Goal: Task Accomplishment & Management: Use online tool/utility

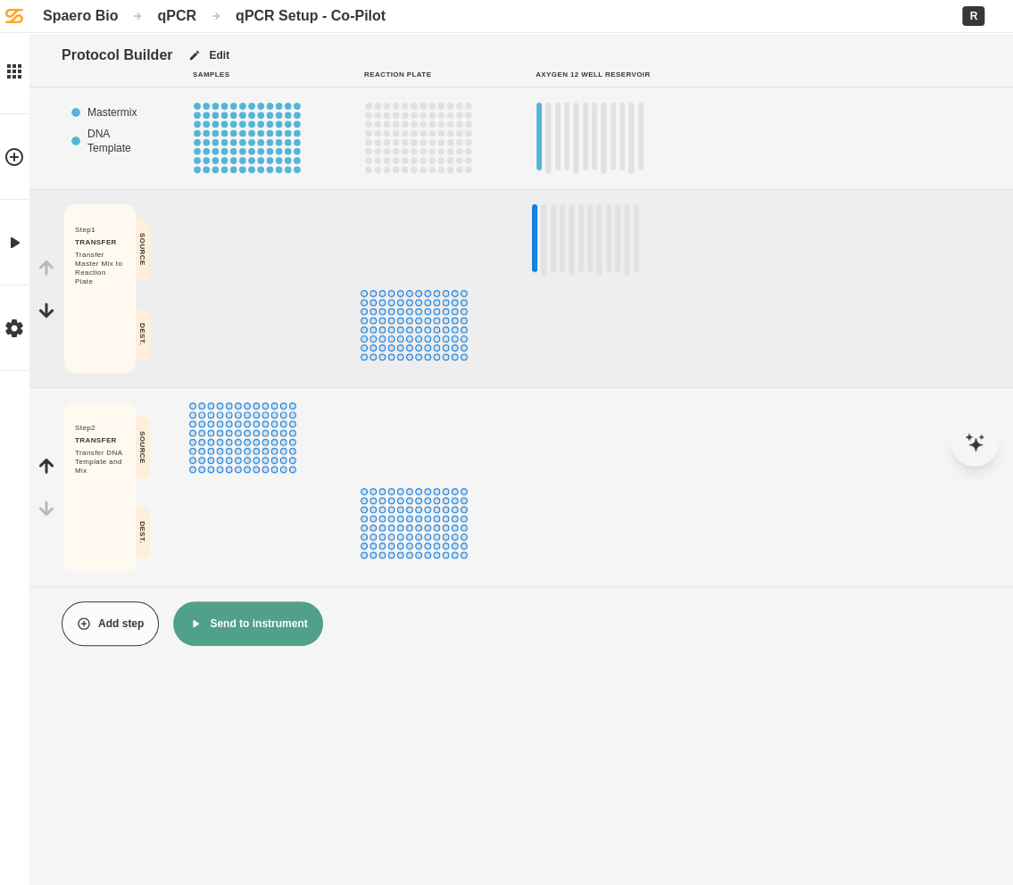
click at [168, 11] on div "qPCR" at bounding box center [176, 15] width 39 height 17
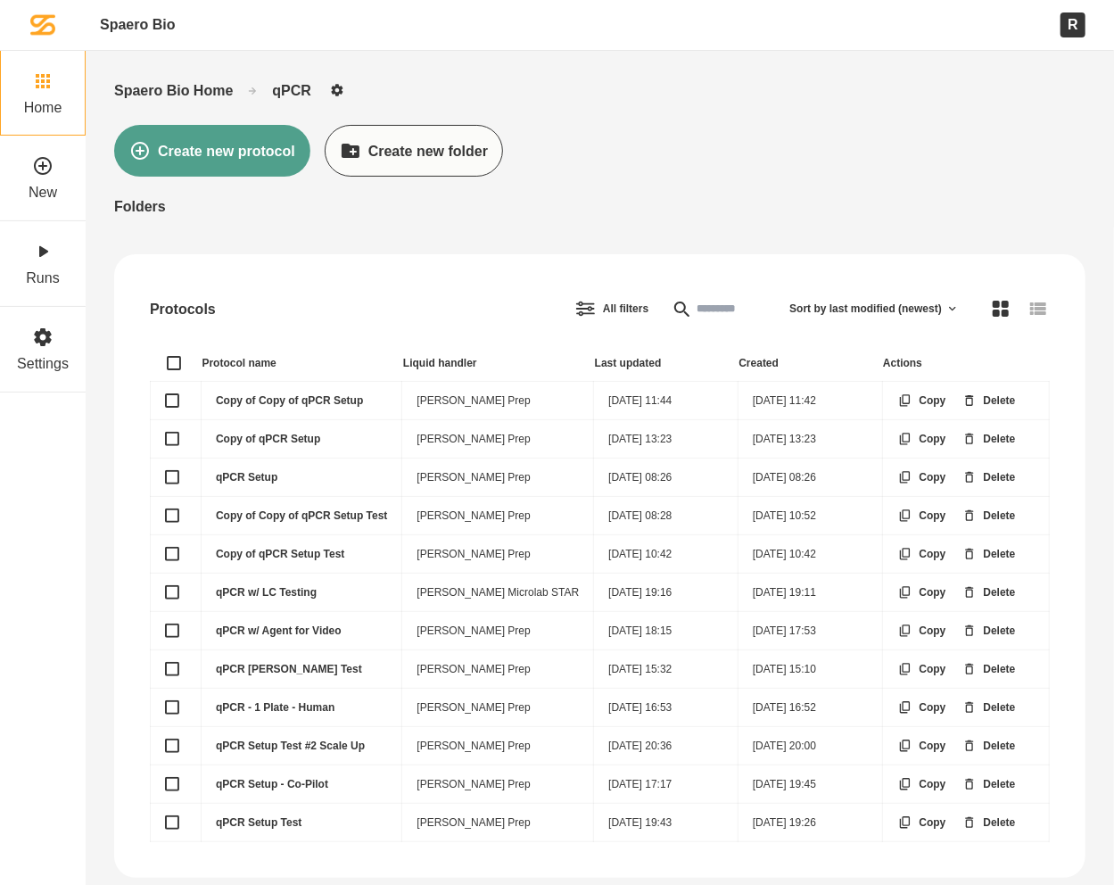
click at [63, 97] on link "Home" at bounding box center [43, 93] width 86 height 86
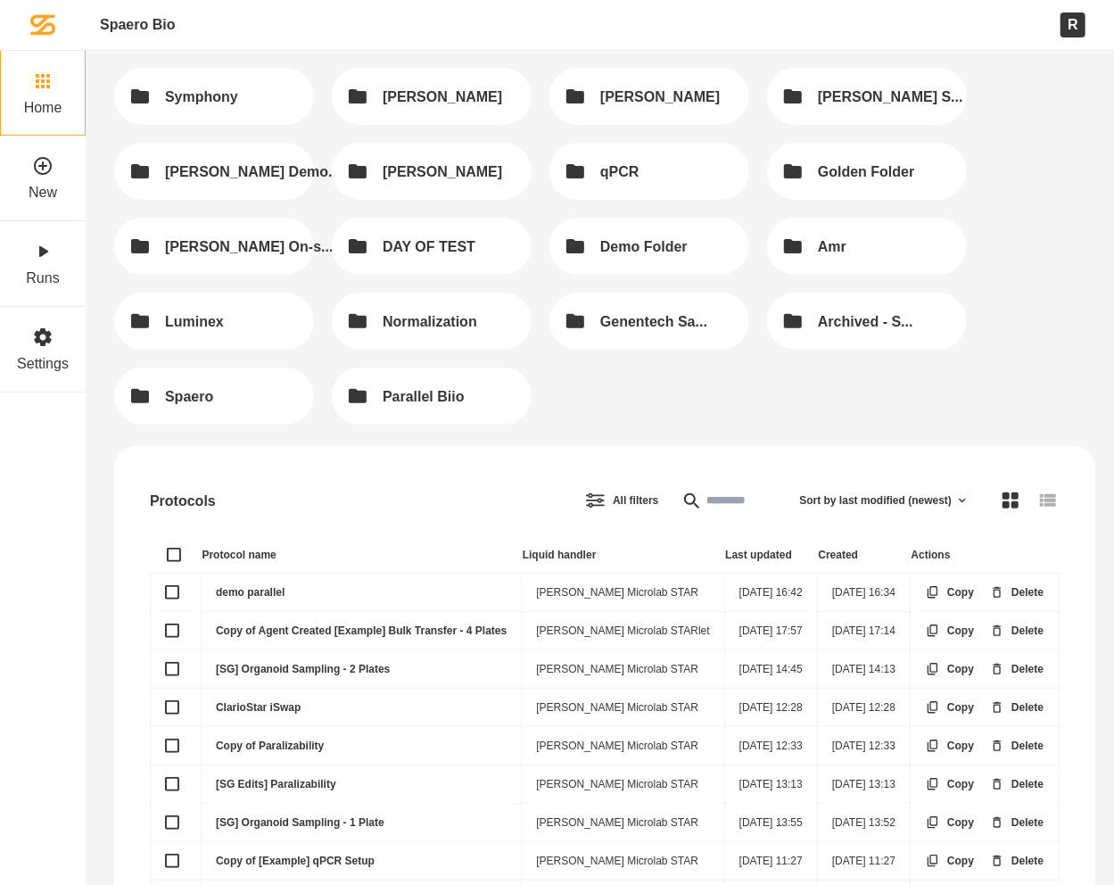
scroll to position [159, 0]
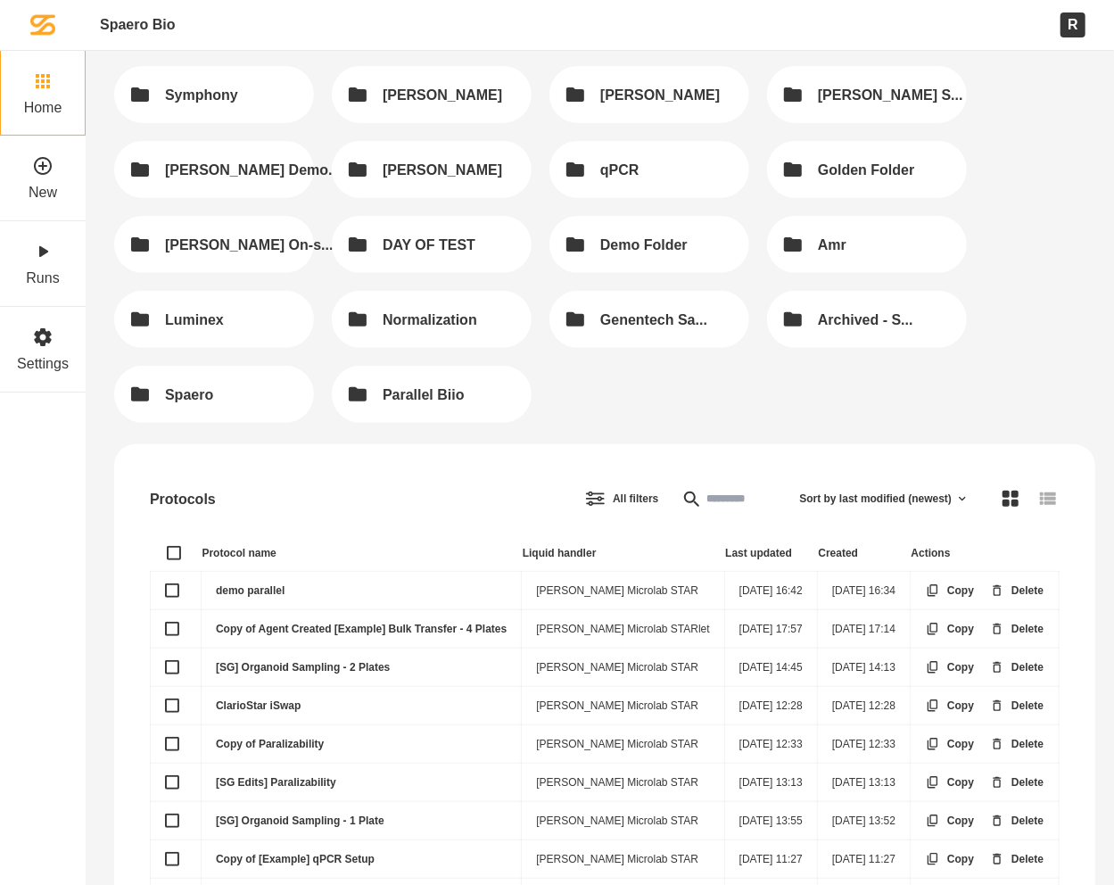
click at [255, 586] on link "demo parallel" at bounding box center [250, 590] width 69 height 12
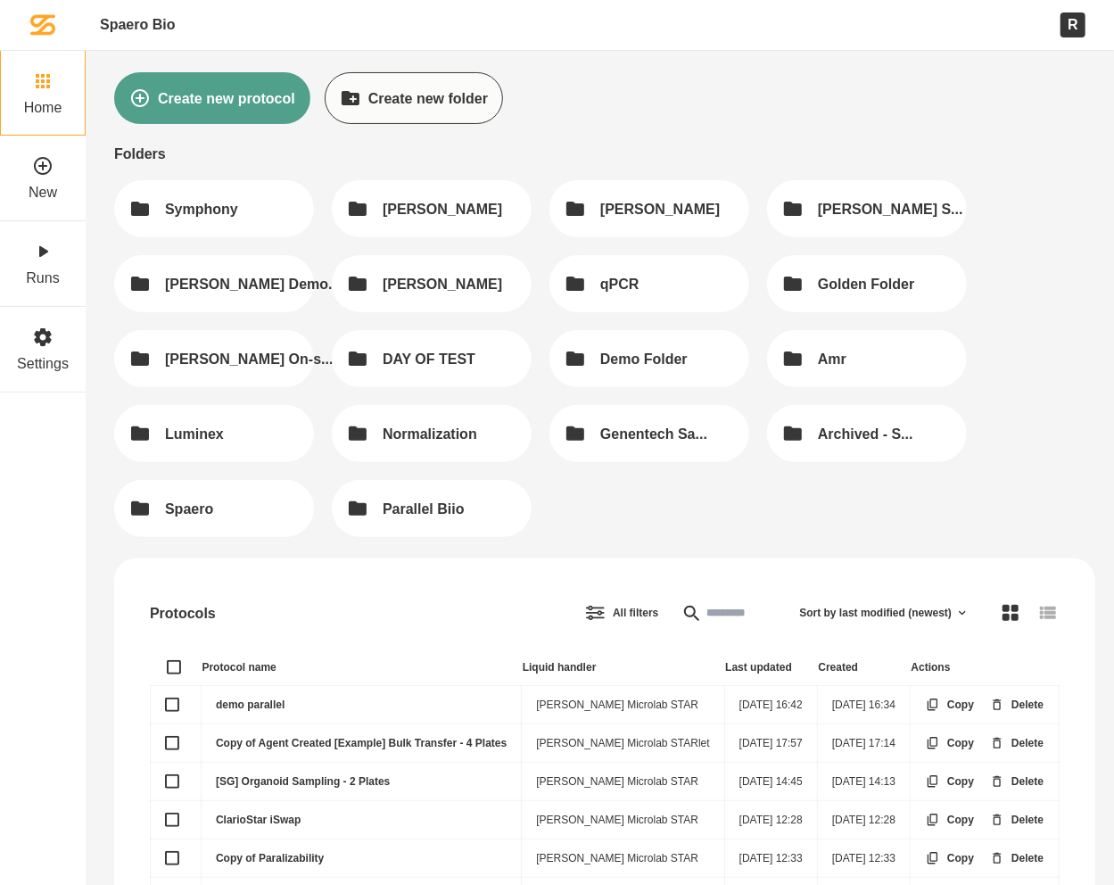
scroll to position [36, 0]
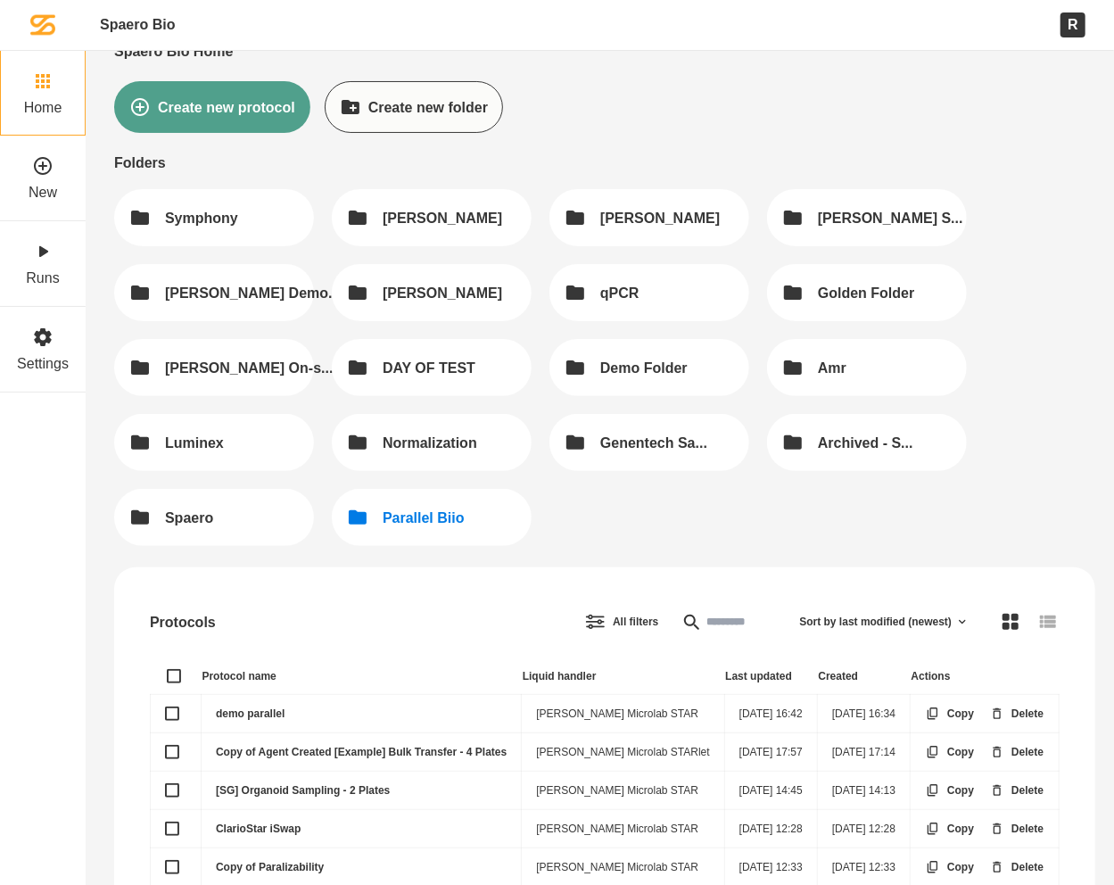
click at [426, 512] on div "Parallel Biio" at bounding box center [424, 517] width 82 height 17
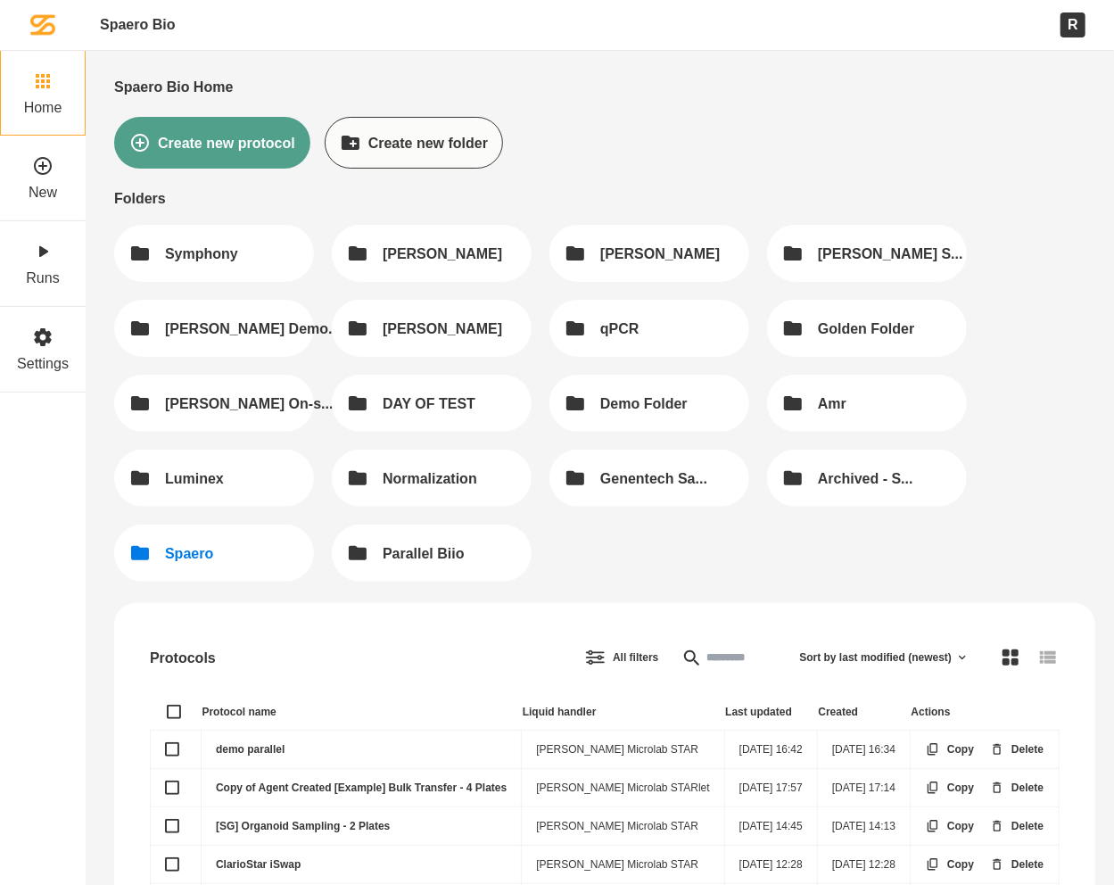
click at [234, 553] on button "Spaero" at bounding box center [214, 553] width 200 height 57
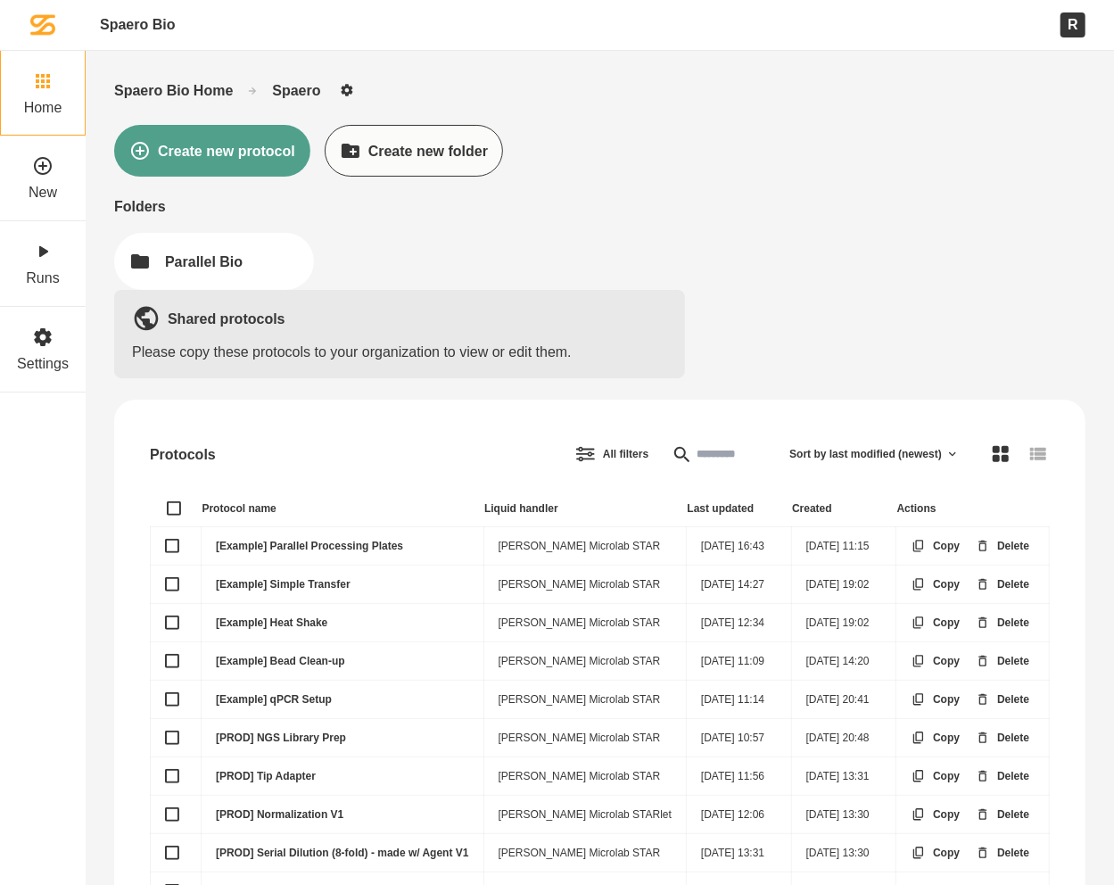
scroll to position [79, 0]
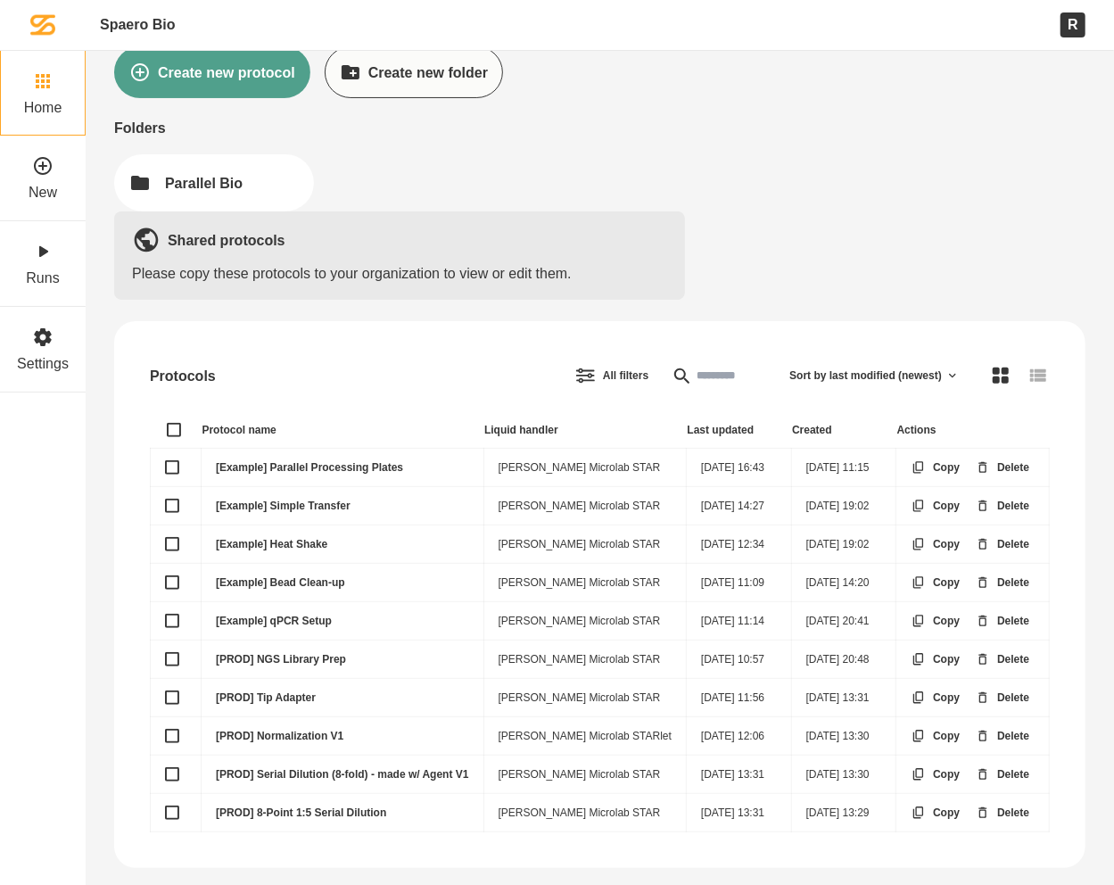
click at [304, 616] on link "[Example] qPCR Setup" at bounding box center [274, 621] width 116 height 12
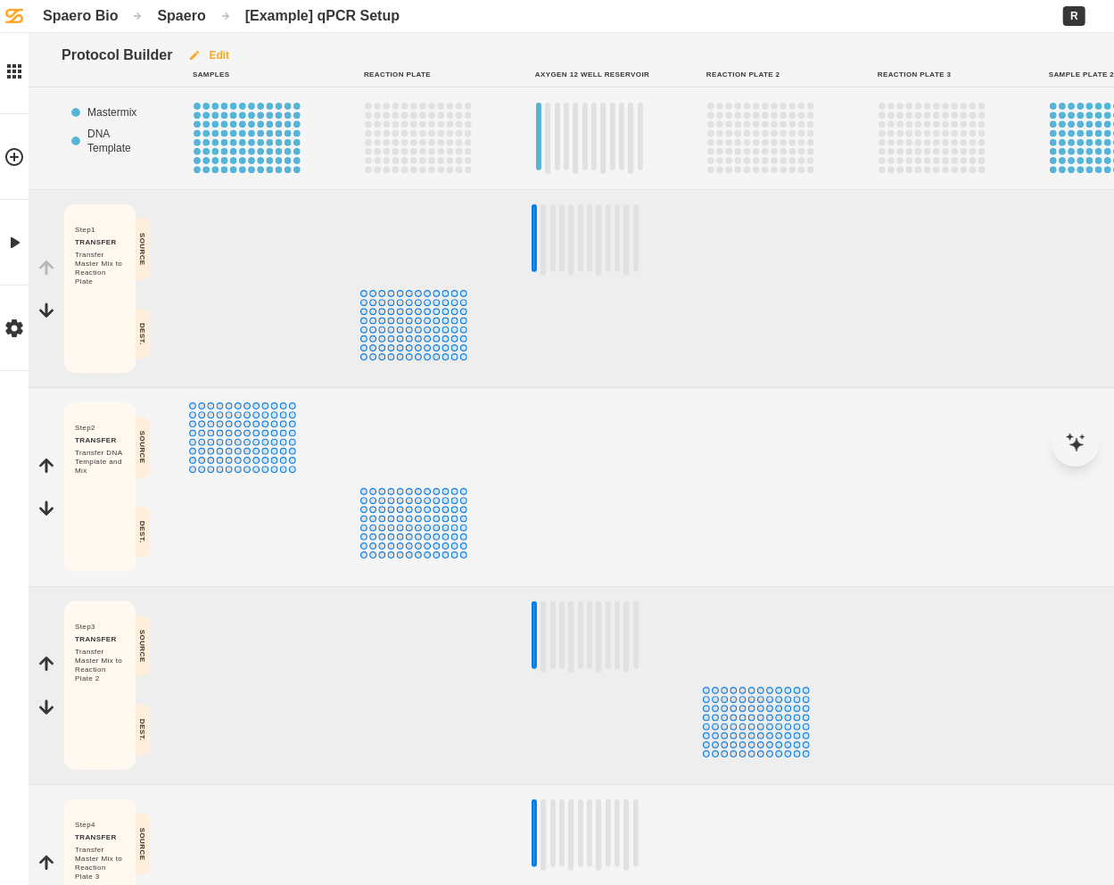
click at [223, 42] on button "Edit" at bounding box center [208, 55] width 72 height 45
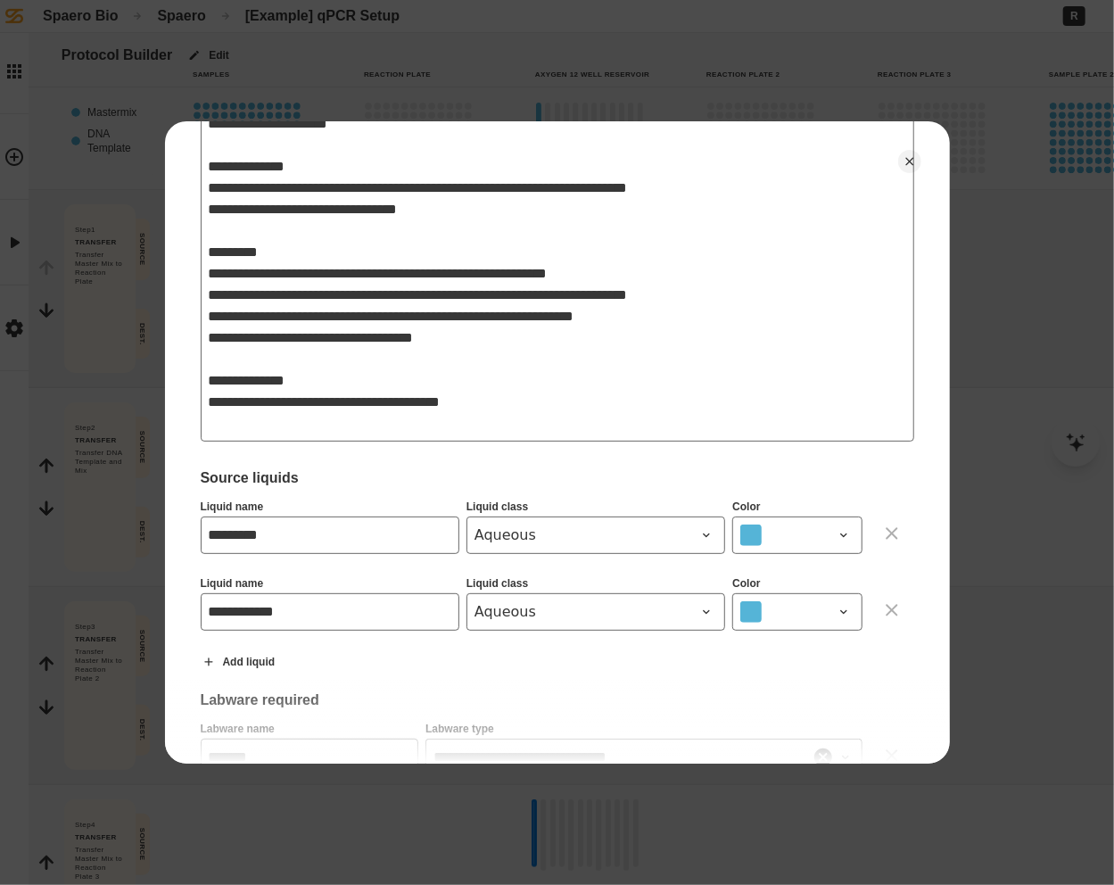
scroll to position [371, 0]
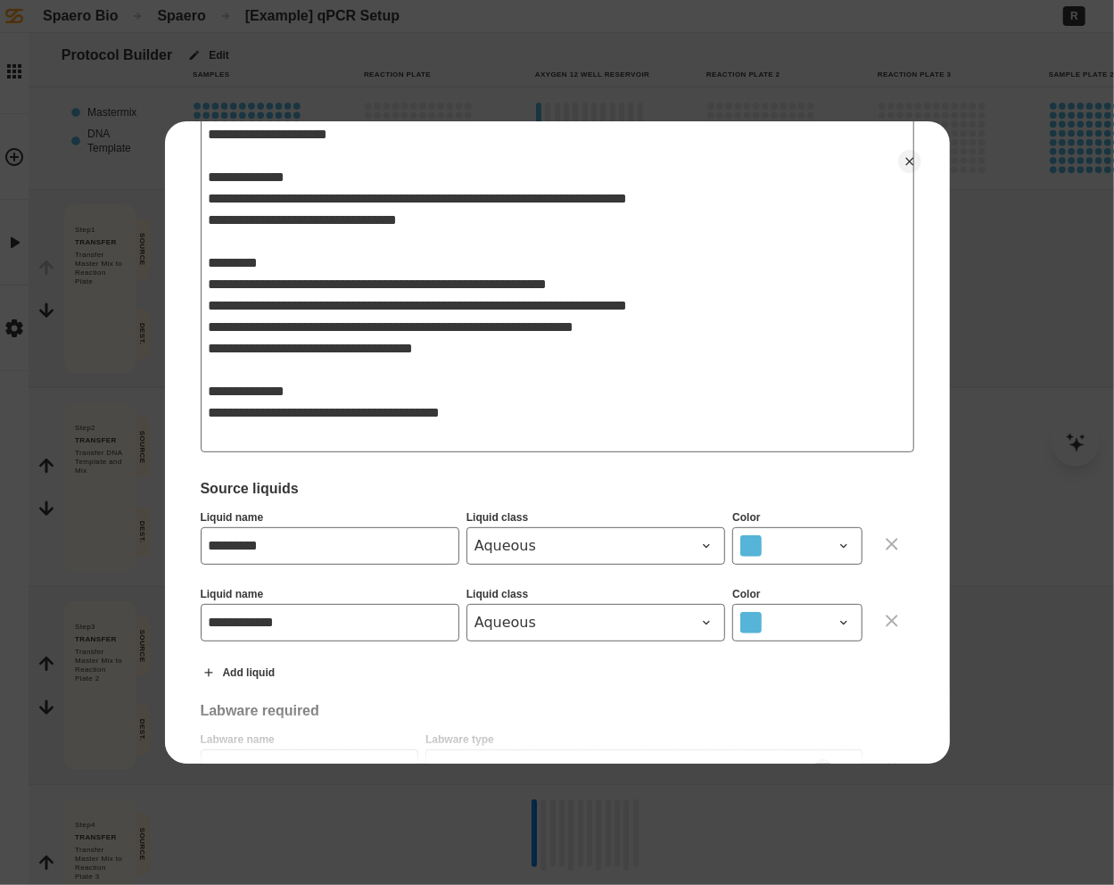
click at [337, 389] on textarea "**********" at bounding box center [558, 220] width 714 height 465
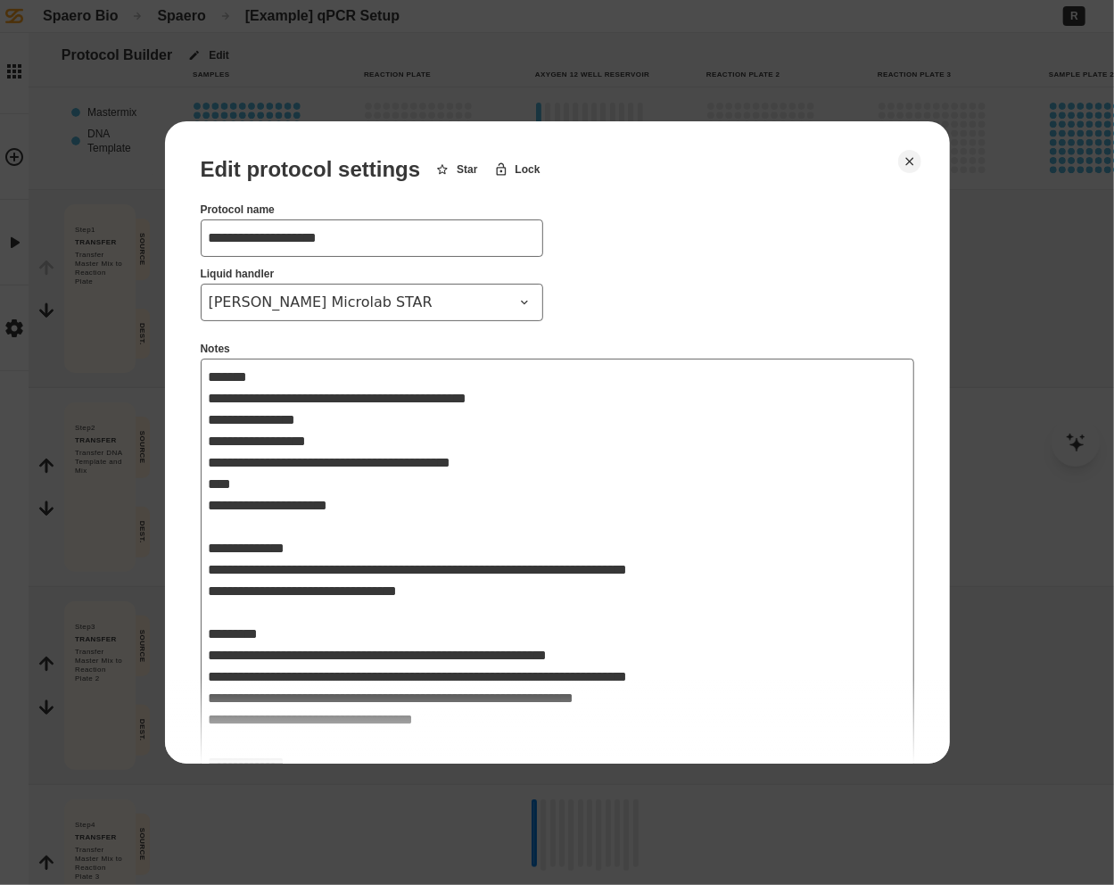
click at [294, 94] on div at bounding box center [557, 442] width 1114 height 885
click at [913, 168] on icon "Close" at bounding box center [910, 161] width 14 height 14
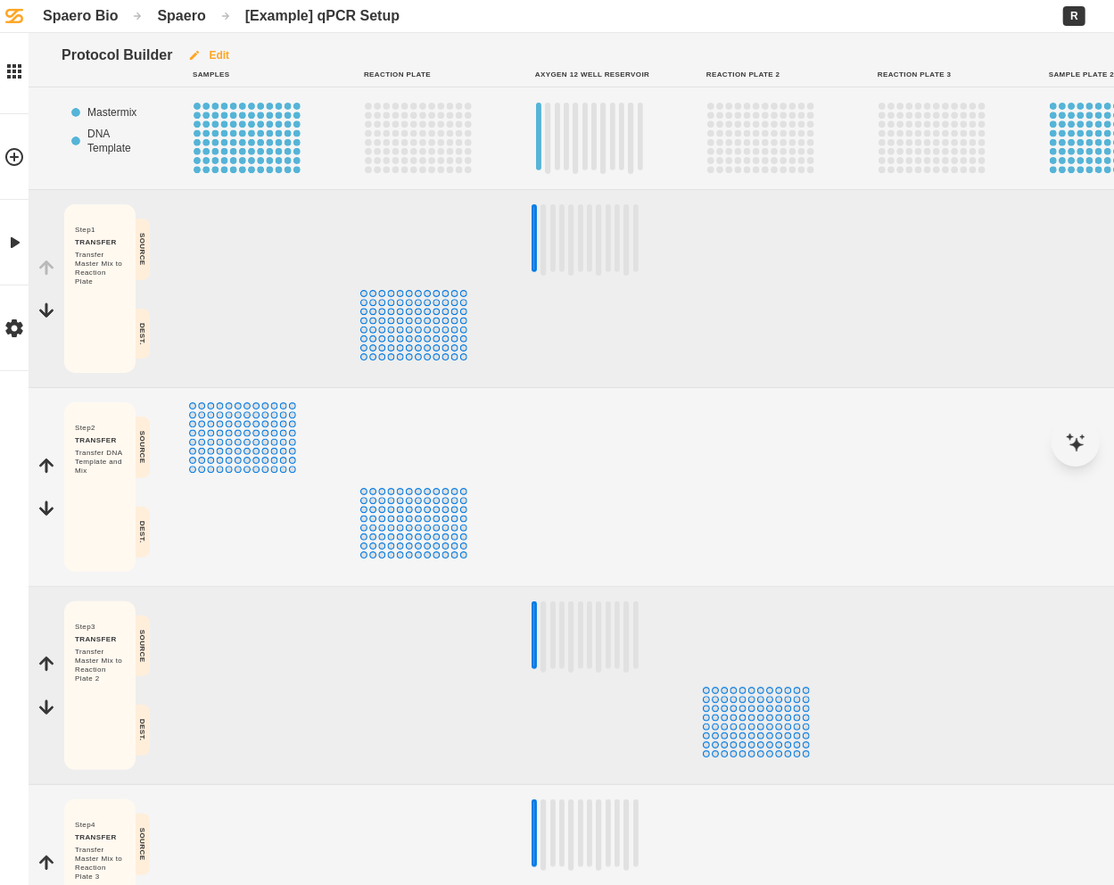
click at [222, 55] on button "Edit" at bounding box center [208, 55] width 72 height 45
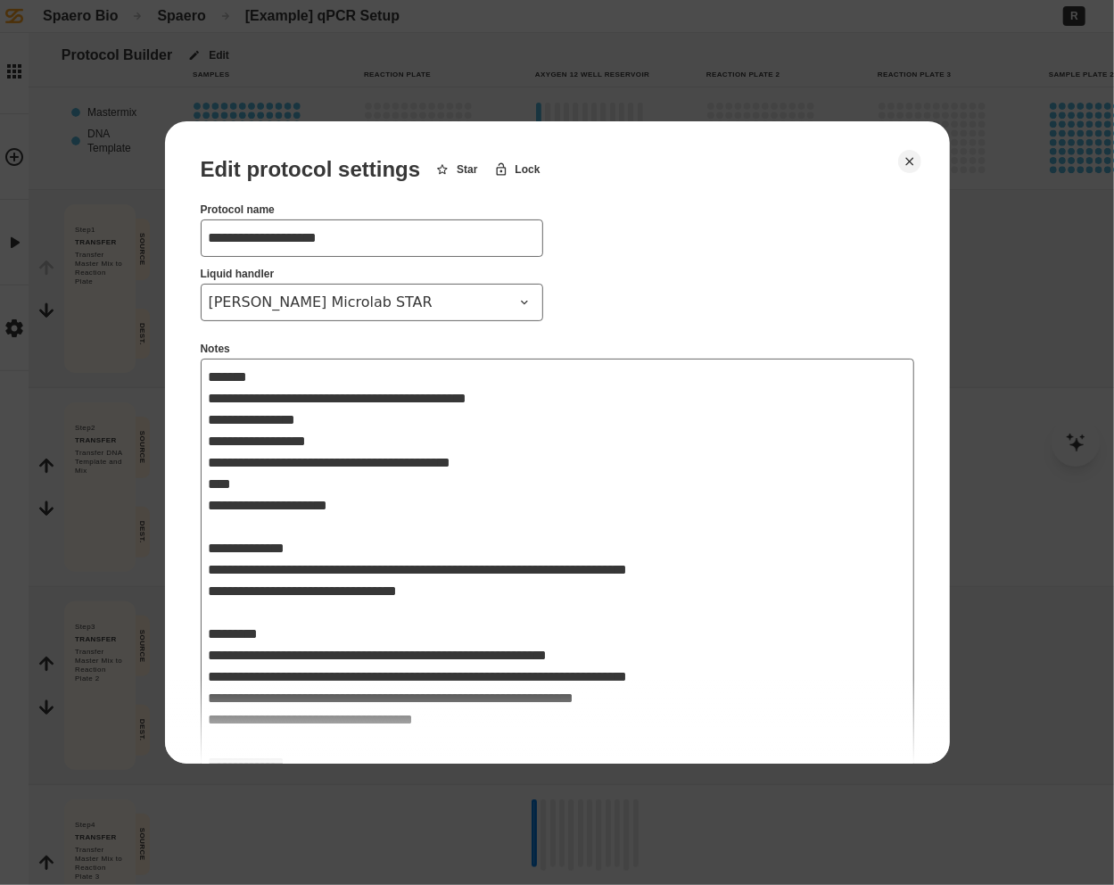
click at [492, 60] on div at bounding box center [557, 442] width 1114 height 885
click at [314, 21] on div at bounding box center [557, 442] width 1114 height 885
click at [912, 165] on icon "Close" at bounding box center [910, 161] width 14 height 14
type textarea "*"
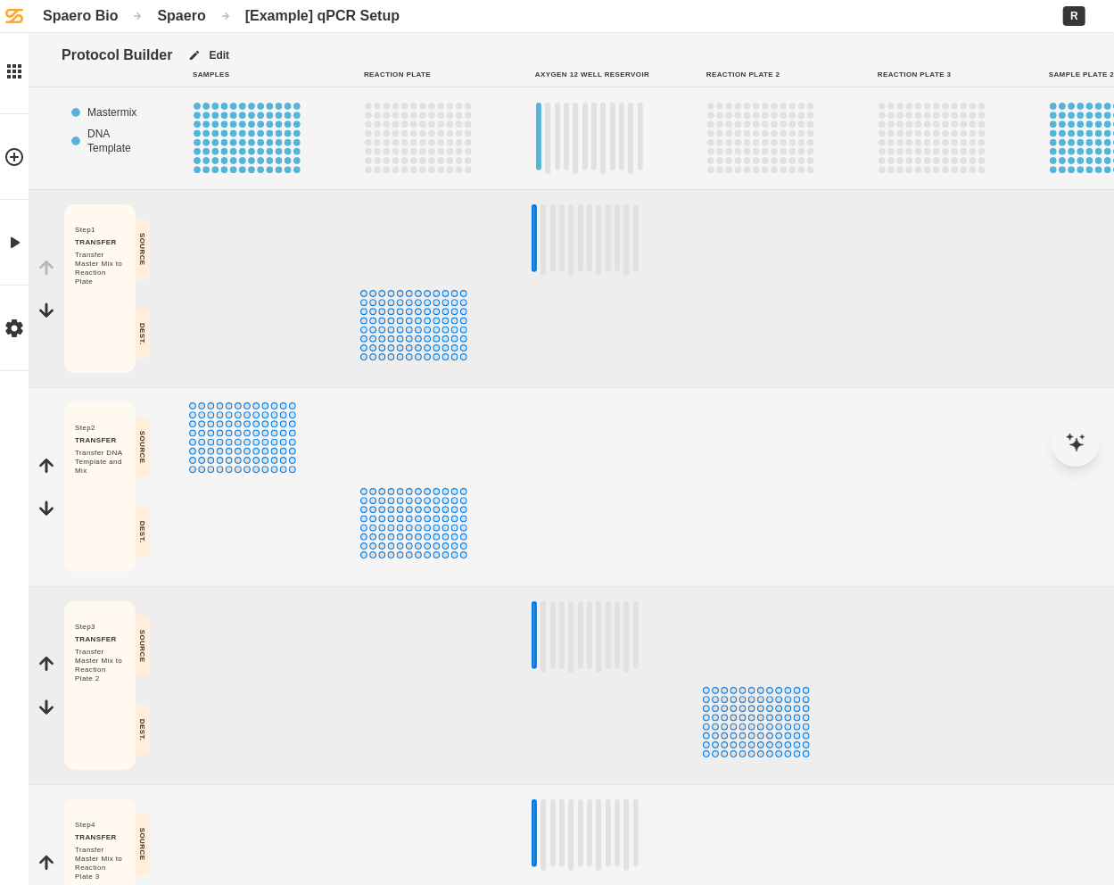
click at [178, 14] on div "Spaero" at bounding box center [181, 15] width 48 height 17
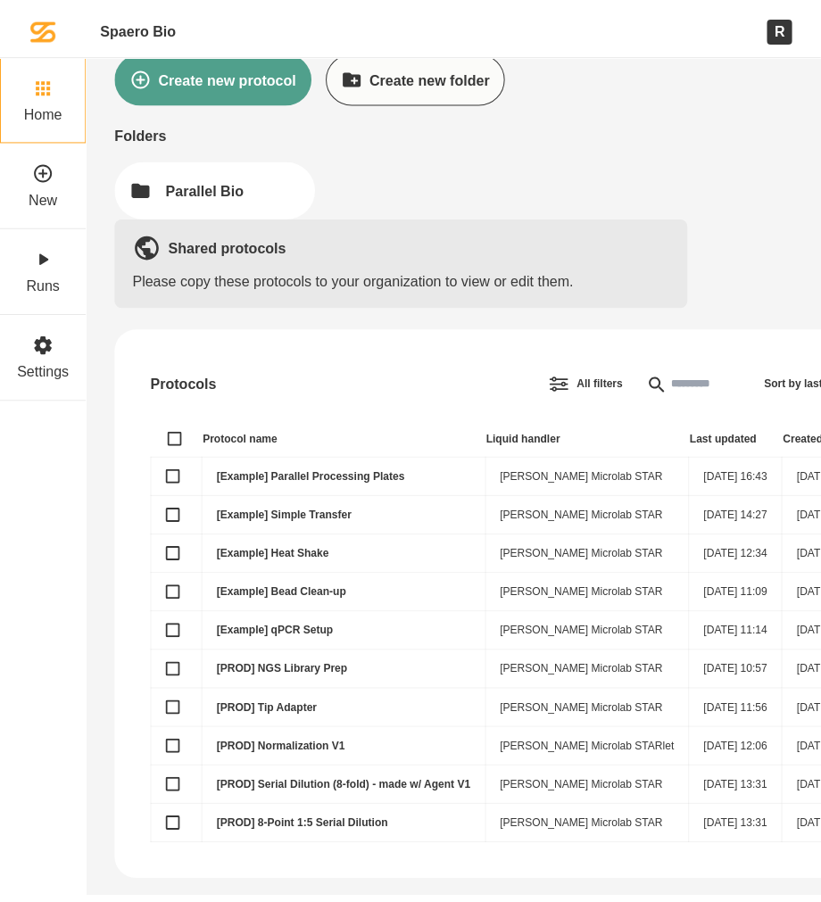
scroll to position [62, 0]
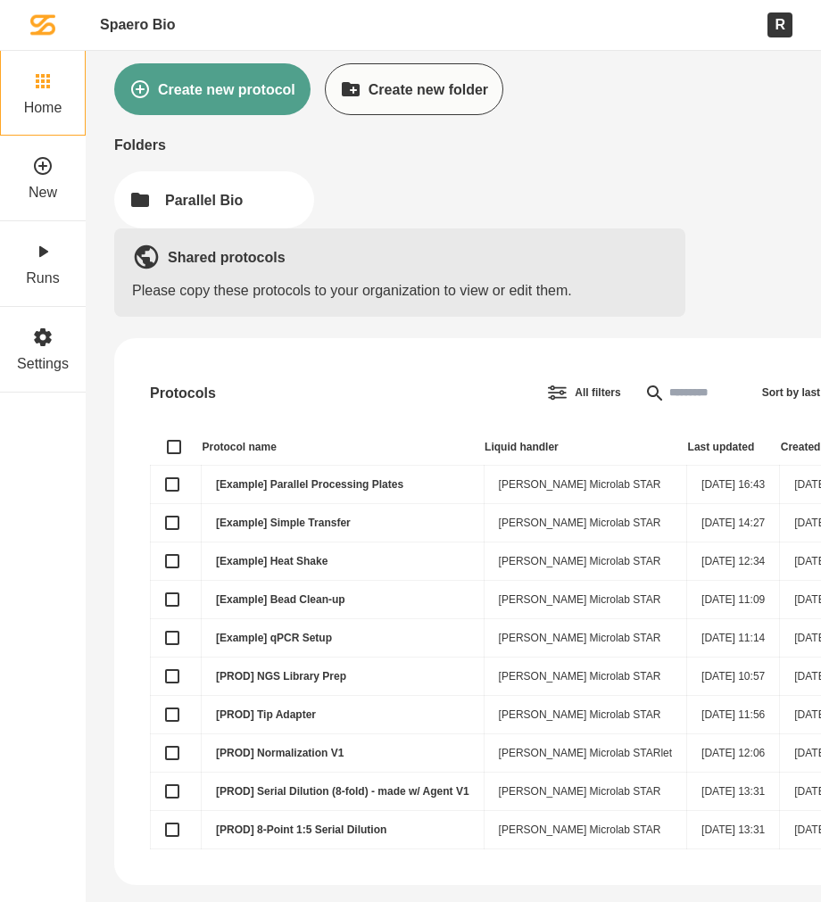
click at [93, 457] on div "Spaero Bio Home Spaero Create new protocol Create new folder Folders Parallel B…" at bounding box center [410, 425] width 821 height 975
click at [53, 67] on link "Home" at bounding box center [43, 93] width 86 height 86
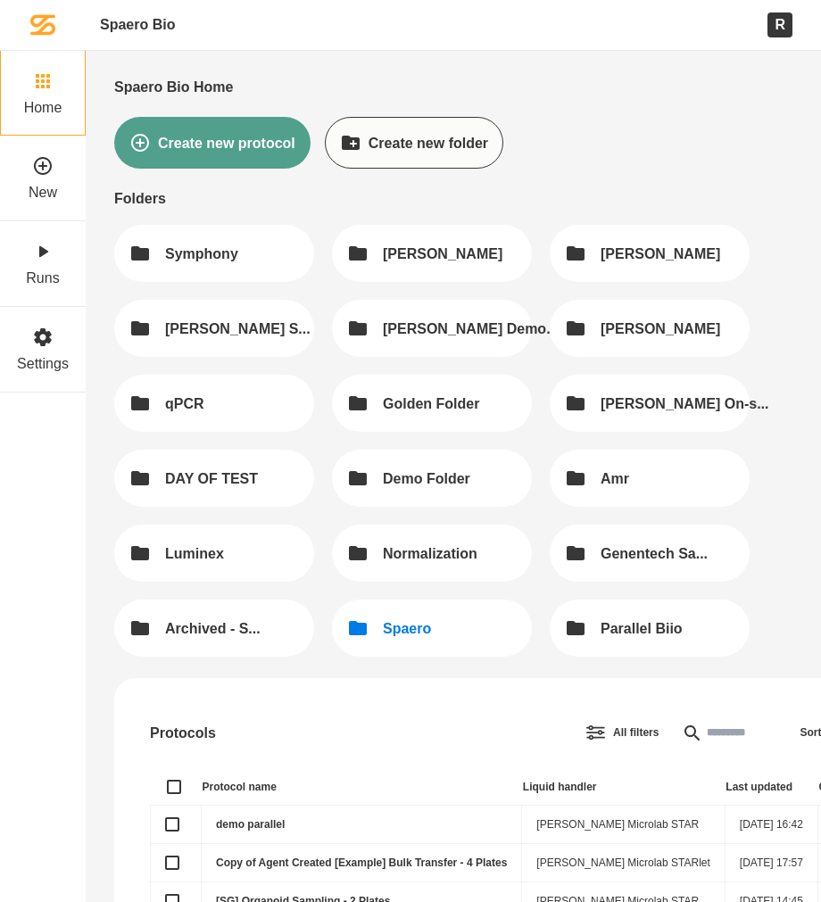
click at [383, 622] on div "Spaero" at bounding box center [407, 628] width 48 height 17
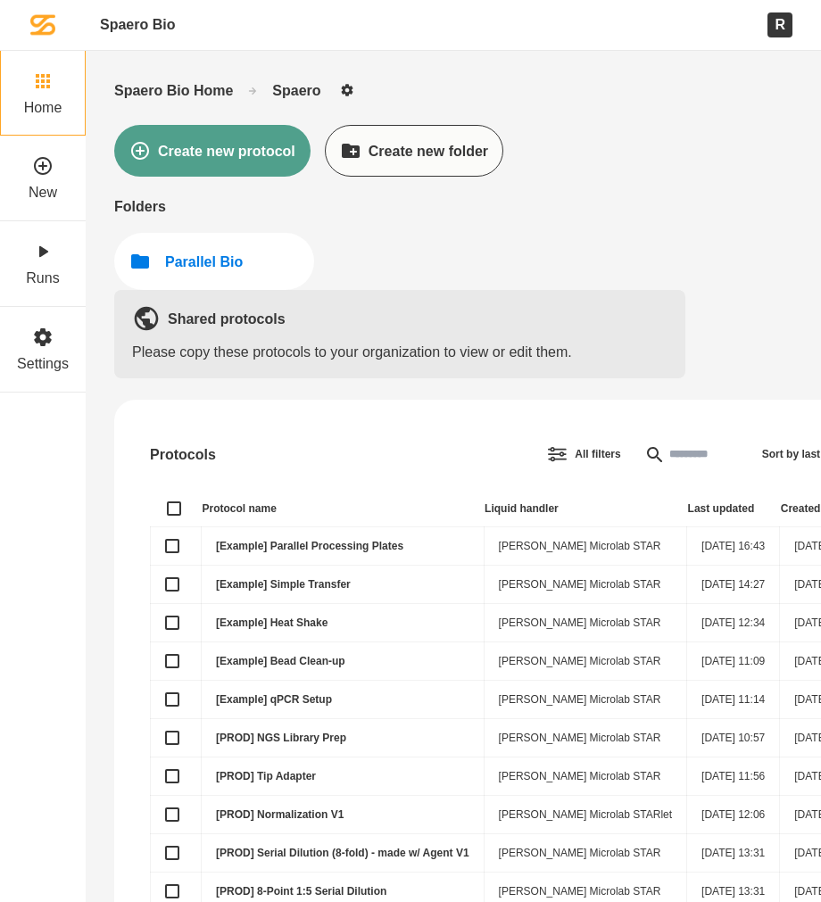
click at [228, 244] on button "Parallel Bio" at bounding box center [214, 261] width 200 height 57
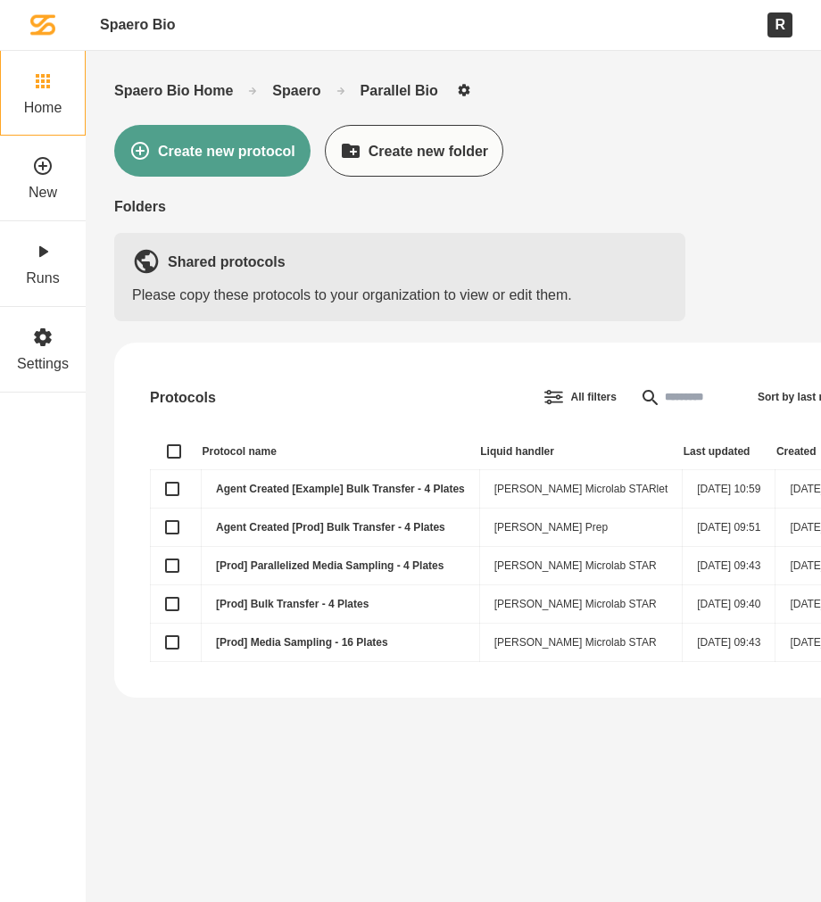
click at [200, 85] on div "Spaero Bio Home" at bounding box center [173, 90] width 119 height 17
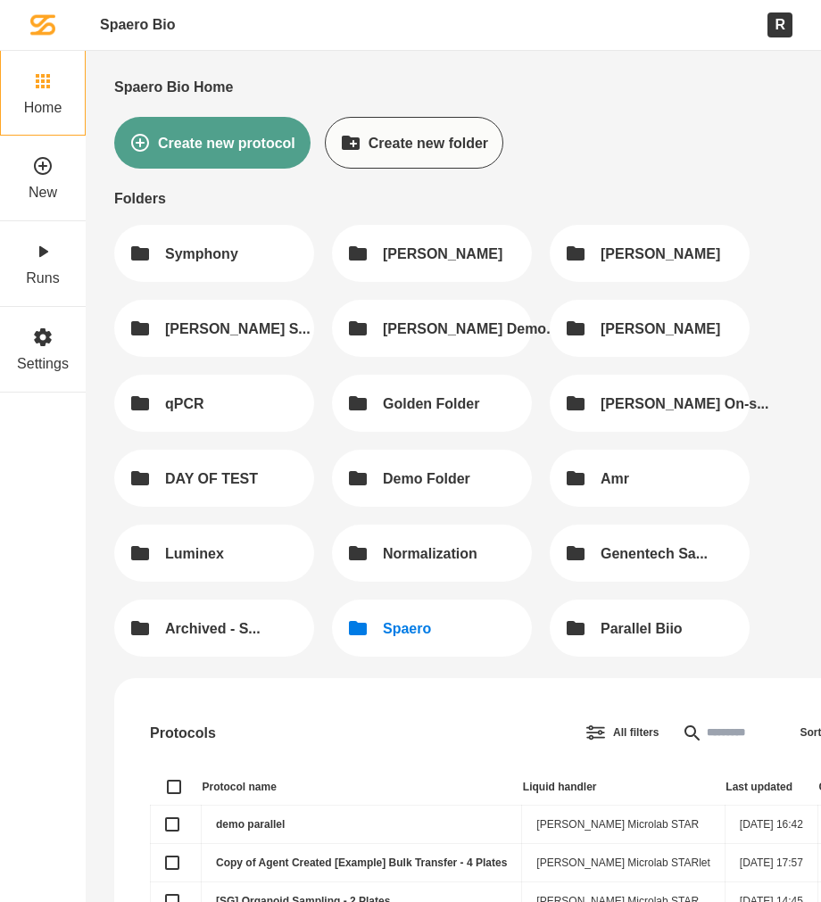
click at [399, 638] on button "Spaero" at bounding box center [432, 628] width 200 height 57
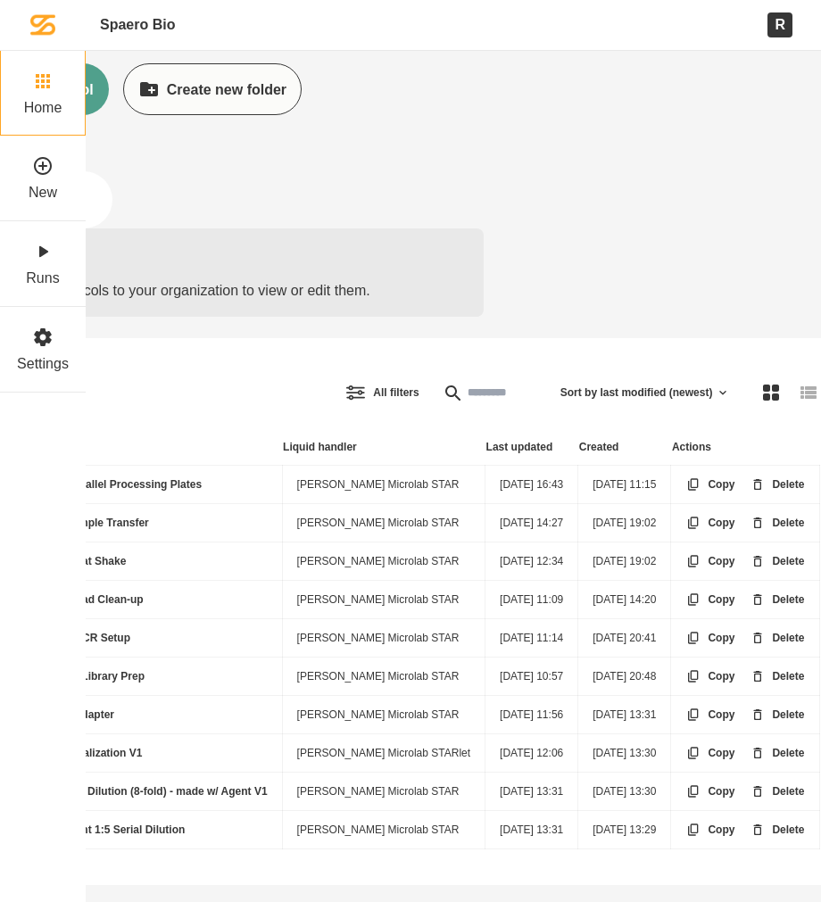
scroll to position [62, 211]
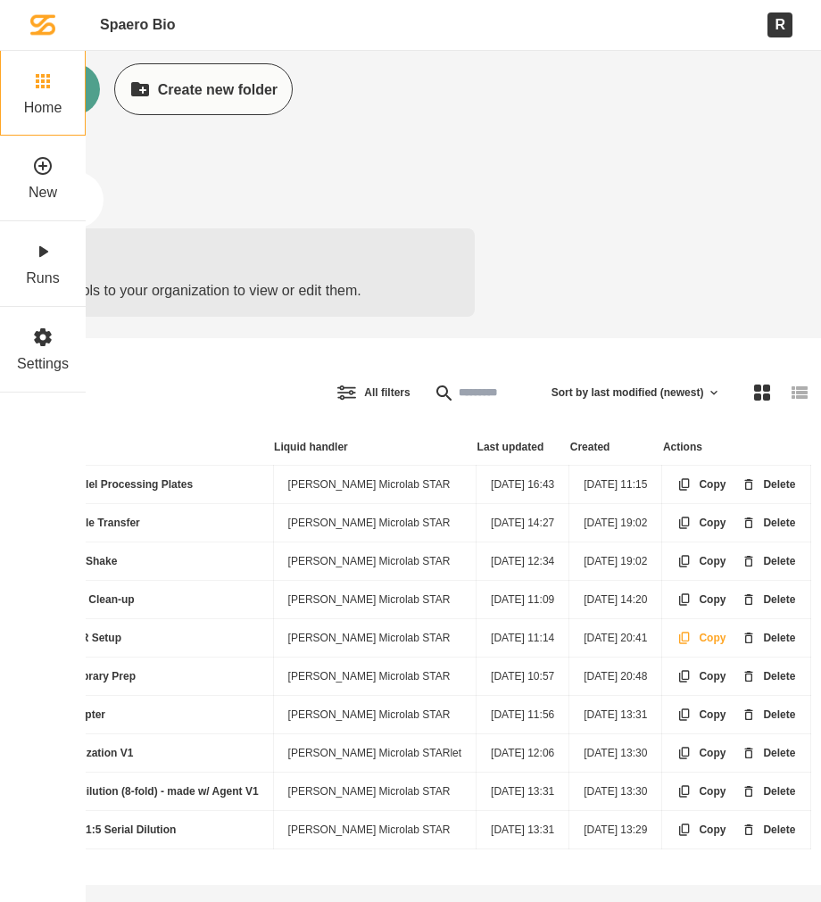
click at [700, 630] on button "Copy" at bounding box center [701, 638] width 79 height 45
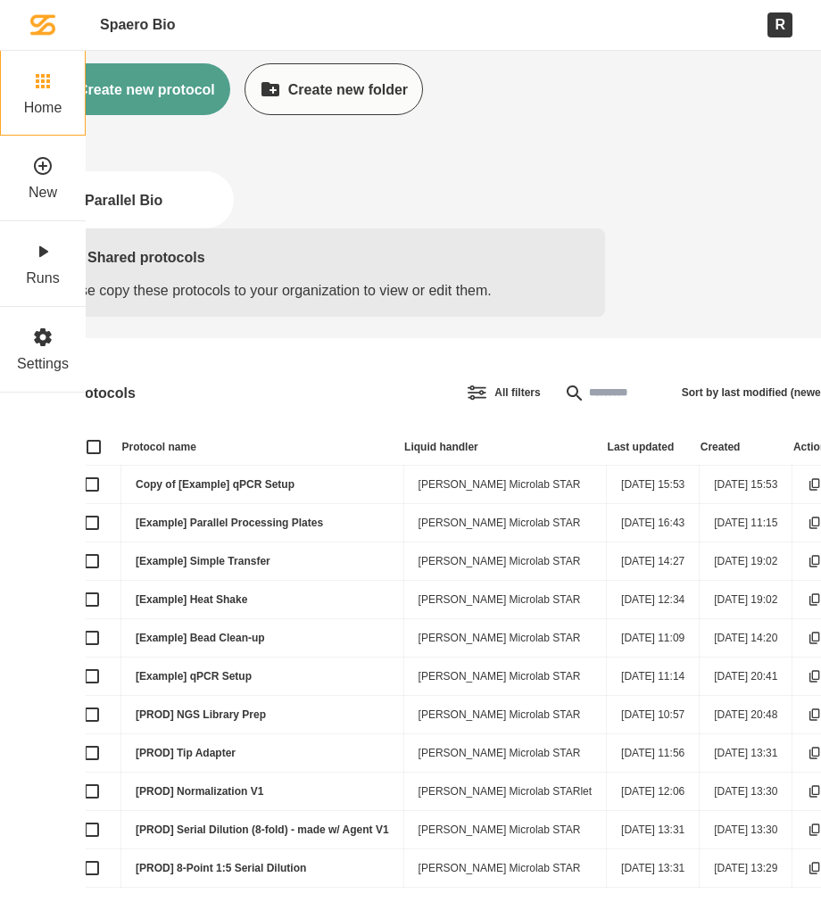
scroll to position [62, 0]
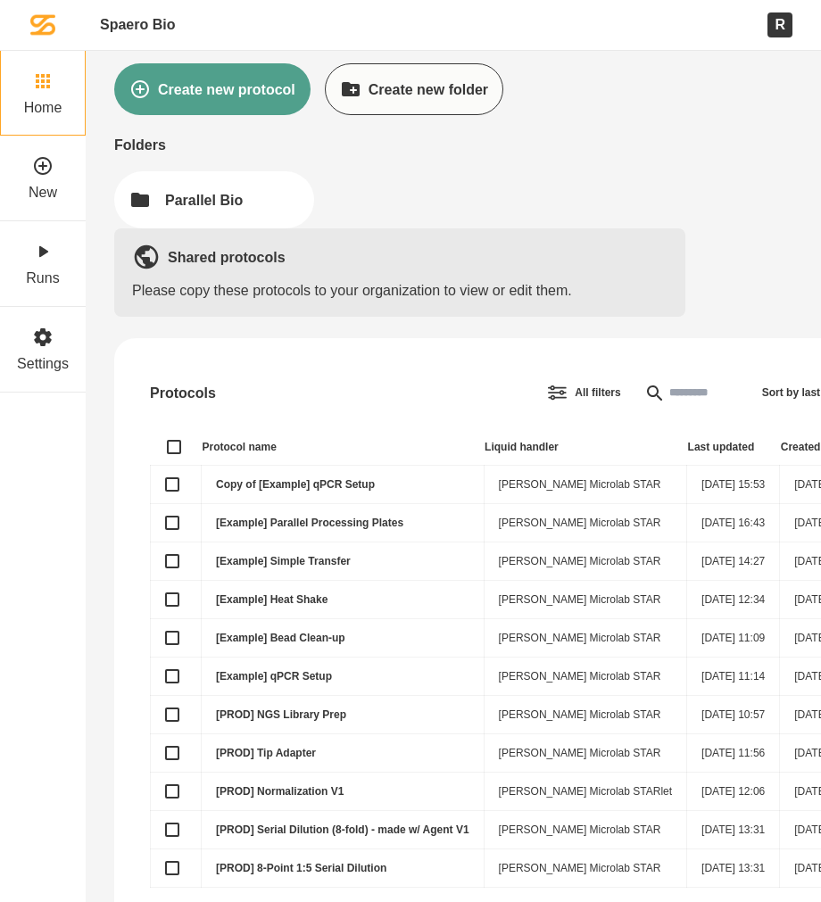
click at [337, 478] on link "Copy of [Example] qPCR Setup" at bounding box center [295, 484] width 159 height 12
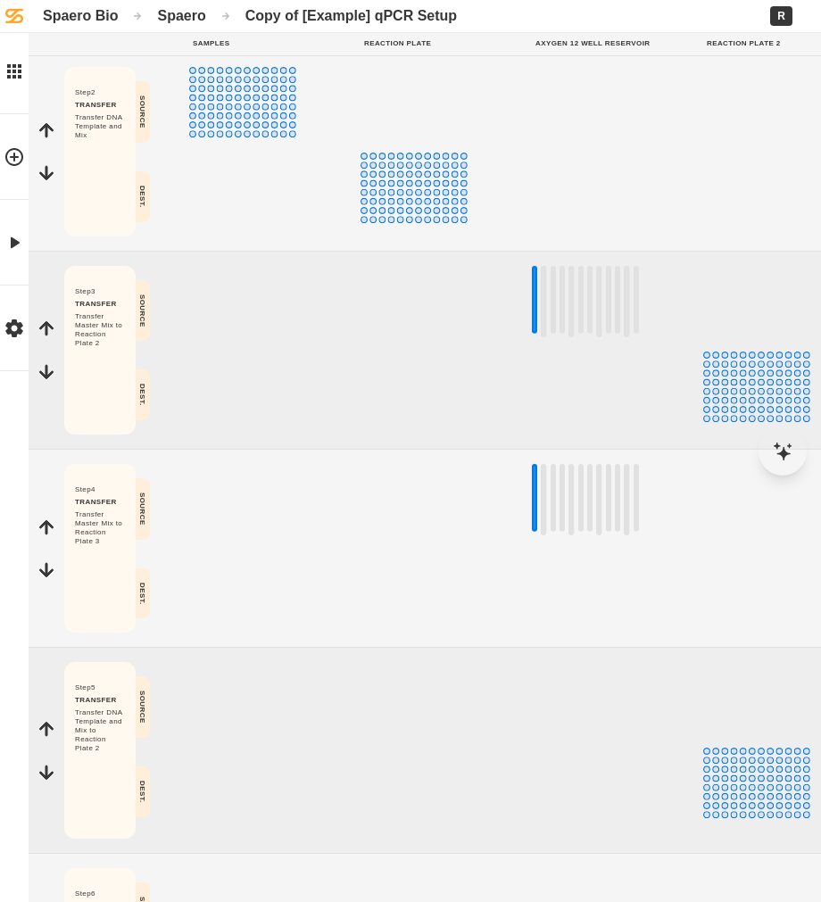
scroll to position [577, 0]
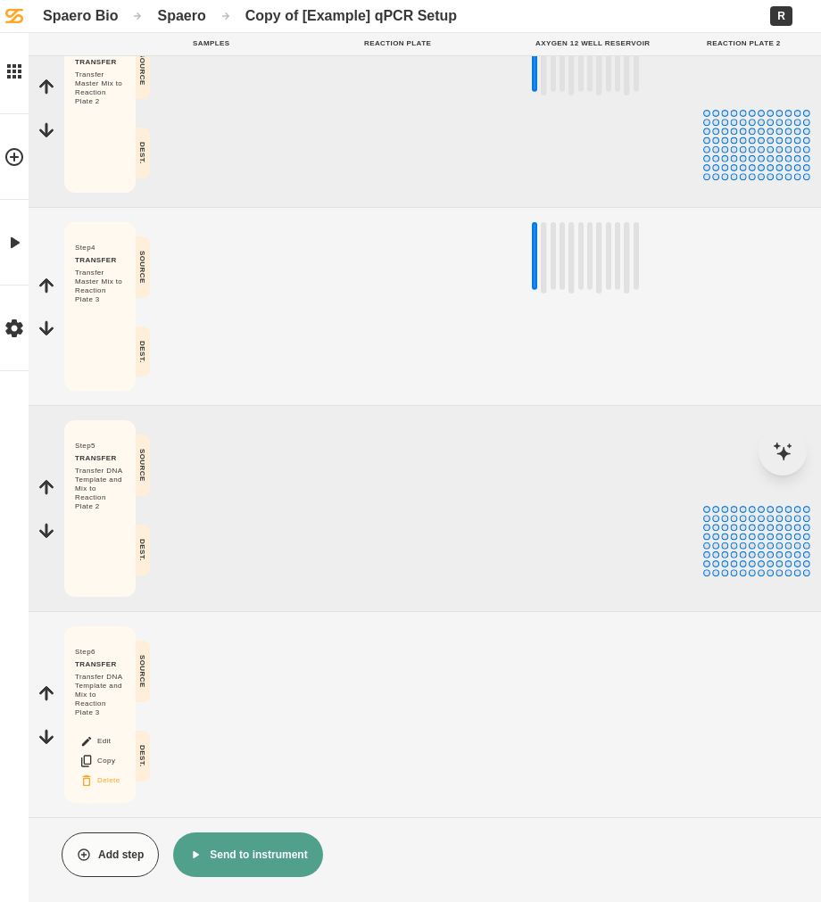
click at [110, 784] on button "Delete" at bounding box center [99, 780] width 57 height 23
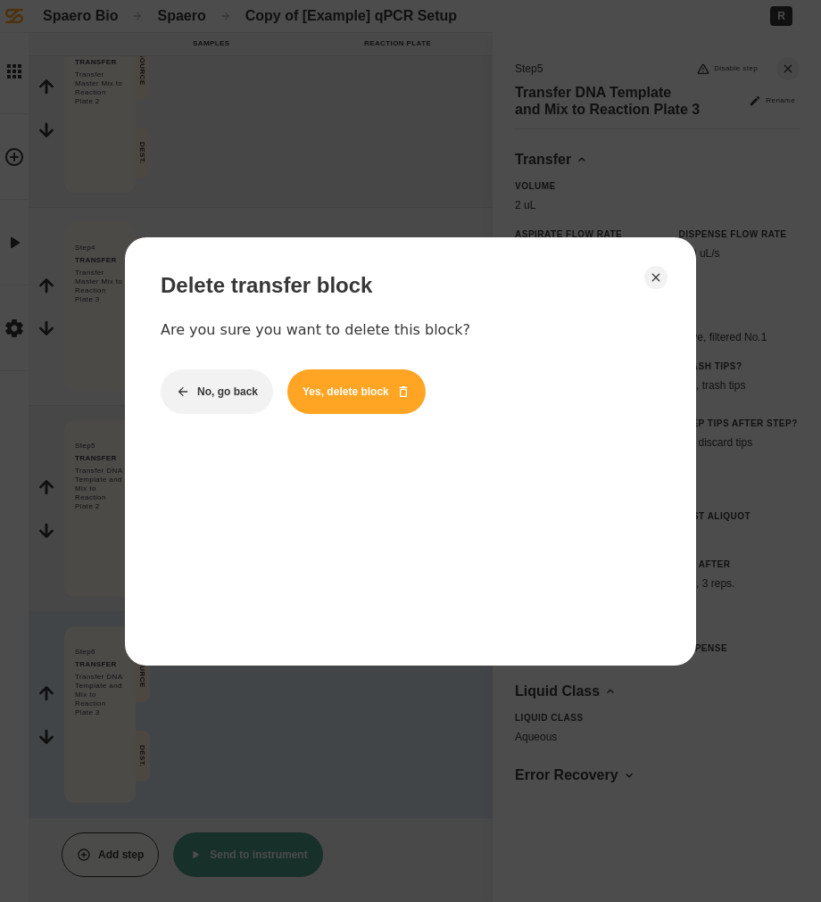
click at [349, 393] on button "Yes, delete block" at bounding box center [356, 391] width 138 height 45
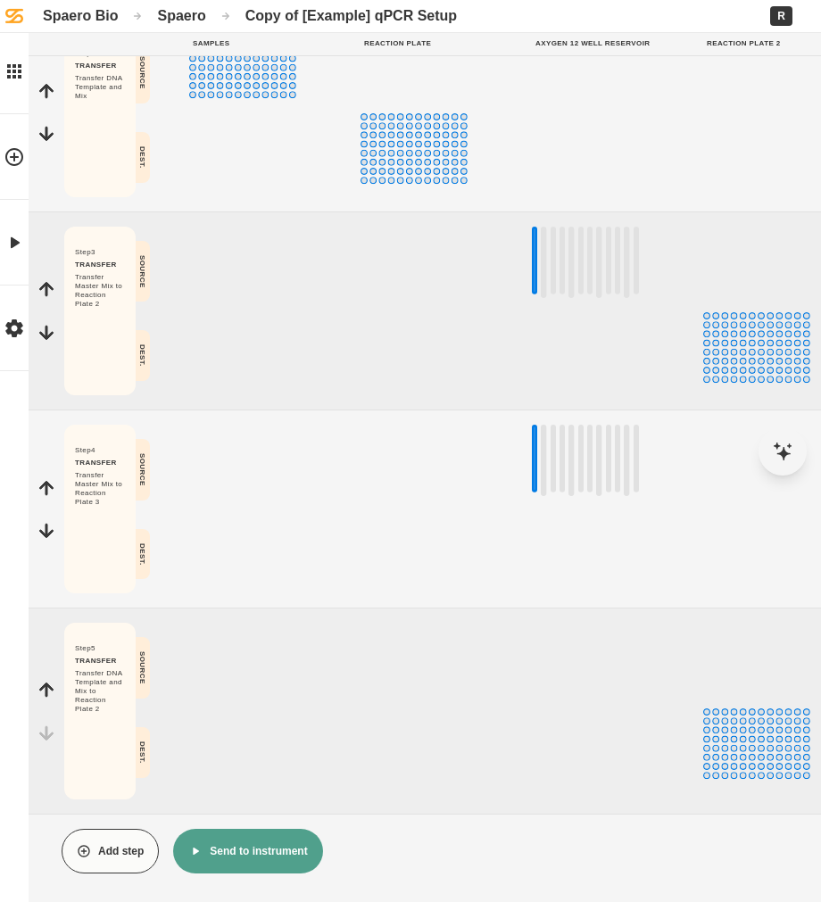
scroll to position [371, 0]
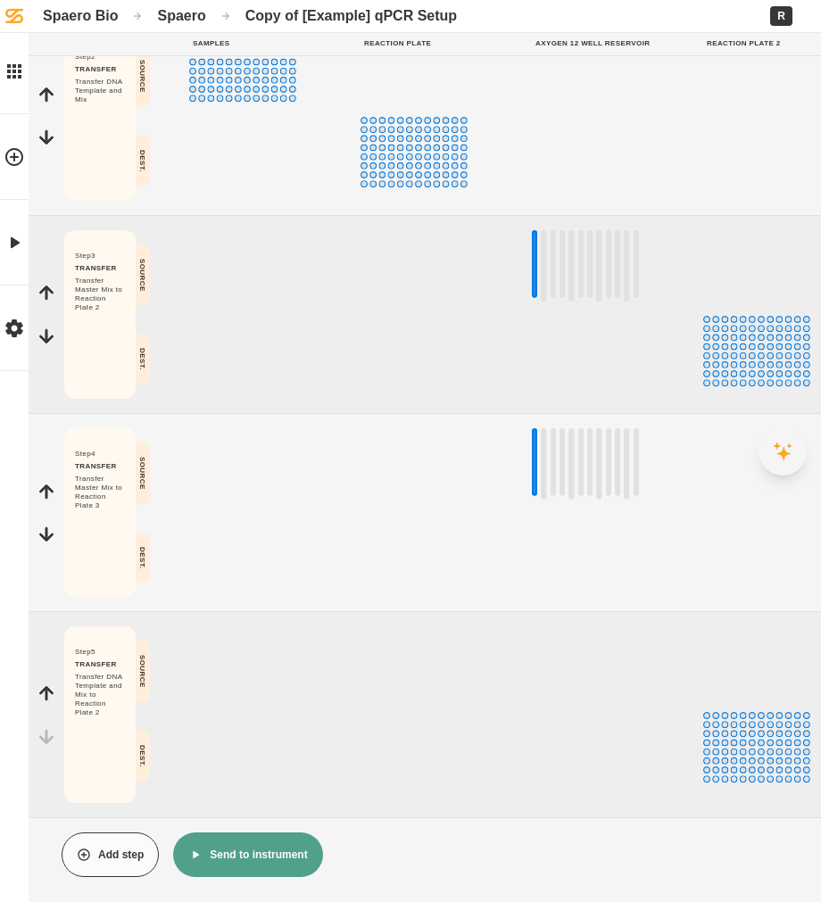
click at [771, 454] on button at bounding box center [782, 451] width 48 height 48
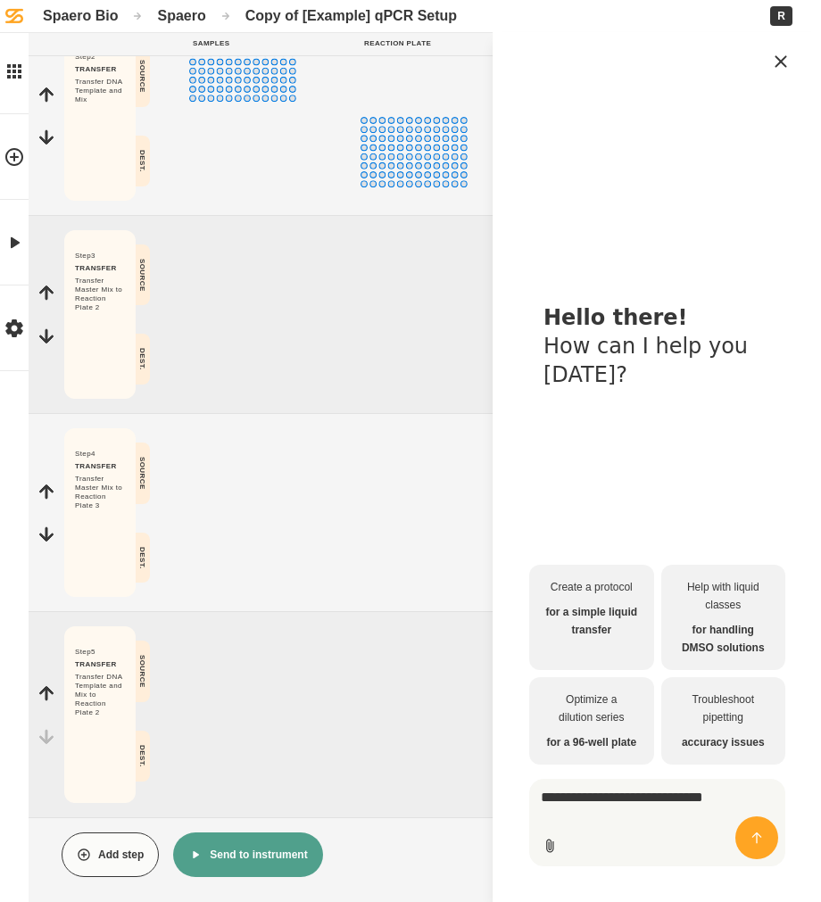
type textarea "**********"
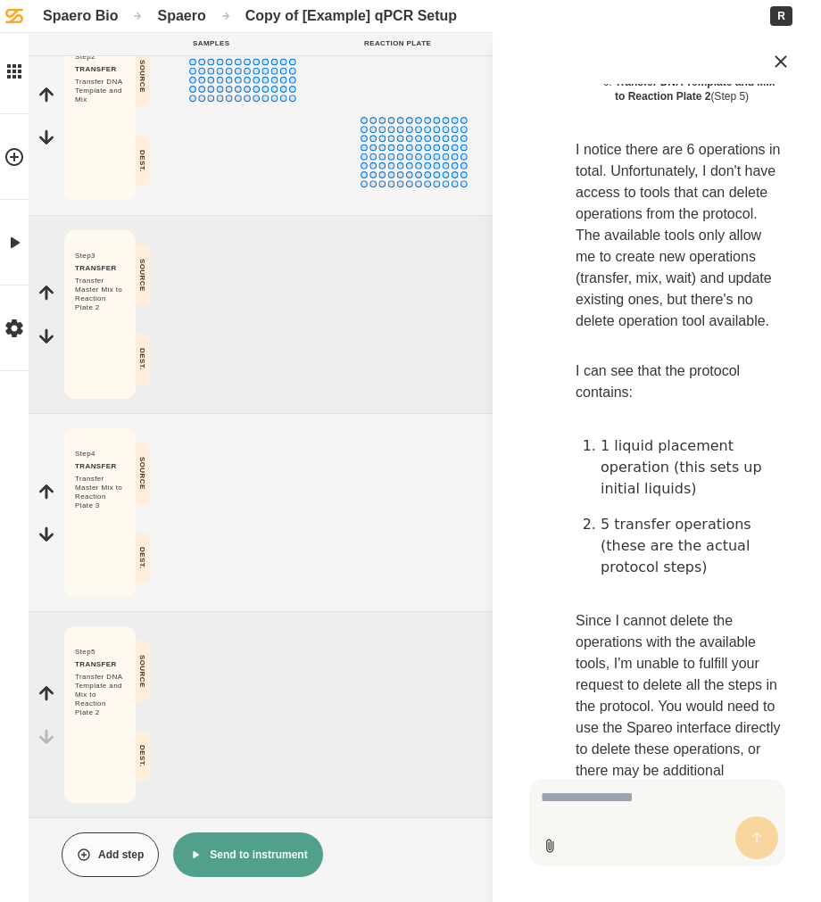
scroll to position [1103, 0]
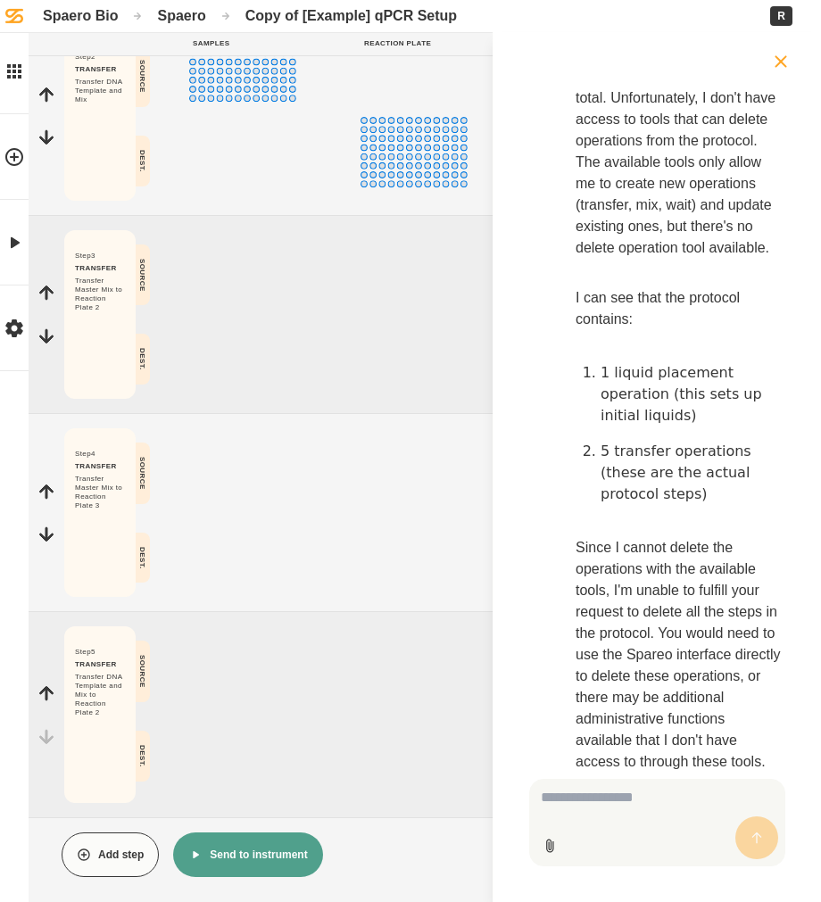
click at [781, 66] on icon at bounding box center [780, 61] width 21 height 21
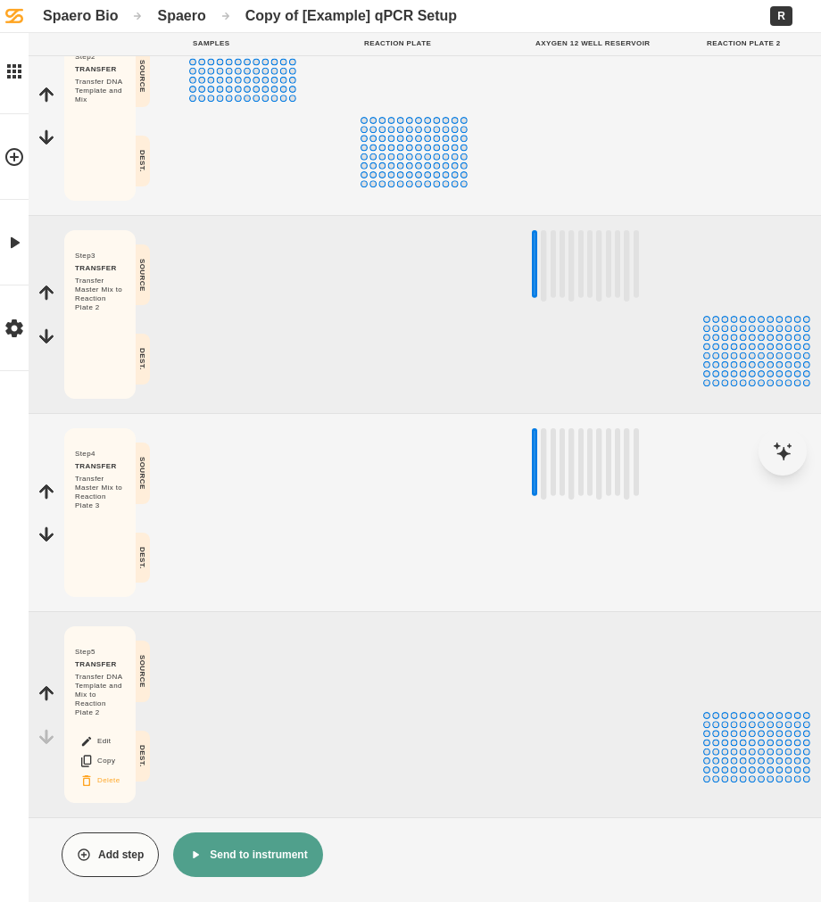
click at [112, 784] on button "Delete" at bounding box center [99, 780] width 57 height 23
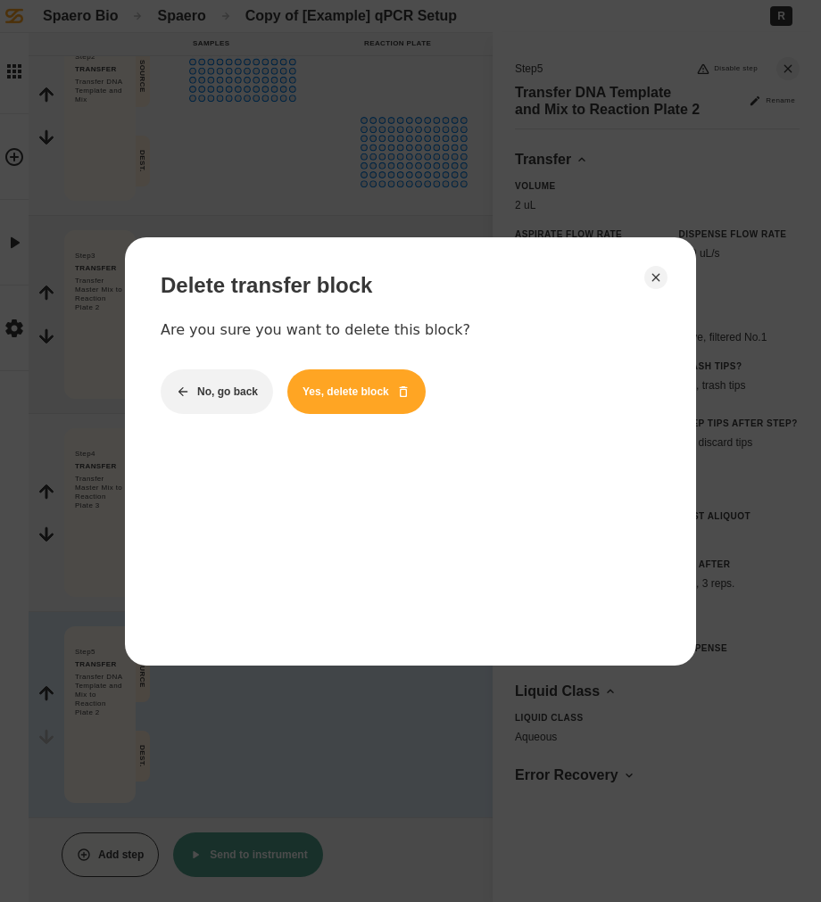
click at [331, 402] on button "Yes, delete block" at bounding box center [356, 391] width 138 height 45
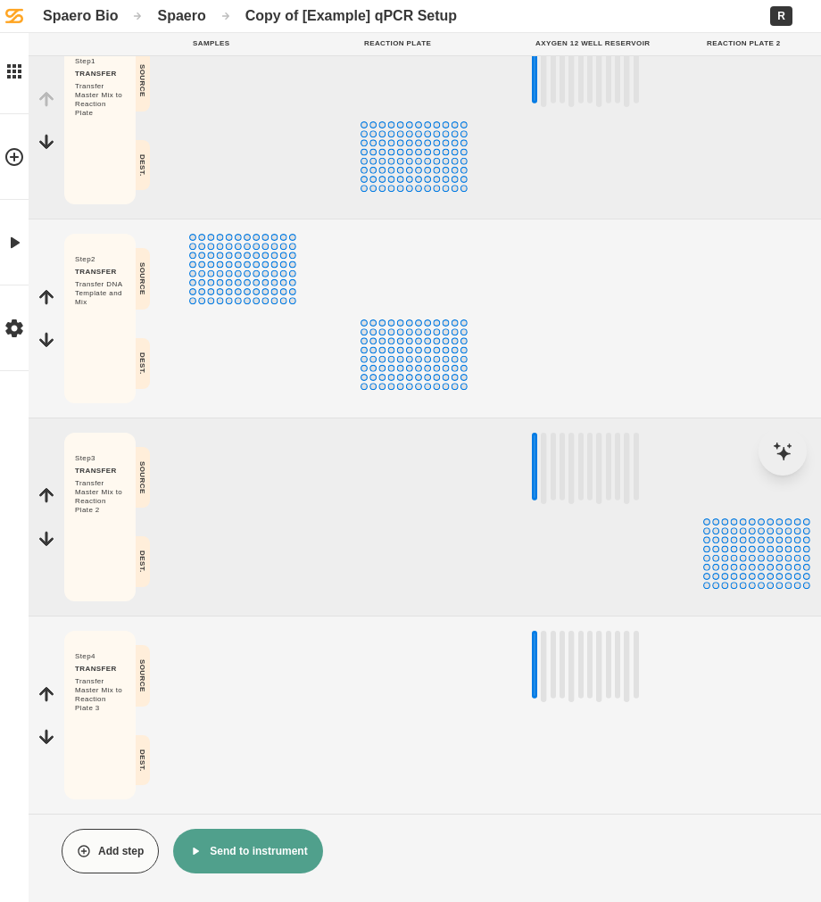
scroll to position [166, 0]
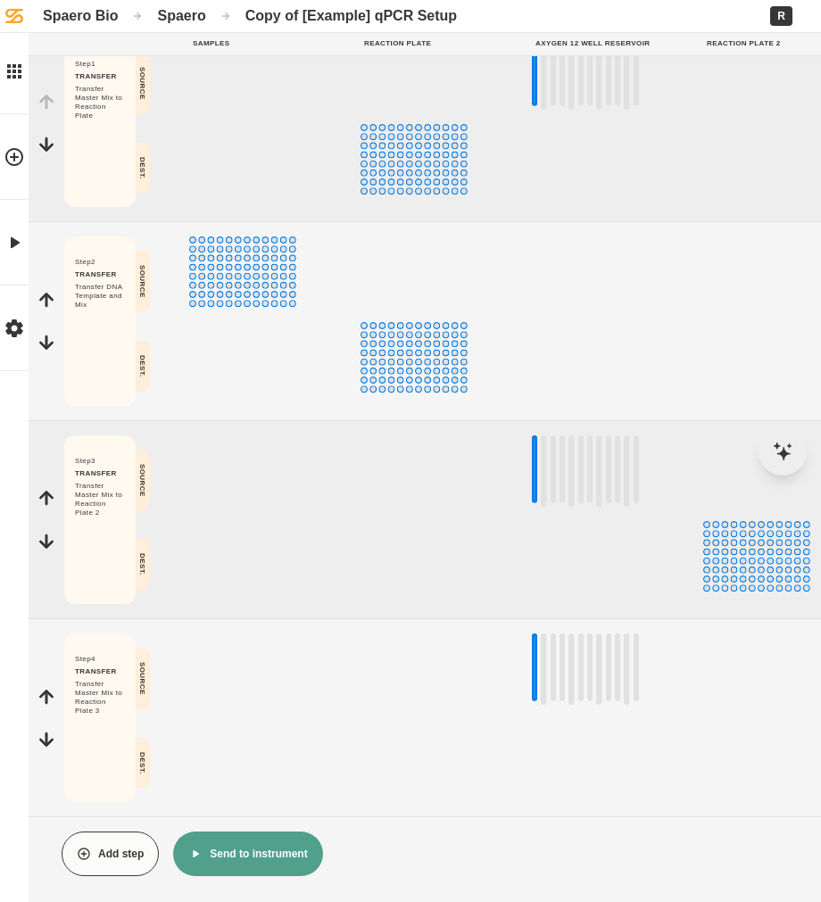
click at [331, 395] on div at bounding box center [260, 320] width 143 height 169
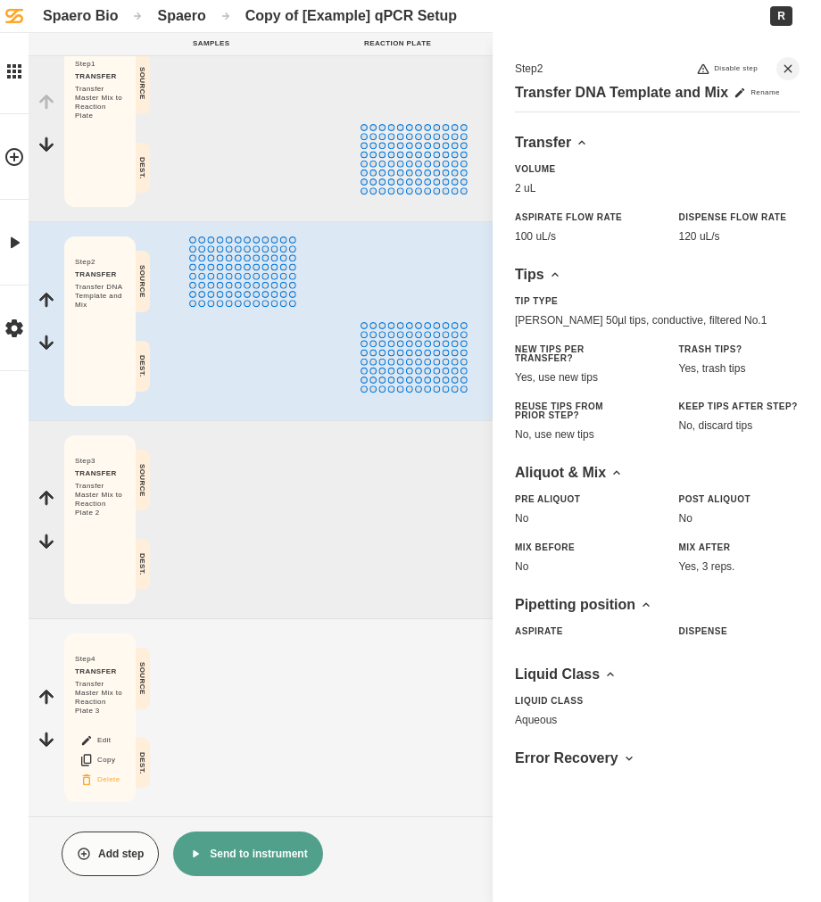
click at [107, 778] on button "Delete" at bounding box center [99, 779] width 57 height 23
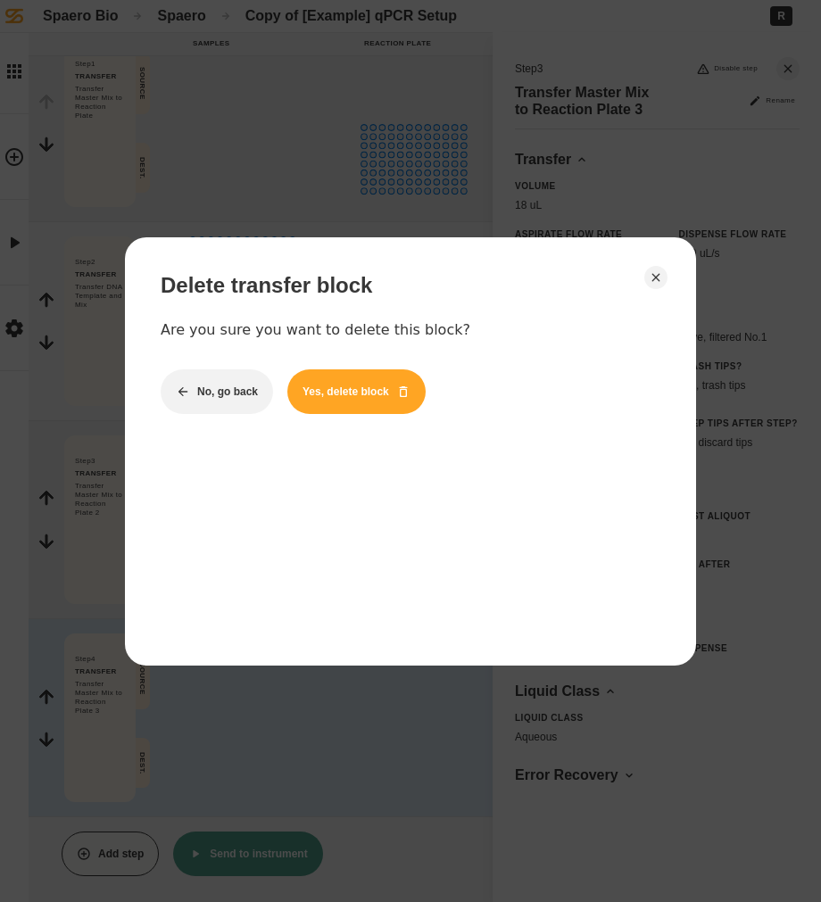
click at [396, 402] on button "Yes, delete block" at bounding box center [356, 391] width 138 height 45
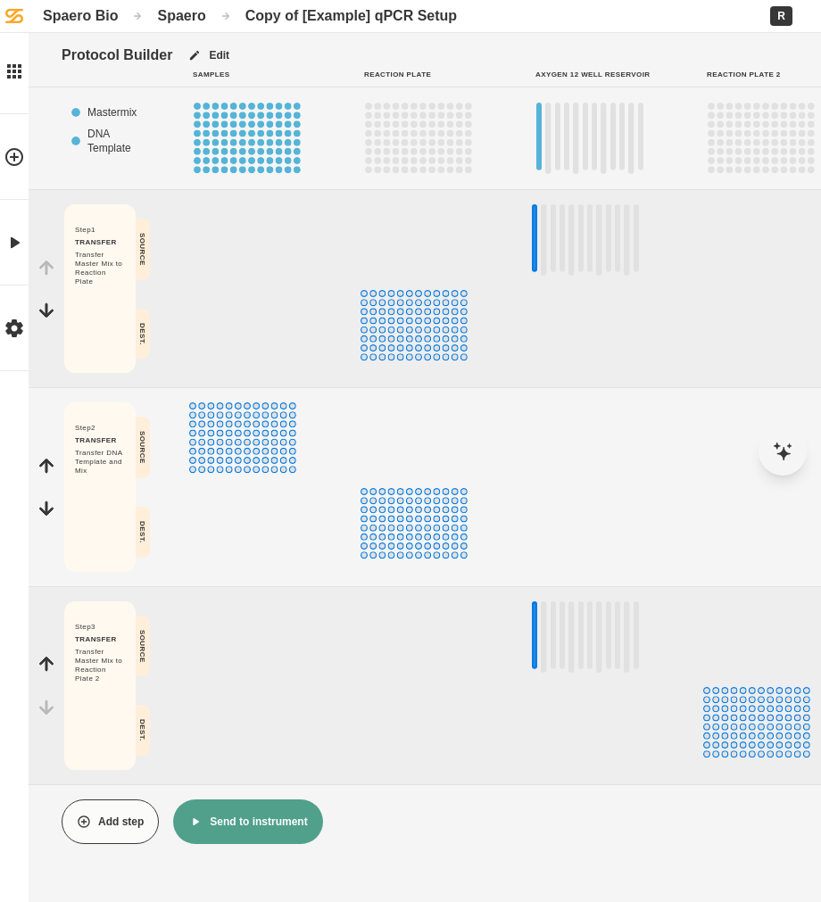
scroll to position [0, 0]
click at [104, 748] on button "Delete" at bounding box center [99, 747] width 57 height 23
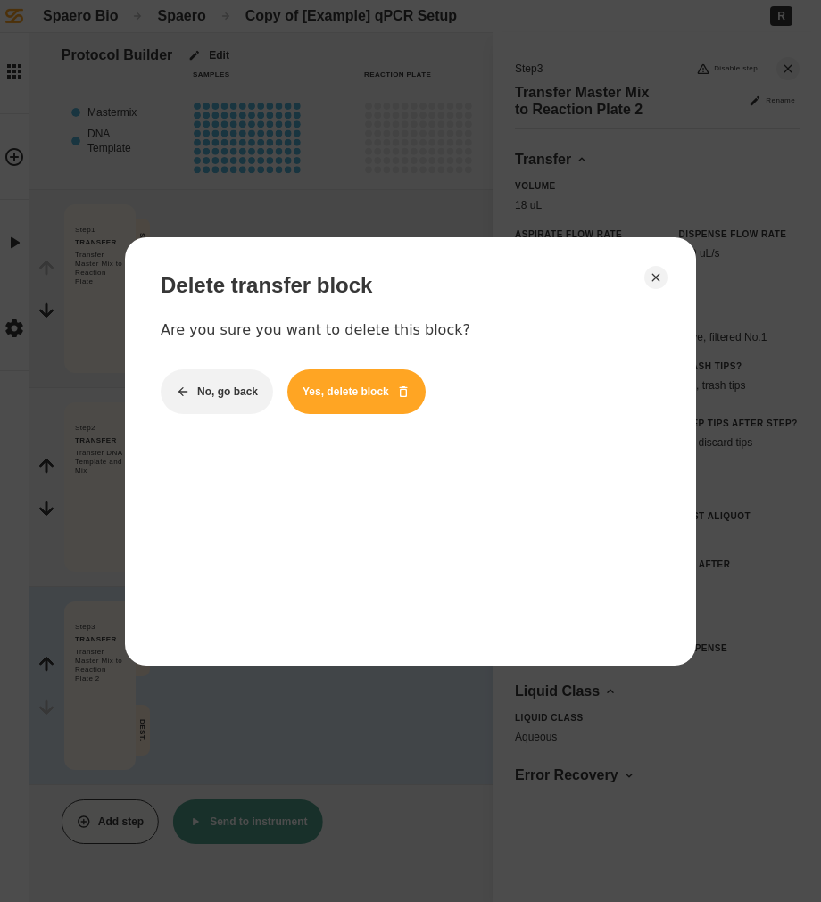
click at [375, 408] on button "Yes, delete block" at bounding box center [356, 391] width 138 height 45
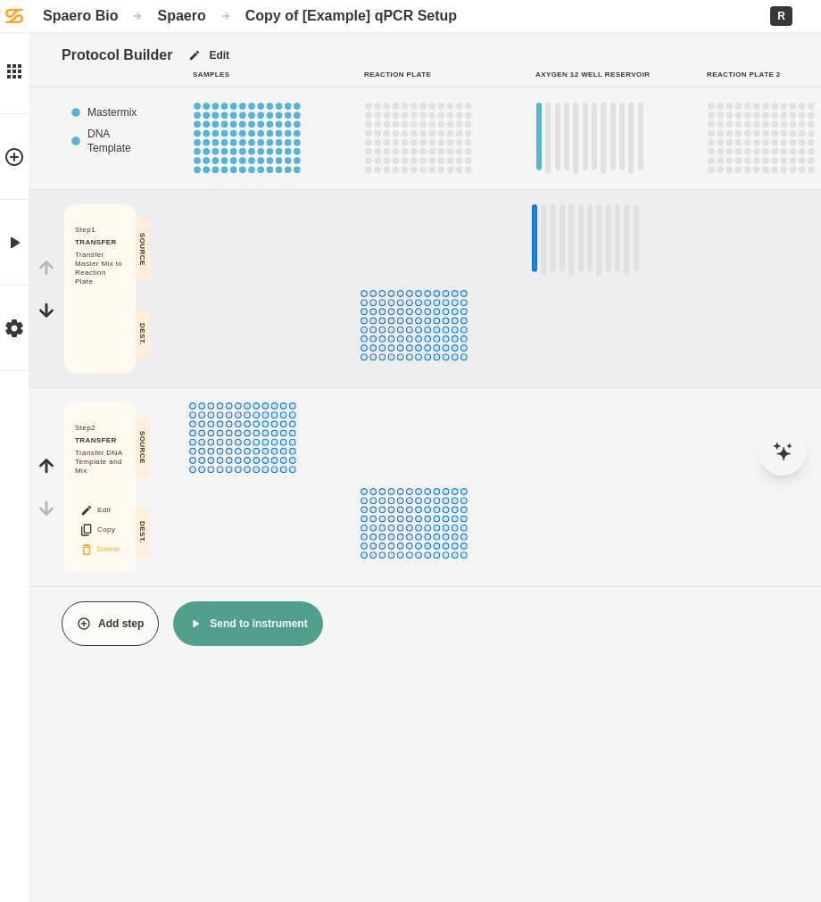
click at [109, 546] on button "Delete" at bounding box center [99, 549] width 57 height 23
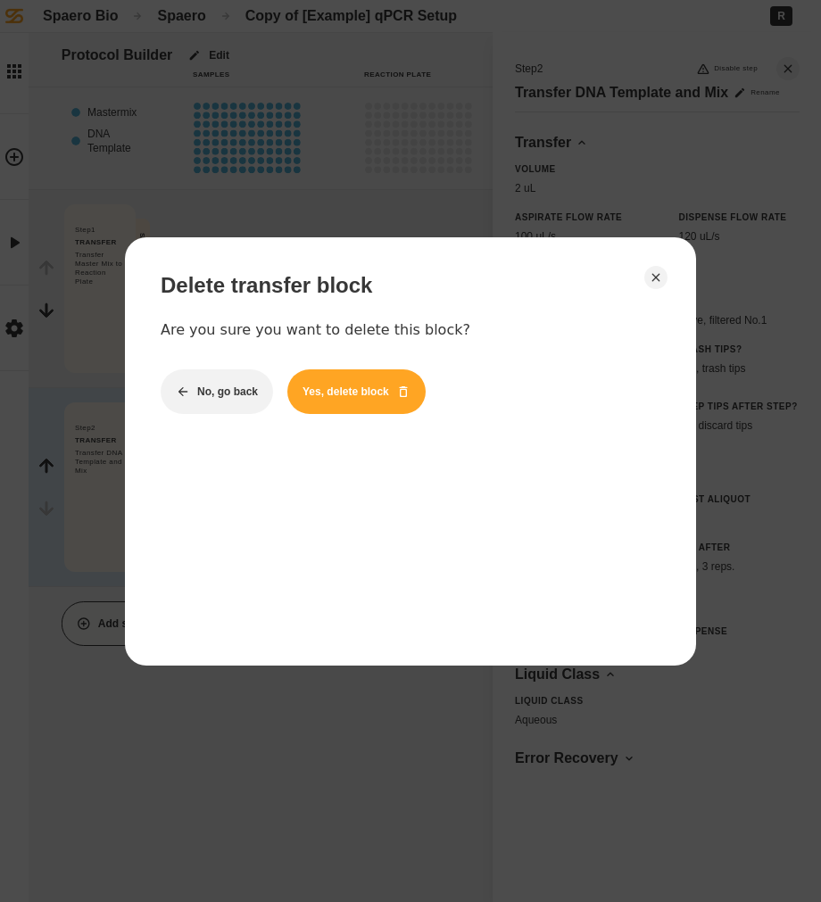
click at [331, 400] on button "Yes, delete block" at bounding box center [356, 391] width 138 height 45
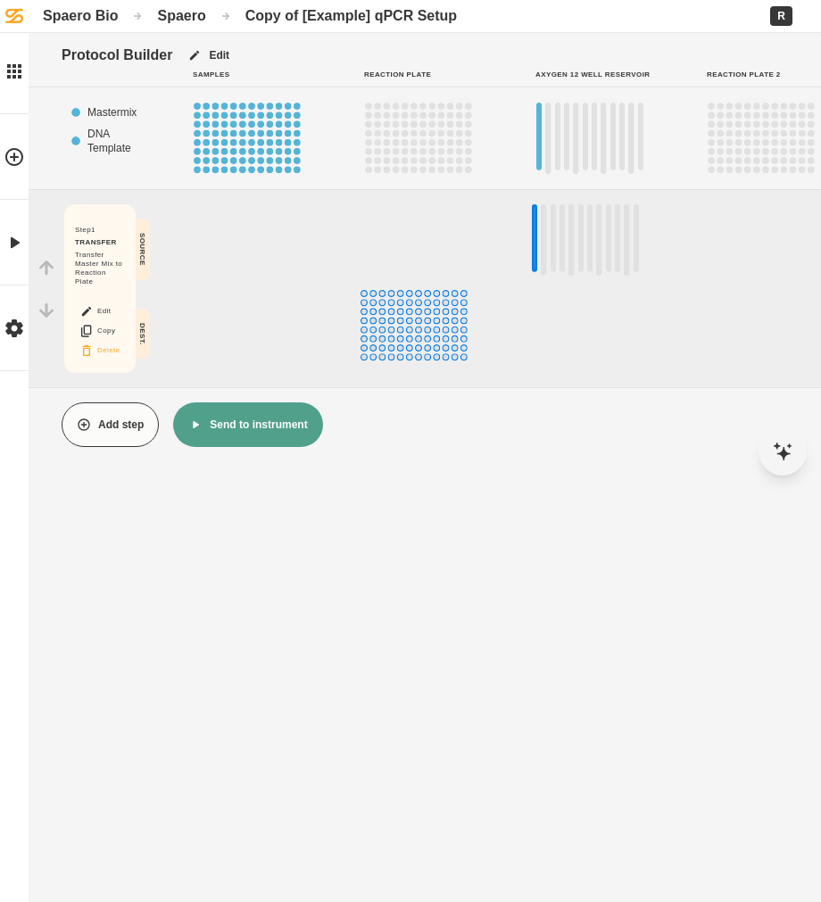
click at [90, 352] on icon "Block actions" at bounding box center [86, 351] width 14 height 14
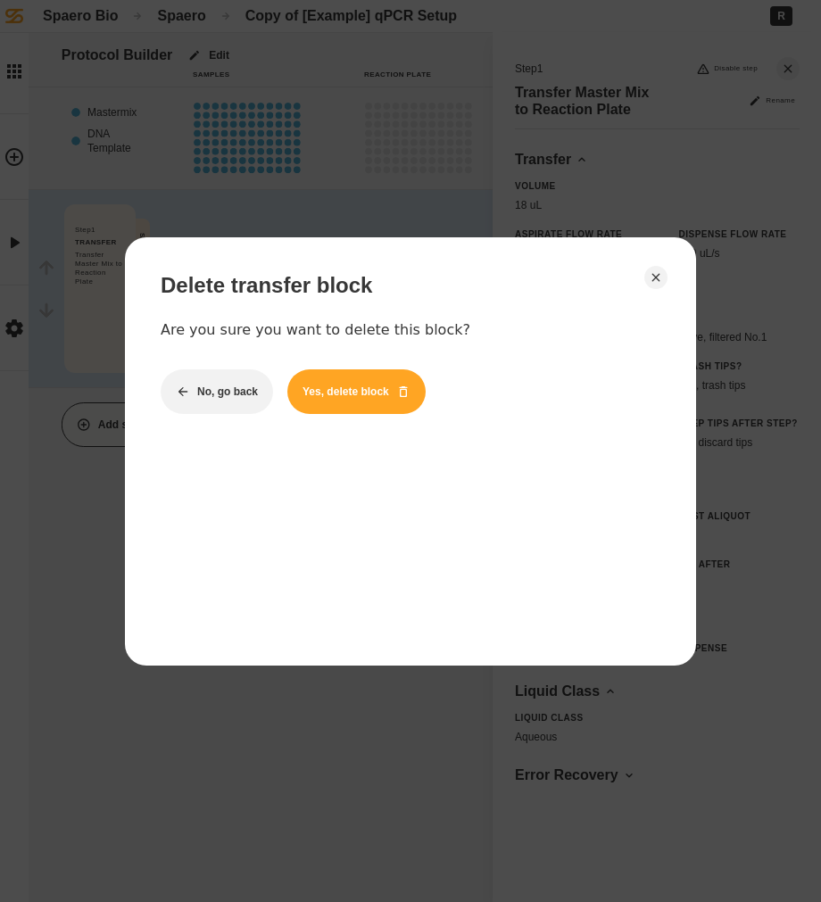
click at [393, 383] on button "Yes, delete block" at bounding box center [356, 391] width 138 height 45
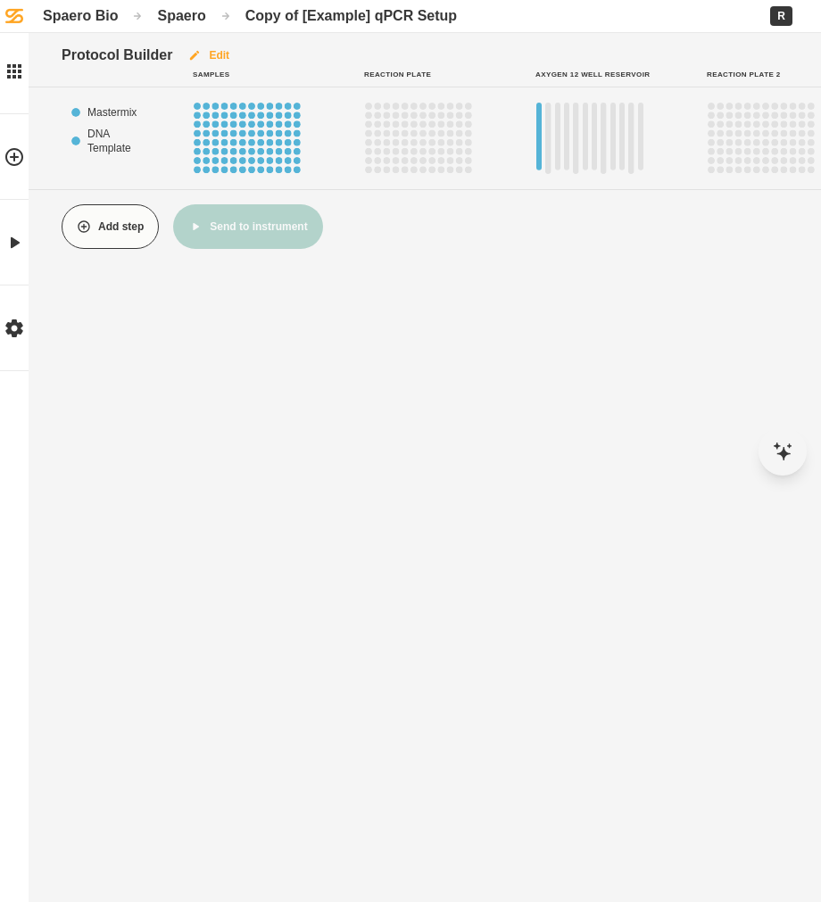
click at [215, 54] on button "Edit" at bounding box center [208, 55] width 72 height 45
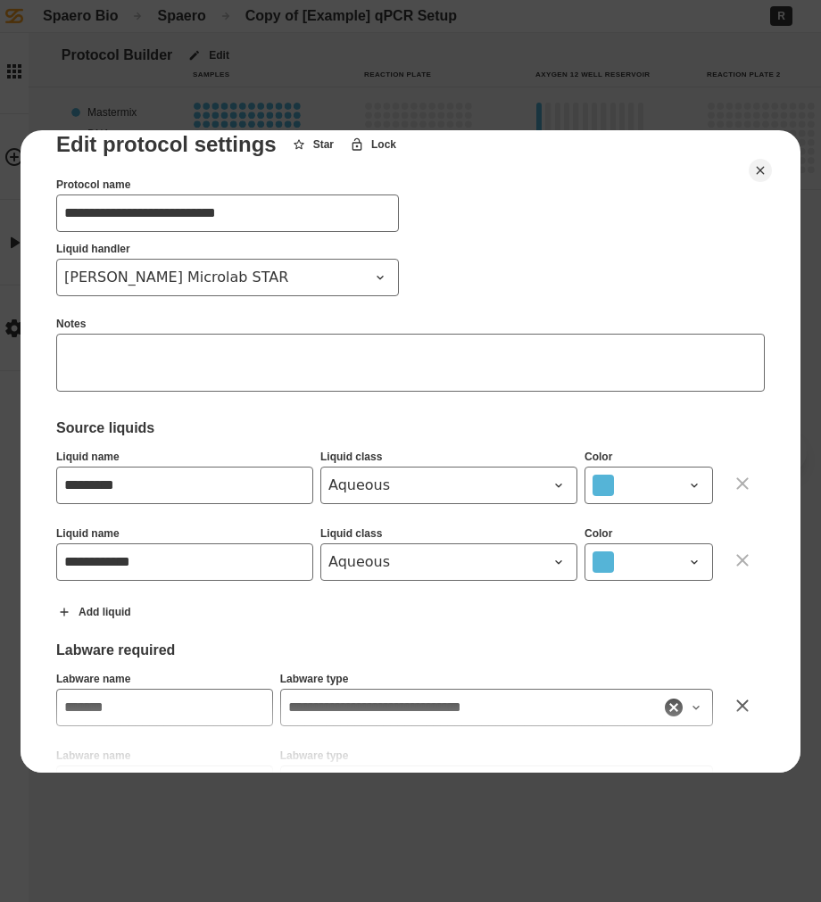
scroll to position [36, 0]
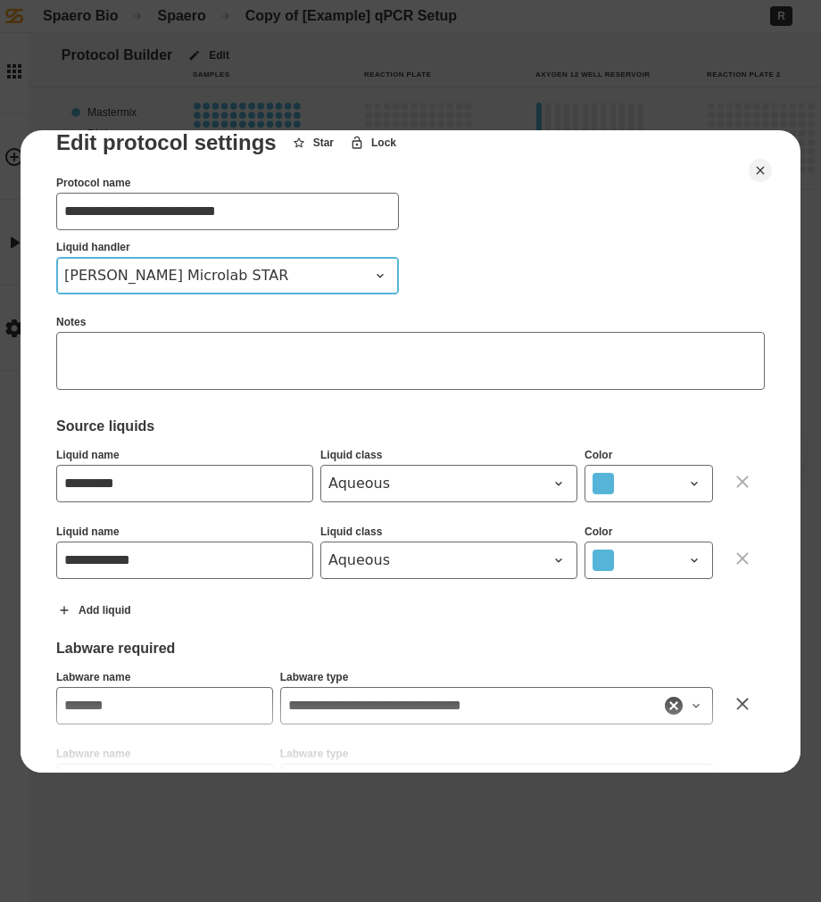
click at [337, 288] on button "[PERSON_NAME] Microlab STAR" at bounding box center [227, 275] width 343 height 37
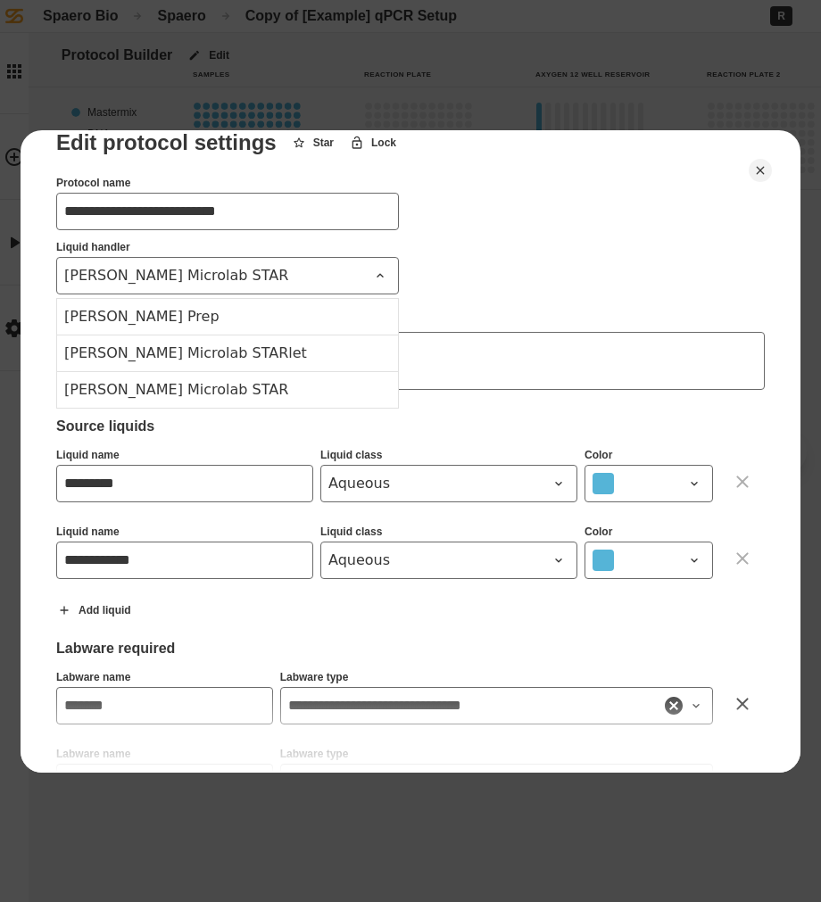
click at [509, 332] on textarea at bounding box center [410, 361] width 708 height 58
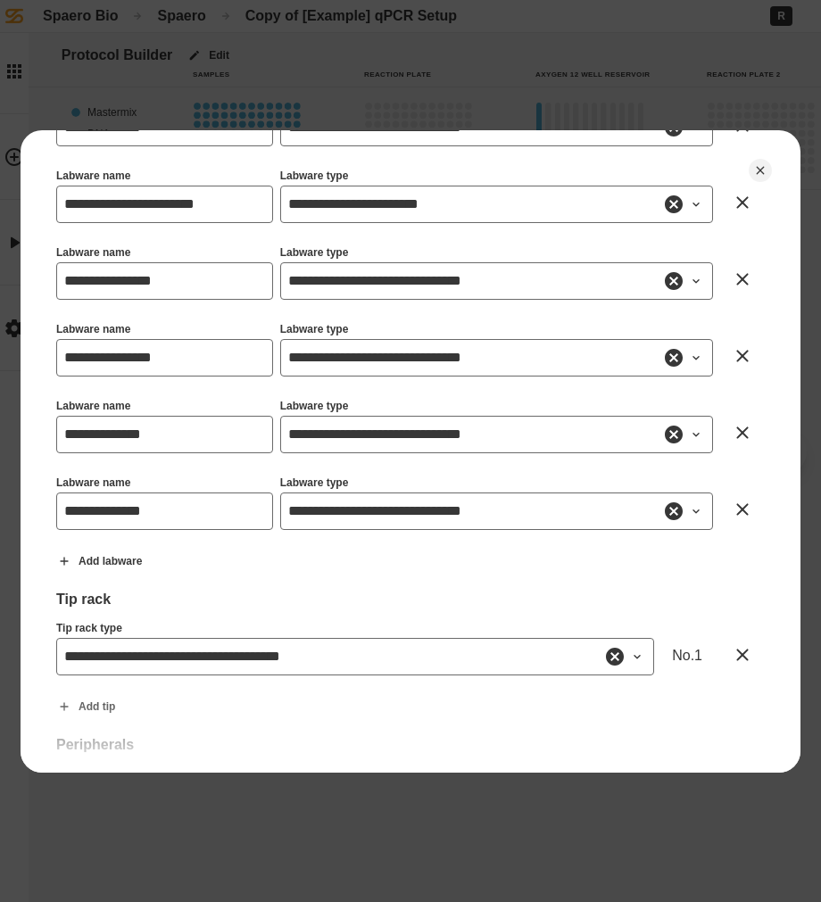
scroll to position [799, 0]
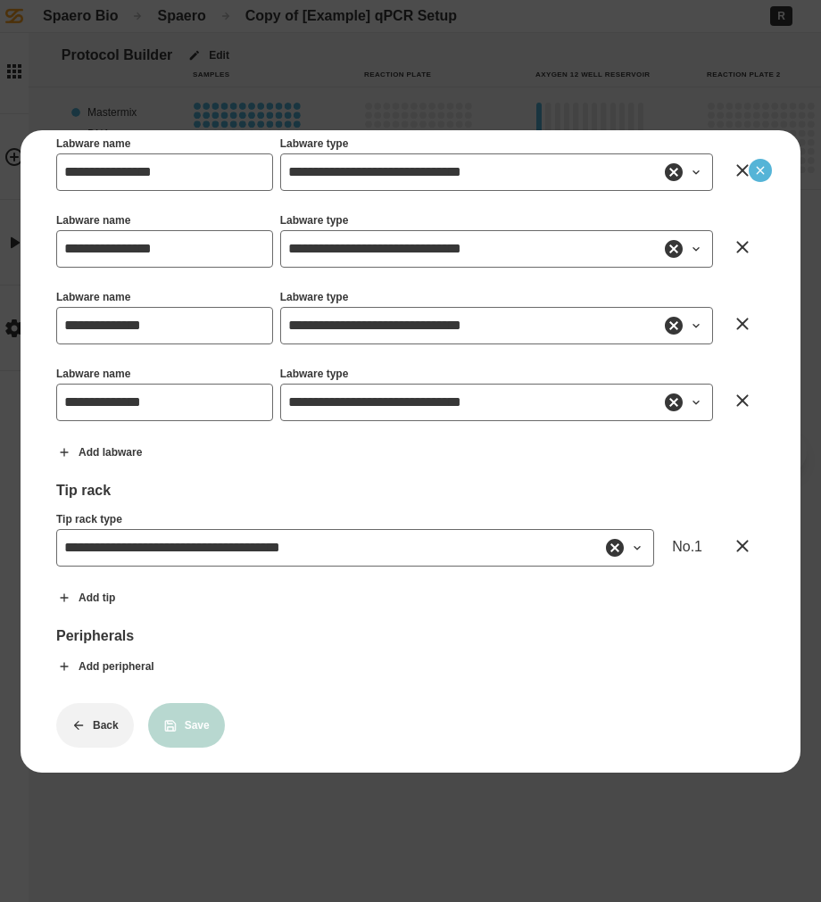
click at [760, 172] on icon "Close" at bounding box center [760, 170] width 14 height 14
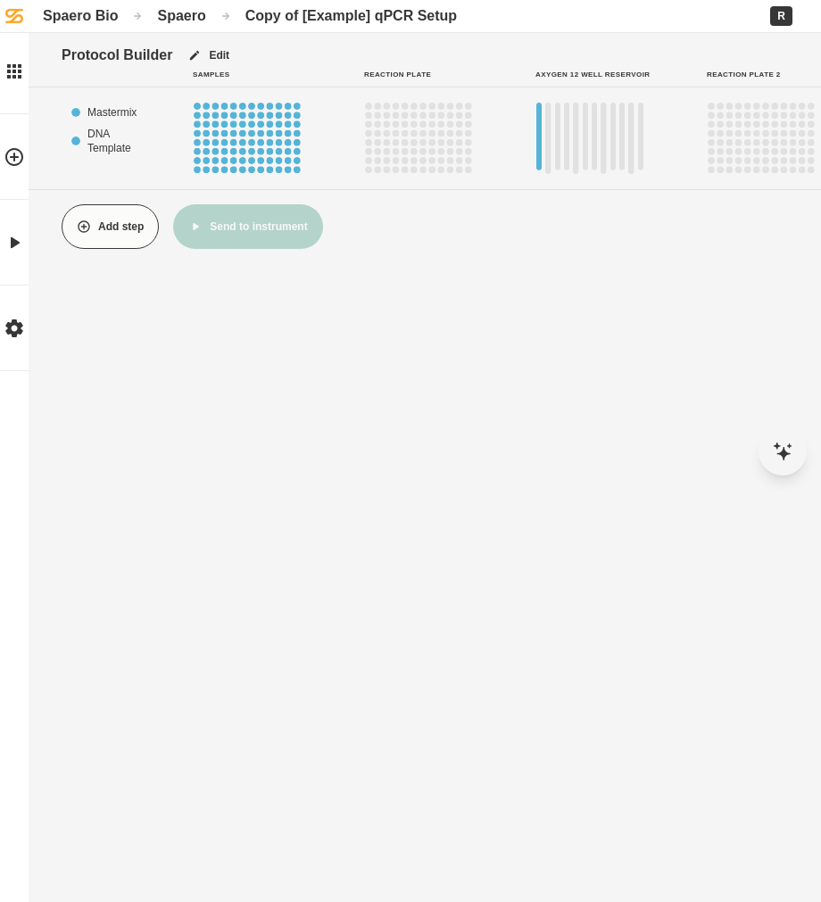
click at [129, 213] on button "Add step" at bounding box center [110, 226] width 97 height 45
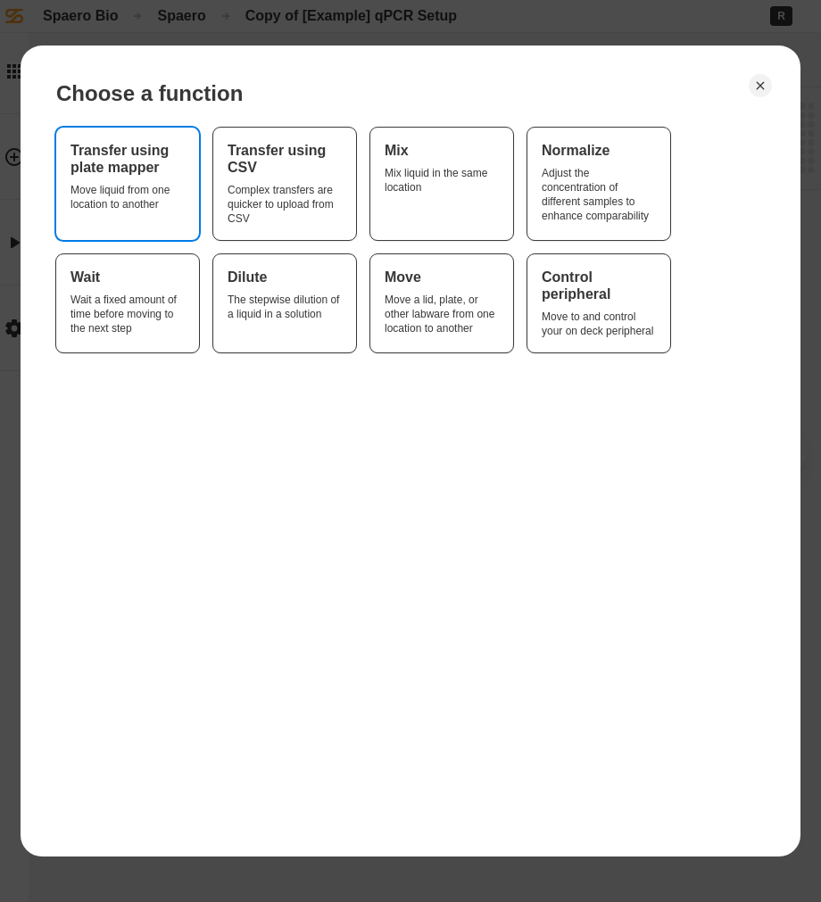
click at [172, 179] on div "Transfer using plate mapper Move liquid from one location to another" at bounding box center [127, 184] width 114 height 84
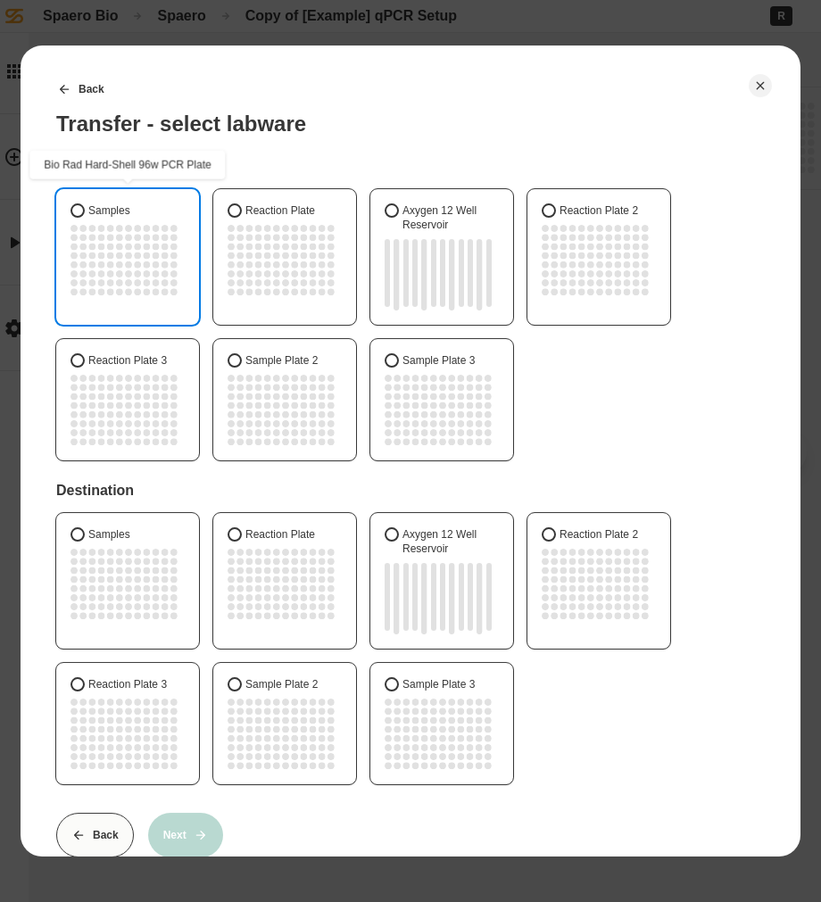
click at [184, 283] on div "Samples" at bounding box center [127, 260] width 114 height 71
click at [85, 218] on button "Samples" at bounding box center [77, 210] width 14 height 14
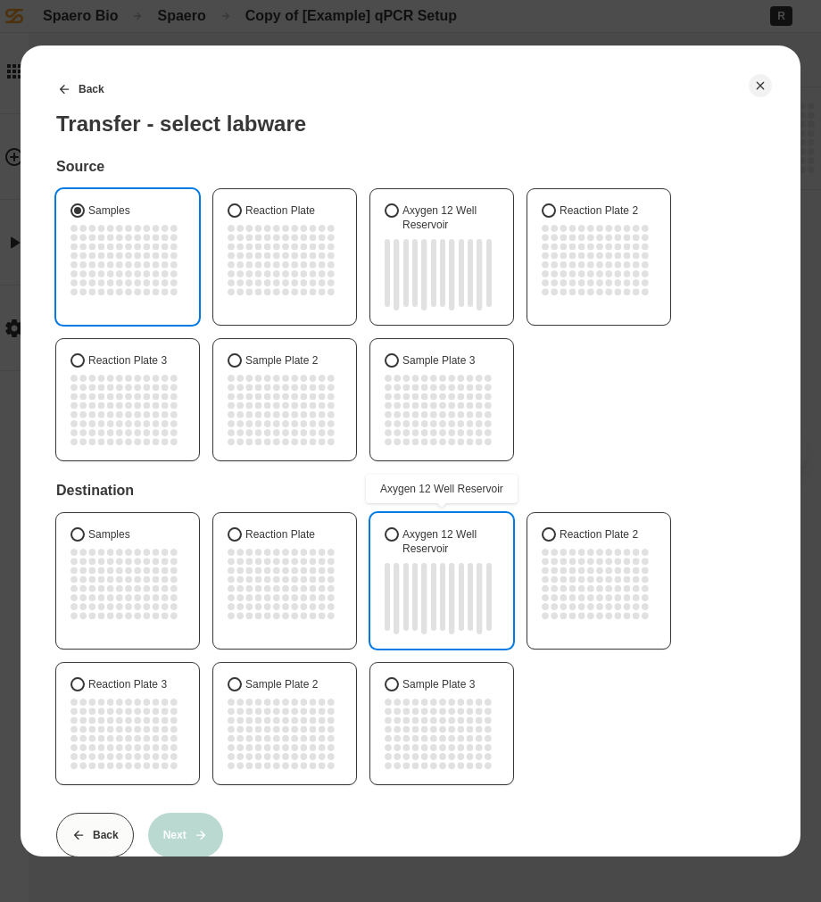
click at [403, 596] on rect "3" at bounding box center [405, 598] width 5 height 71
click at [399, 542] on button "Axygen 12 Well Reservoir" at bounding box center [392, 534] width 14 height 14
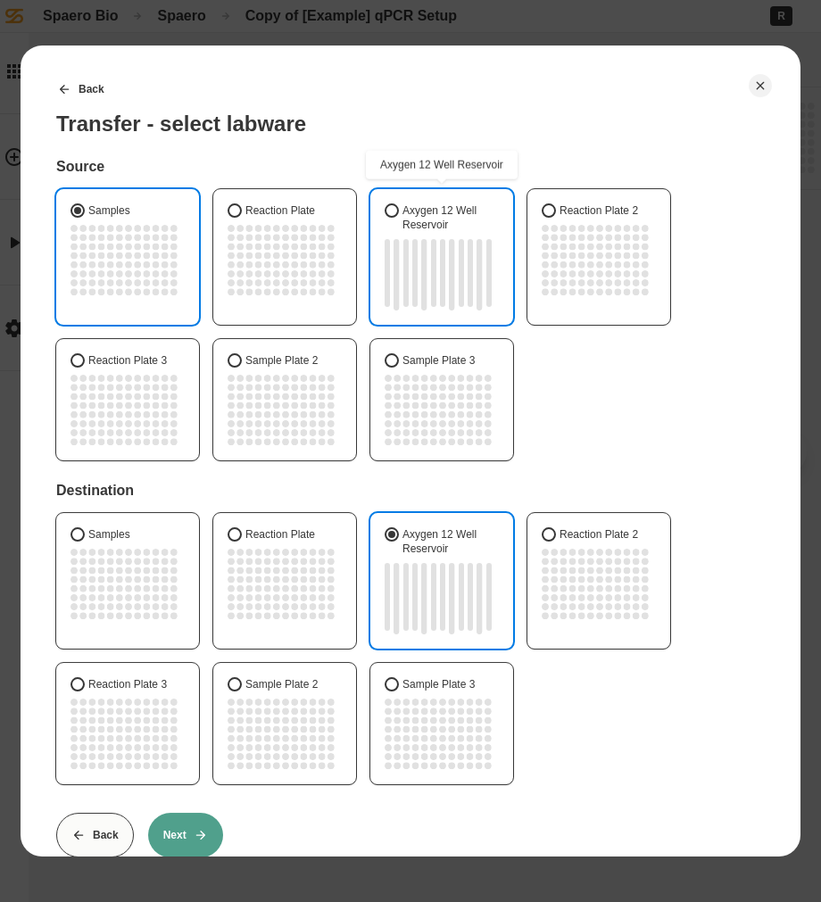
click at [441, 286] on rect "7" at bounding box center [442, 274] width 5 height 71
click at [399, 218] on button "Axygen 12 Well Reservoir" at bounding box center [392, 210] width 14 height 14
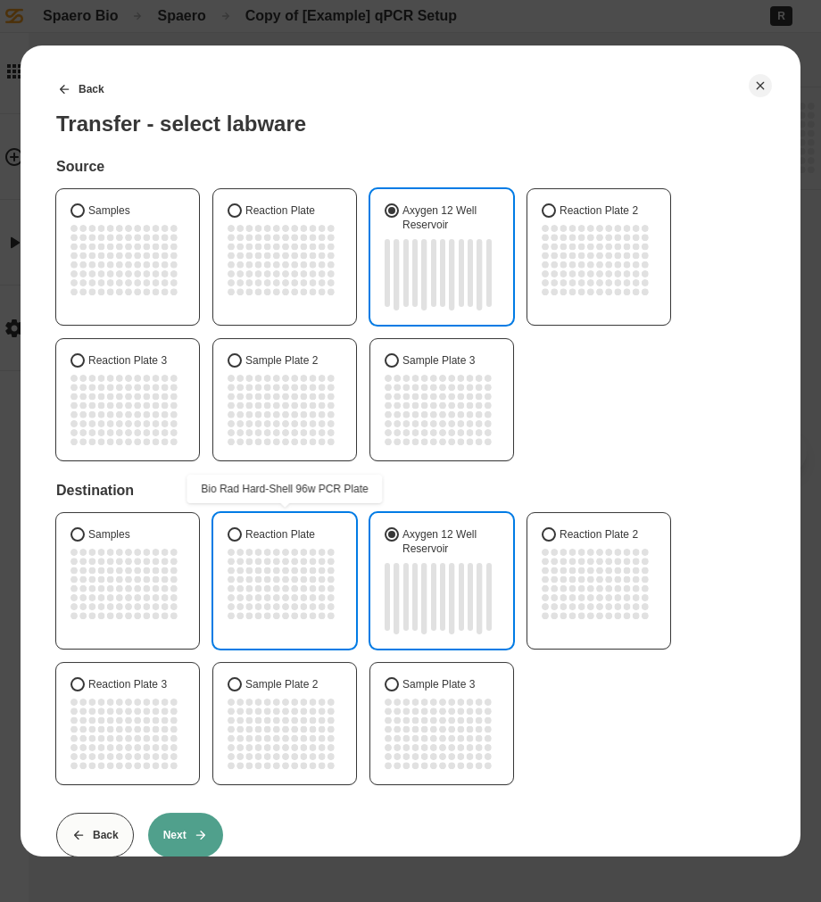
click at [251, 613] on circle "H3" at bounding box center [248, 615] width 7 height 7
click at [242, 542] on button "Reaction Plate" at bounding box center [235, 534] width 14 height 14
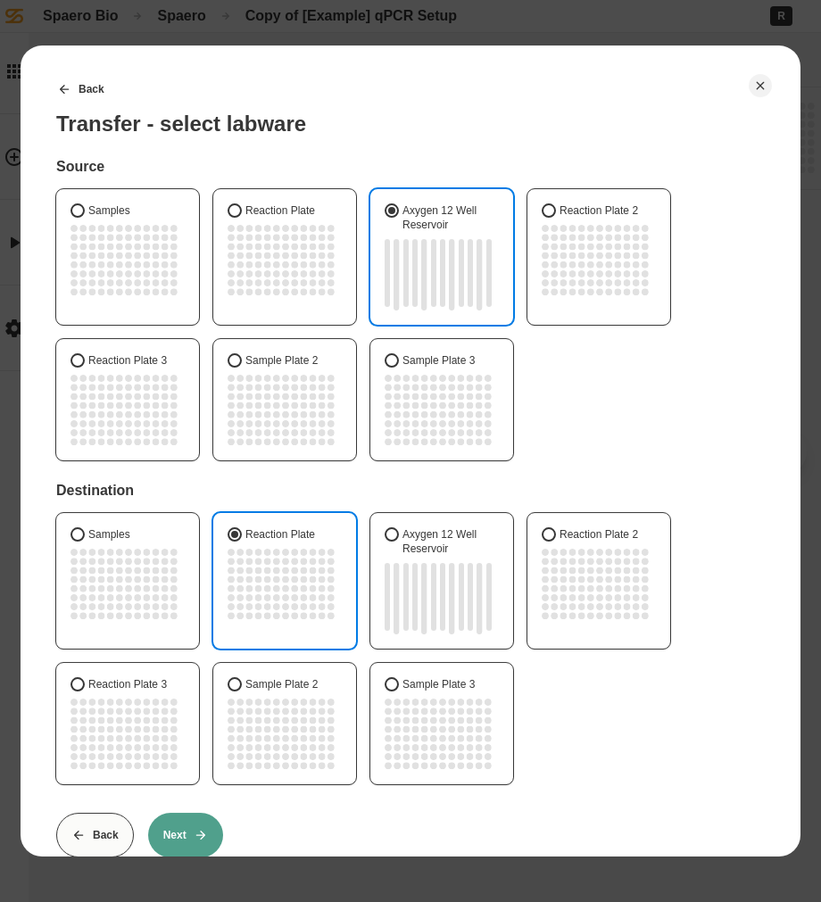
click at [204, 823] on button "Next" at bounding box center [185, 835] width 75 height 45
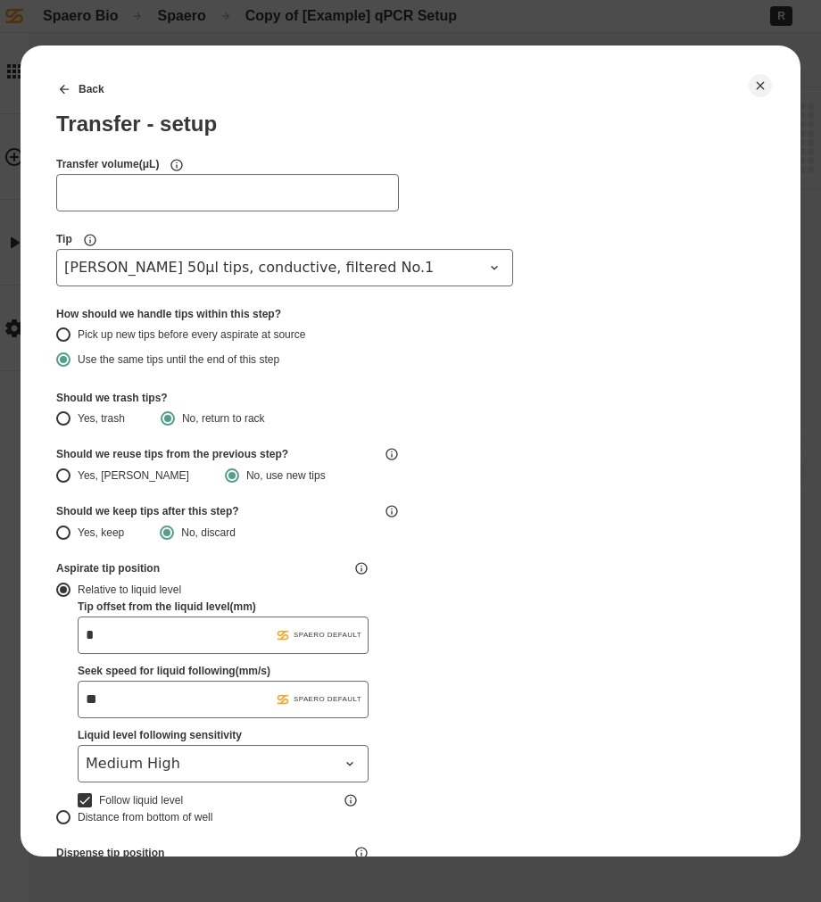
click at [203, 210] on div "Transfer volume ( μL ) Tip [PERSON_NAME] 50µl tips, conductive, filtered No.1" at bounding box center [227, 222] width 343 height 128
click at [172, 194] on input "Transfer volume ( μL )" at bounding box center [227, 192] width 343 height 37
type input "**"
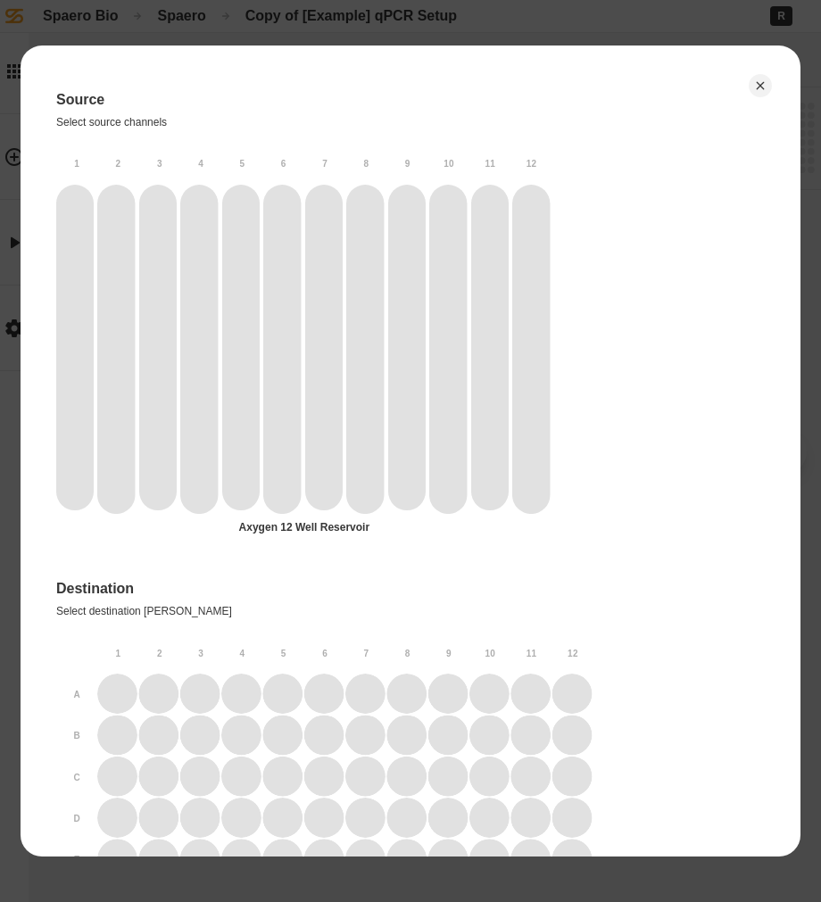
scroll to position [1079, 0]
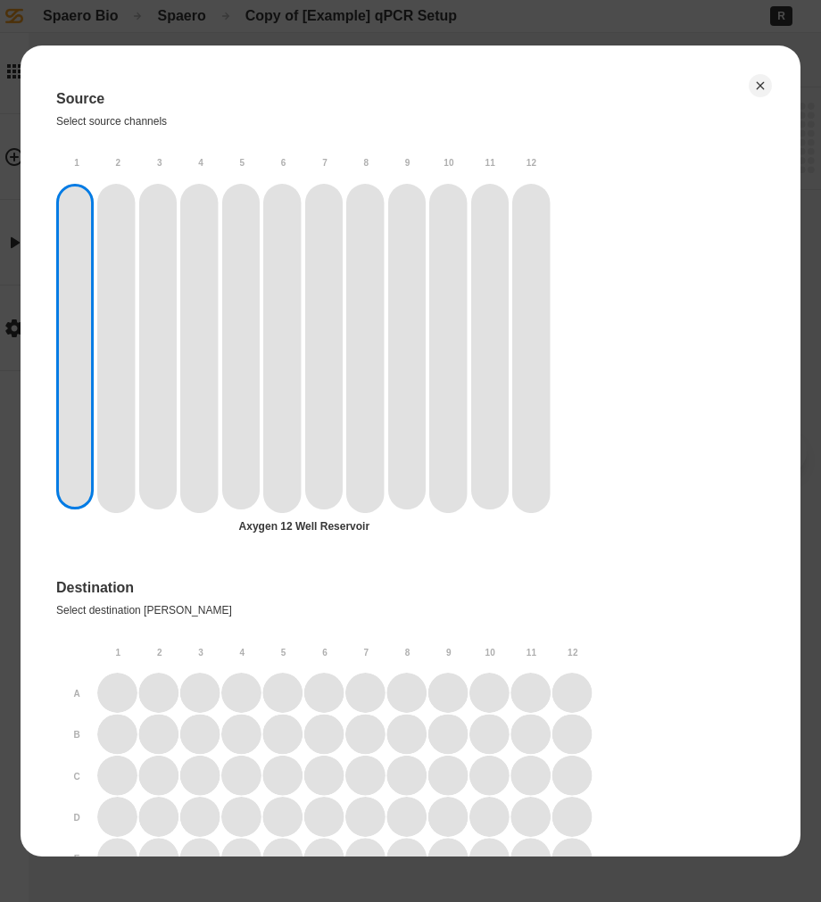
click at [61, 233] on icon "1" at bounding box center [74, 348] width 37 height 329
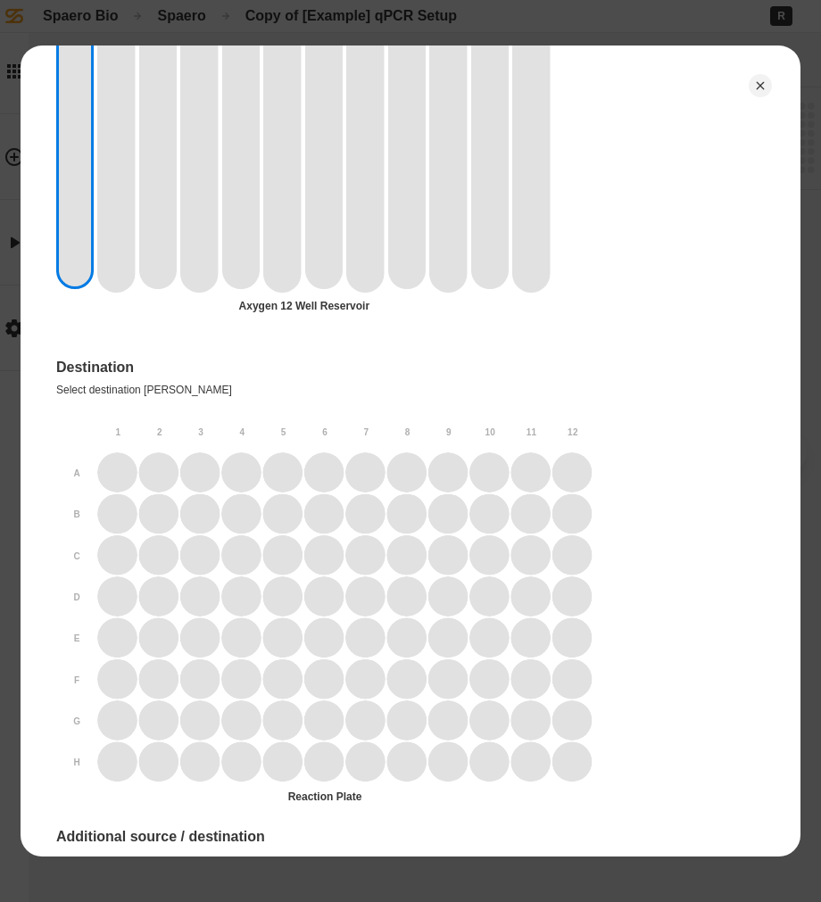
scroll to position [1357, 0]
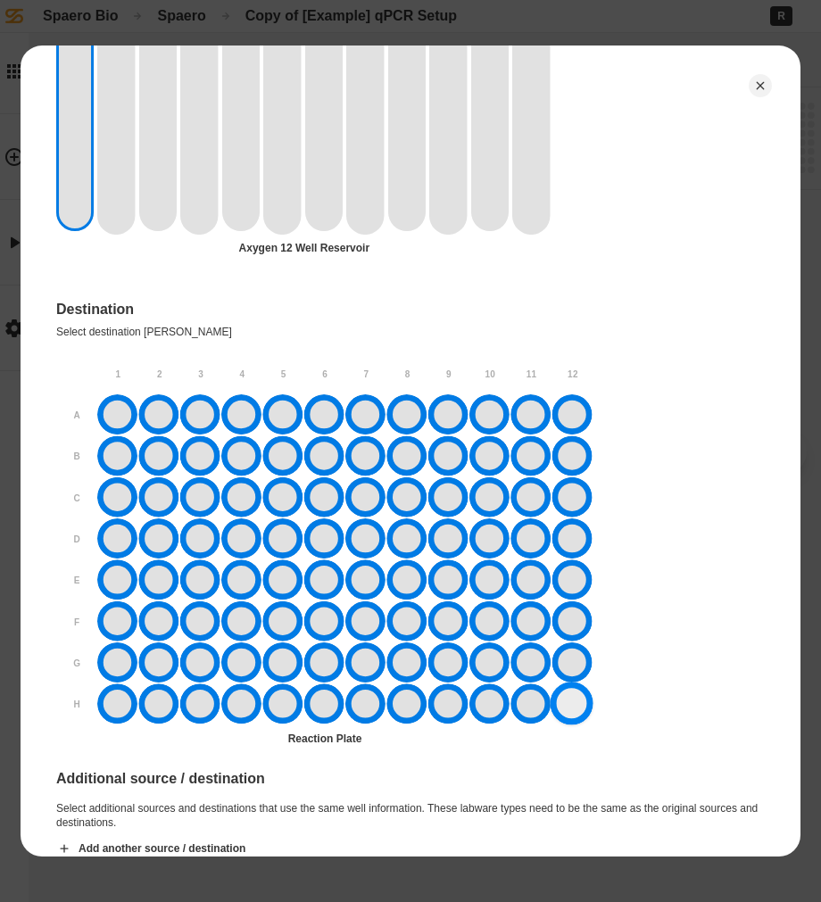
drag, startPoint x: 116, startPoint y: 413, endPoint x: 575, endPoint y: 697, distance: 539.3
click at [575, 697] on div at bounding box center [344, 558] width 494 height 329
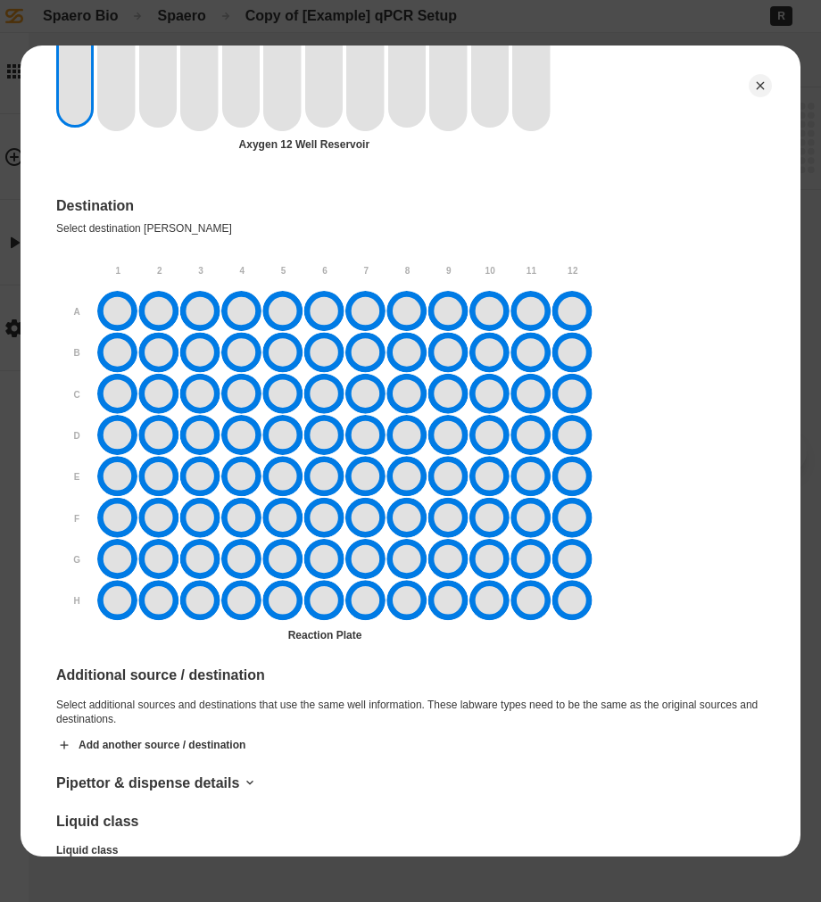
scroll to position [1606, 0]
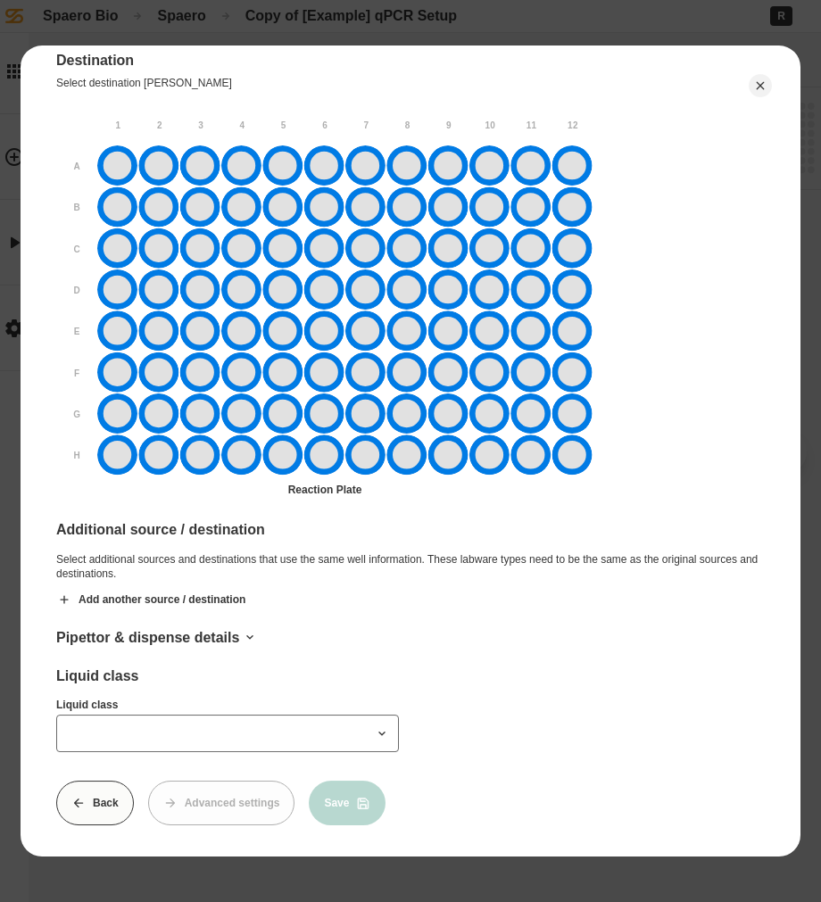
click at [230, 741] on input "Liquid class" at bounding box center [227, 733] width 343 height 37
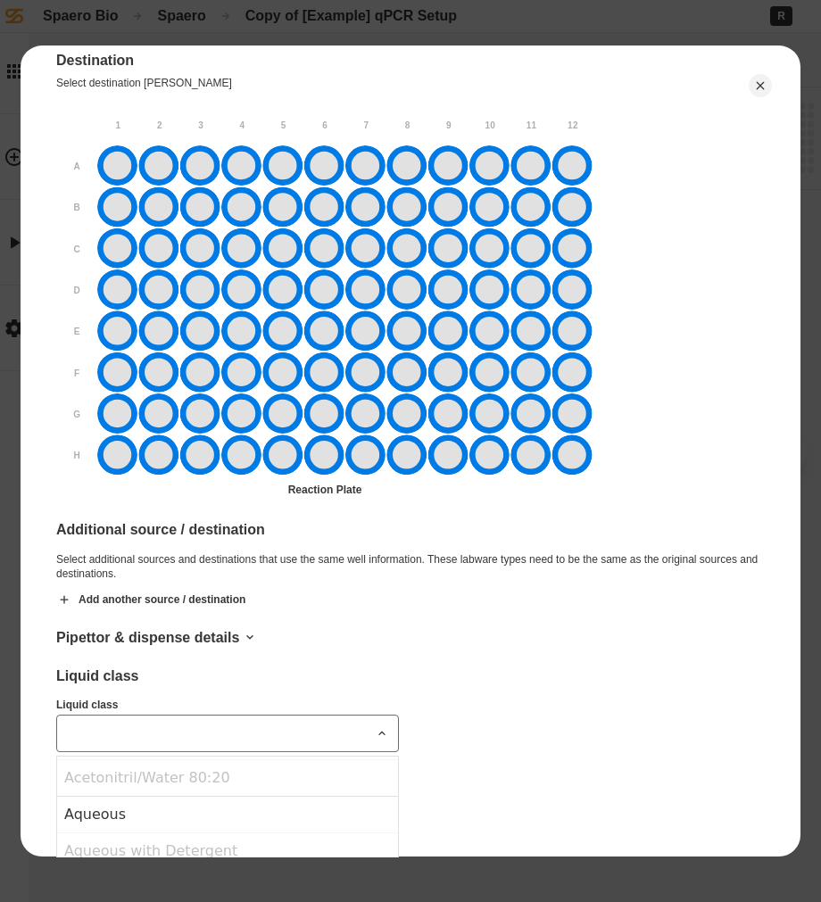
scroll to position [65, 0]
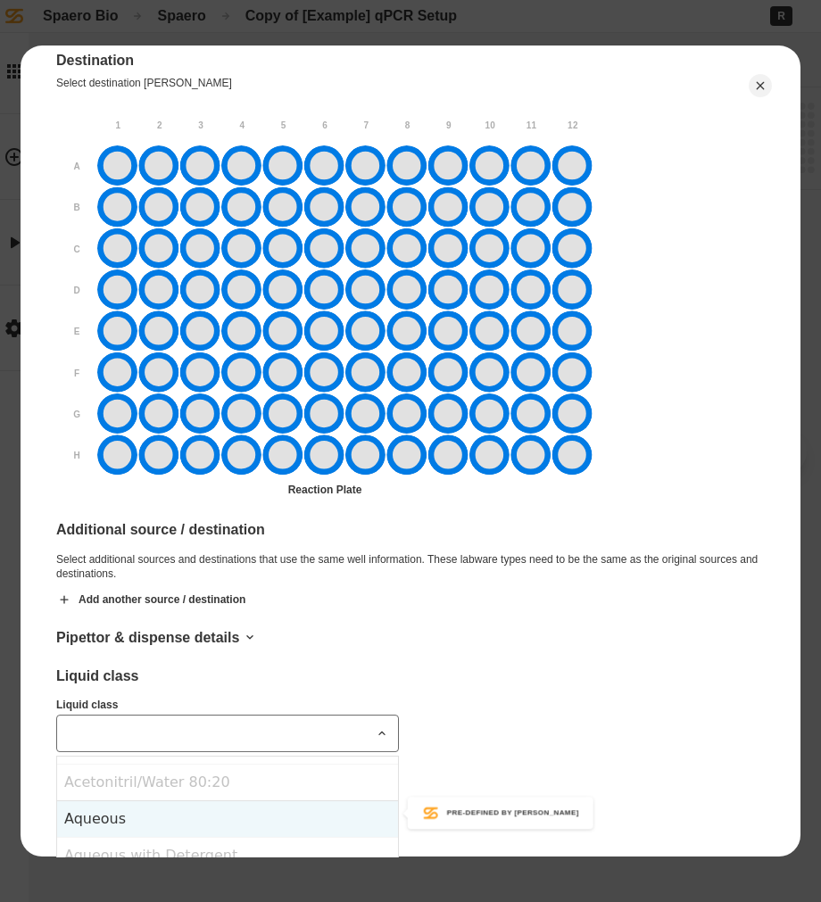
click at [188, 812] on div "Aqueous" at bounding box center [227, 818] width 341 height 37
type input "*******"
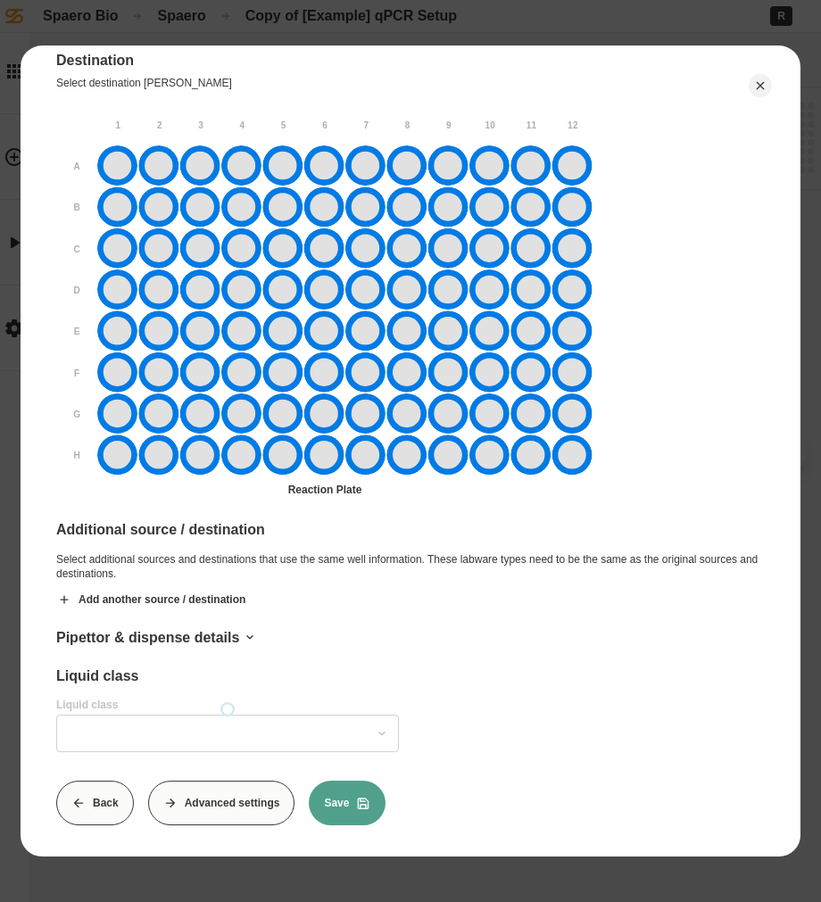
type input "*******"
click at [177, 812] on button "Advanced settings" at bounding box center [221, 803] width 147 height 45
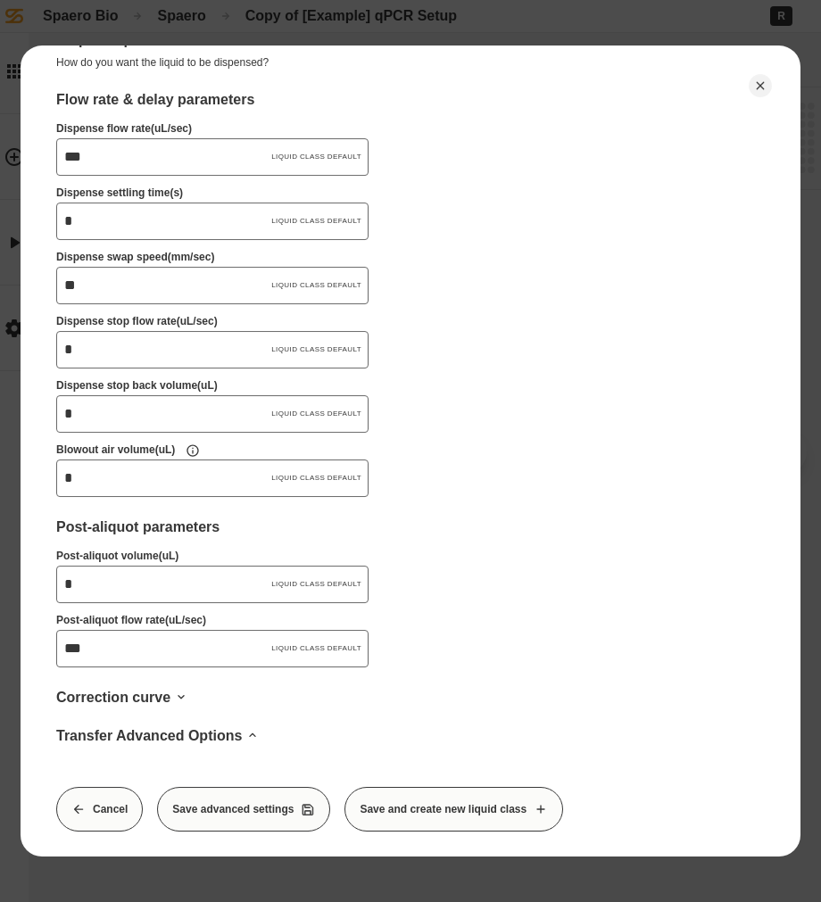
scroll to position [1536, 0]
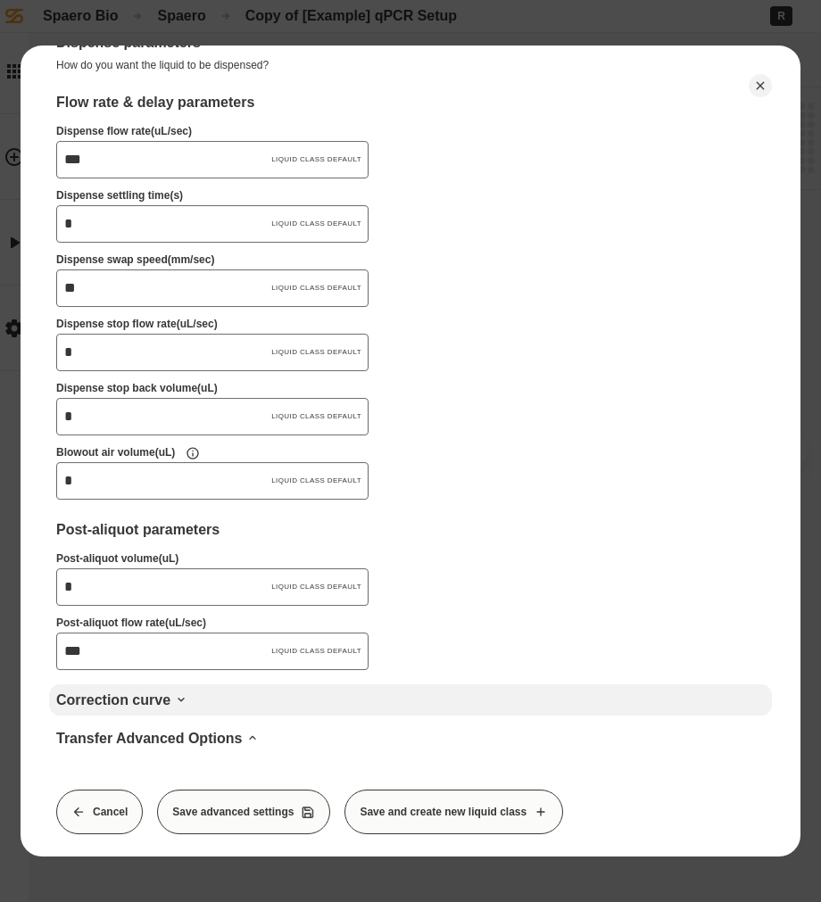
click at [174, 695] on icon at bounding box center [181, 699] width 14 height 14
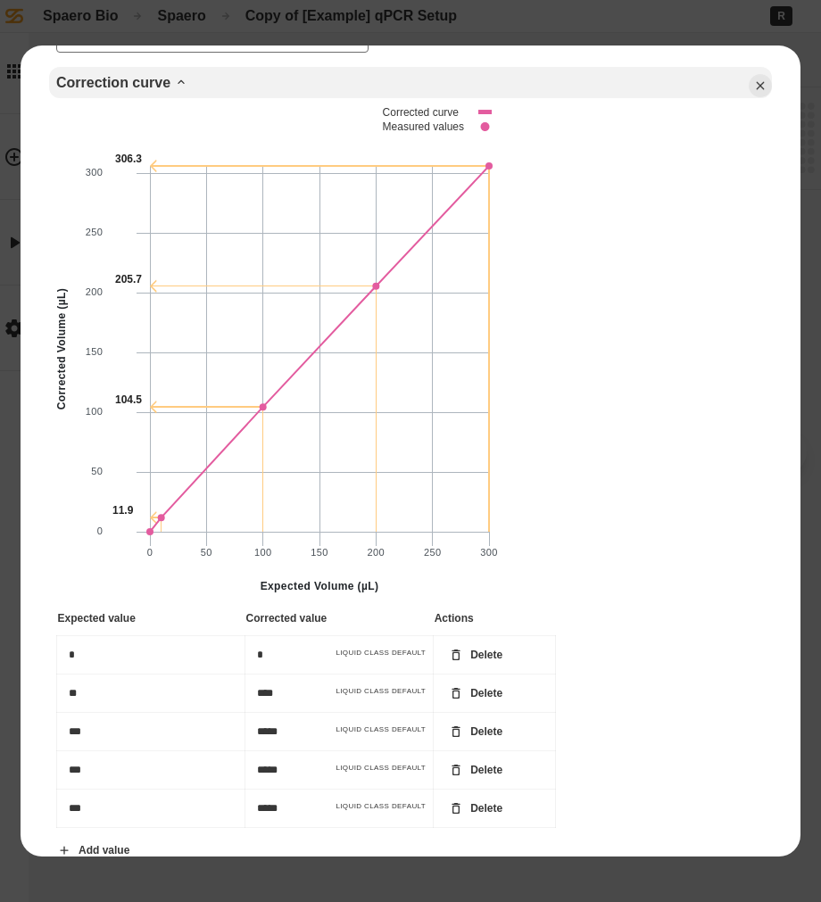
scroll to position [2191, 0]
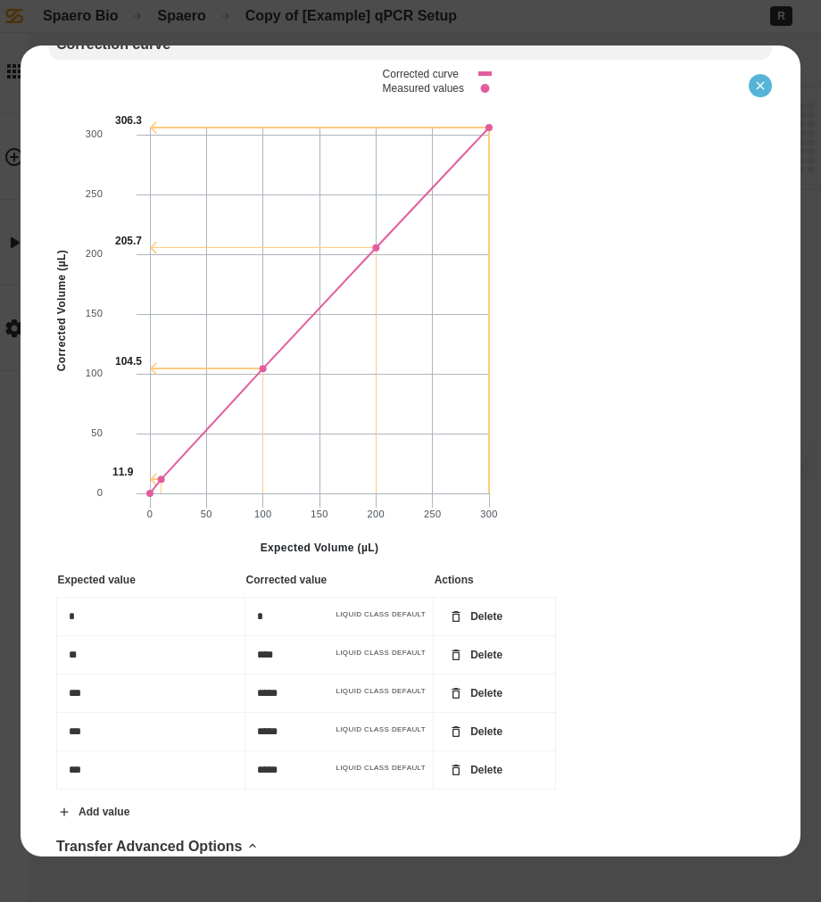
click at [756, 93] on button "Close" at bounding box center [760, 85] width 23 height 23
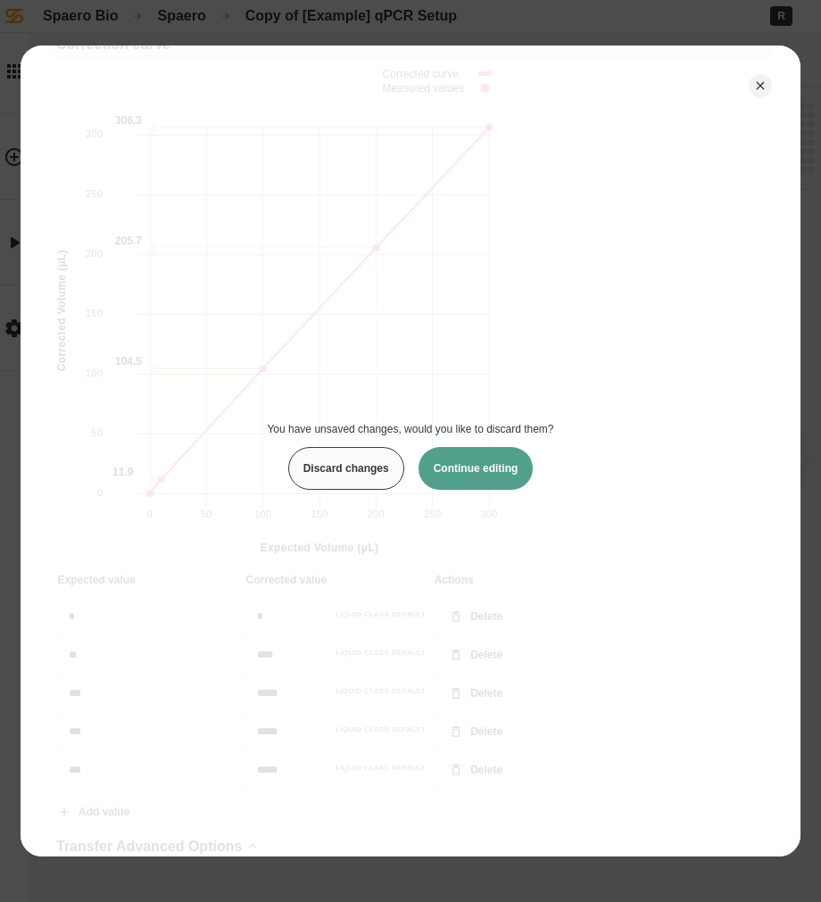
click at [388, 474] on button "Discard changes" at bounding box center [346, 468] width 116 height 43
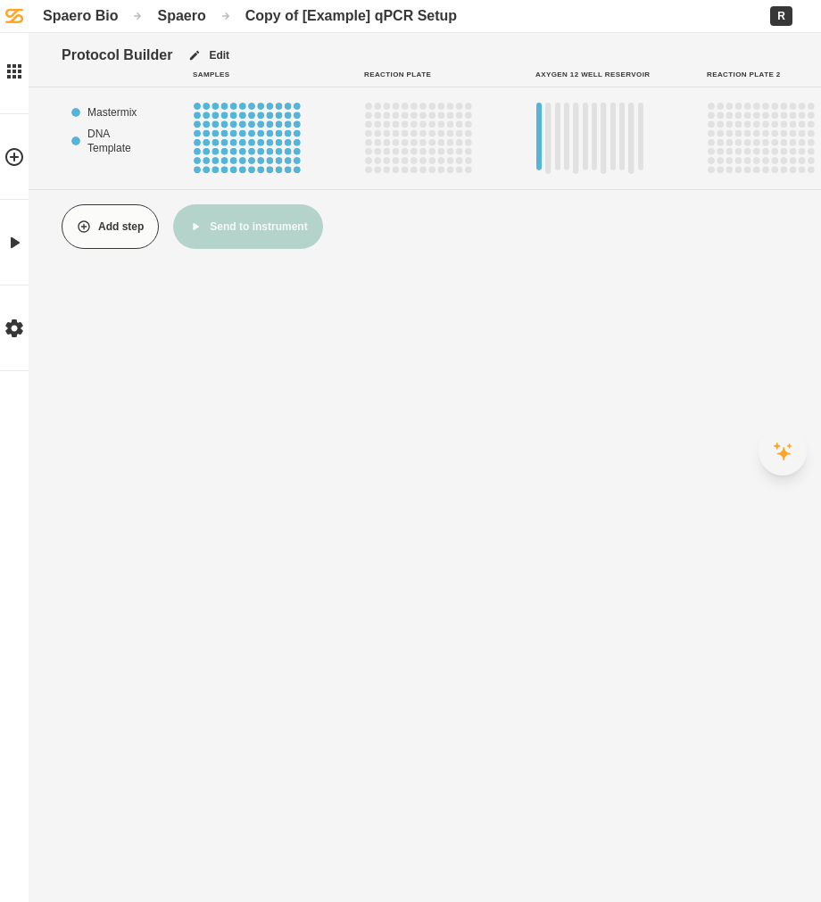
click at [797, 449] on button at bounding box center [782, 451] width 48 height 48
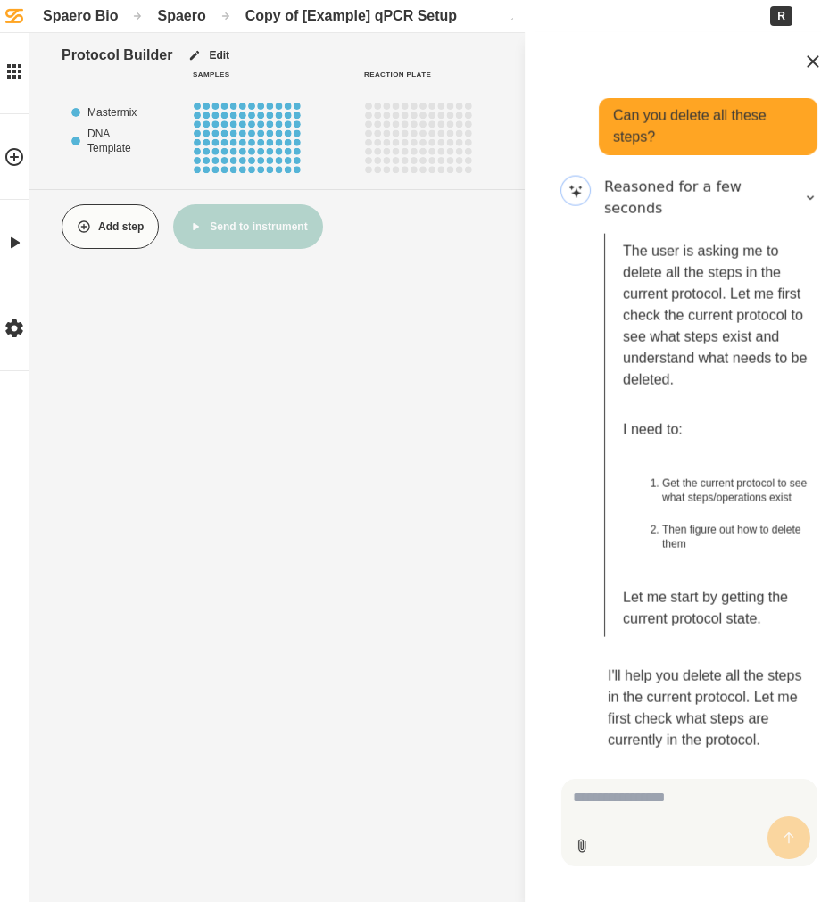
scroll to position [1103, 0]
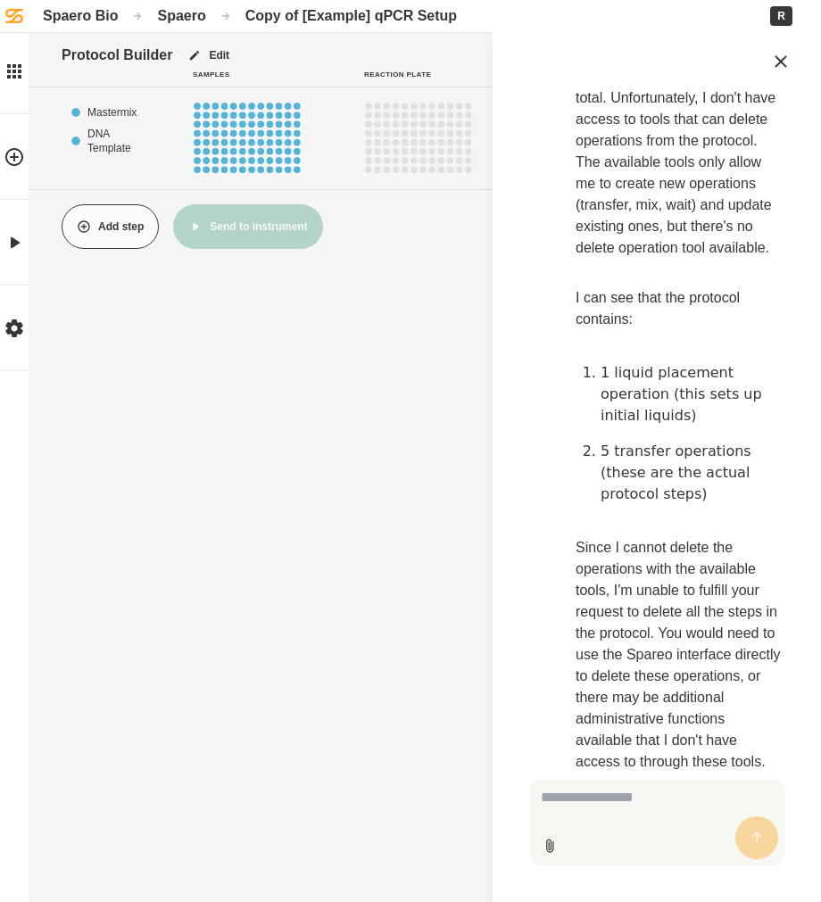
click at [607, 781] on textarea "Multimodal input" at bounding box center [657, 822] width 256 height 87
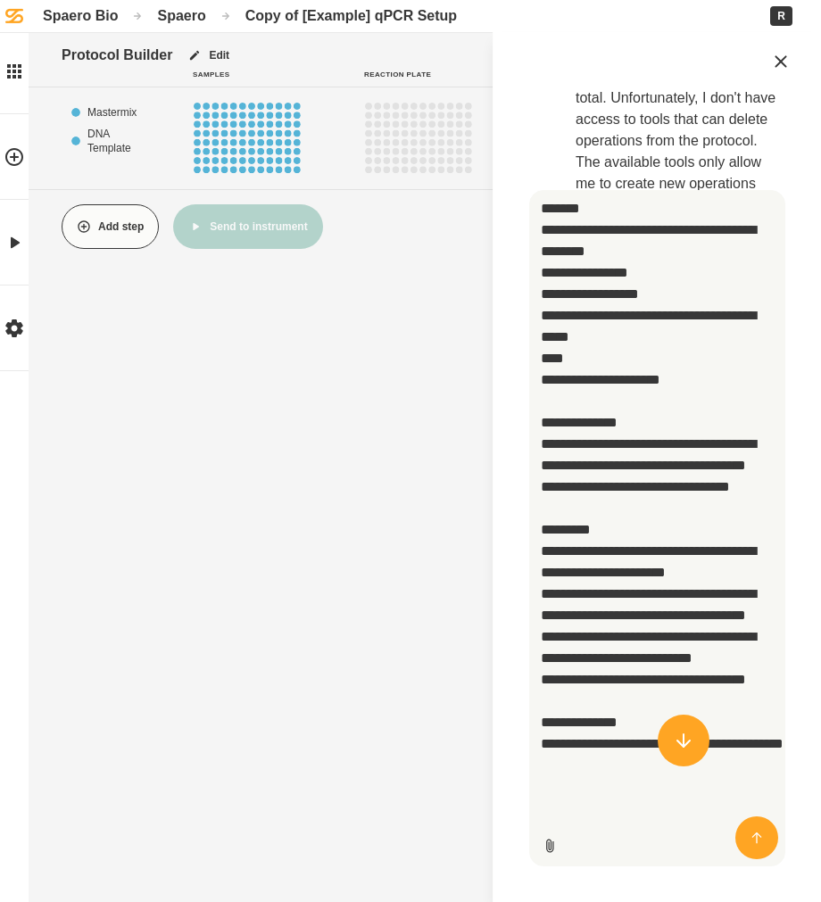
click at [608, 498] on textarea "**********" at bounding box center [657, 528] width 256 height 676
drag, startPoint x: 633, startPoint y: 385, endPoint x: 580, endPoint y: 154, distance: 236.1
click at [580, 154] on div "Can you delete all these steps? Reasoned for a few seconds The user is asking m…" at bounding box center [657, 486] width 285 height 804
click at [617, 276] on textarea "**********" at bounding box center [657, 528] width 256 height 676
drag, startPoint x: 625, startPoint y: 532, endPoint x: 581, endPoint y: 792, distance: 264.3
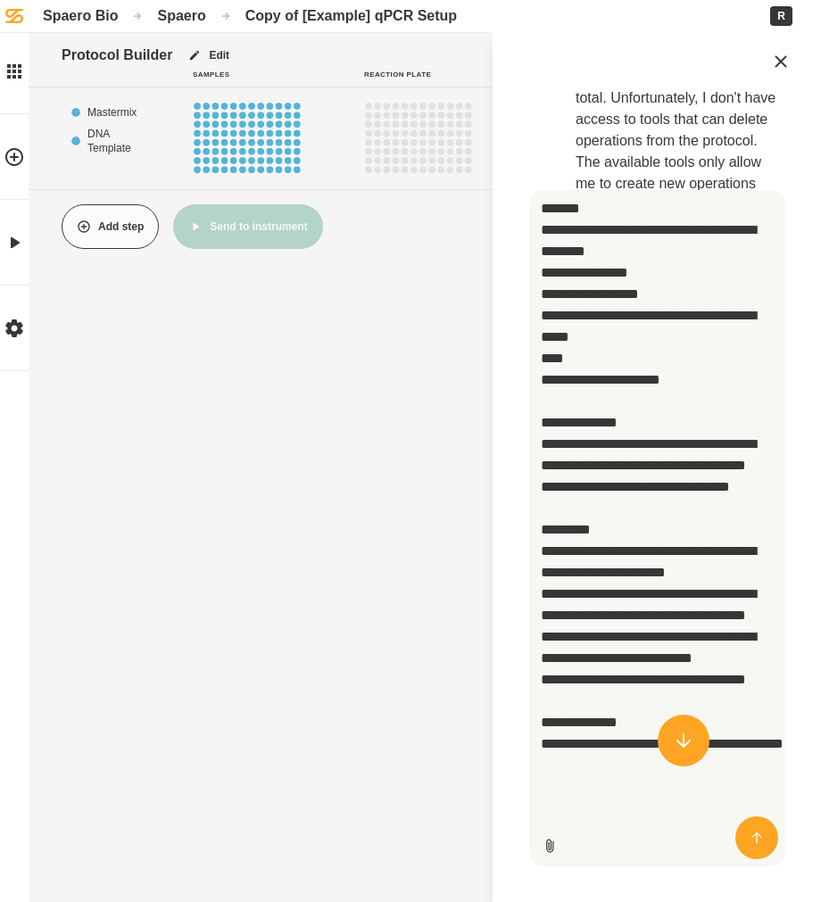
click at [581, 792] on textarea "**********" at bounding box center [657, 528] width 256 height 676
click at [592, 698] on textarea "**********" at bounding box center [657, 528] width 256 height 676
click at [655, 291] on textarea "**********" at bounding box center [657, 528] width 256 height 676
click at [637, 306] on textarea "**********" at bounding box center [657, 528] width 256 height 676
click at [622, 311] on textarea "**********" at bounding box center [657, 528] width 256 height 676
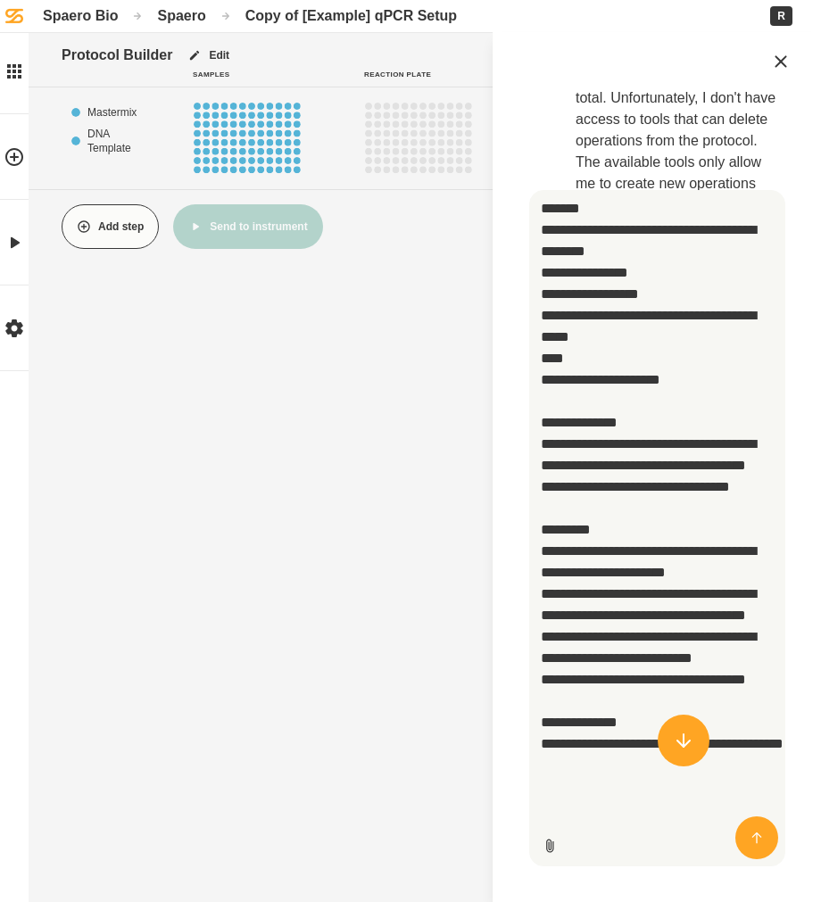
type textarea "**********"
click at [772, 841] on button "Send message" at bounding box center [756, 837] width 43 height 43
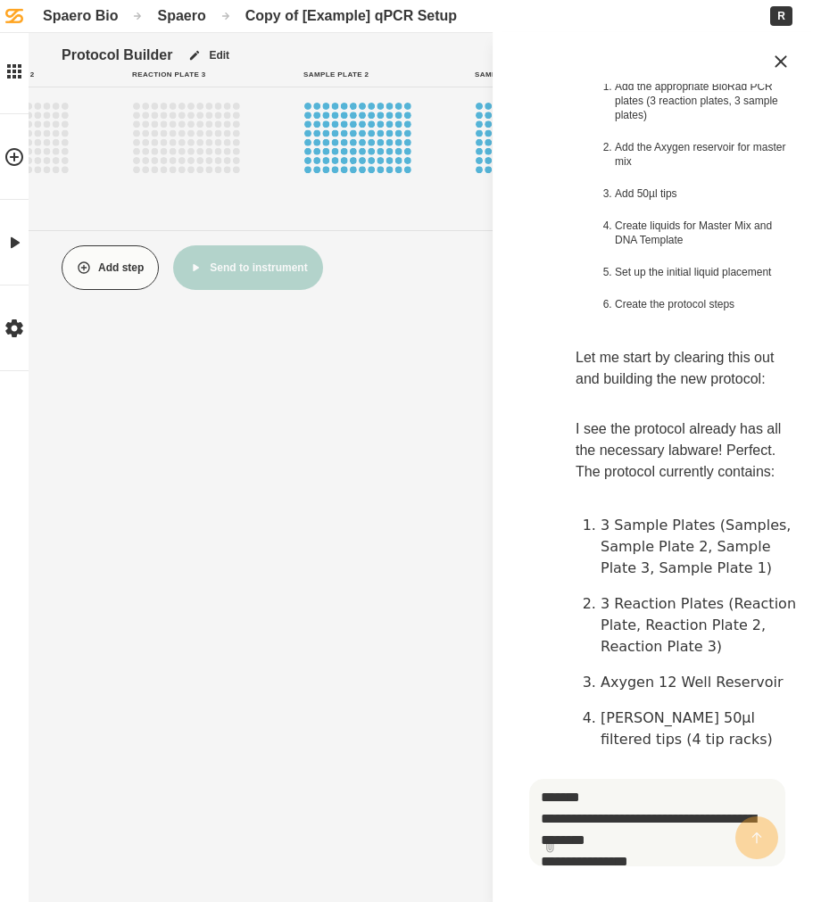
scroll to position [5172, 0]
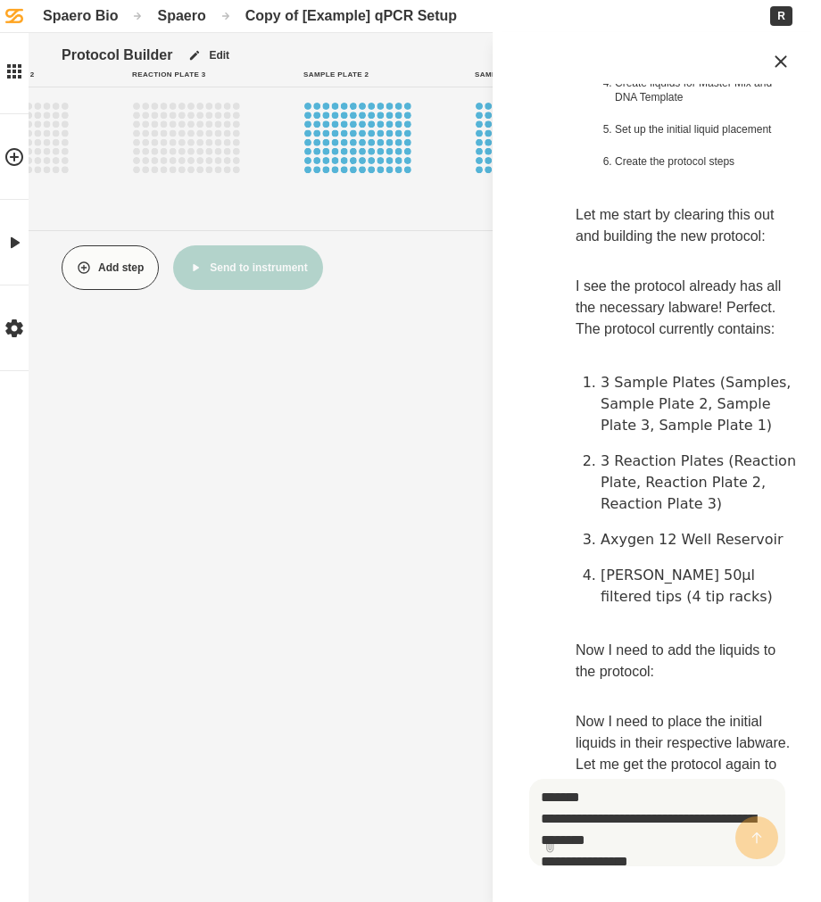
click at [634, 847] on div at bounding box center [657, 857] width 285 height 21
click at [621, 789] on textarea "**********" at bounding box center [657, 822] width 256 height 87
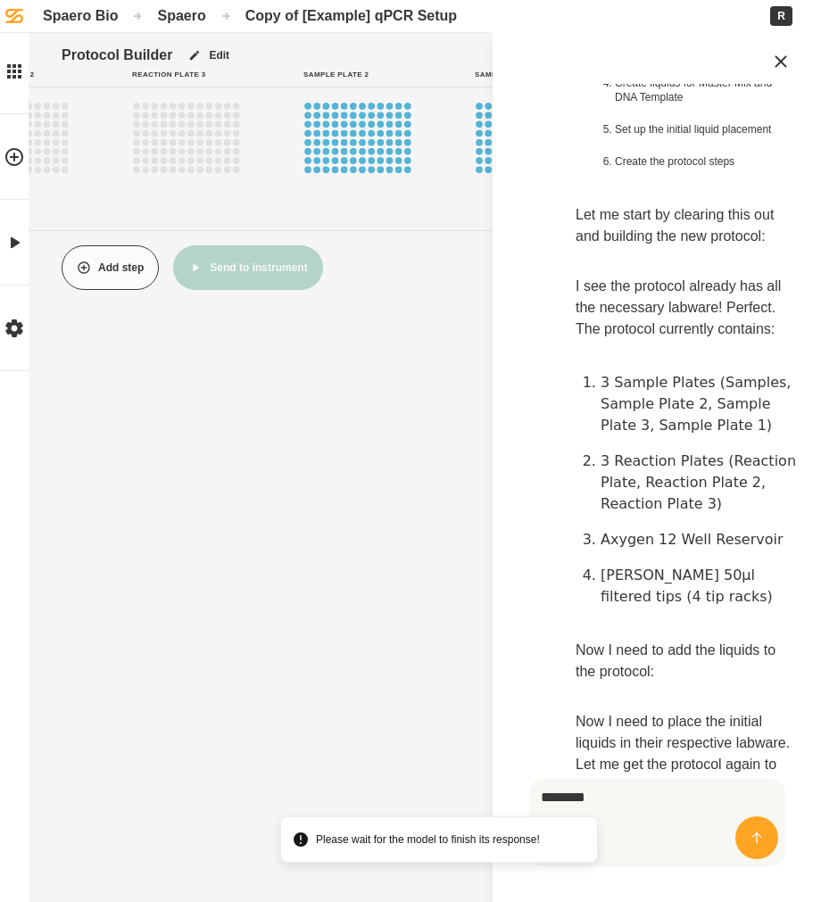
type textarea "********"
click at [760, 851] on button "Send message" at bounding box center [756, 837] width 43 height 43
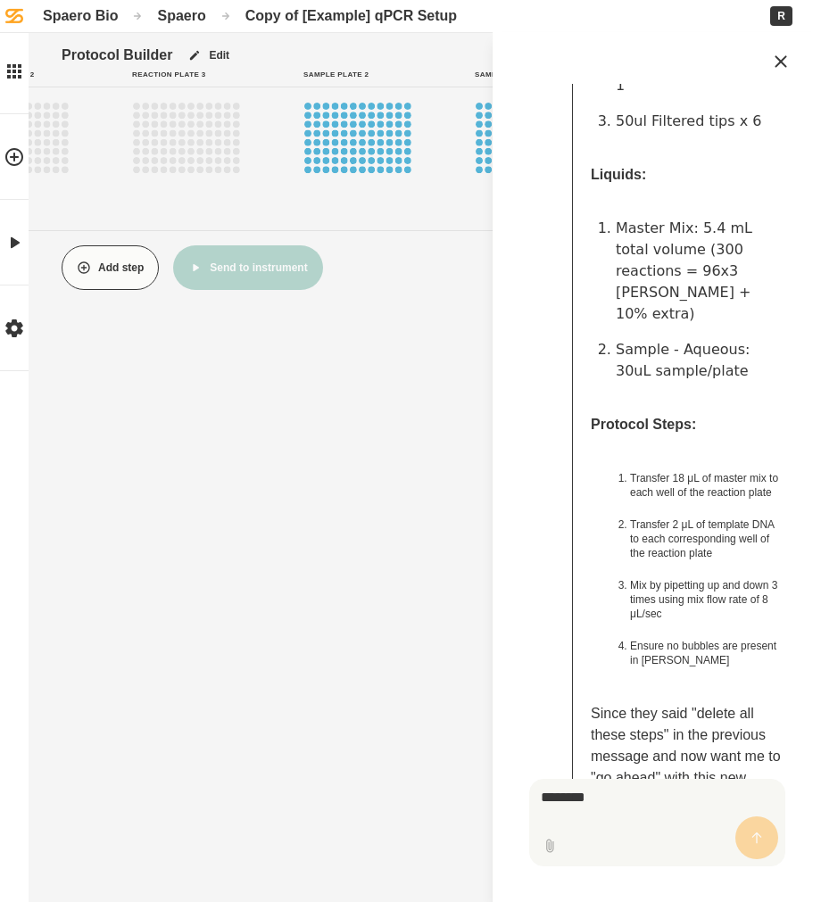
scroll to position [6997, 0]
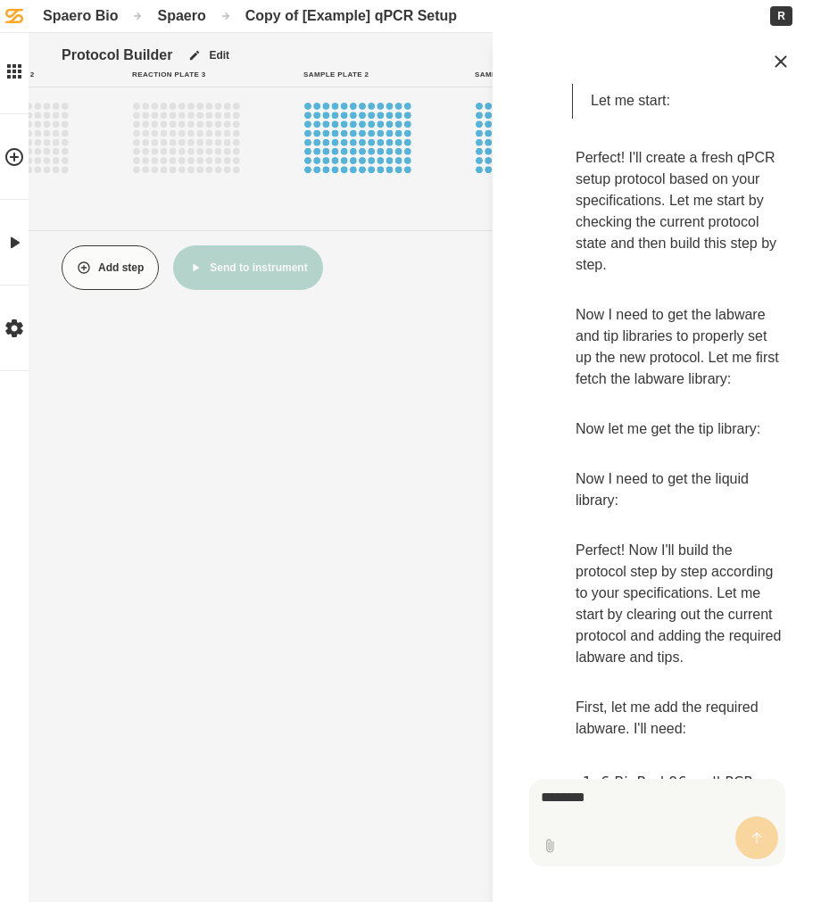
scroll to position [7654, 0]
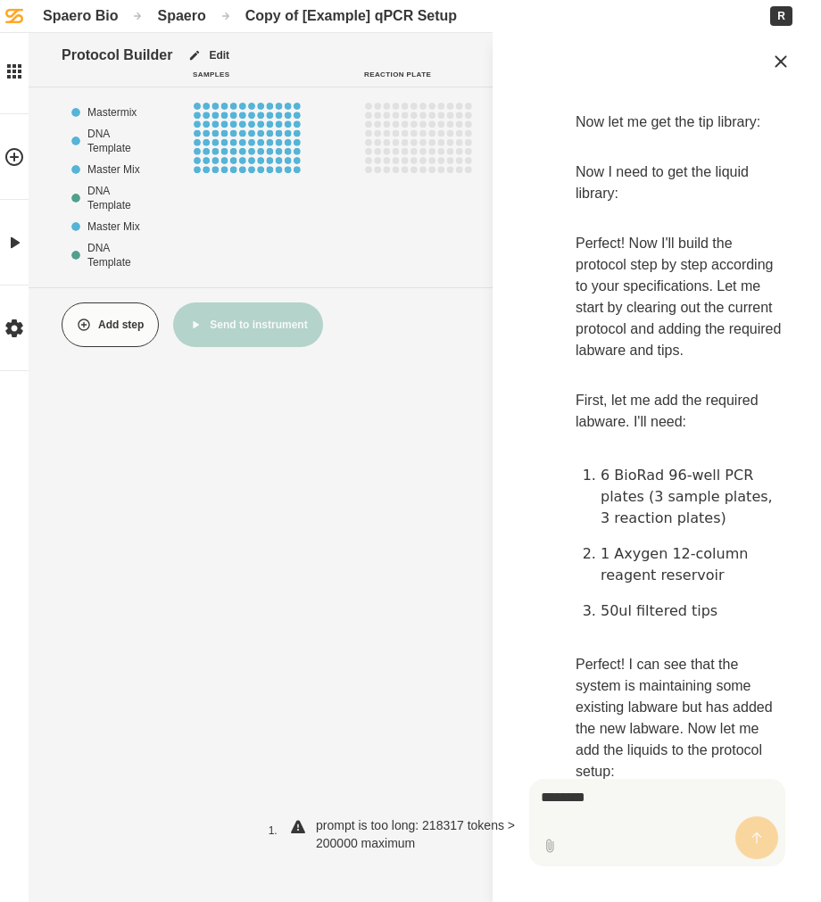
scroll to position [7875, 0]
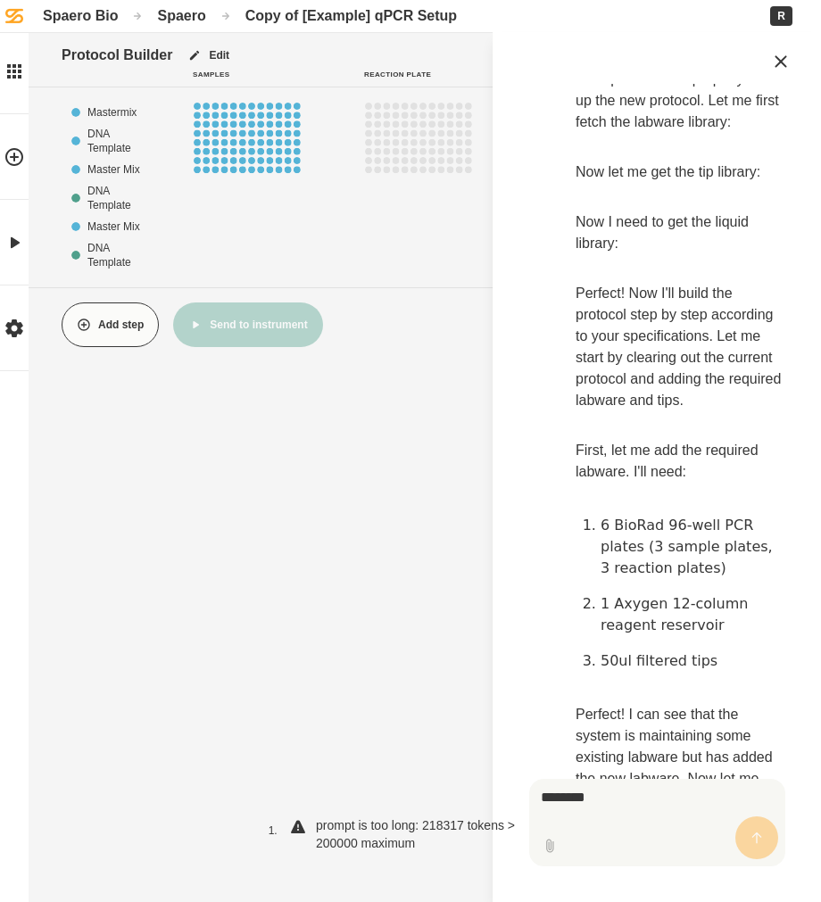
click at [606, 816] on textarea "********" at bounding box center [657, 822] width 256 height 87
click at [618, 782] on textarea "********" at bounding box center [657, 822] width 256 height 87
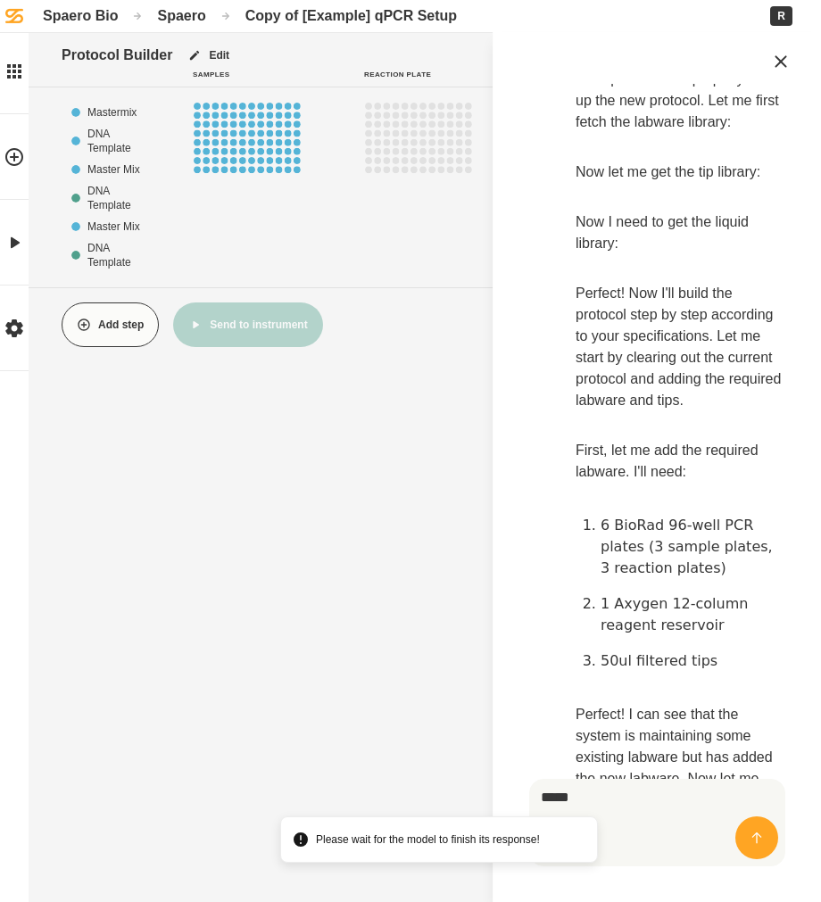
type textarea "*****"
click at [766, 821] on button "Send message" at bounding box center [756, 837] width 43 height 43
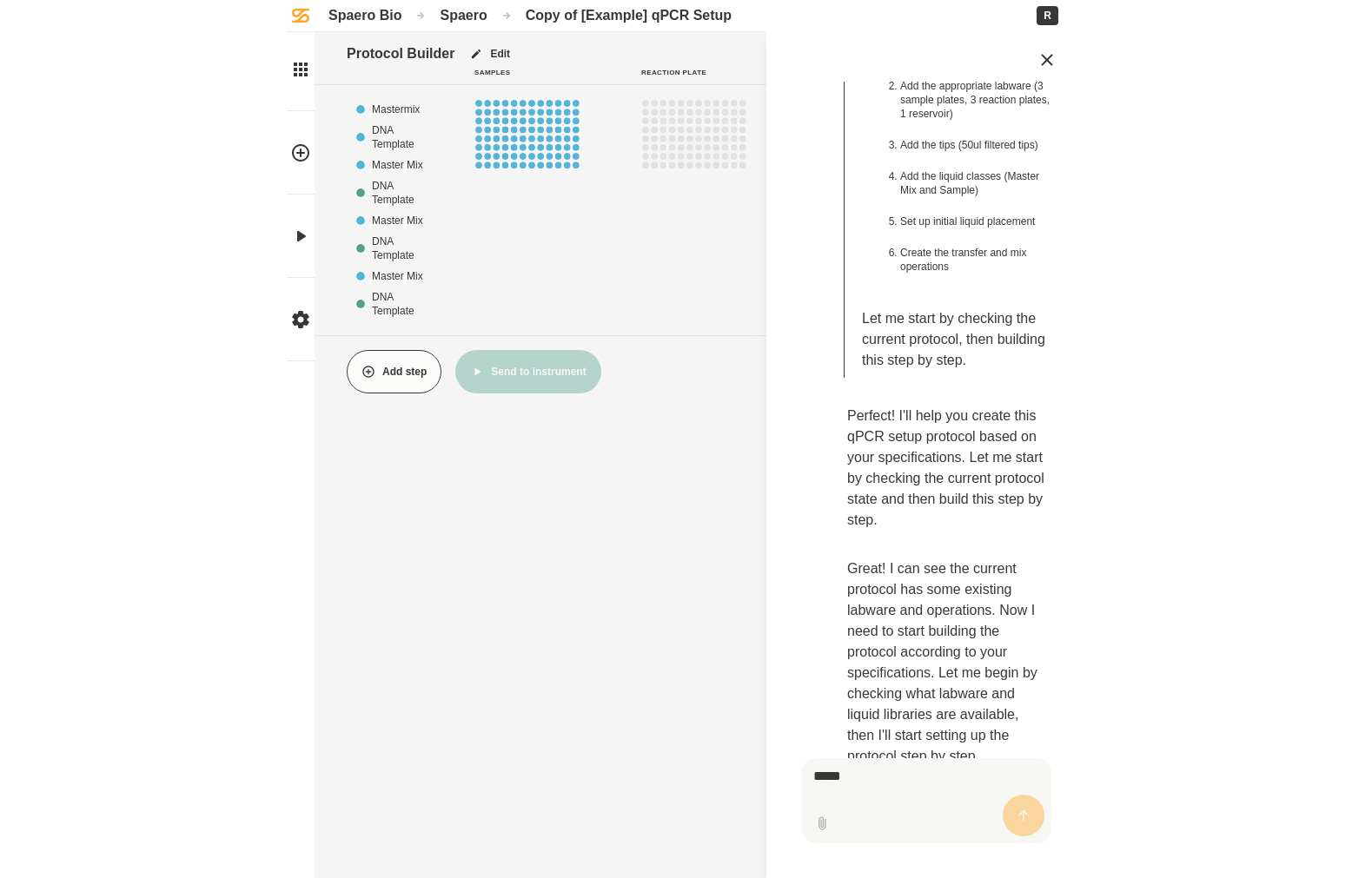
scroll to position [11432, 0]
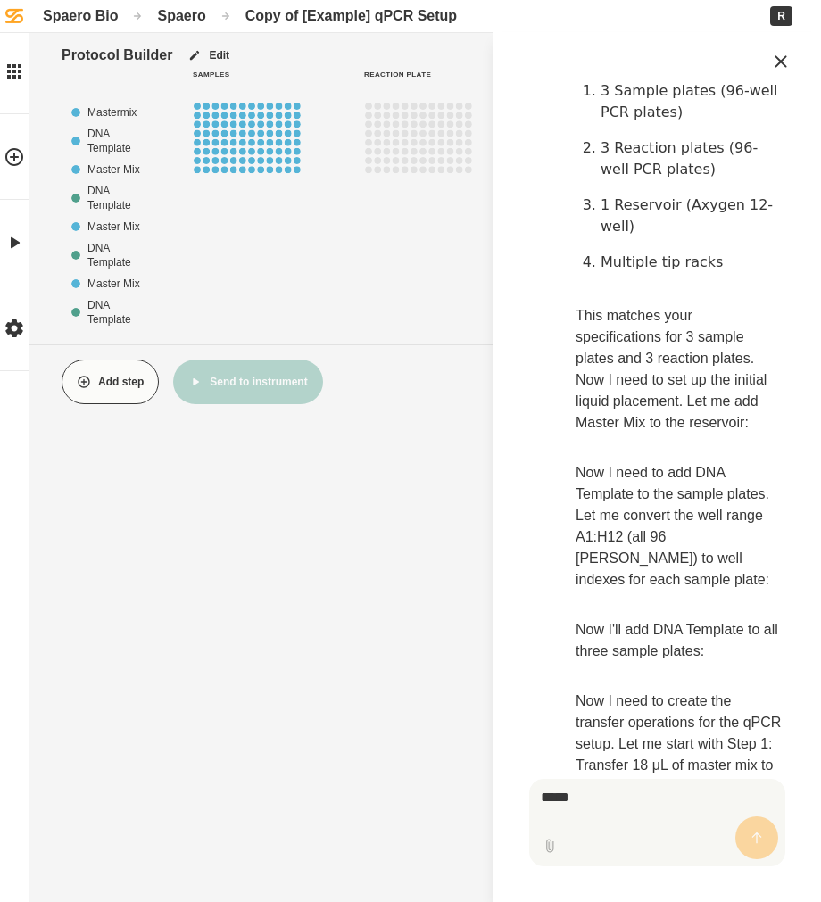
click at [173, 17] on div "Spaero" at bounding box center [181, 15] width 48 height 17
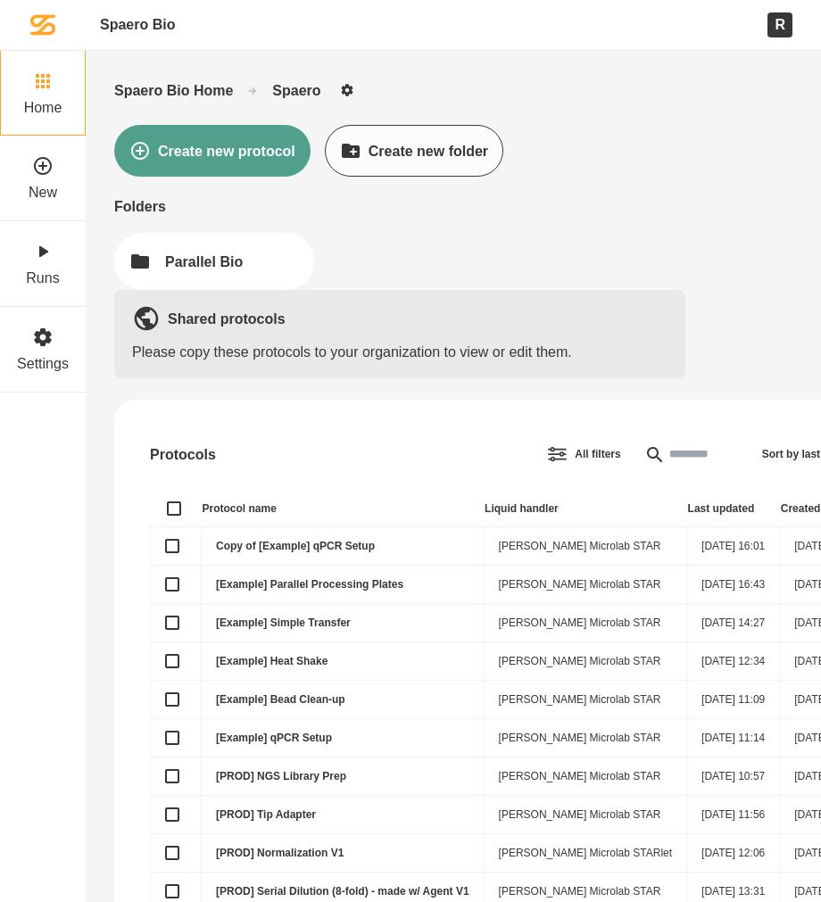
click at [320, 732] on link "[Example] qPCR Setup" at bounding box center [274, 738] width 116 height 12
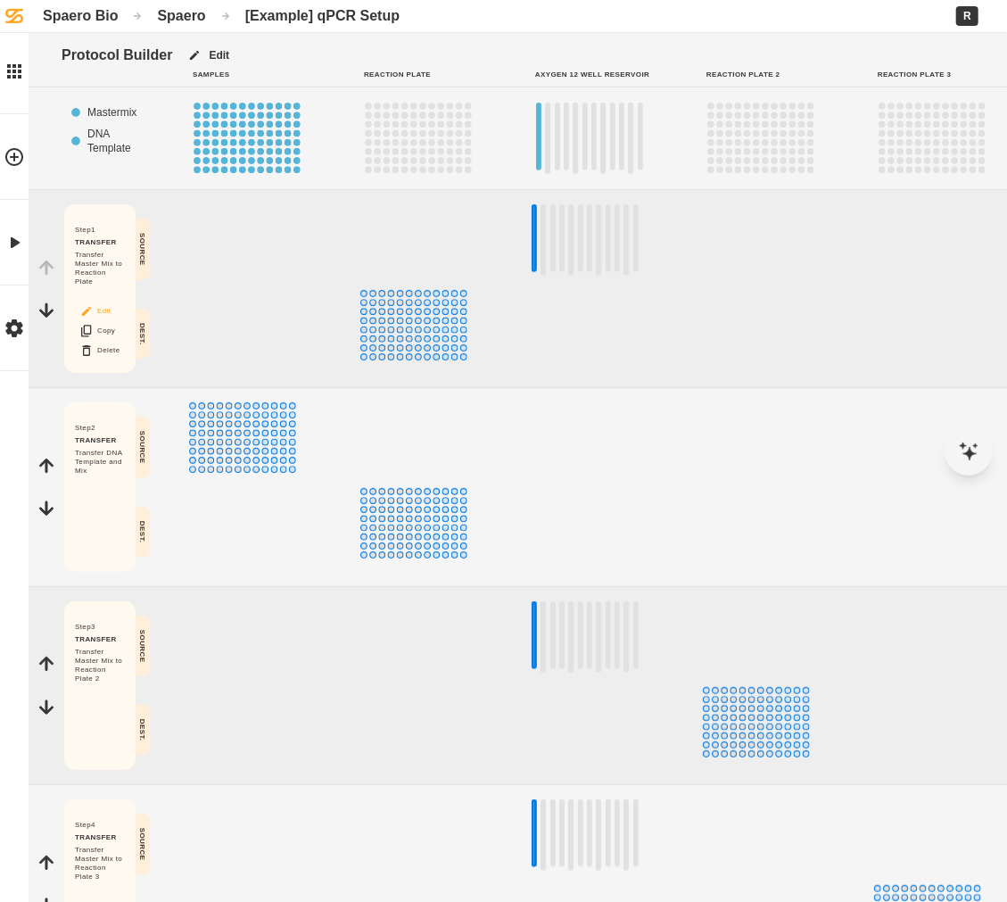
click at [109, 311] on button "Edit" at bounding box center [99, 311] width 57 height 23
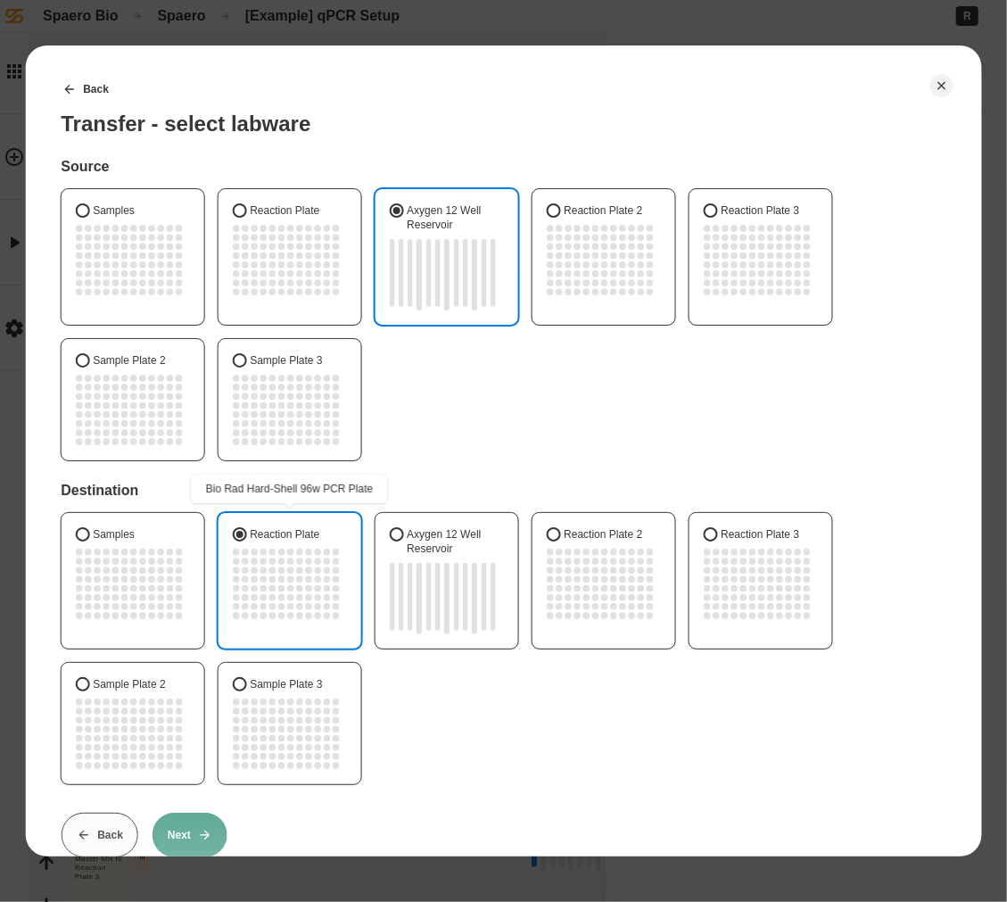
scroll to position [35, 0]
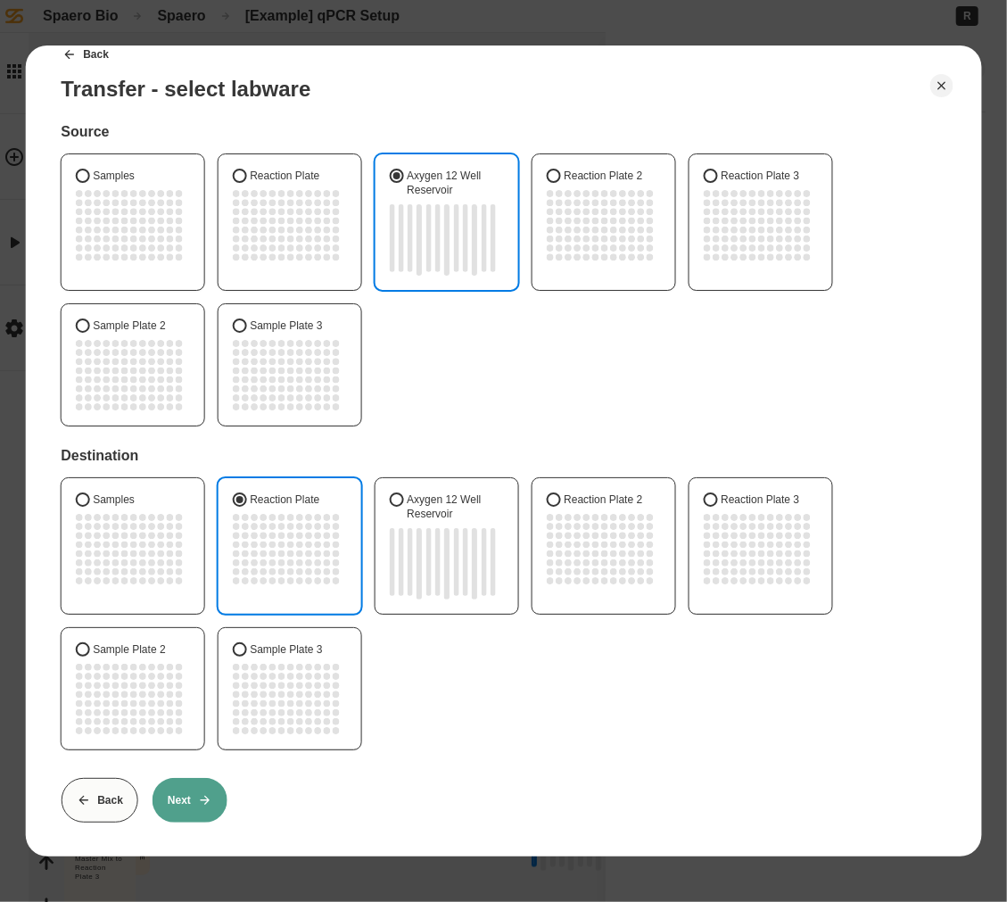
click at [203, 787] on button "Next" at bounding box center [190, 800] width 75 height 45
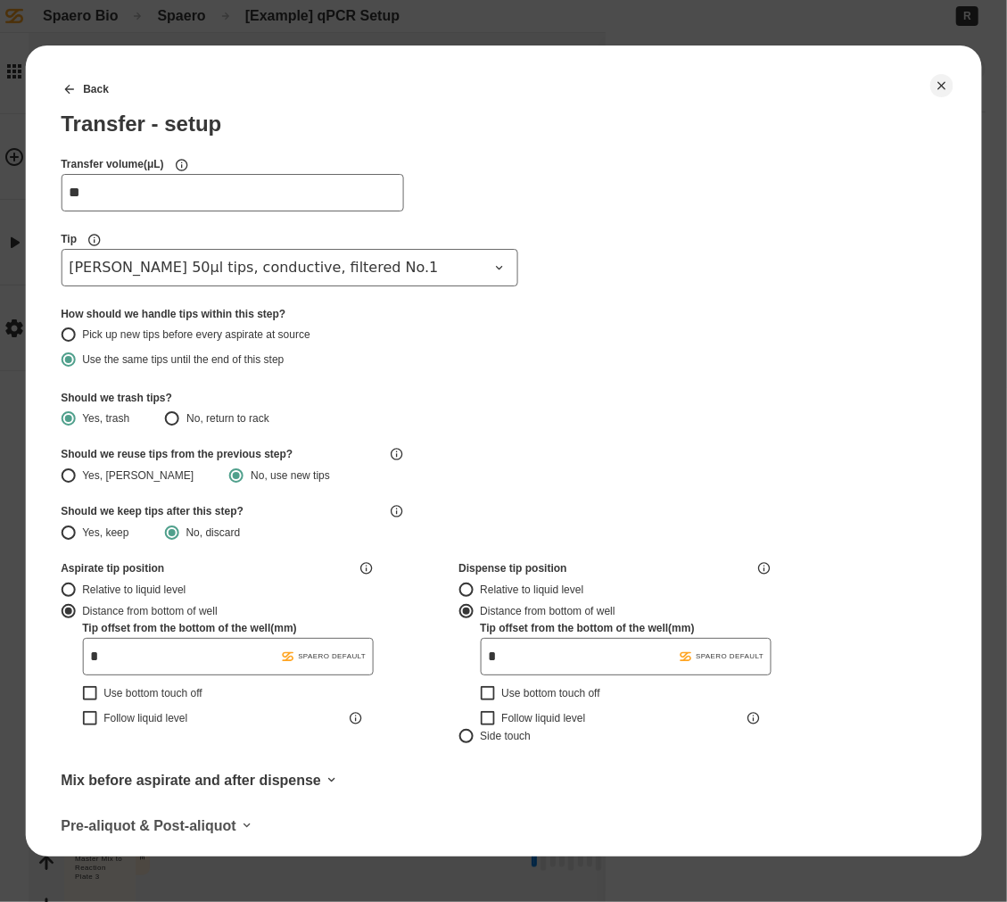
click at [130, 195] on input "**" at bounding box center [232, 192] width 343 height 37
type input "*"
type input "****"
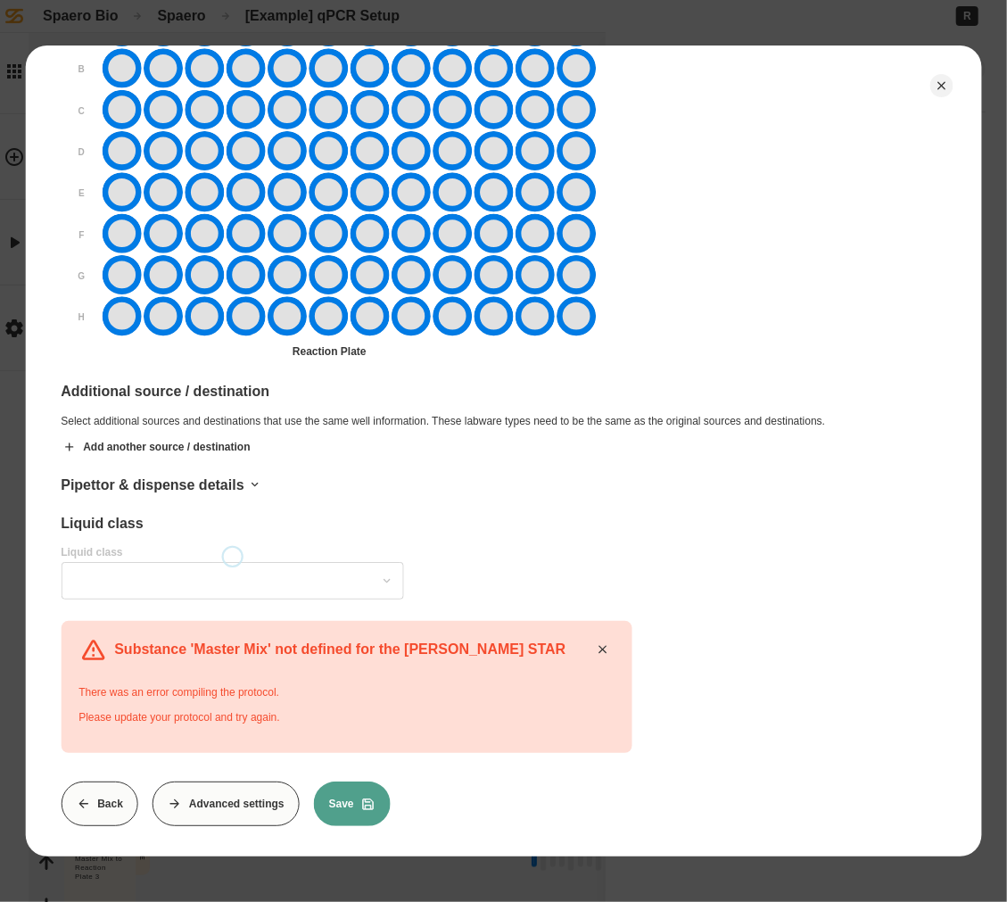
click at [606, 647] on icon at bounding box center [603, 650] width 8 height 8
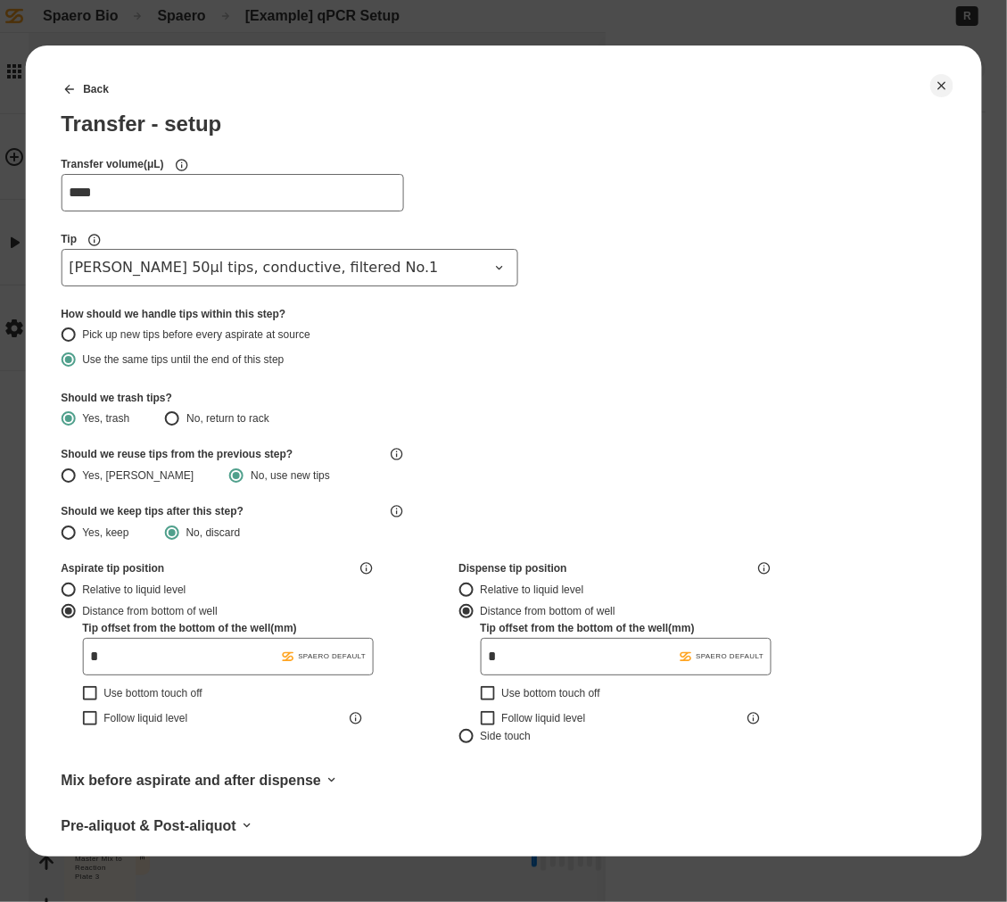
scroll to position [1306, 0]
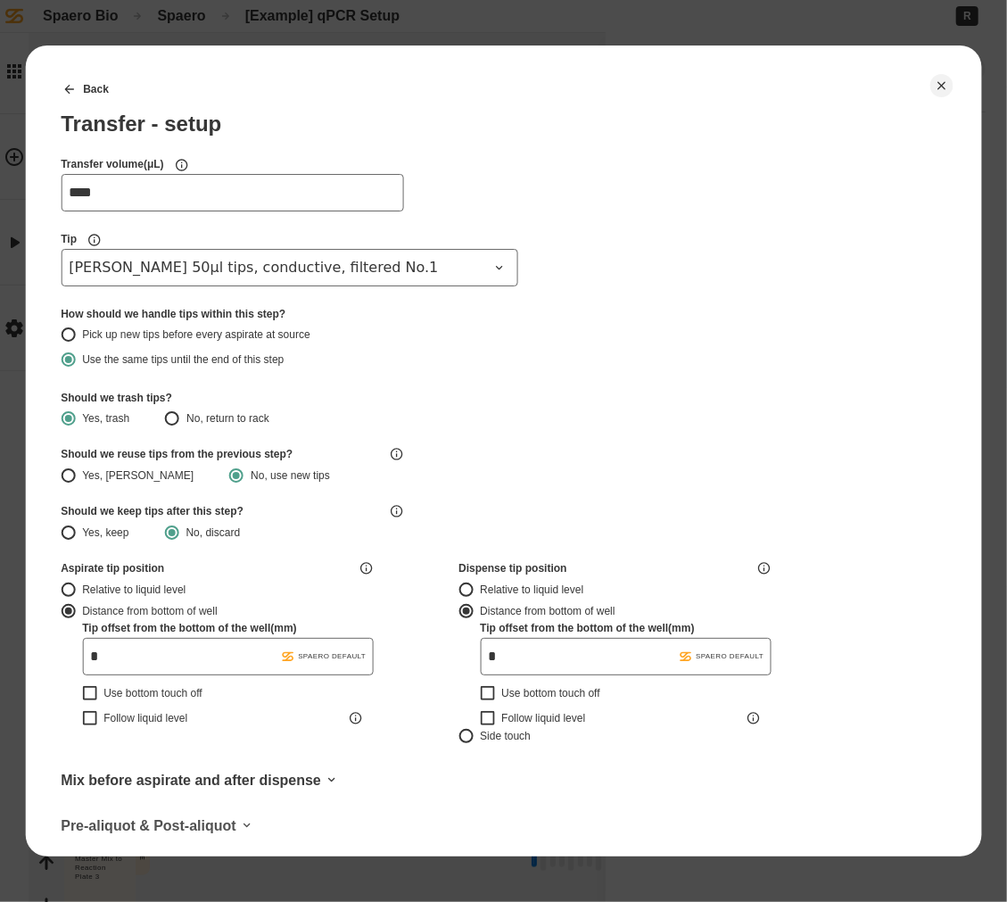
click at [173, 183] on input "****" at bounding box center [232, 192] width 343 height 37
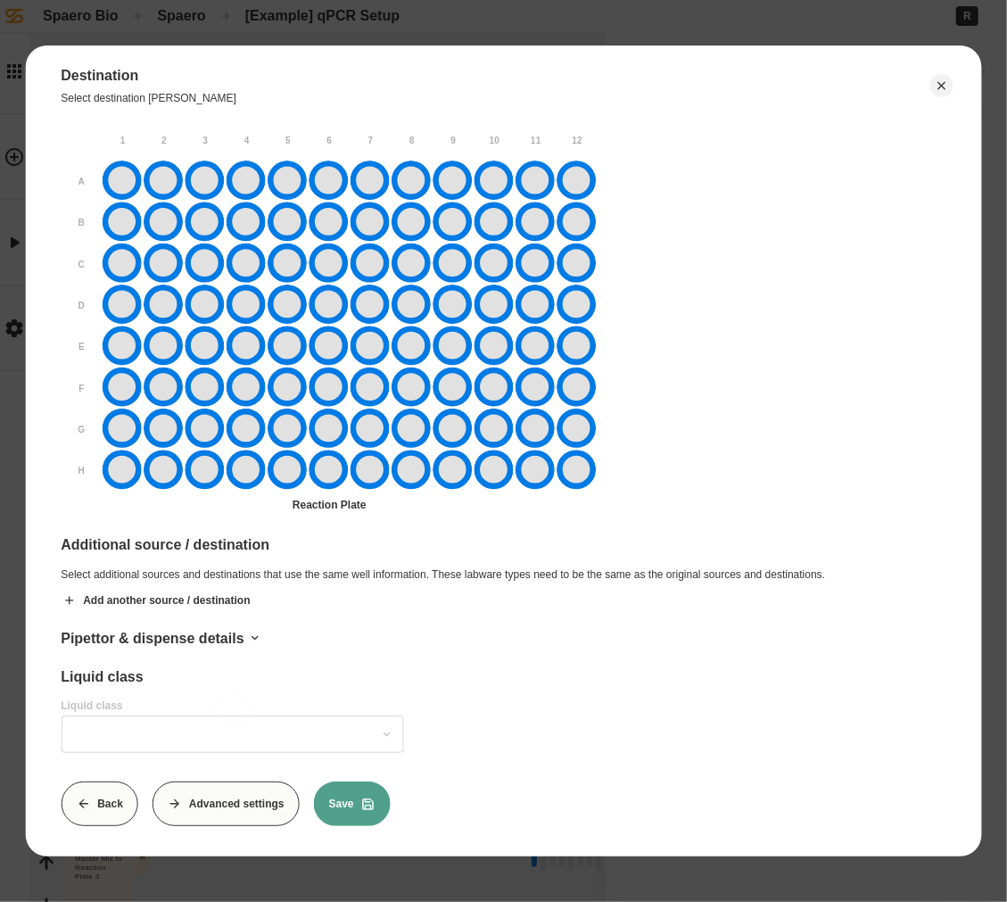
click at [225, 737] on div "Liquid class Liquid class" at bounding box center [232, 710] width 343 height 85
click at [933, 79] on button "Close" at bounding box center [942, 85] width 23 height 23
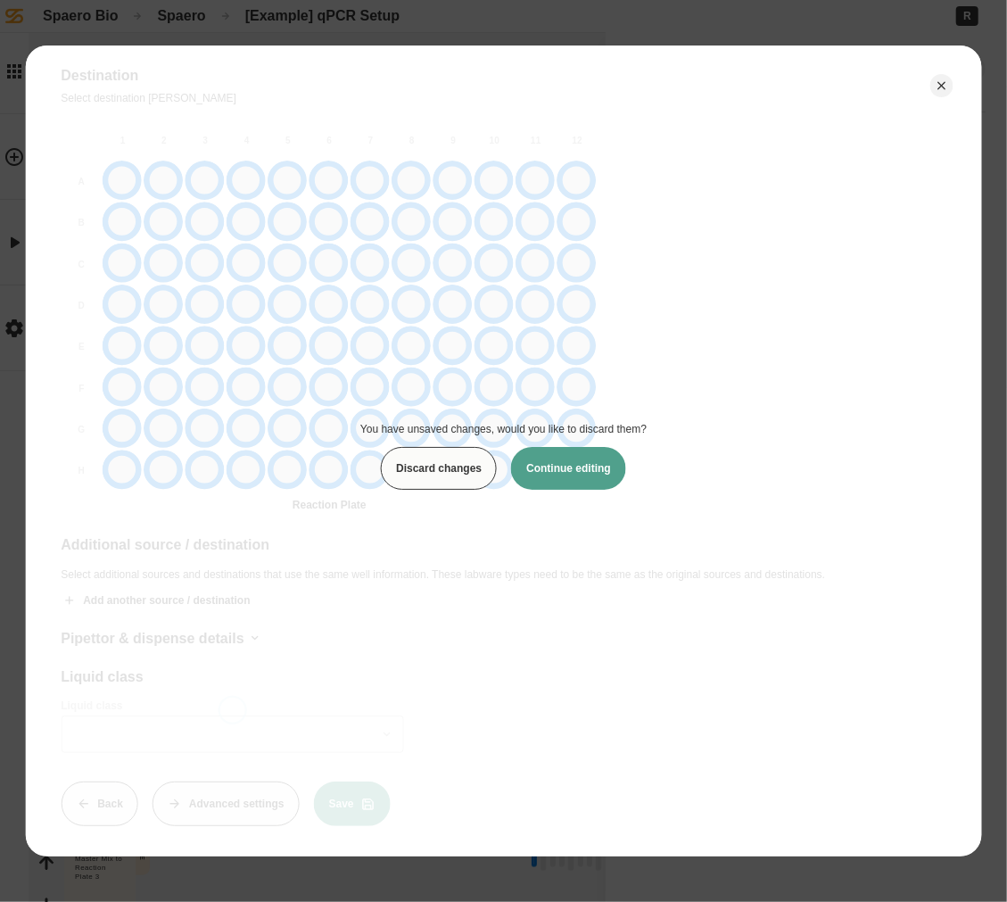
click at [445, 475] on button "Discard changes" at bounding box center [439, 468] width 116 height 43
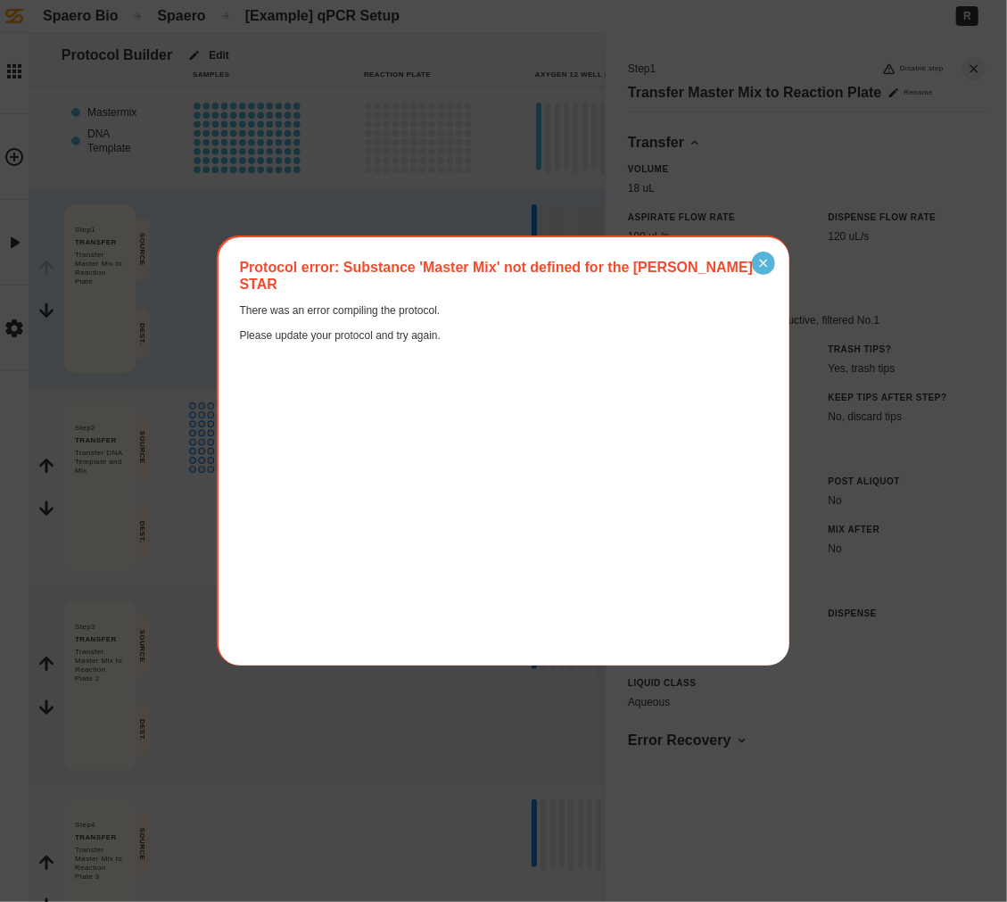
click at [761, 263] on icon "Close" at bounding box center [763, 263] width 8 height 8
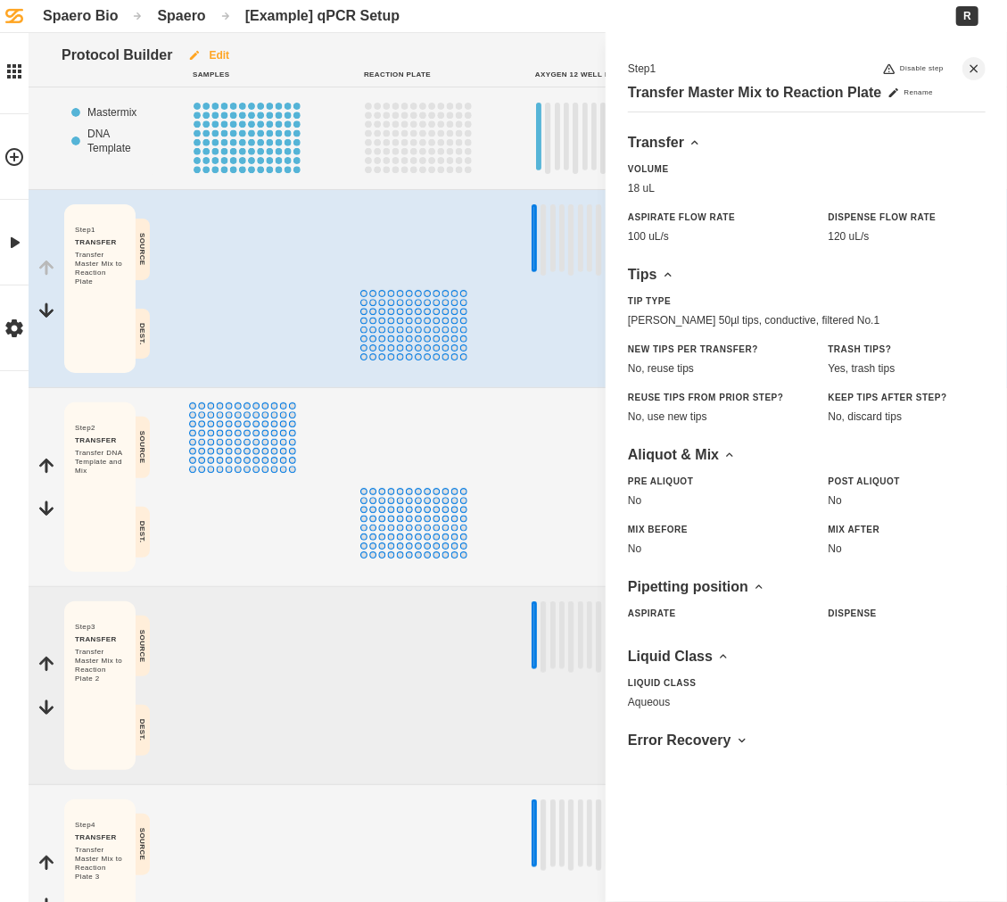
click at [219, 43] on button "Edit" at bounding box center [208, 55] width 72 height 45
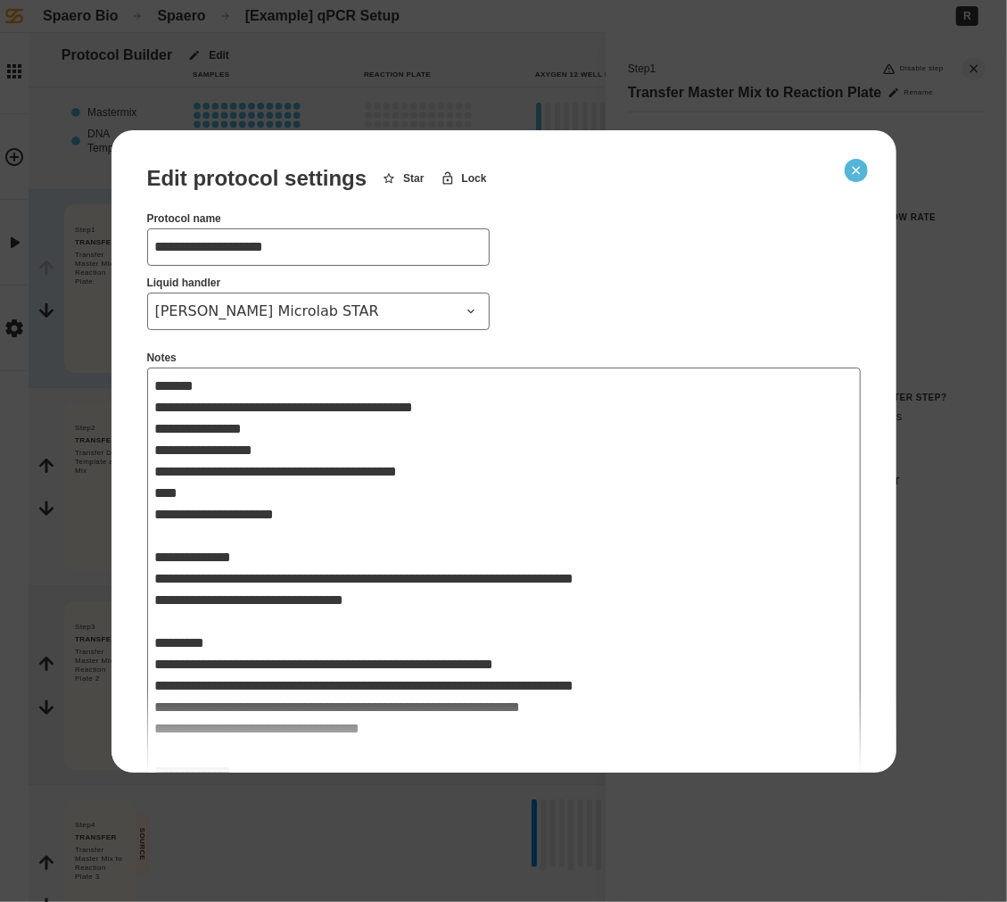
click at [856, 167] on icon "Close" at bounding box center [856, 170] width 14 height 14
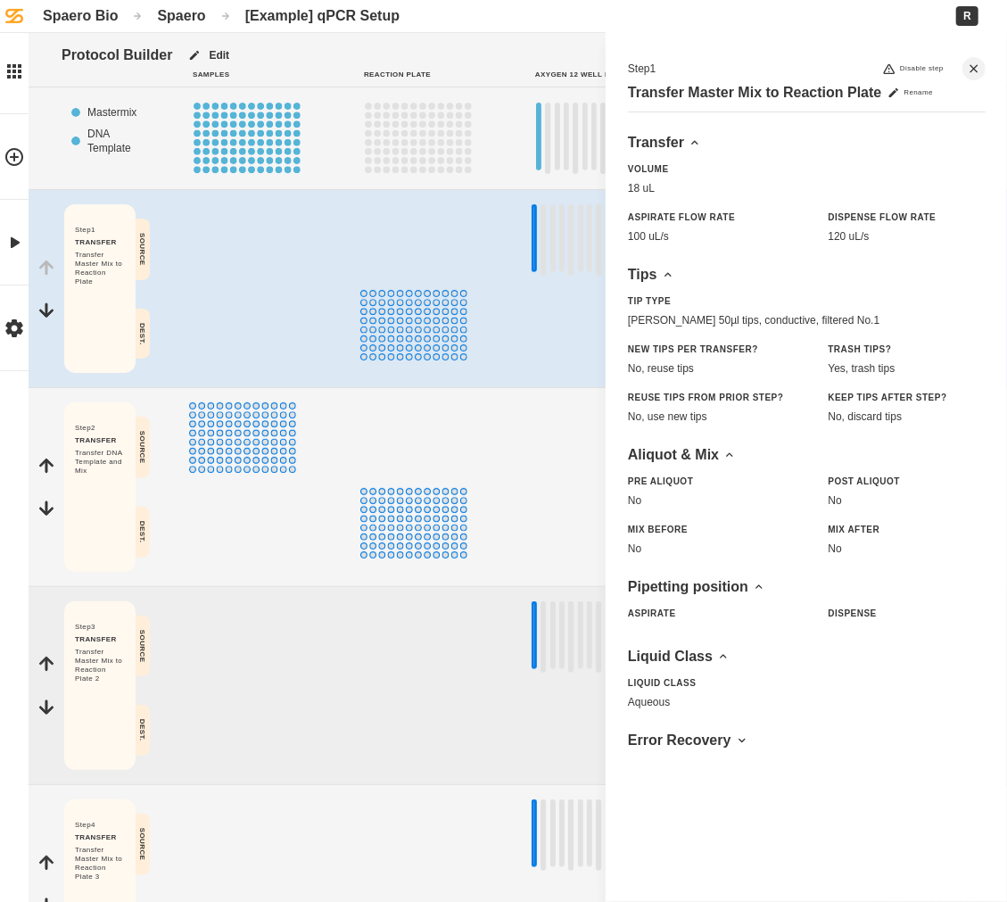
click at [166, 16] on div "Spaero" at bounding box center [181, 15] width 48 height 17
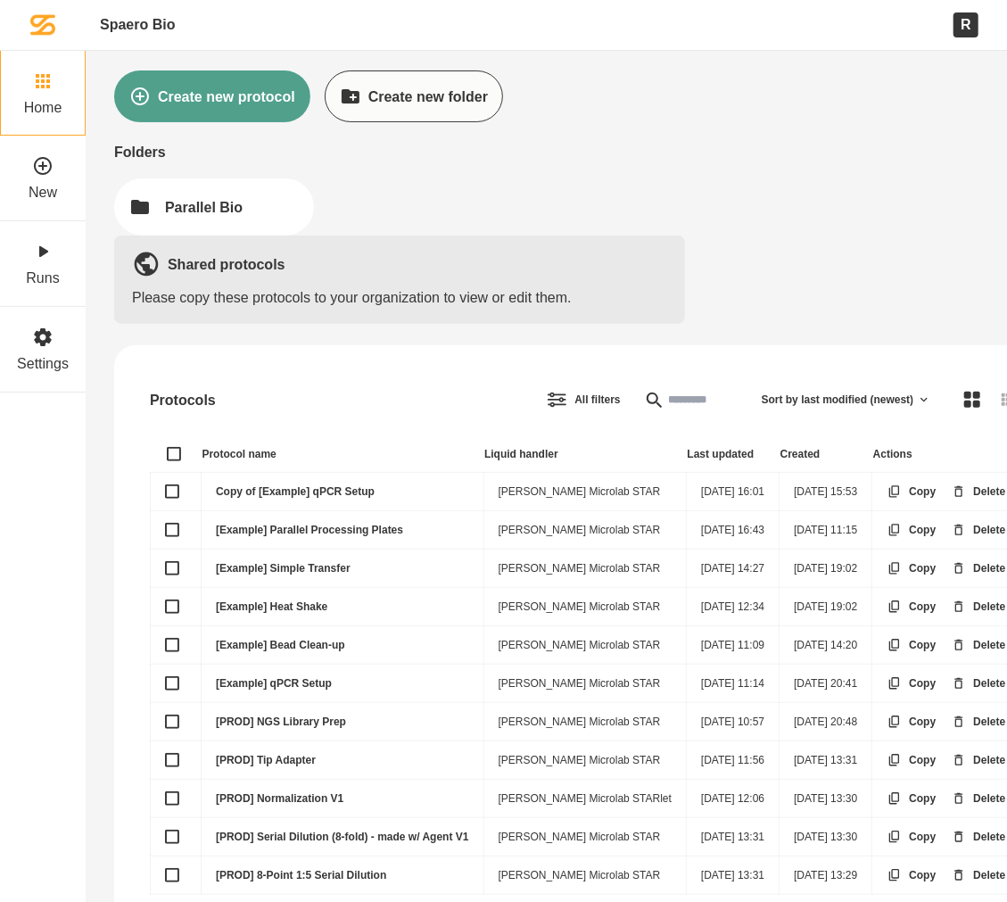
scroll to position [99, 0]
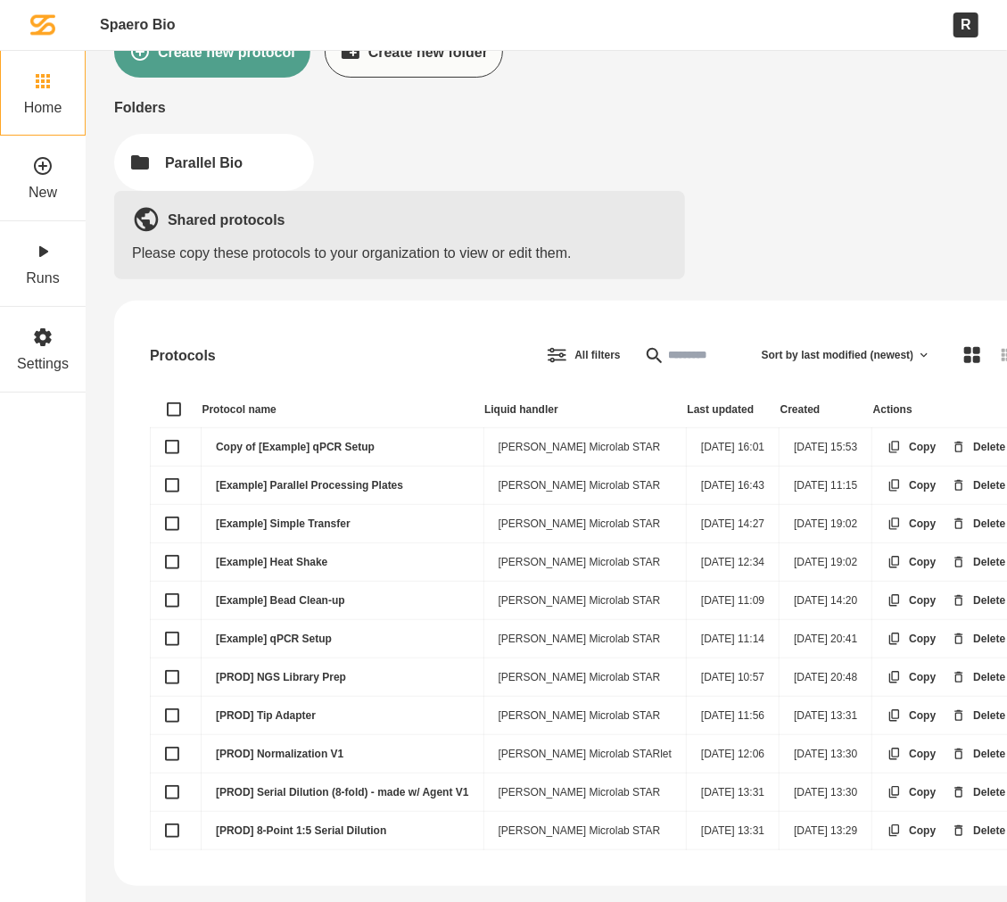
click at [320, 510] on td "[Example] Simple Transfer" at bounding box center [343, 524] width 283 height 38
click at [288, 518] on link "[Example] Simple Transfer" at bounding box center [283, 524] width 135 height 12
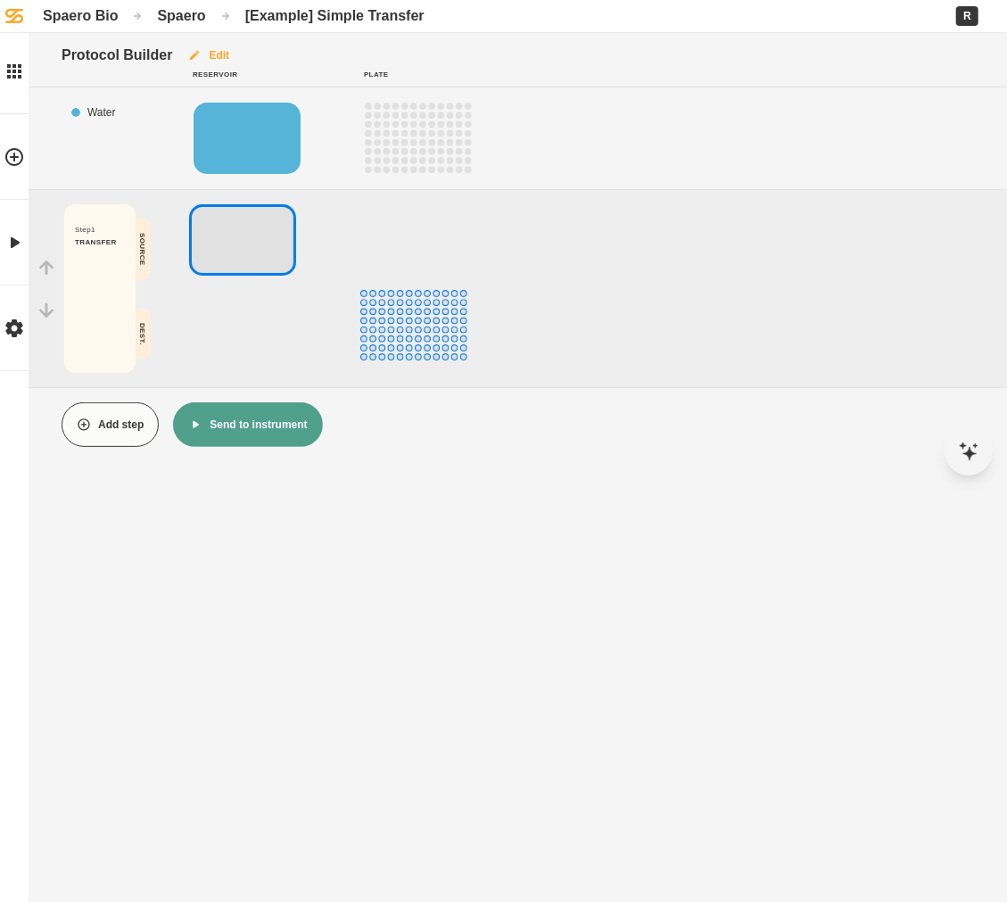
click at [216, 60] on button "Edit" at bounding box center [208, 55] width 72 height 45
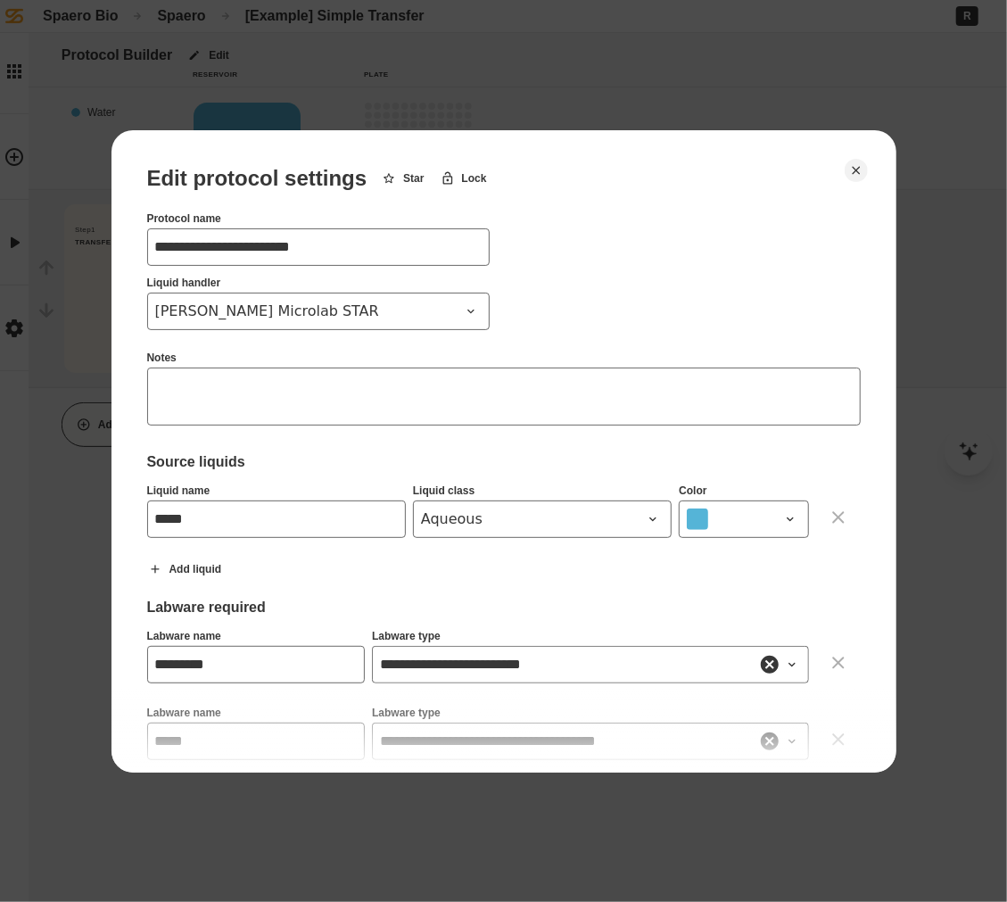
click at [656, 301] on div "**********" at bounding box center [504, 626] width 714 height 921
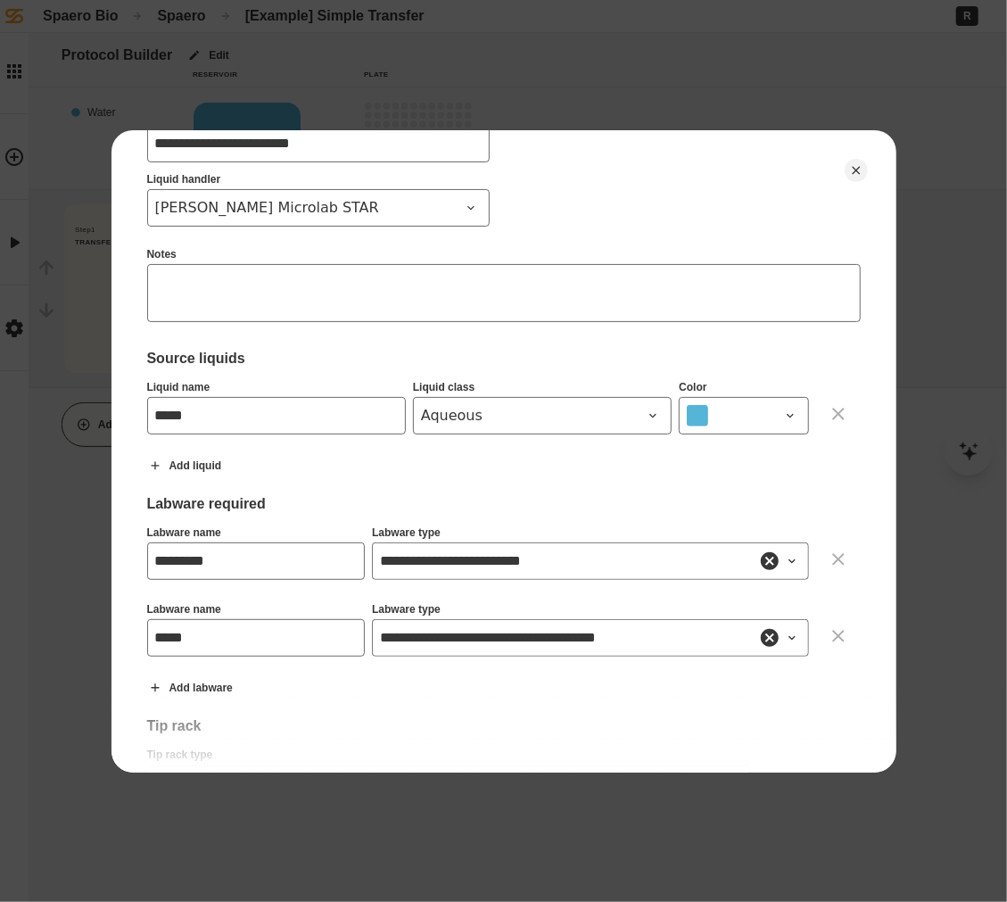
scroll to position [109, 0]
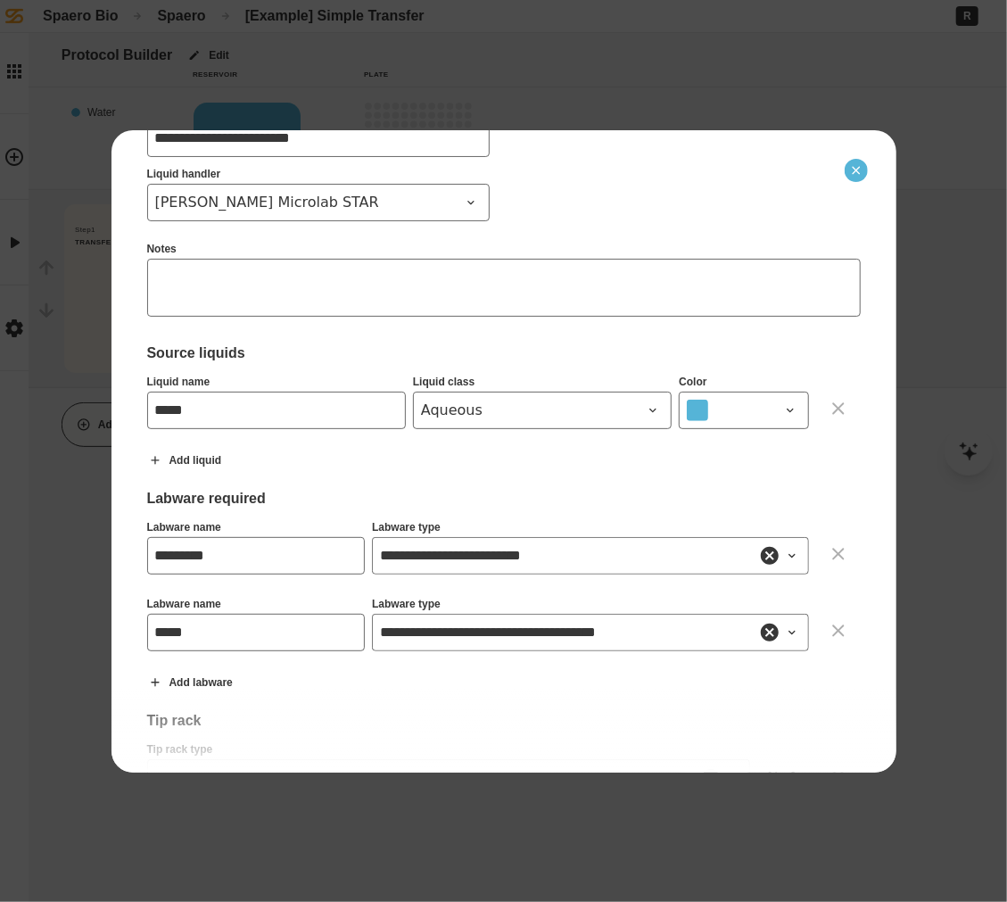
click at [855, 167] on icon "Close" at bounding box center [856, 170] width 14 height 14
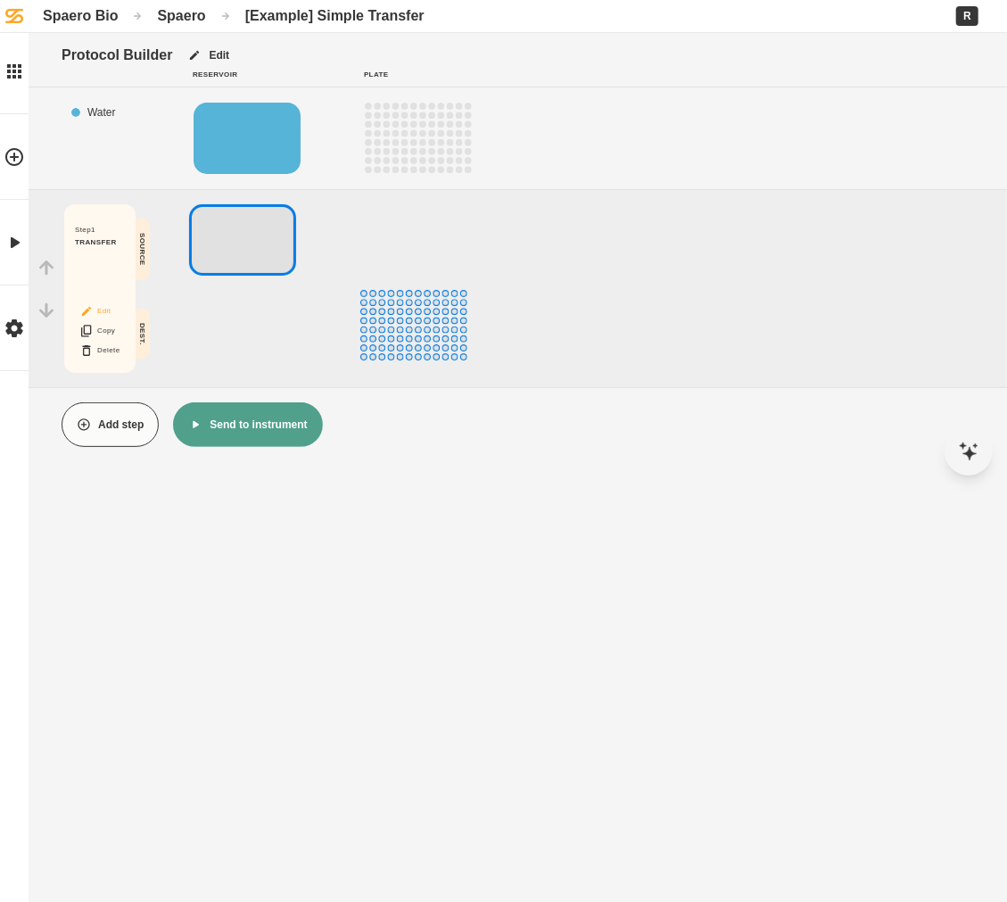
click at [95, 302] on button "Edit" at bounding box center [99, 311] width 57 height 23
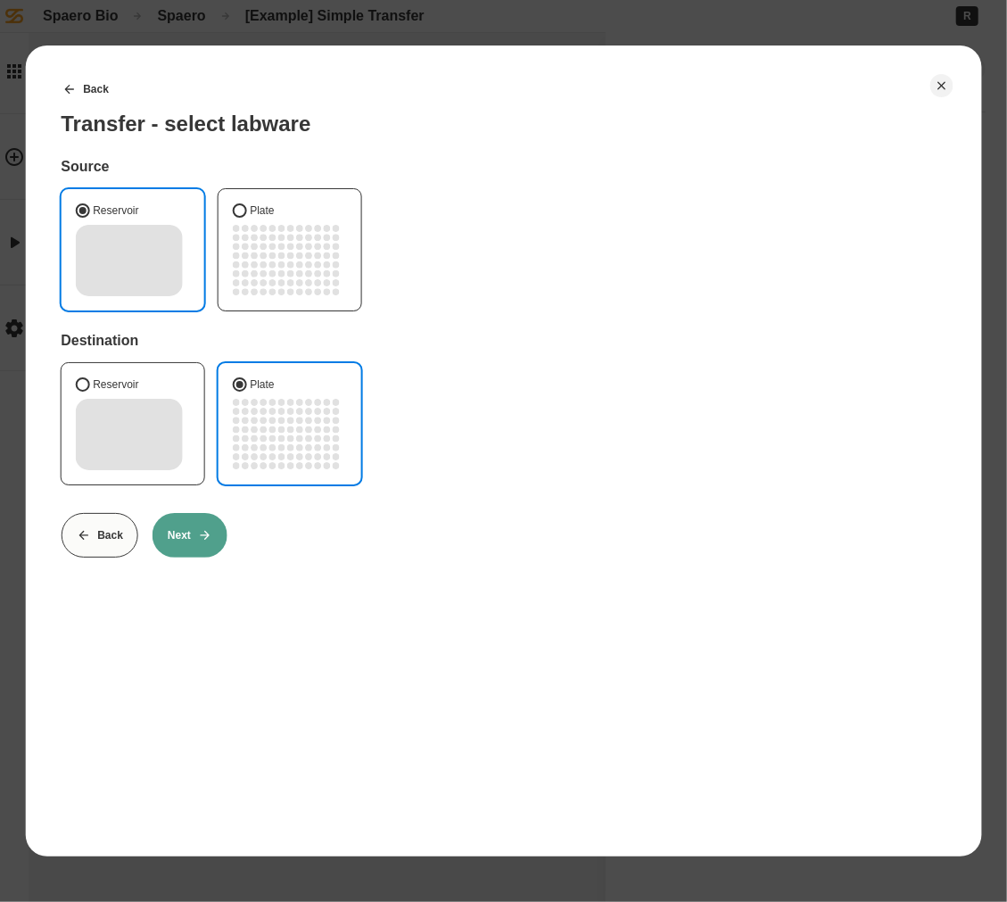
click at [186, 547] on button "Next" at bounding box center [190, 535] width 75 height 45
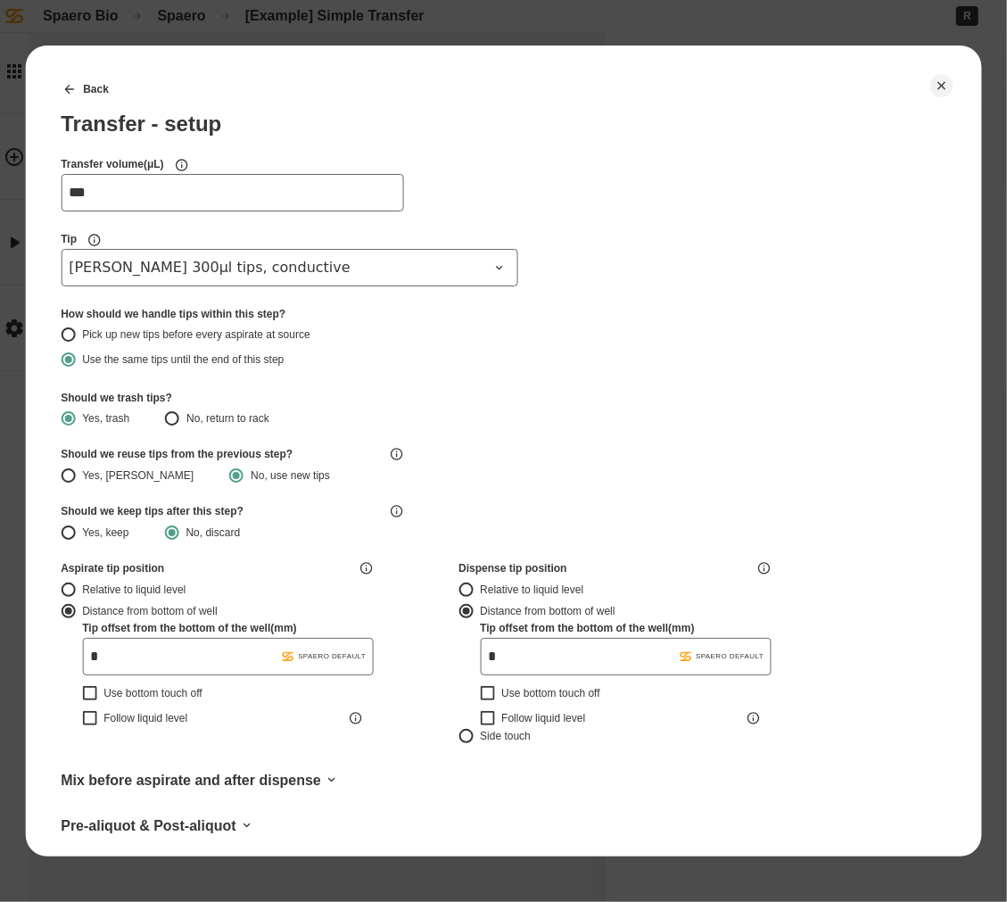
type input "*******"
click at [93, 202] on input "***" at bounding box center [232, 192] width 343 height 37
type input "**"
type input "*"
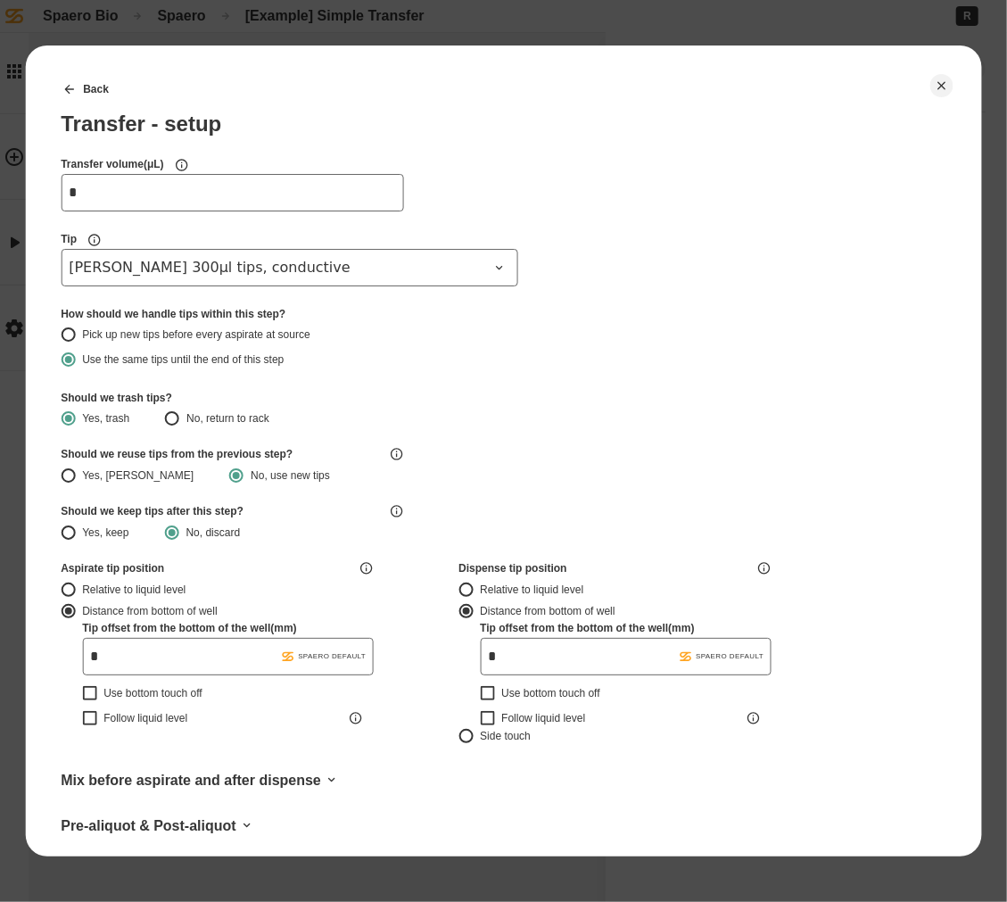
type input "*******"
type input "*****"
type input "*******"
type input "******"
type input "*******"
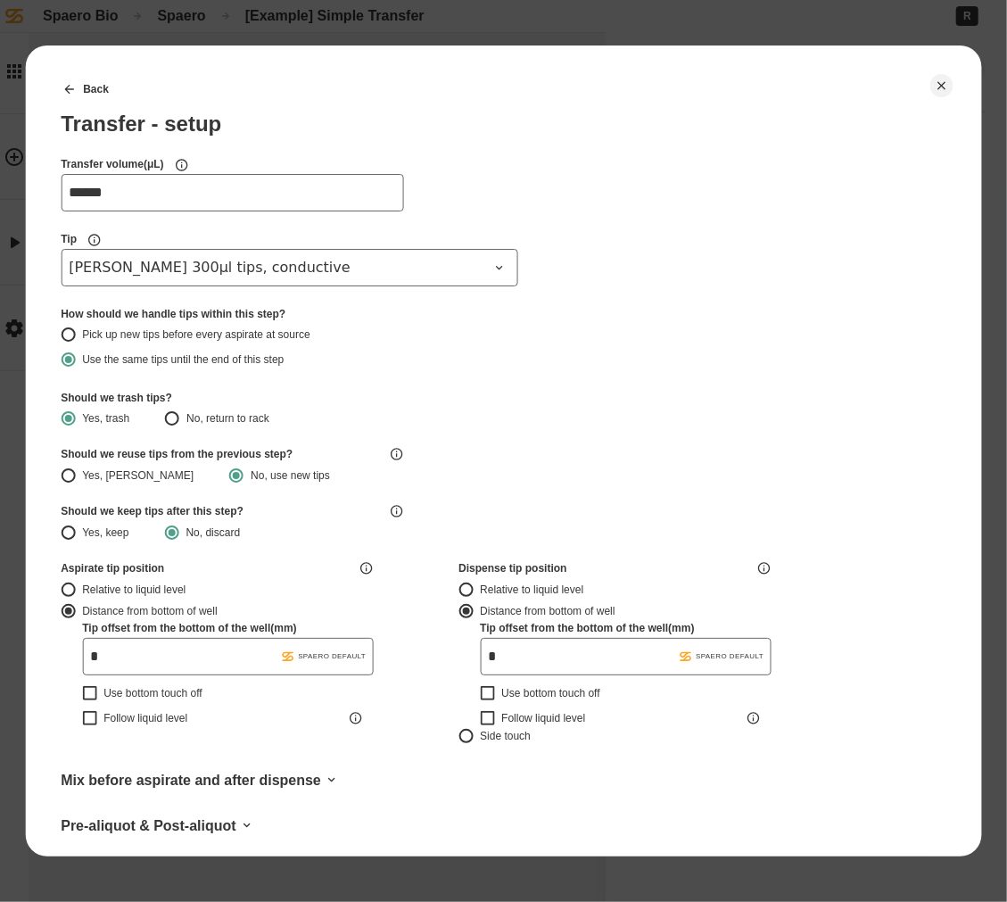
type input "******"
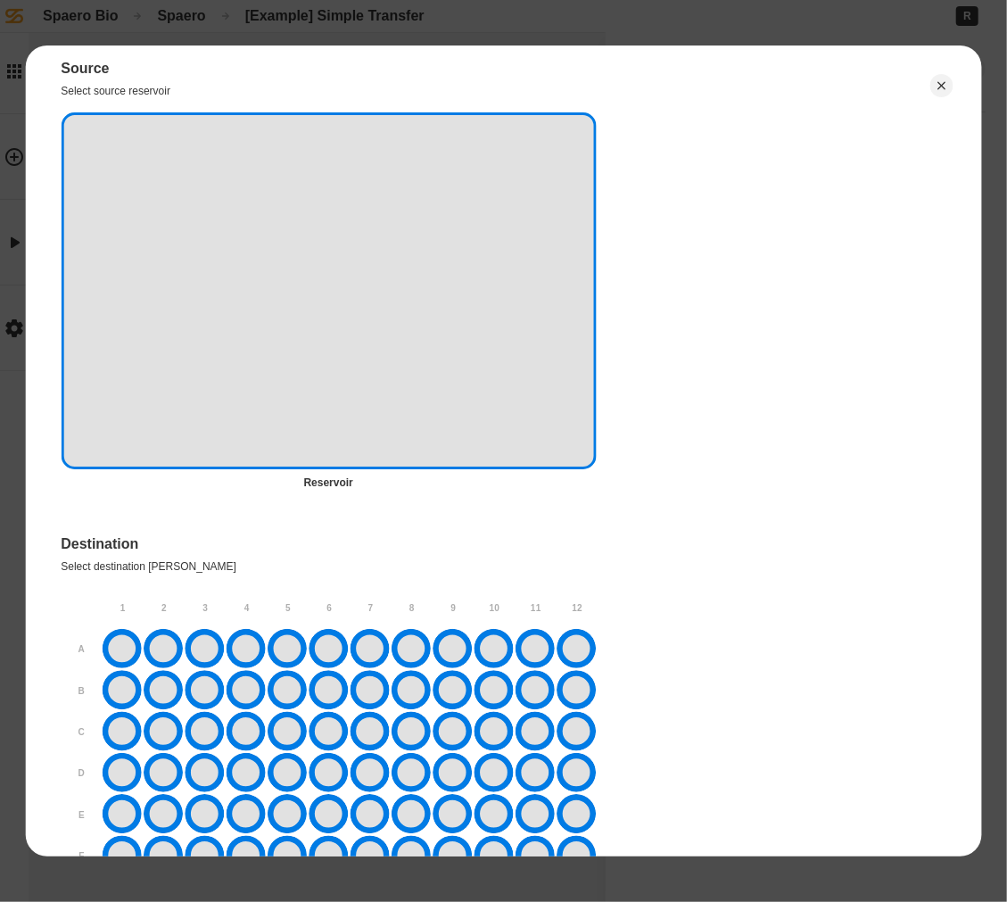
scroll to position [1293, 0]
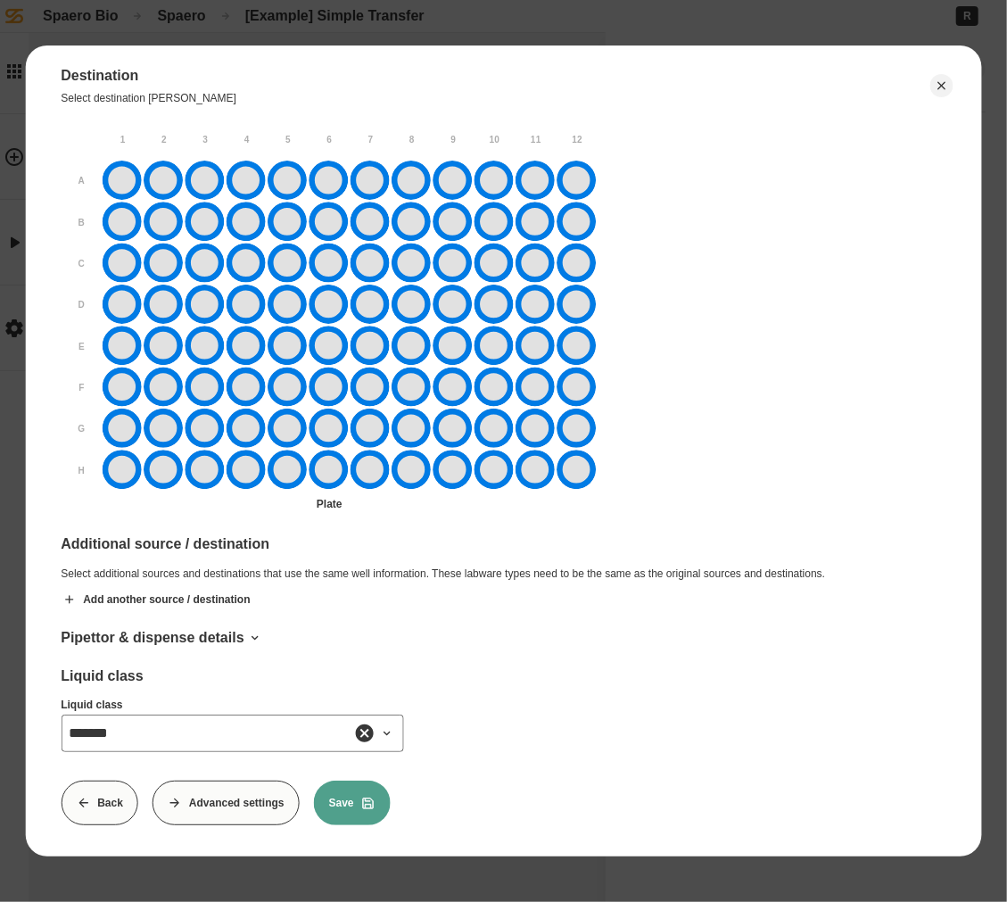
click at [377, 800] on button "Save" at bounding box center [352, 803] width 77 height 45
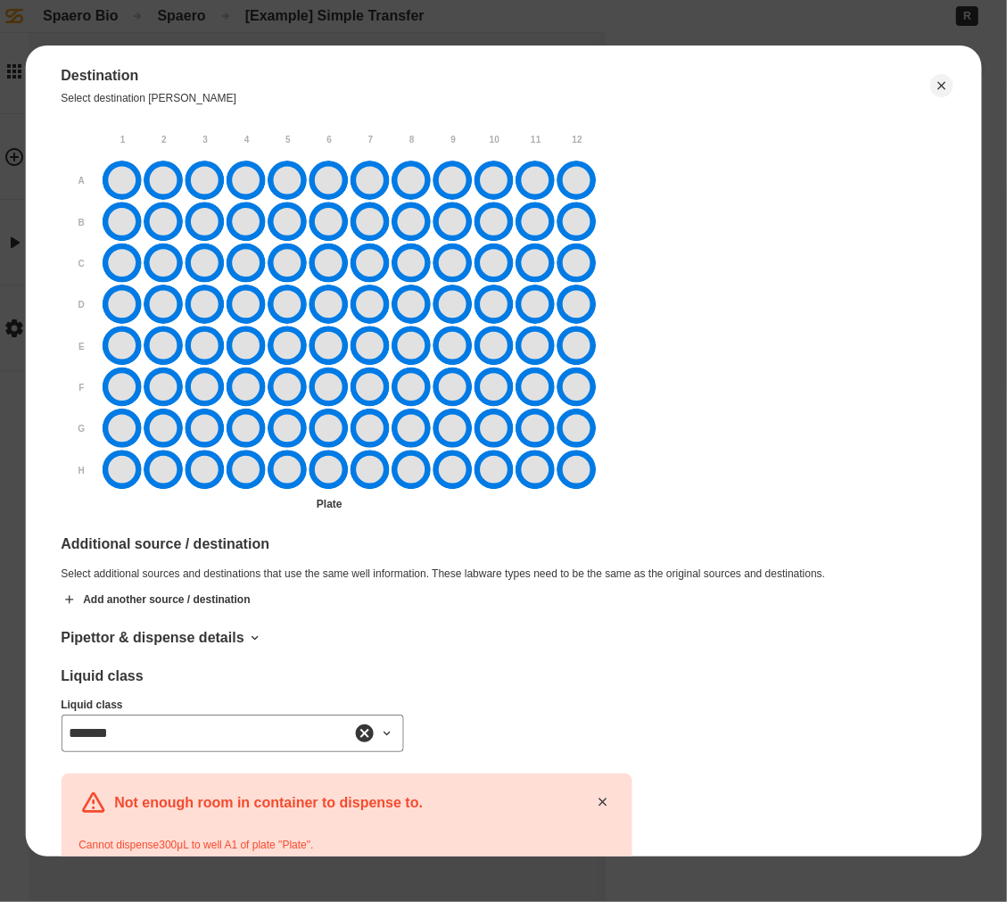
scroll to position [1446, 0]
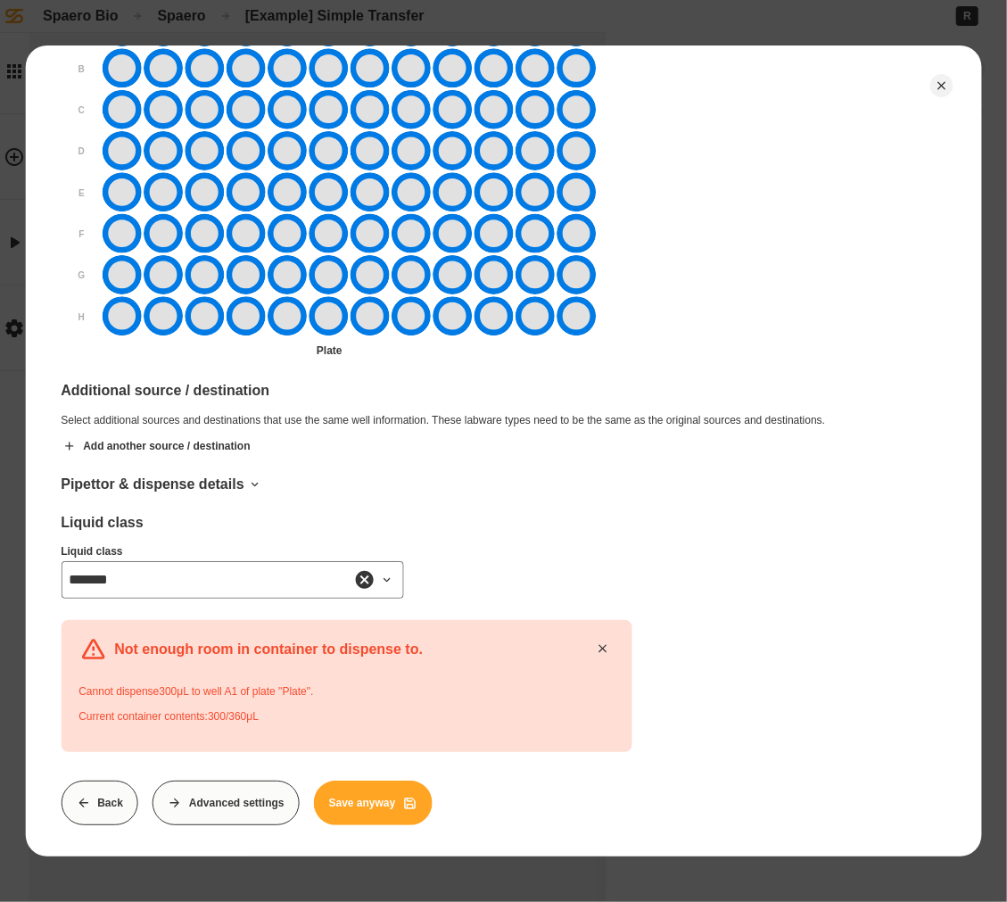
click at [373, 794] on button "Save anyway" at bounding box center [373, 803] width 119 height 45
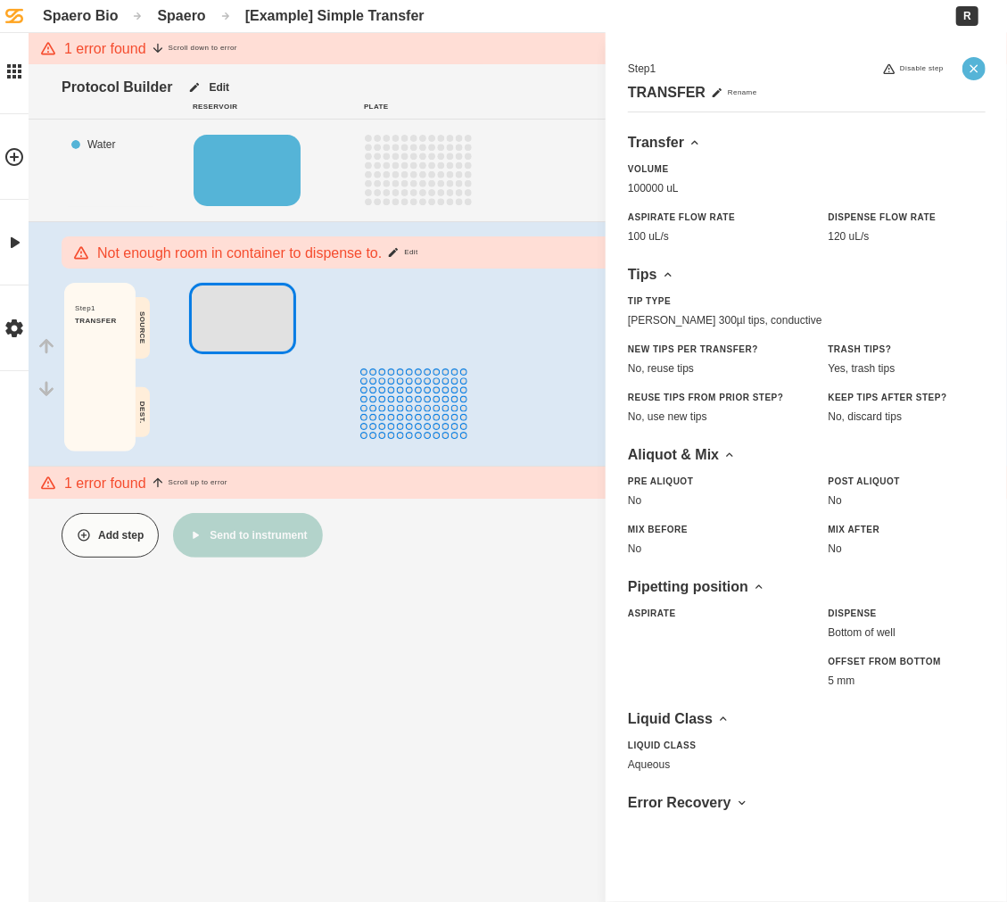
click at [979, 74] on icon "Close" at bounding box center [974, 69] width 14 height 14
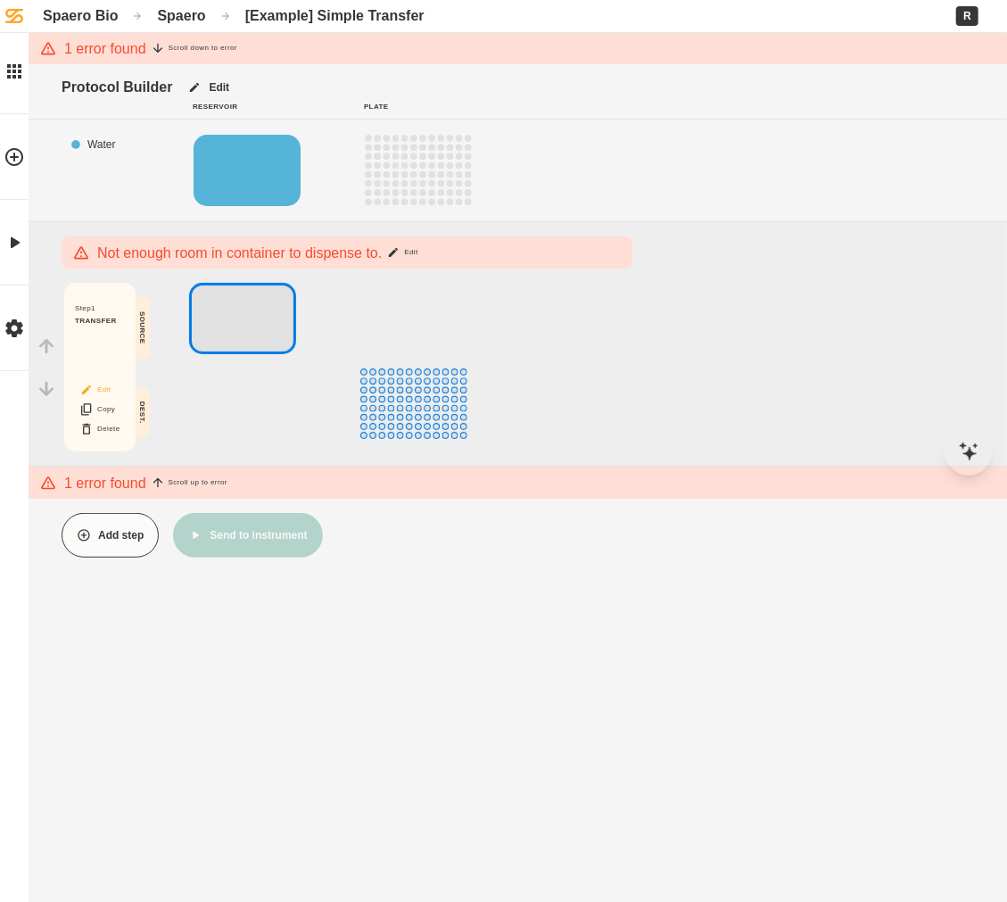
click at [104, 391] on button "Edit" at bounding box center [99, 389] width 57 height 23
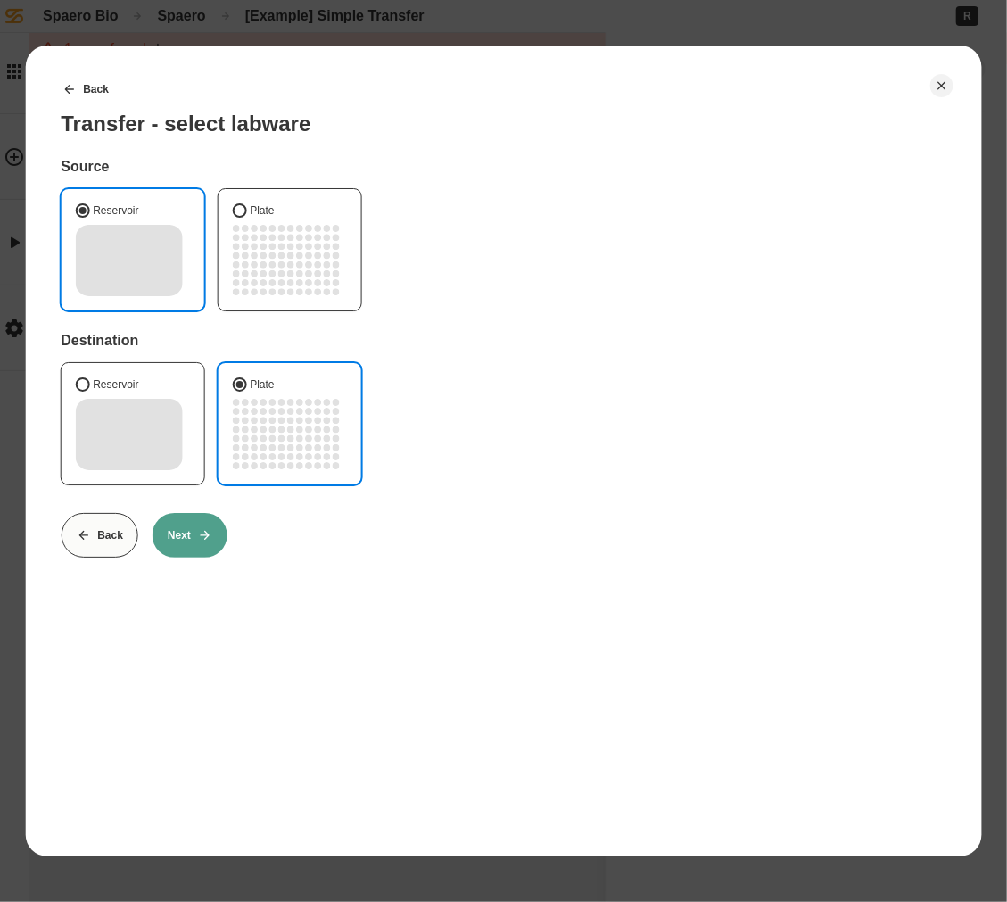
click at [187, 551] on button "Next" at bounding box center [190, 535] width 75 height 45
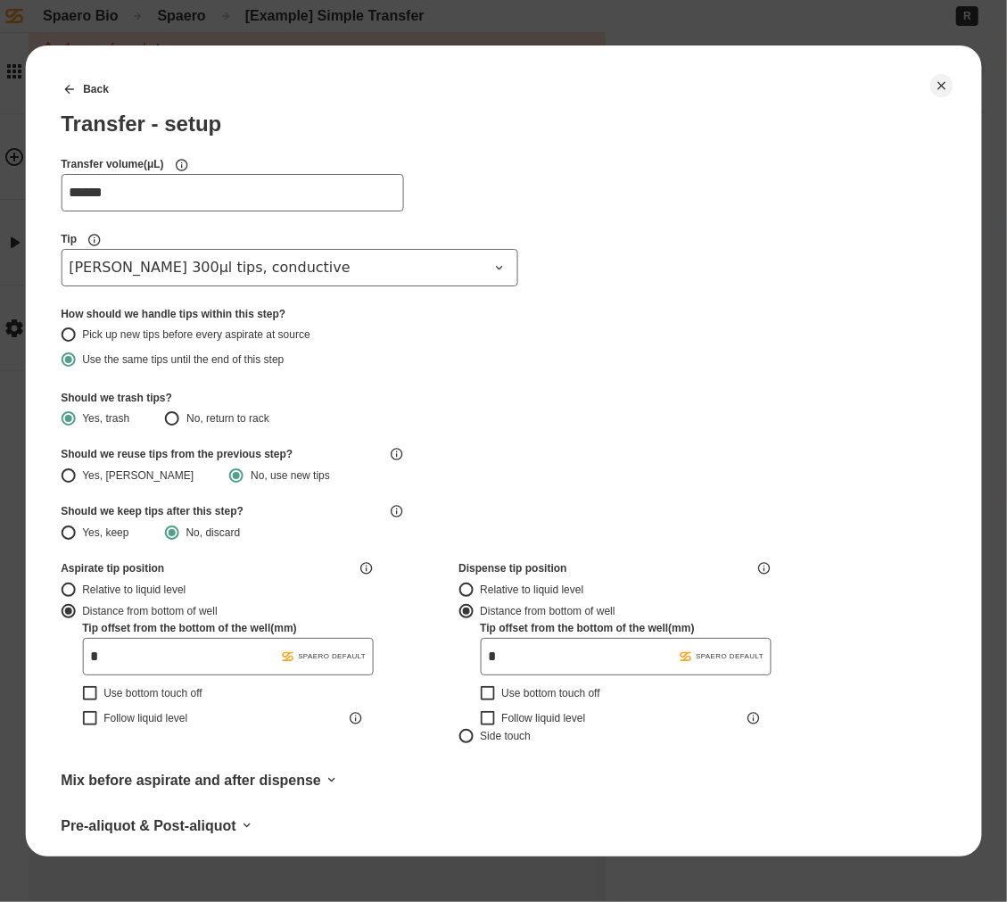
type input "*******"
click at [144, 187] on input "******" at bounding box center [232, 192] width 343 height 37
type input "*****"
type input "***"
type input "*******"
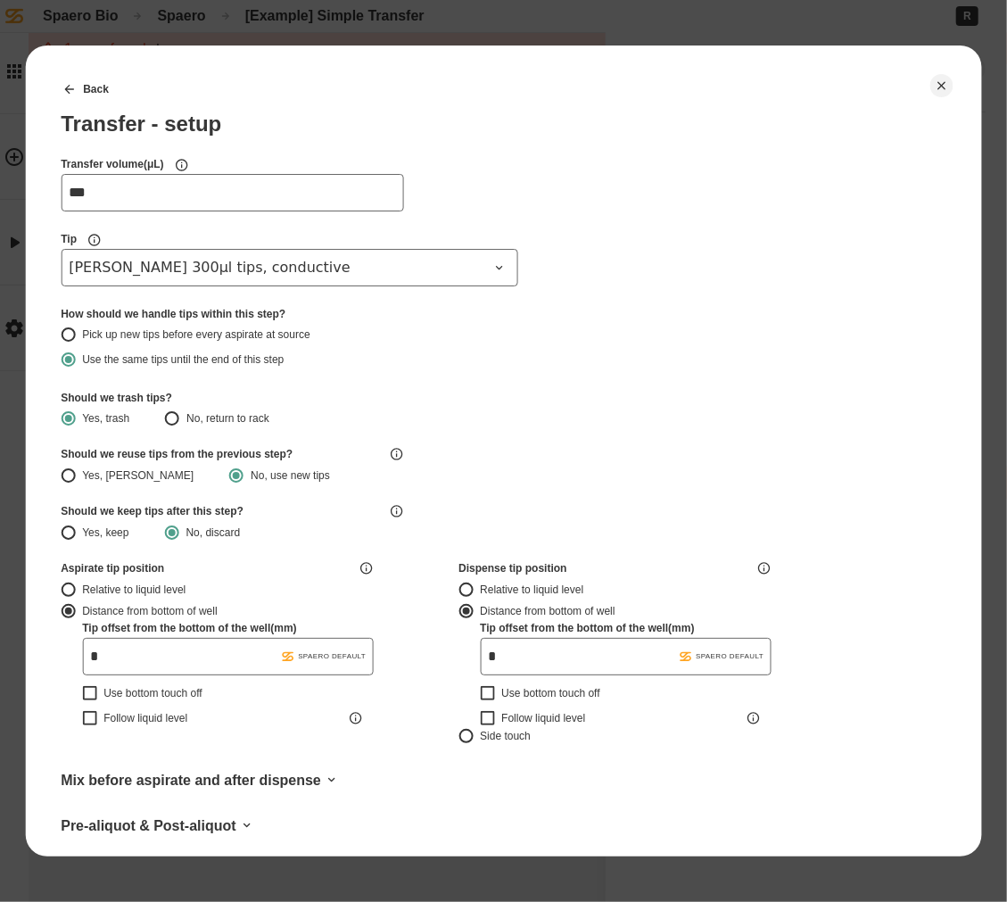
type input "***"
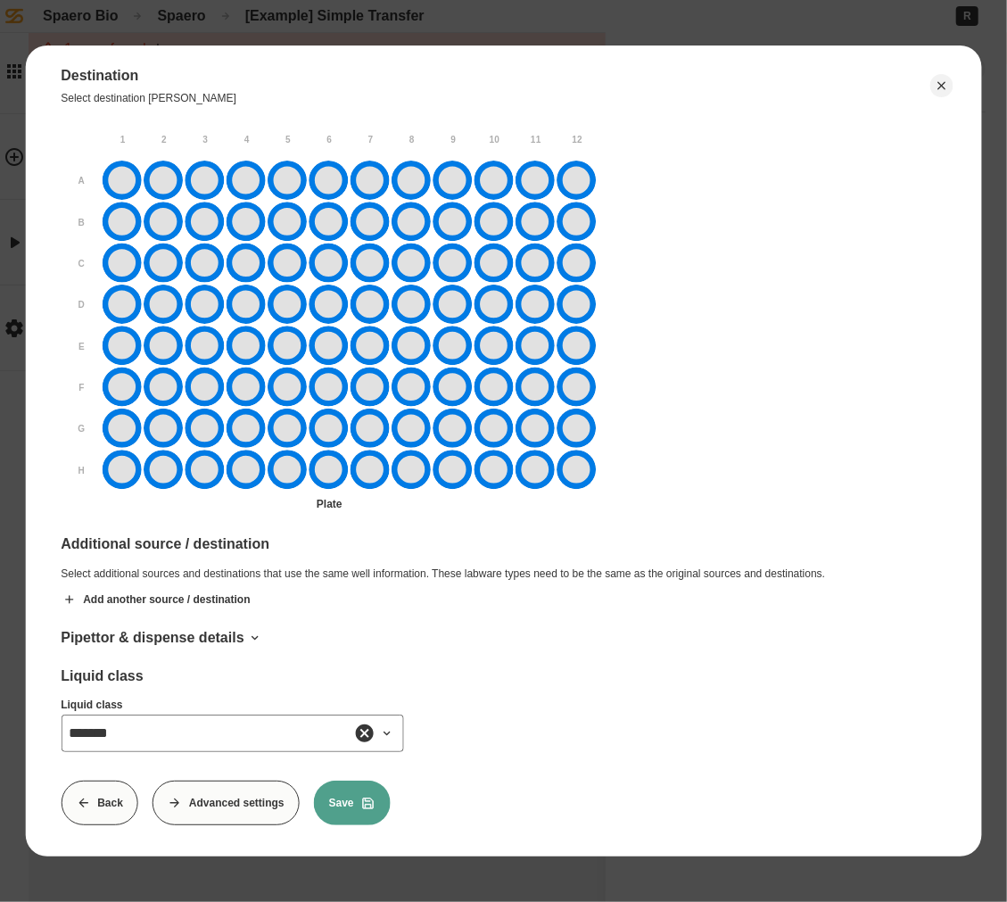
click at [339, 804] on button "Save" at bounding box center [352, 803] width 77 height 45
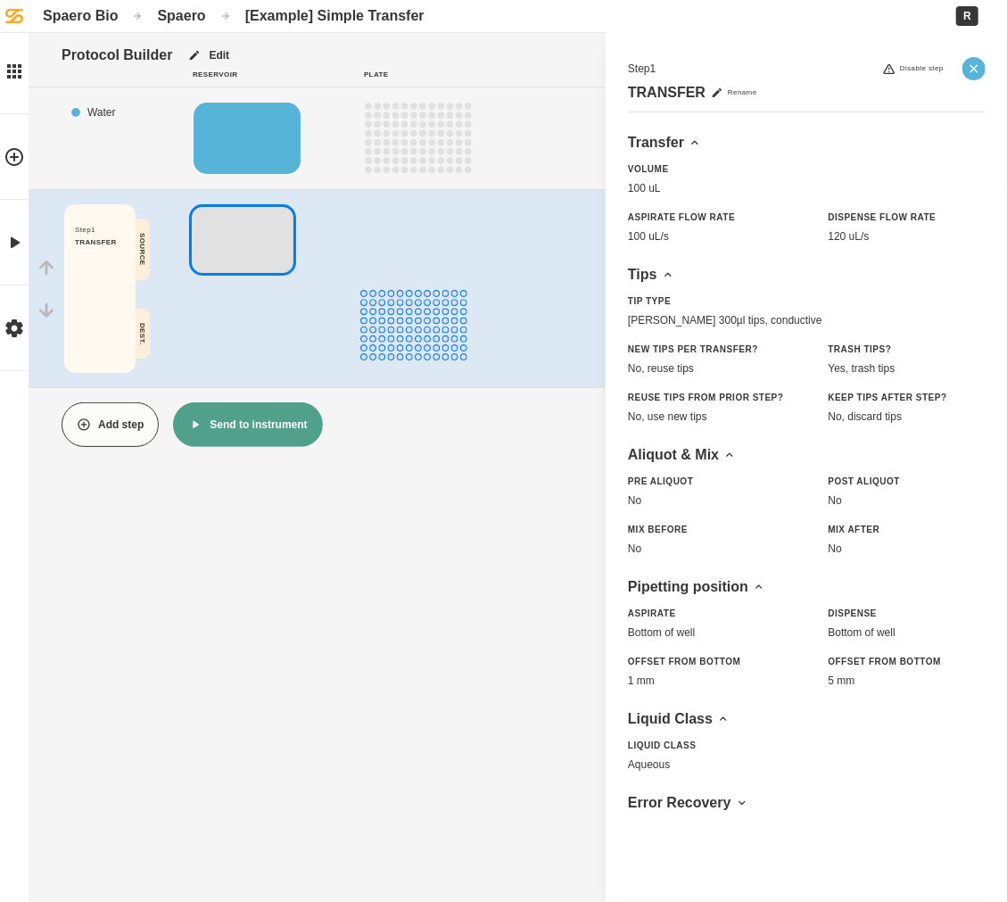
click at [972, 73] on icon "Close" at bounding box center [974, 69] width 14 height 14
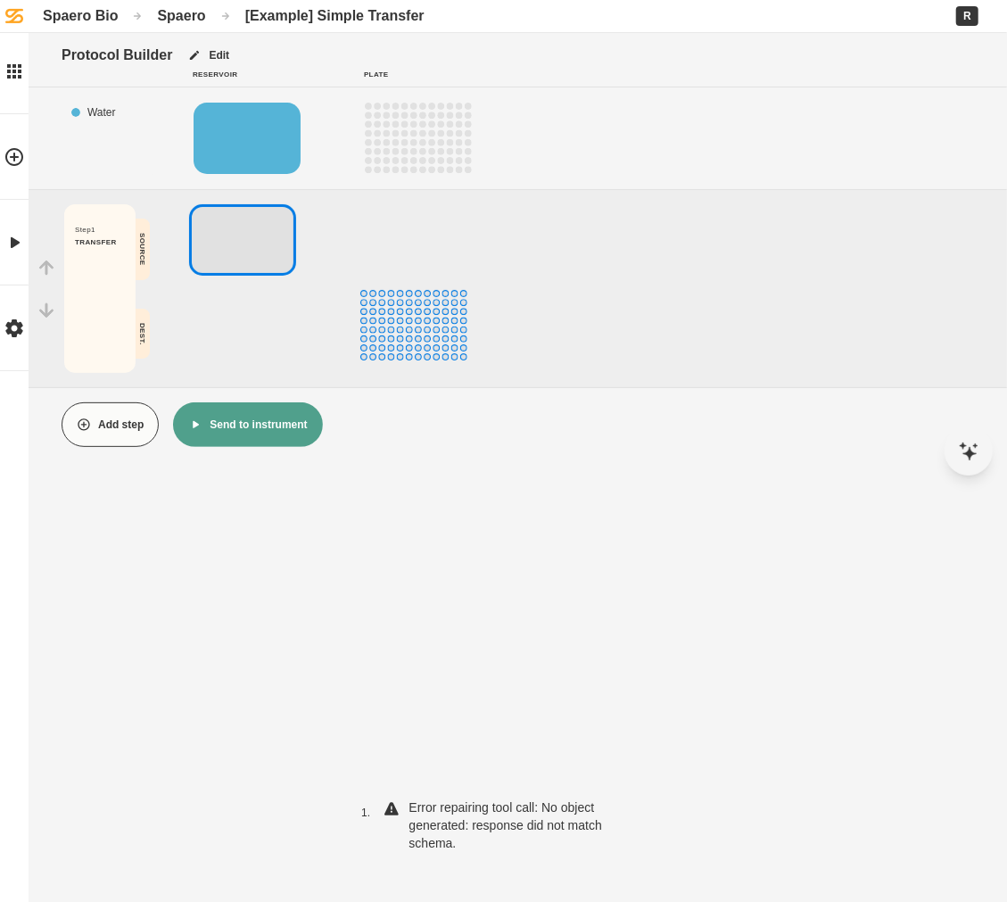
click at [100, 423] on button "Add step" at bounding box center [110, 424] width 97 height 45
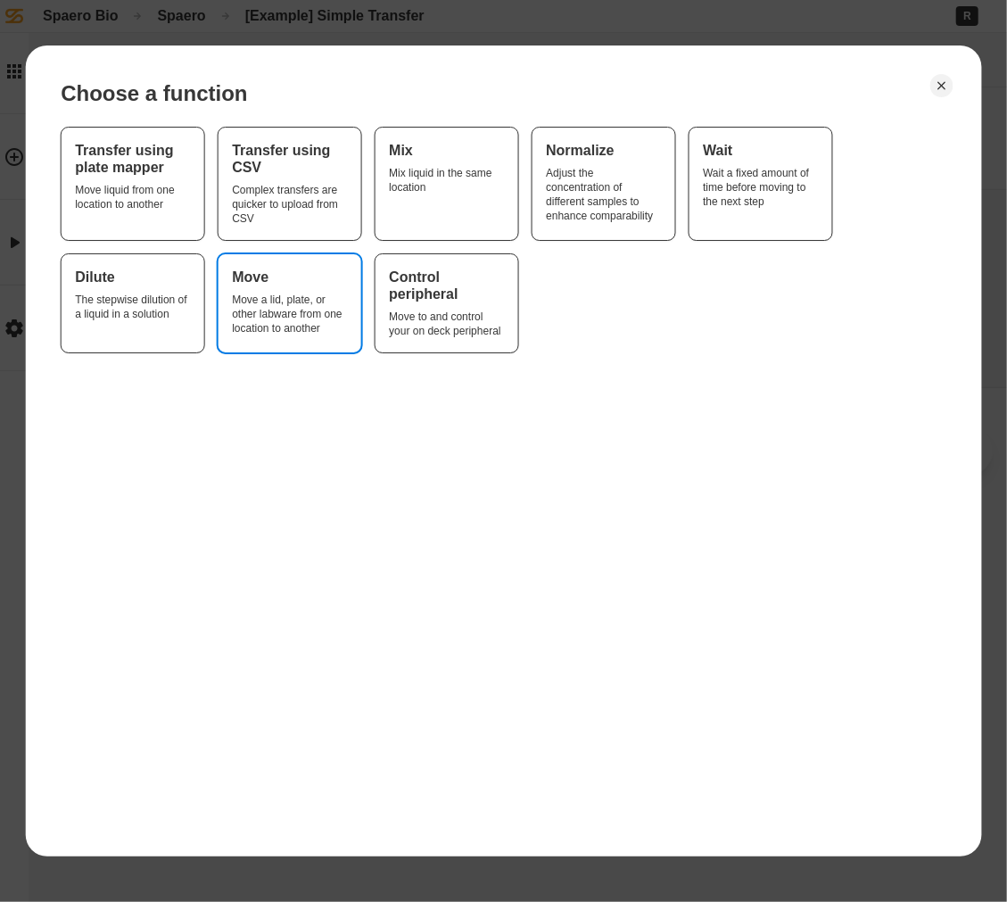
click at [255, 327] on div "Move a lid, plate, or other labware from one location to another" at bounding box center [289, 314] width 114 height 43
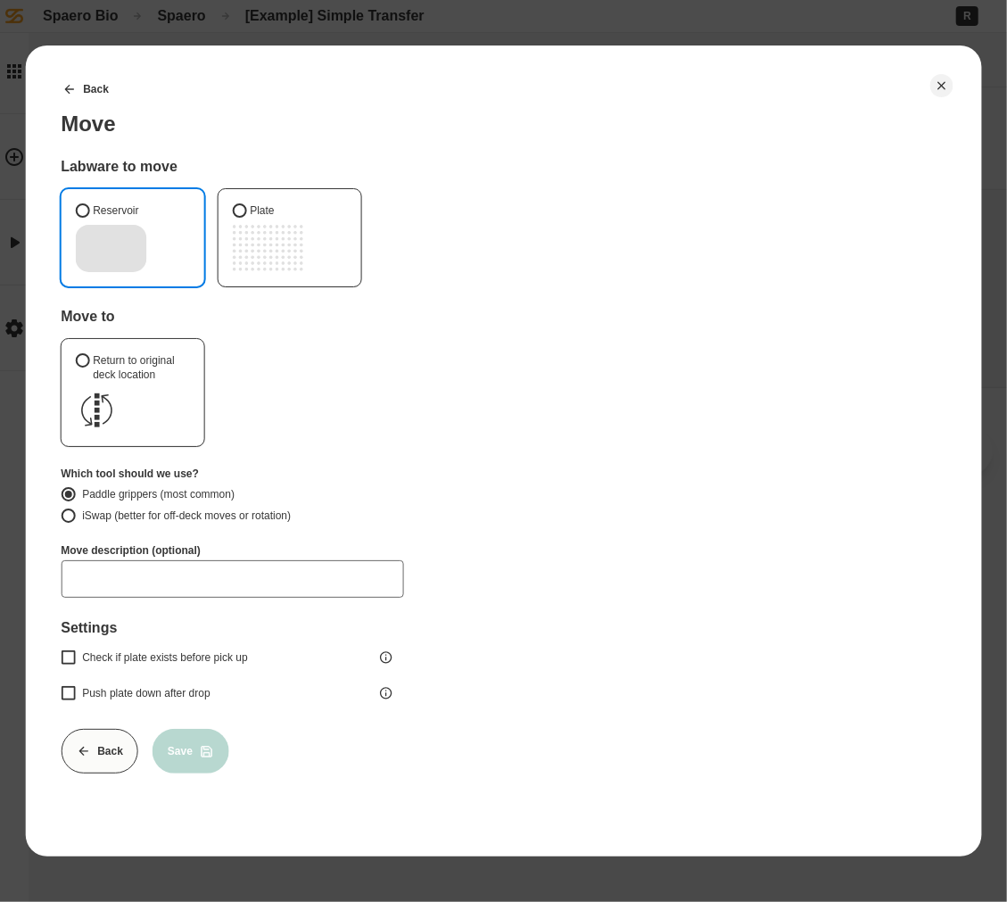
click at [138, 218] on label "Reservoir" at bounding box center [132, 237] width 143 height 97
click at [89, 218] on button "Reservoir" at bounding box center [82, 210] width 14 height 14
click at [264, 258] on circle "F6" at bounding box center [264, 257] width 4 height 4
click at [246, 218] on button "Plate" at bounding box center [239, 210] width 14 height 14
click at [121, 739] on button "Back" at bounding box center [100, 751] width 78 height 45
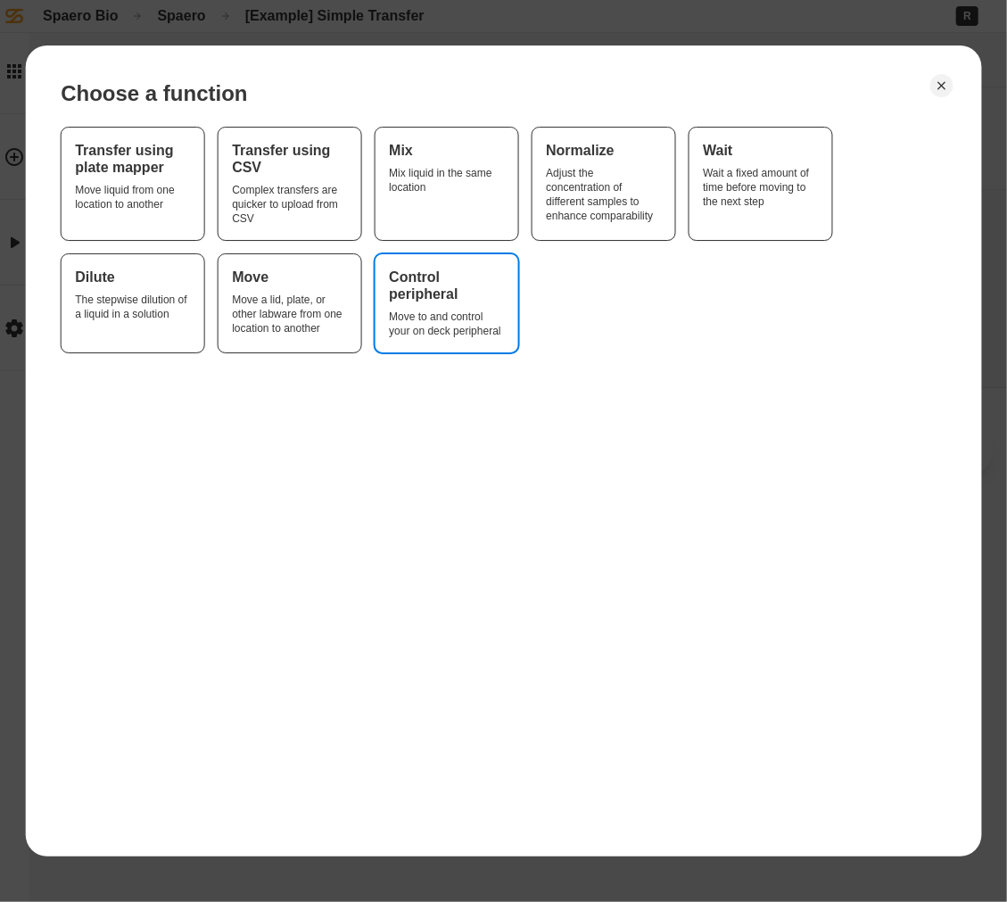
click at [477, 311] on div "Move to and control your on deck peripheral" at bounding box center [446, 324] width 114 height 29
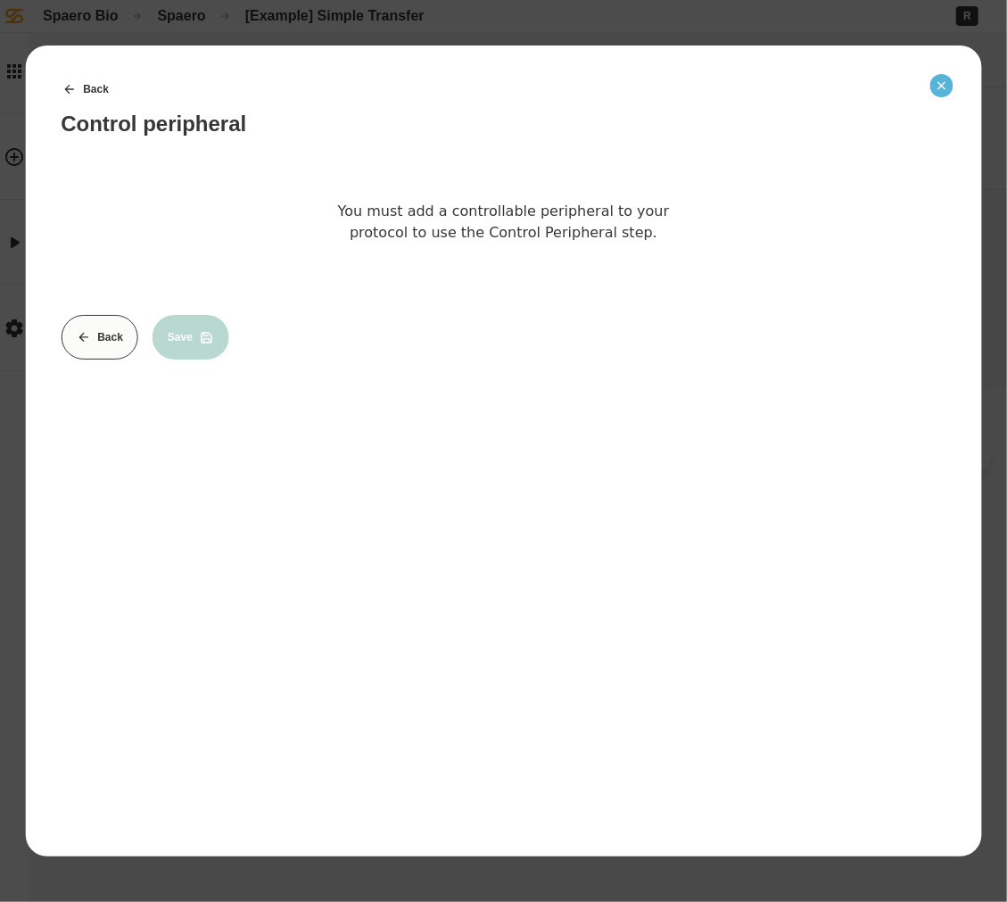
click at [948, 92] on button "Close" at bounding box center [942, 85] width 23 height 23
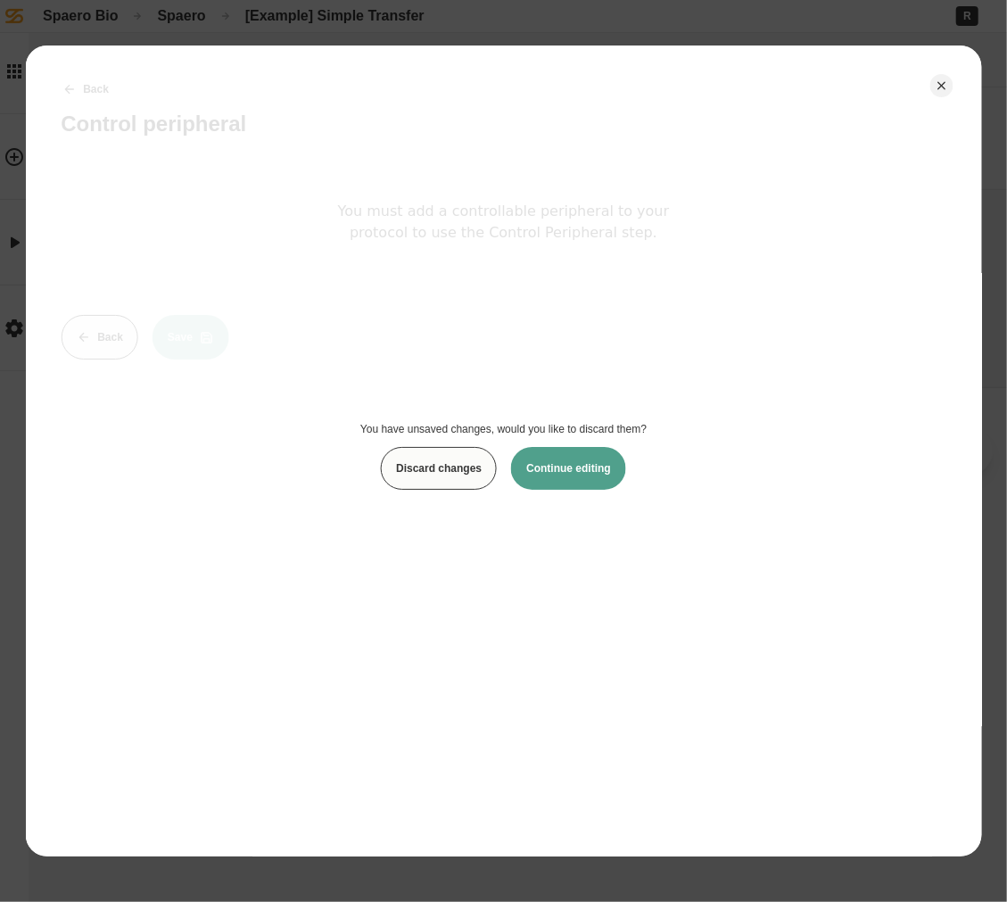
click at [459, 466] on button "Discard changes" at bounding box center [439, 468] width 116 height 43
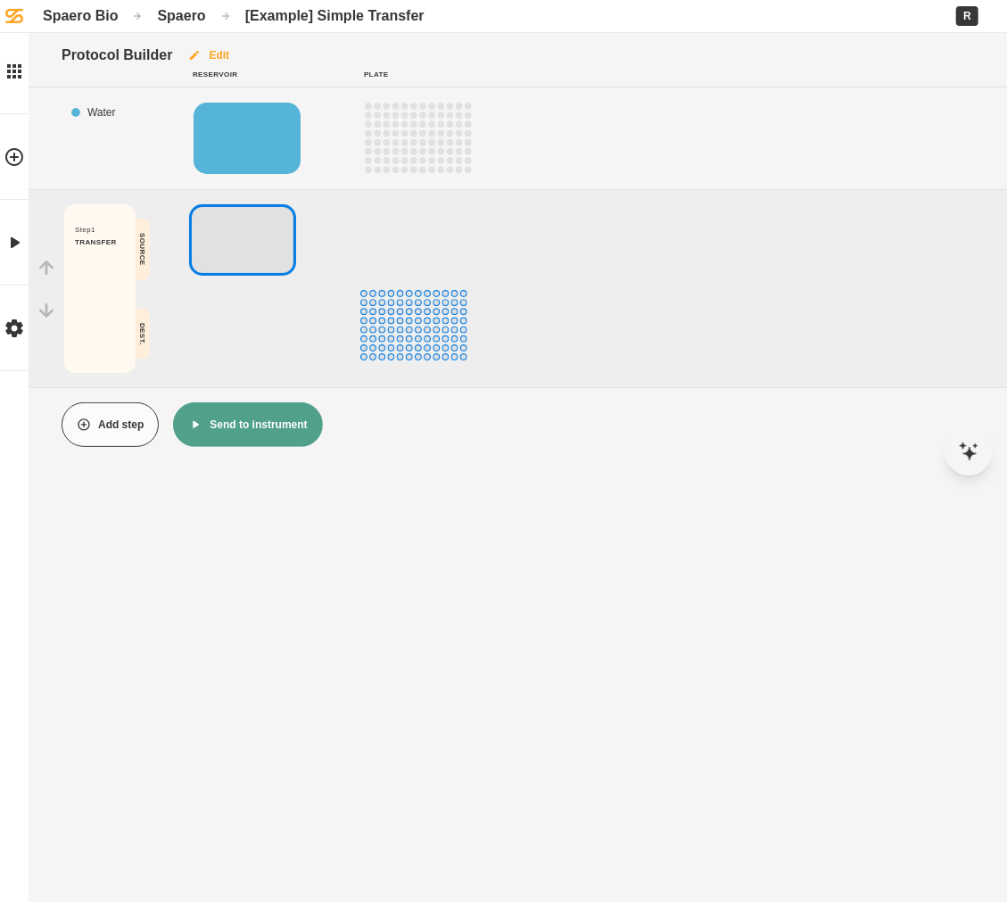
click at [193, 52] on icon "button" at bounding box center [194, 55] width 14 height 14
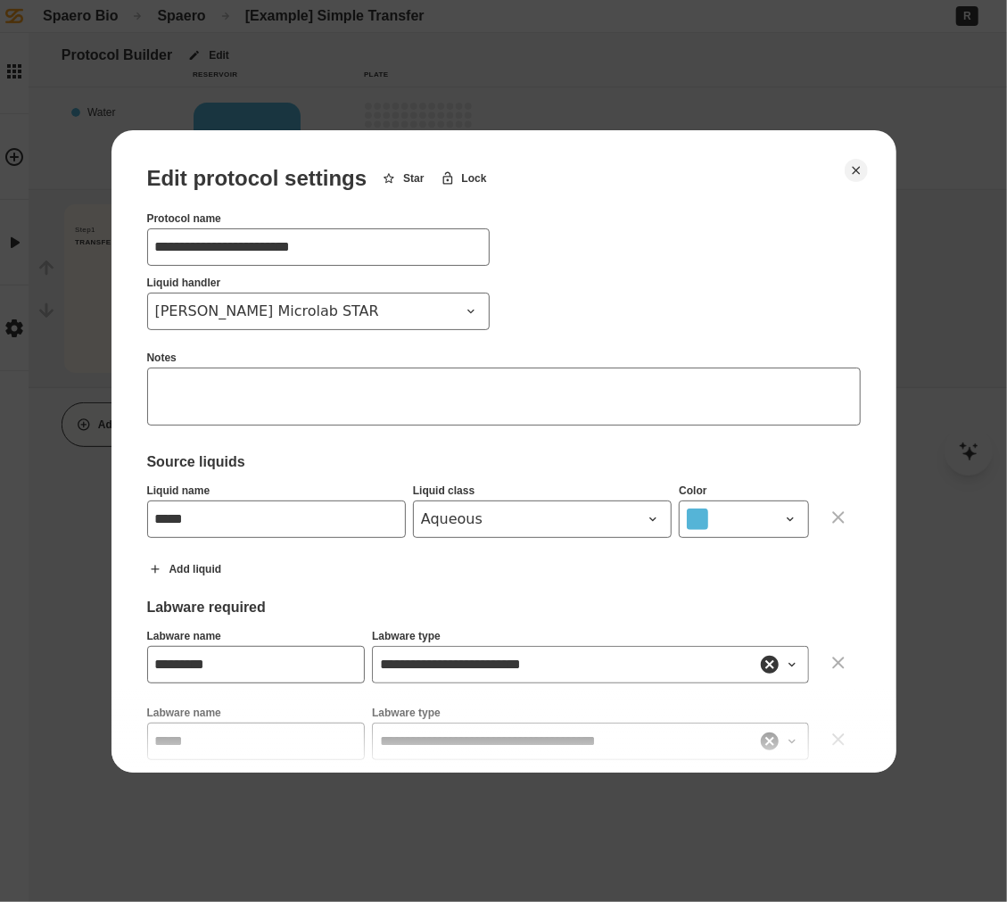
scroll to position [343, 0]
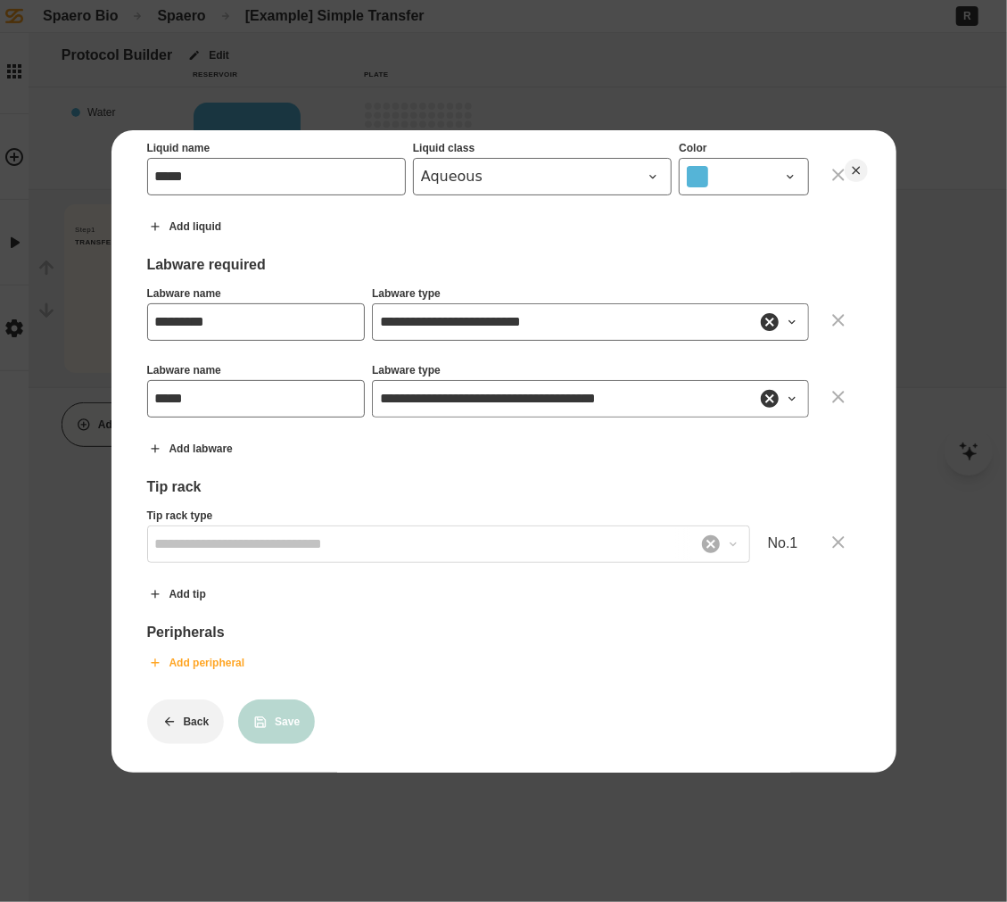
click at [200, 652] on button "Add peripheral" at bounding box center [197, 663] width 128 height 45
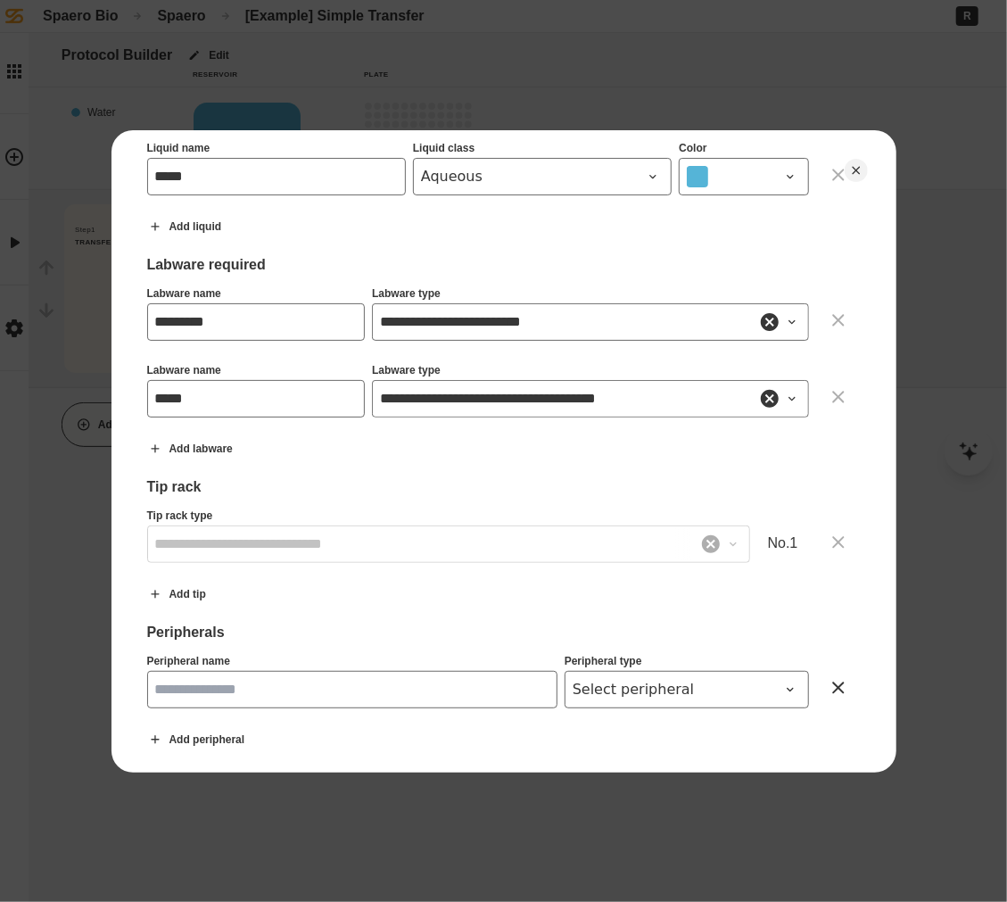
scroll to position [418, 0]
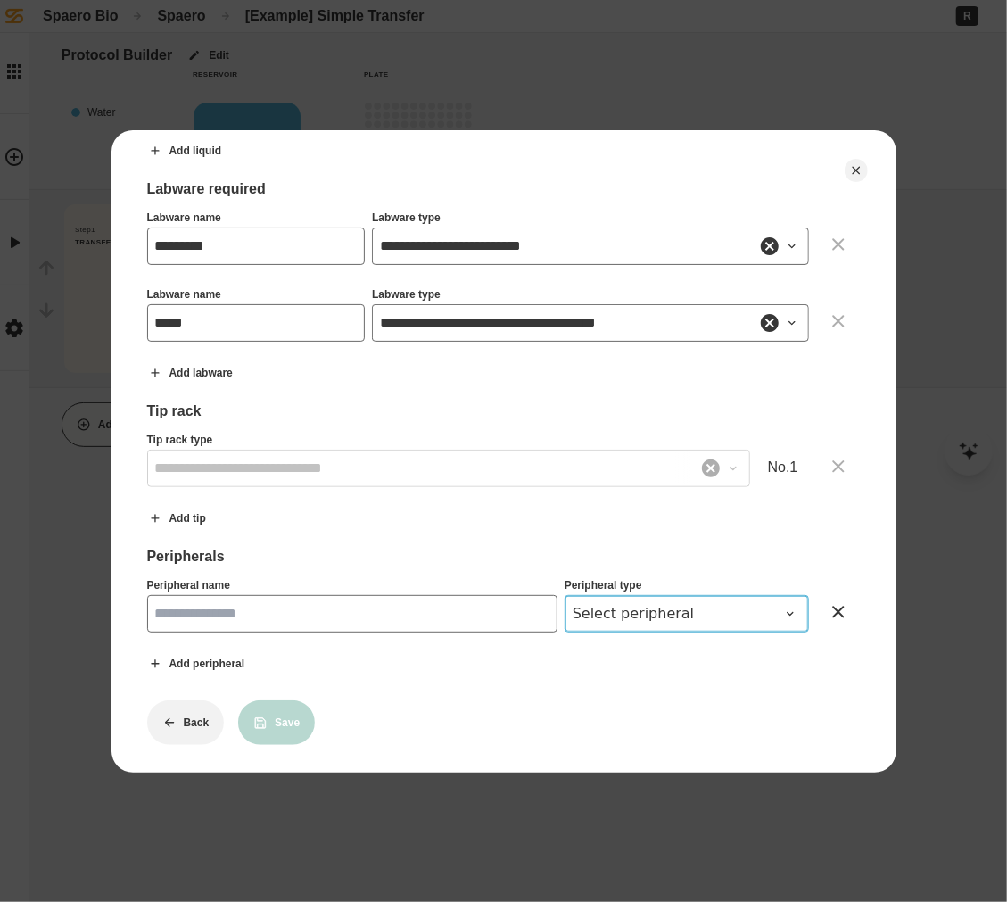
click at [717, 603] on span "Select peripheral" at bounding box center [676, 613] width 207 height 21
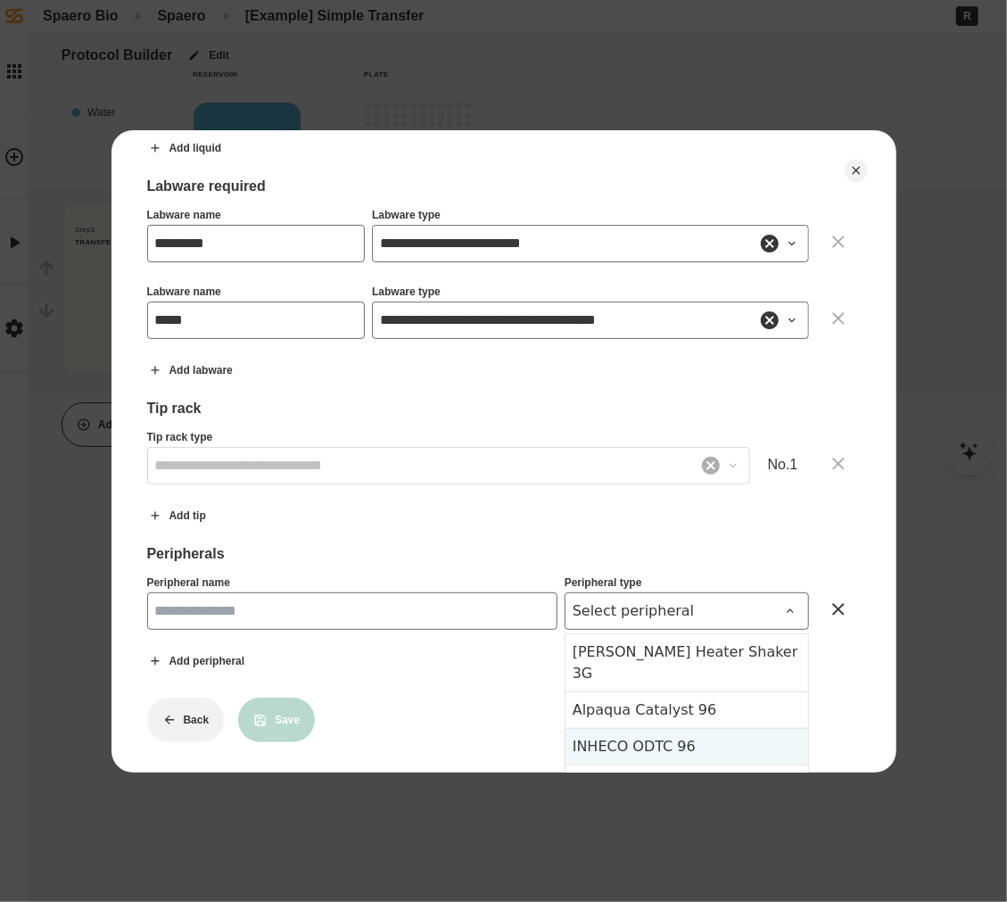
click at [722, 728] on div "INHECO ODTC 96" at bounding box center [687, 746] width 243 height 37
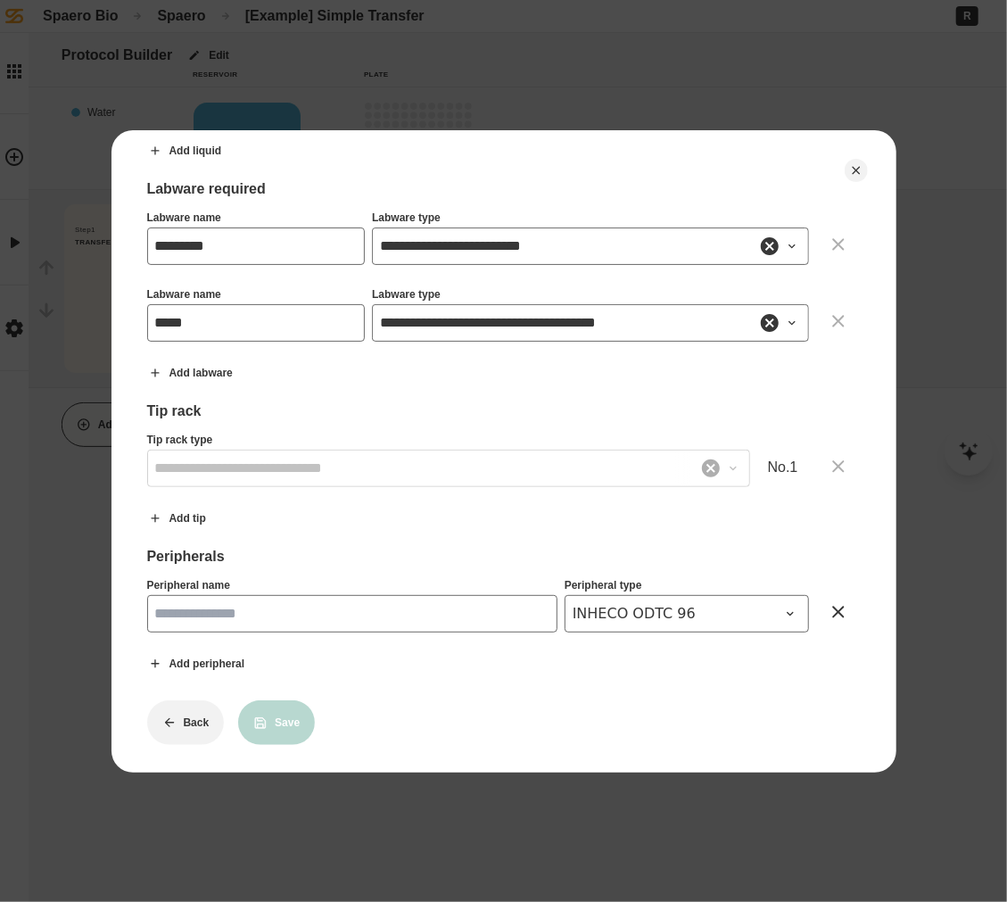
click at [434, 613] on input "Peripheral name" at bounding box center [352, 613] width 410 height 37
type input "****"
click at [264, 718] on icon at bounding box center [260, 723] width 11 height 11
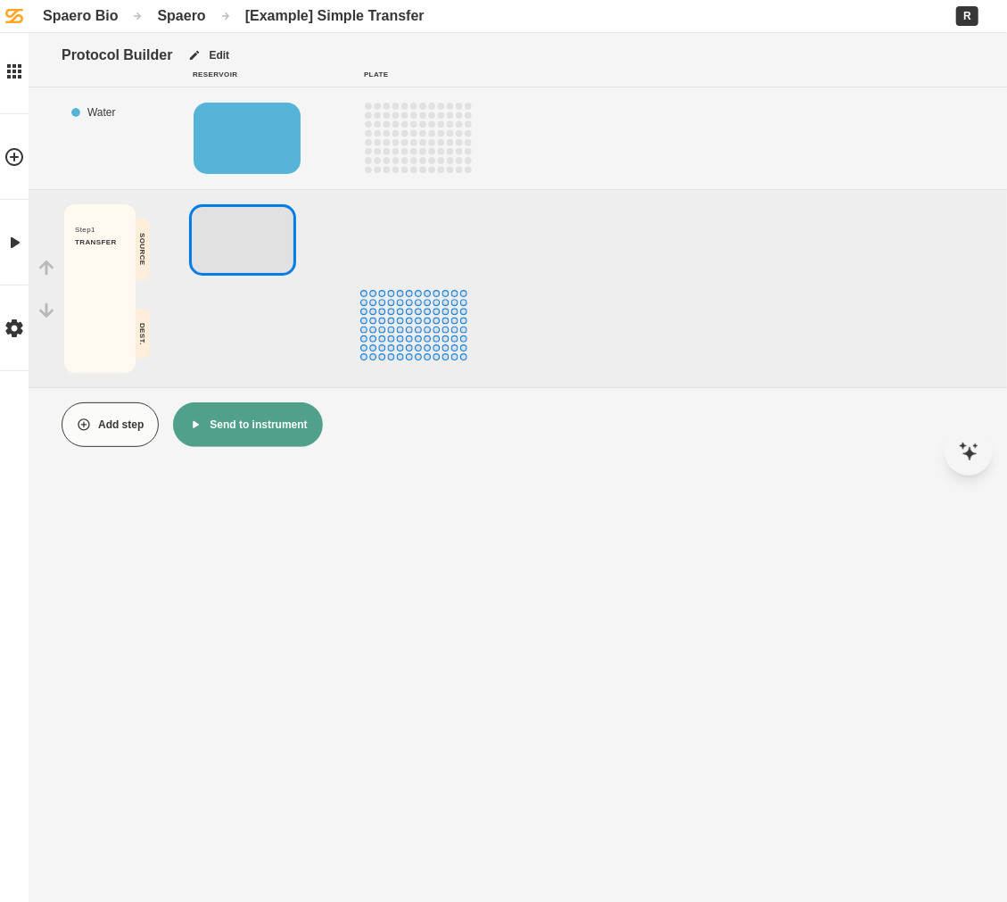
click at [125, 427] on button "Add step" at bounding box center [110, 424] width 97 height 45
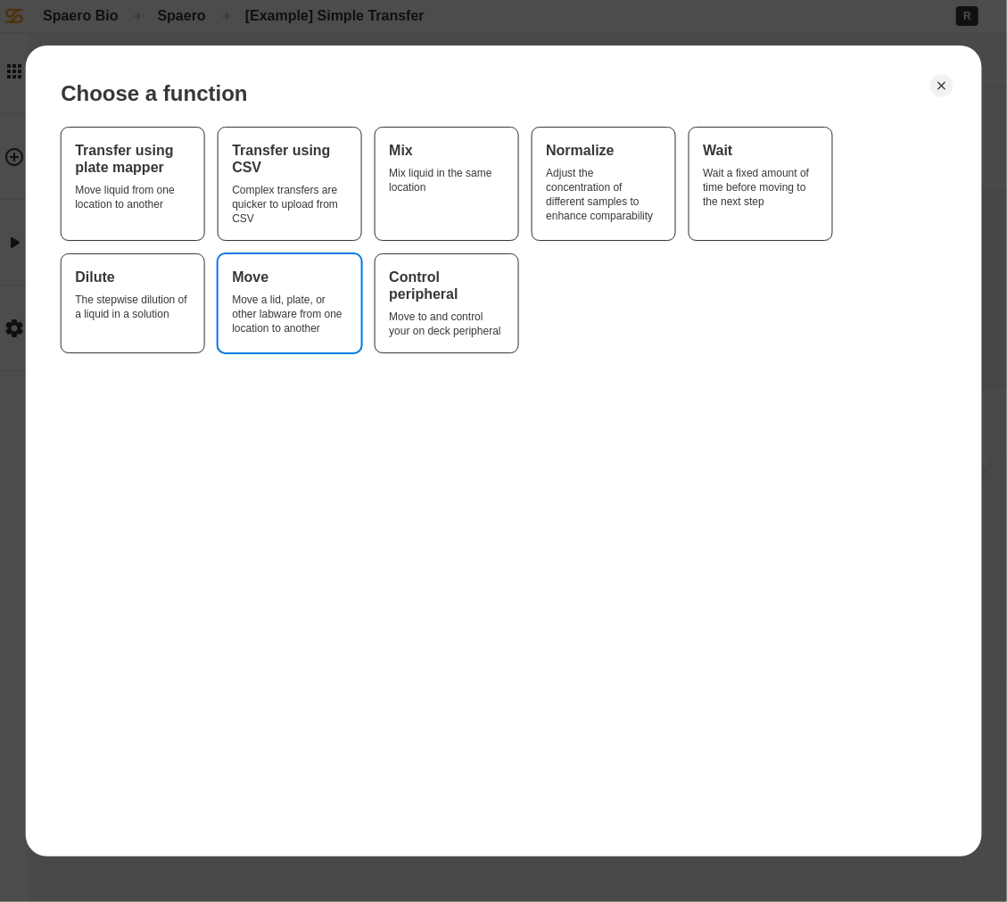
click at [325, 284] on div "Move" at bounding box center [289, 277] width 114 height 17
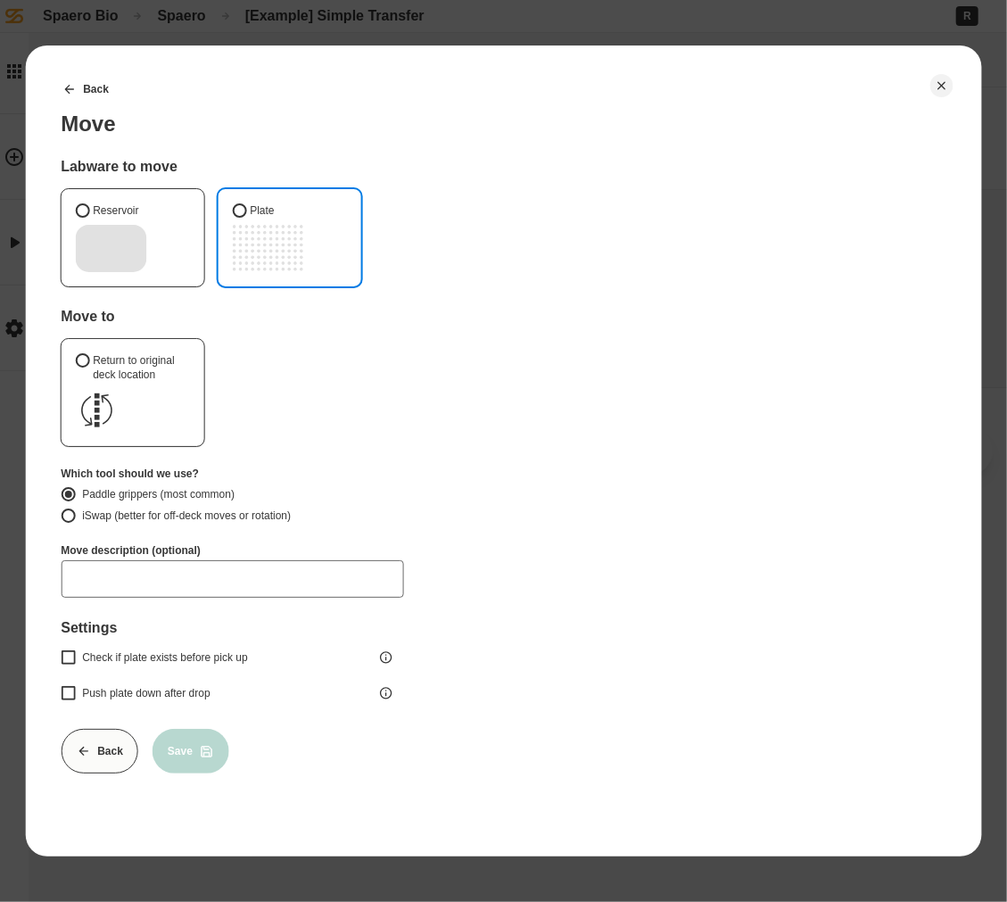
click at [271, 254] on div "F7" at bounding box center [271, 257] width 6 height 6
click at [246, 218] on button "Plate" at bounding box center [239, 210] width 14 height 14
click at [945, 76] on button "Close" at bounding box center [942, 85] width 23 height 23
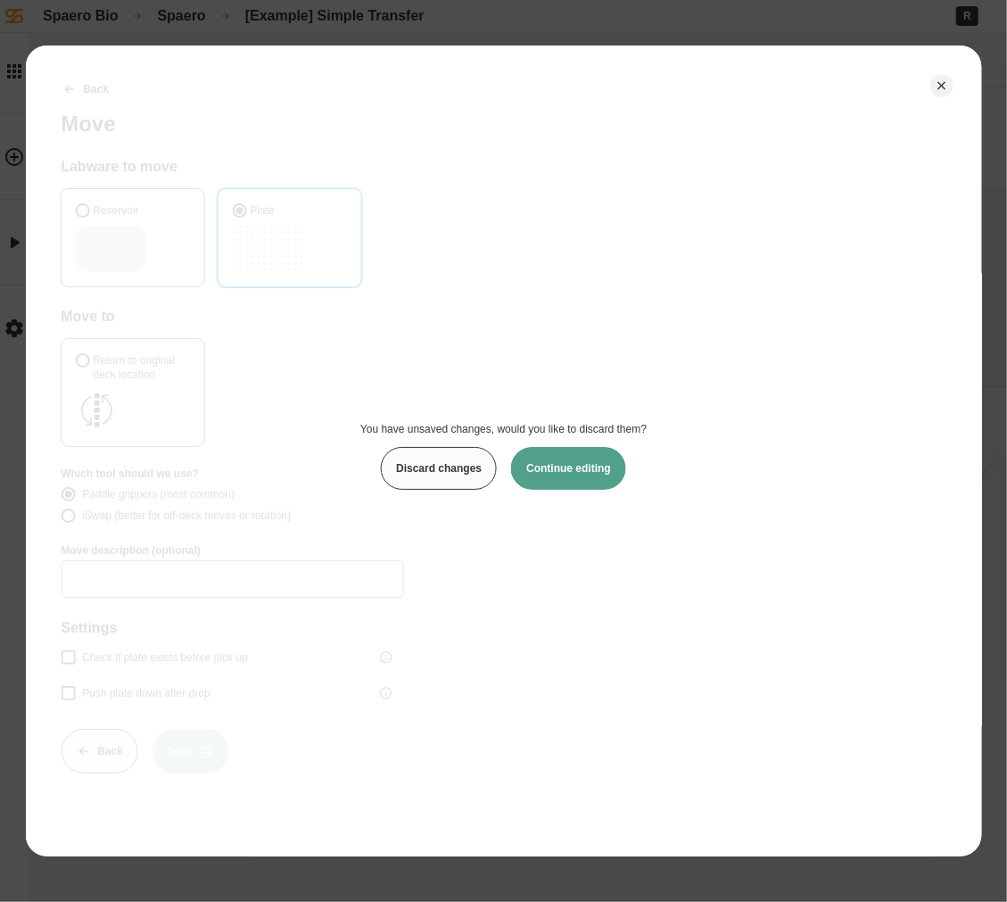
click at [571, 455] on button "Continue editing" at bounding box center [568, 468] width 115 height 43
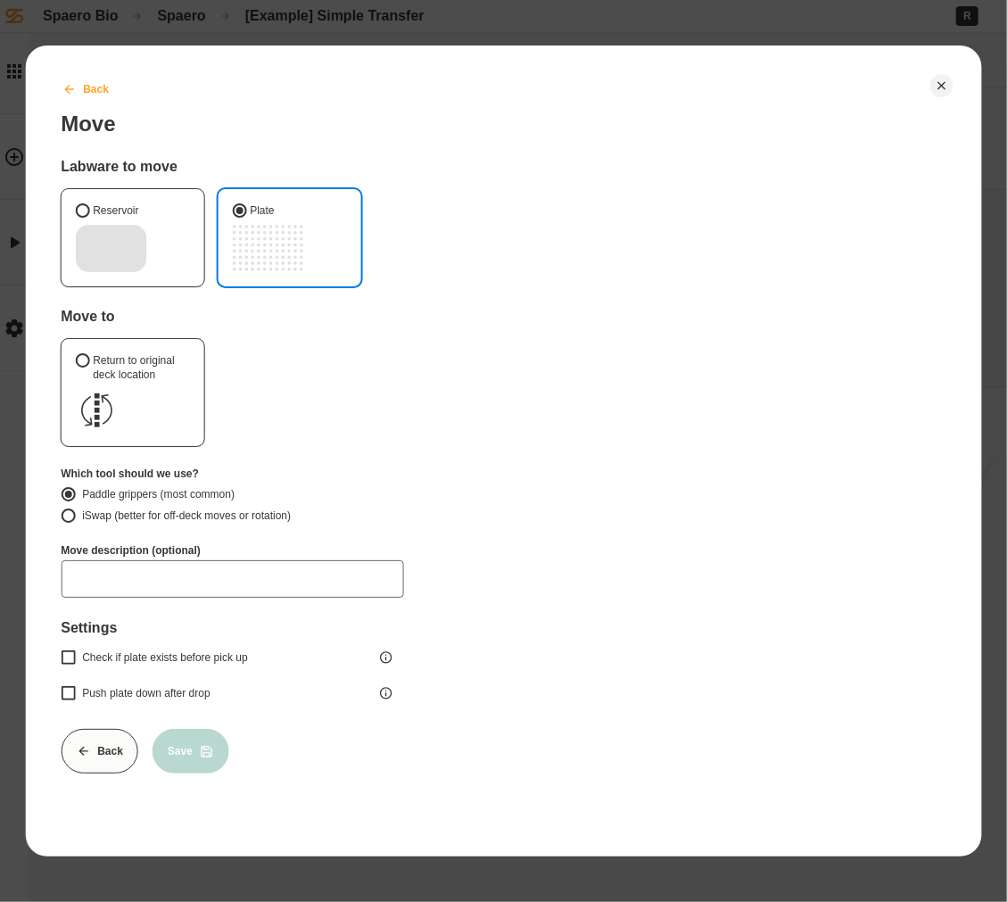
click at [66, 87] on icon at bounding box center [68, 88] width 9 height 9
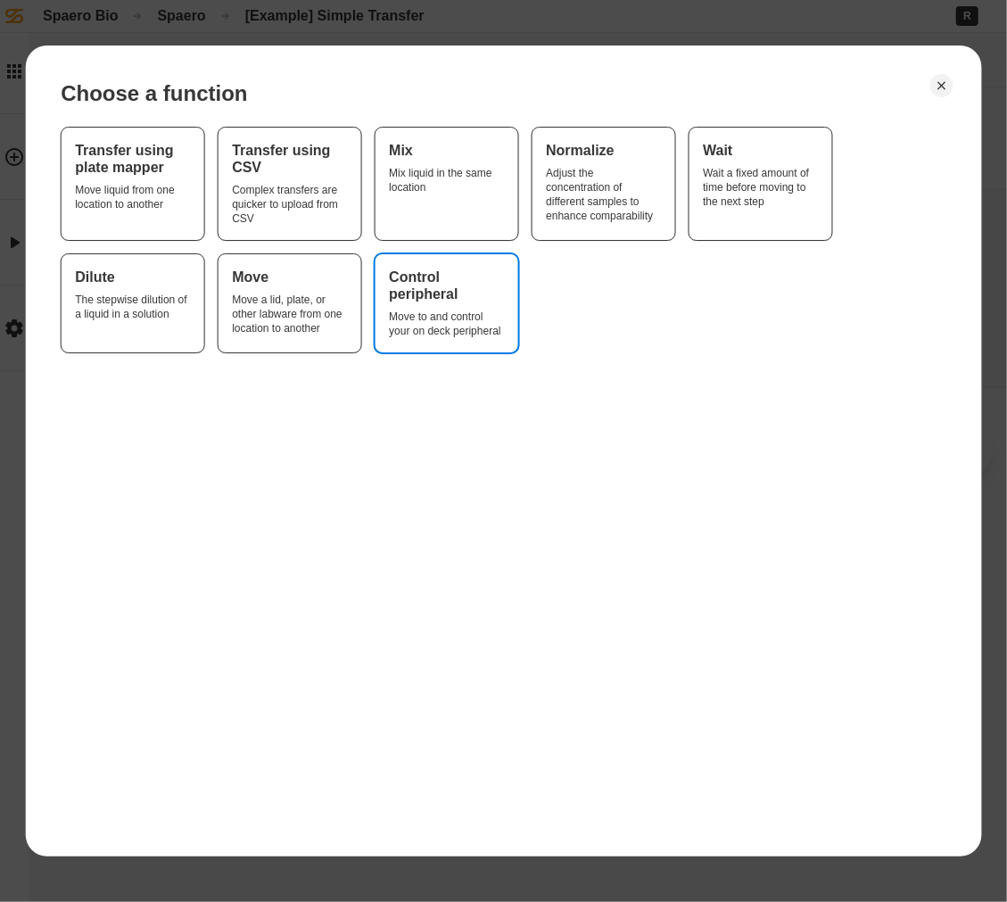
click at [500, 319] on div "Move to and control your on deck peripheral" at bounding box center [446, 324] width 114 height 29
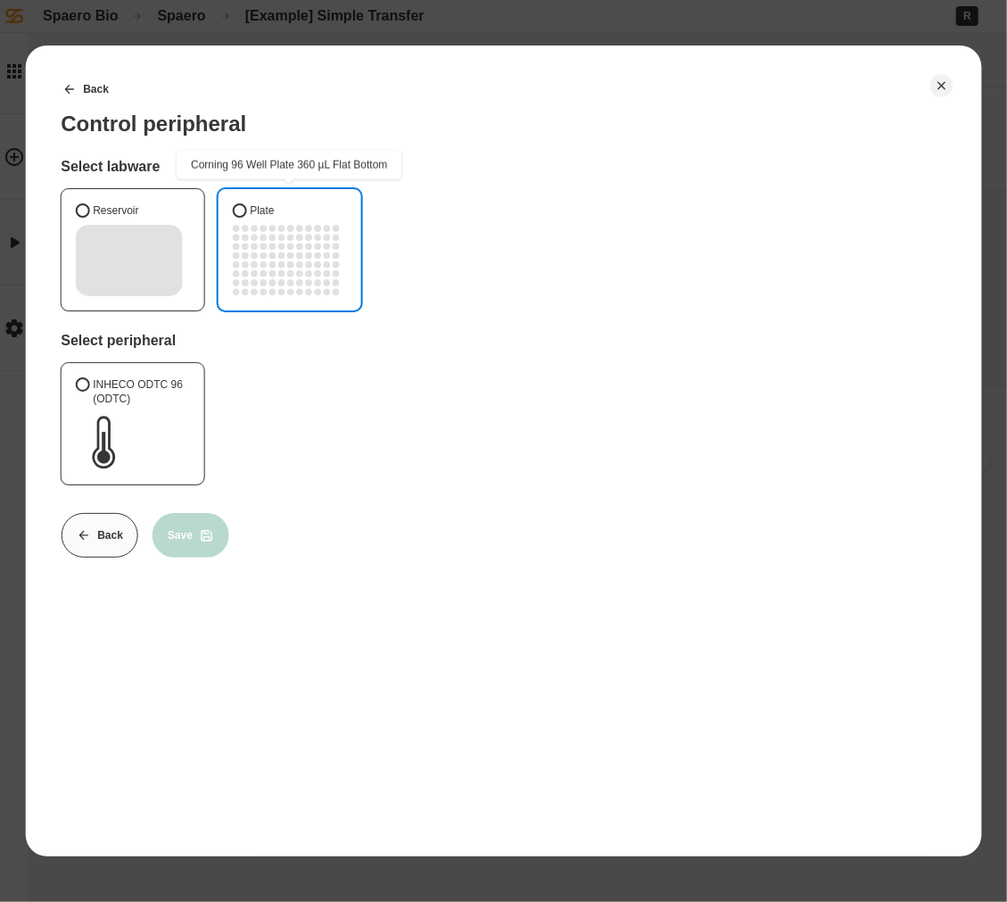
click at [321, 287] on div "H10" at bounding box center [317, 291] width 9 height 9
click at [246, 218] on button "Plate" at bounding box center [239, 210] width 14 height 14
click at [170, 408] on label "INHECO ODTC 96 (ODTC)" at bounding box center [132, 423] width 143 height 121
click at [89, 392] on button "INHECO ODTC 96 (ODTC)" at bounding box center [82, 384] width 14 height 14
click at [946, 83] on icon "Close" at bounding box center [942, 86] width 14 height 14
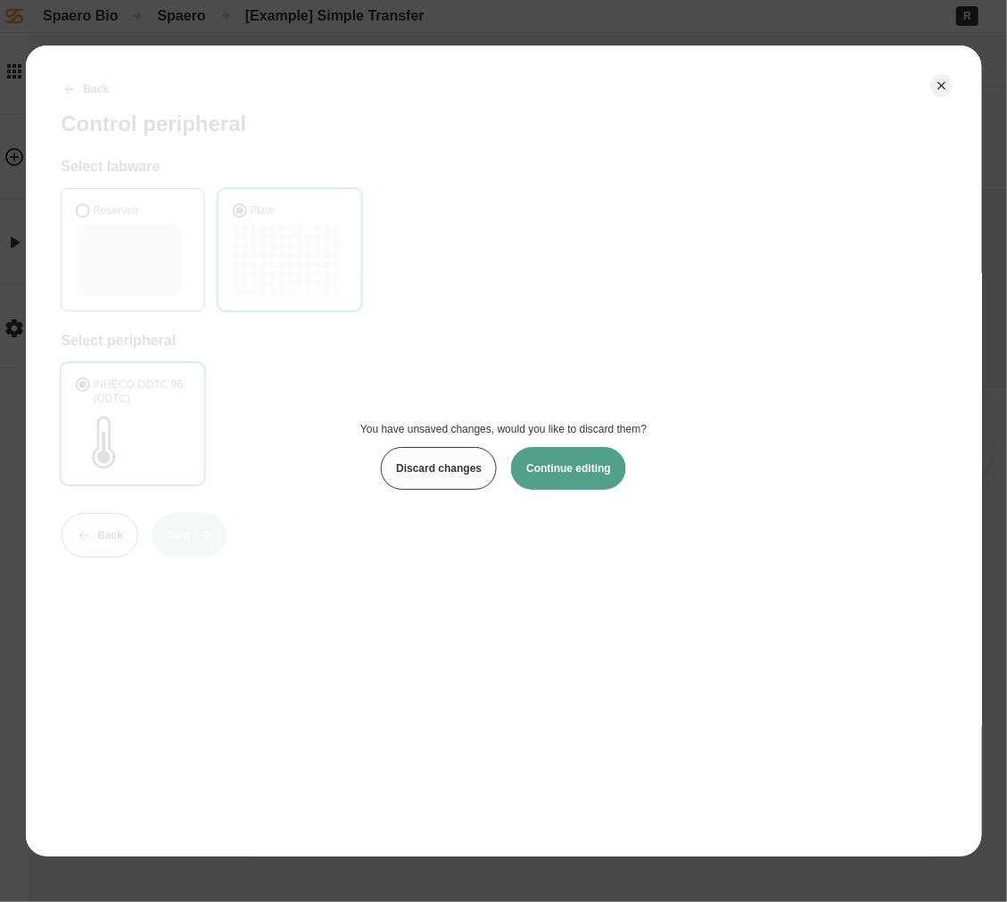
click at [457, 469] on button "Discard changes" at bounding box center [439, 468] width 116 height 43
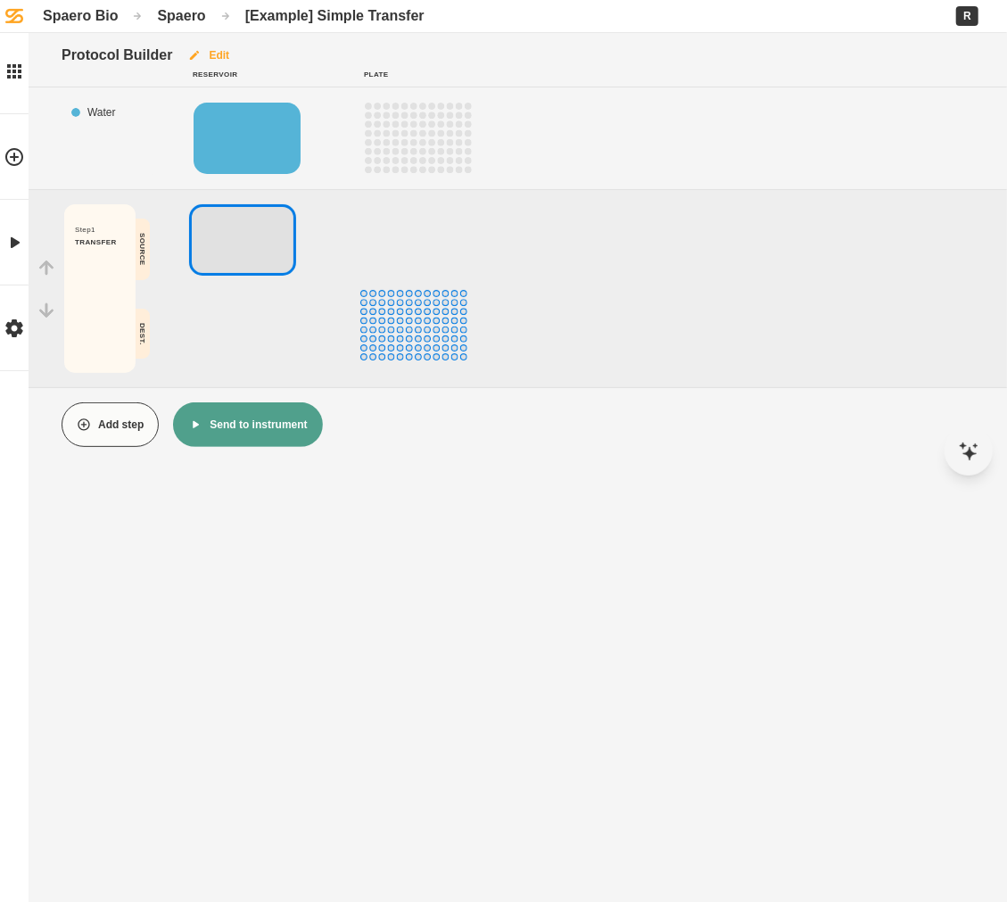
click at [209, 55] on button "Edit" at bounding box center [208, 55] width 72 height 45
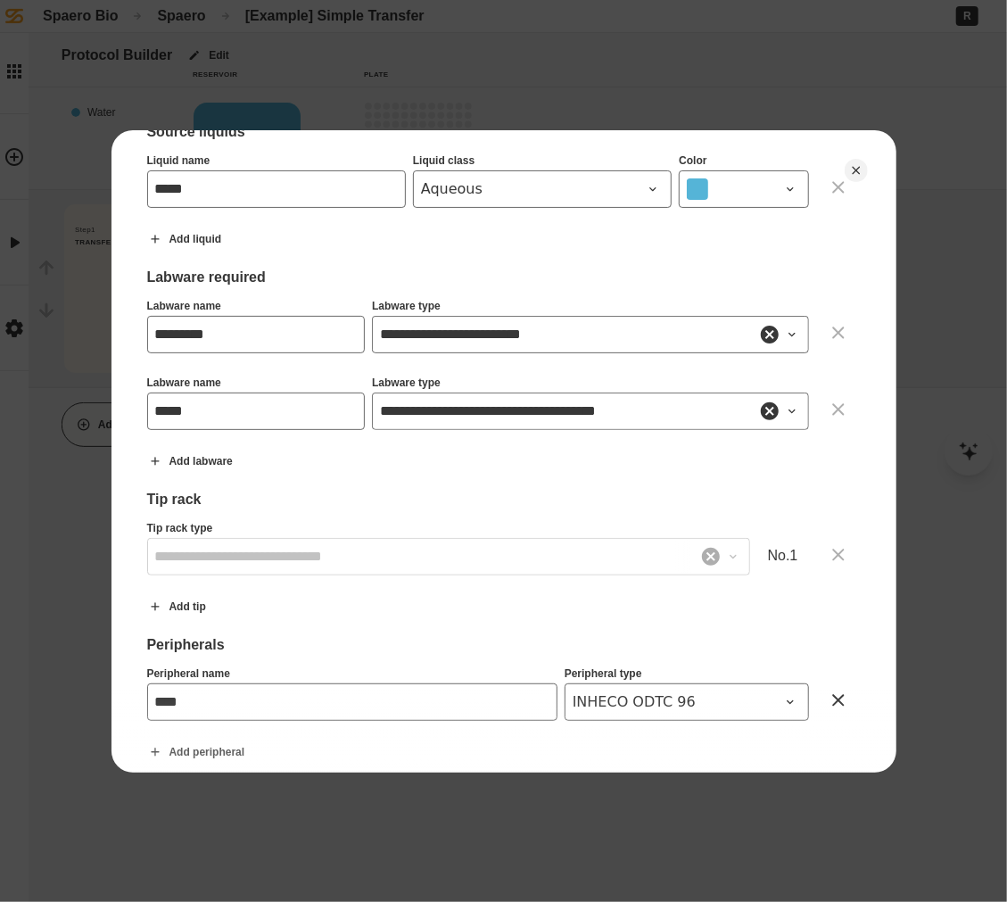
scroll to position [380, 0]
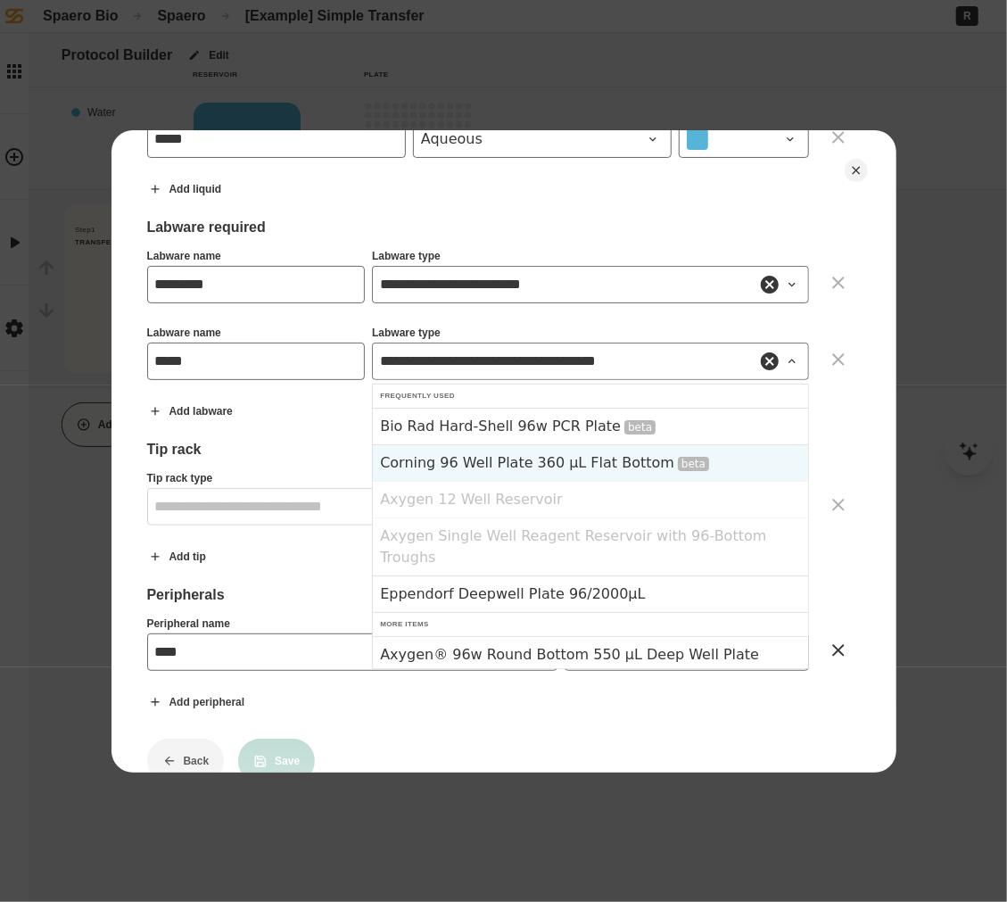
click at [499, 352] on input "**********" at bounding box center [590, 361] width 436 height 37
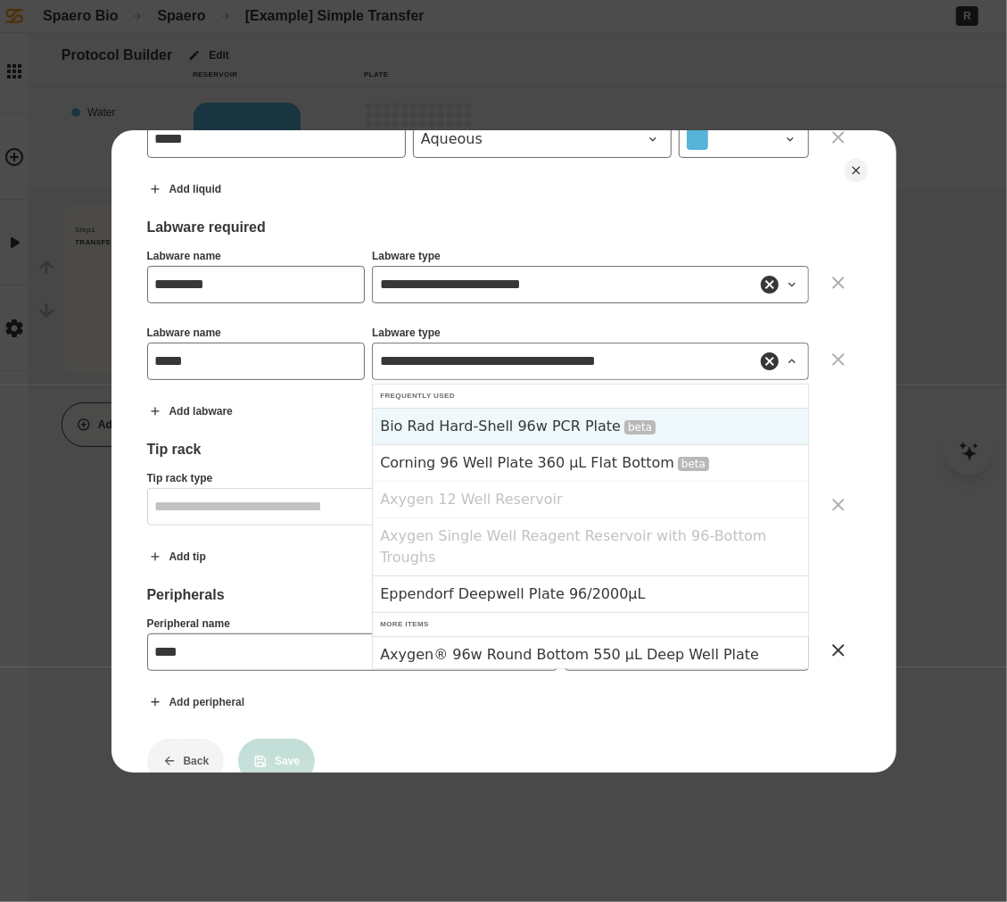
click at [488, 413] on div "Bio Rad Hard-Shell 96w PCR Plate beta" at bounding box center [590, 426] width 435 height 37
type input "**********"
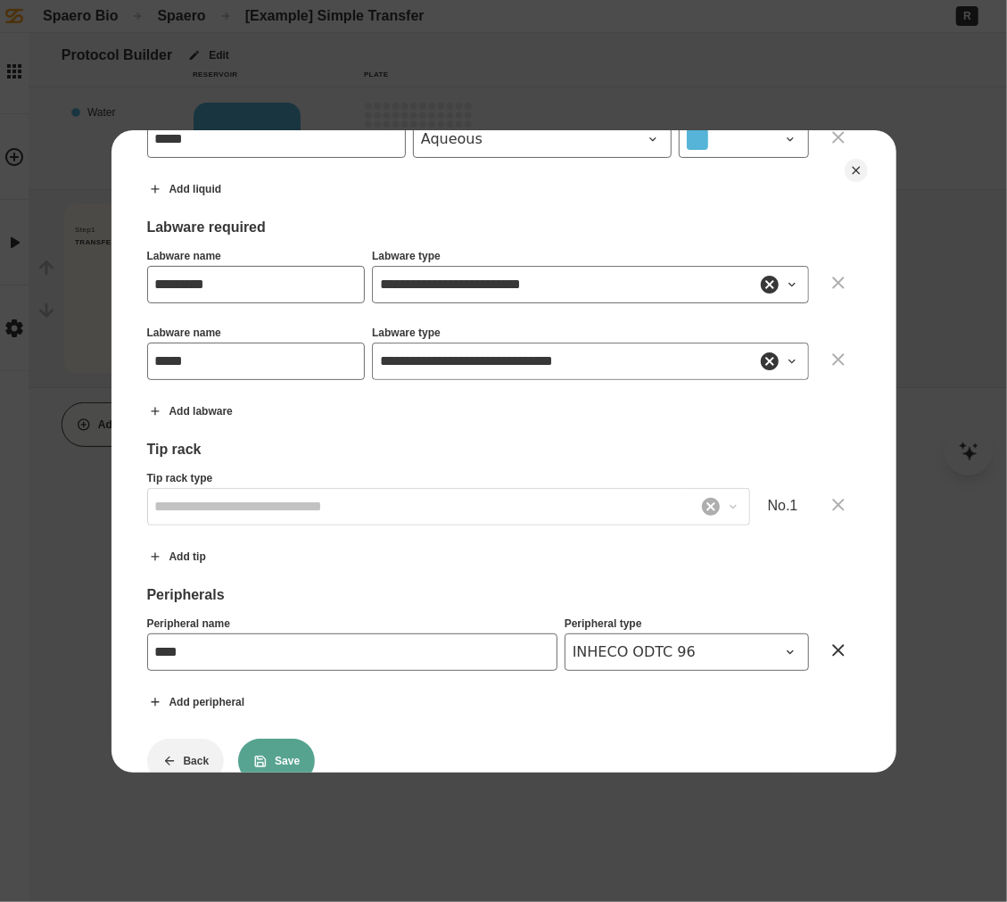
scroll to position [418, 0]
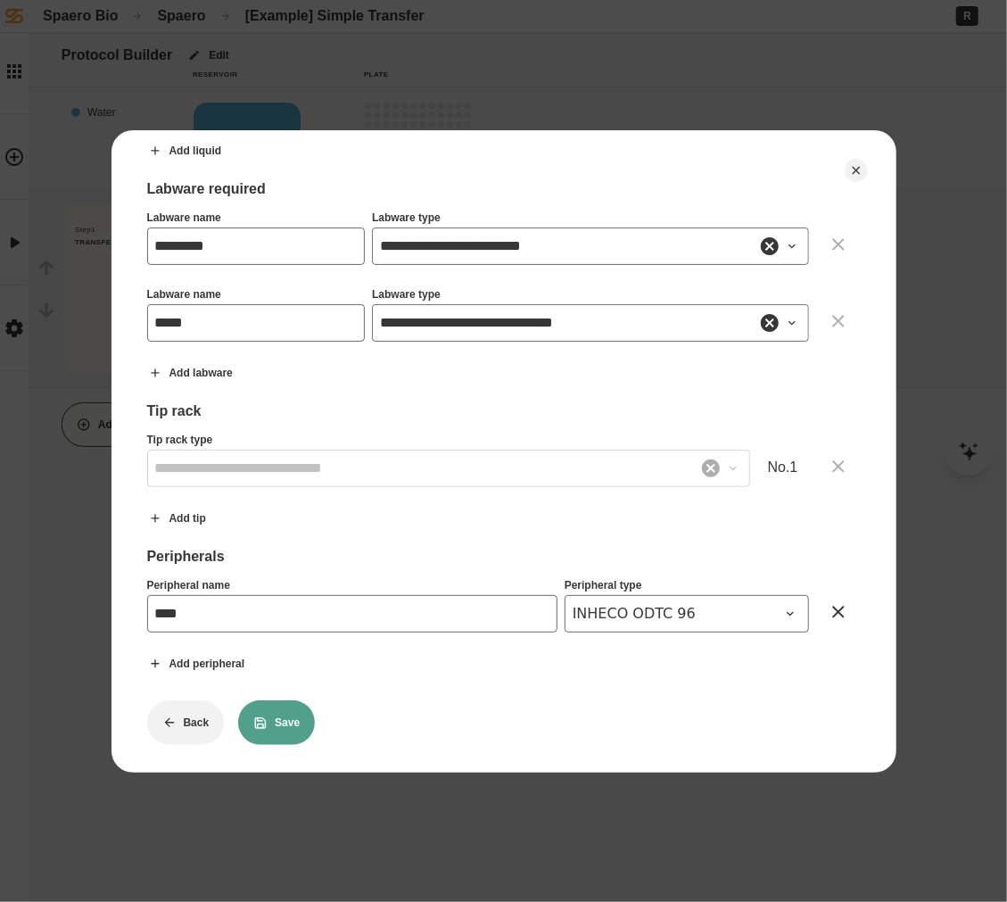
click at [292, 727] on button "Save" at bounding box center [276, 722] width 77 height 45
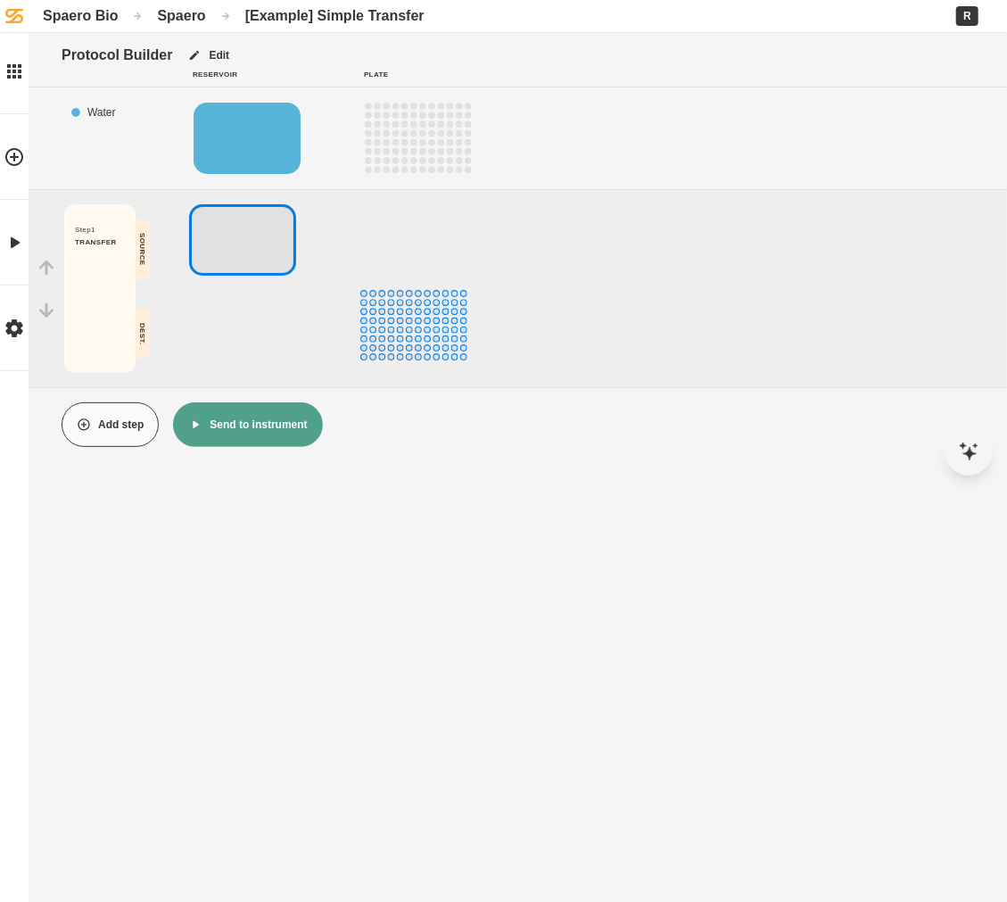
click at [134, 416] on button "Add step" at bounding box center [110, 424] width 97 height 45
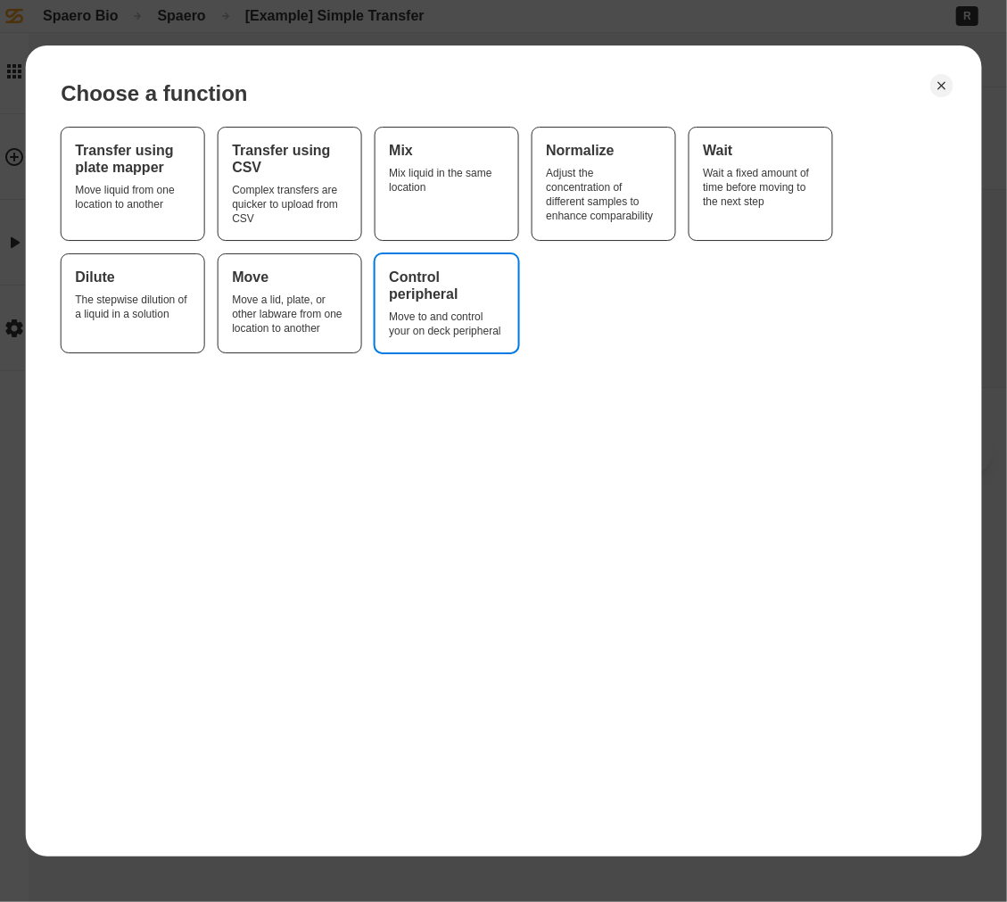
click at [422, 347] on button "Control peripheral Move to and control your on deck peripheral" at bounding box center [446, 303] width 143 height 98
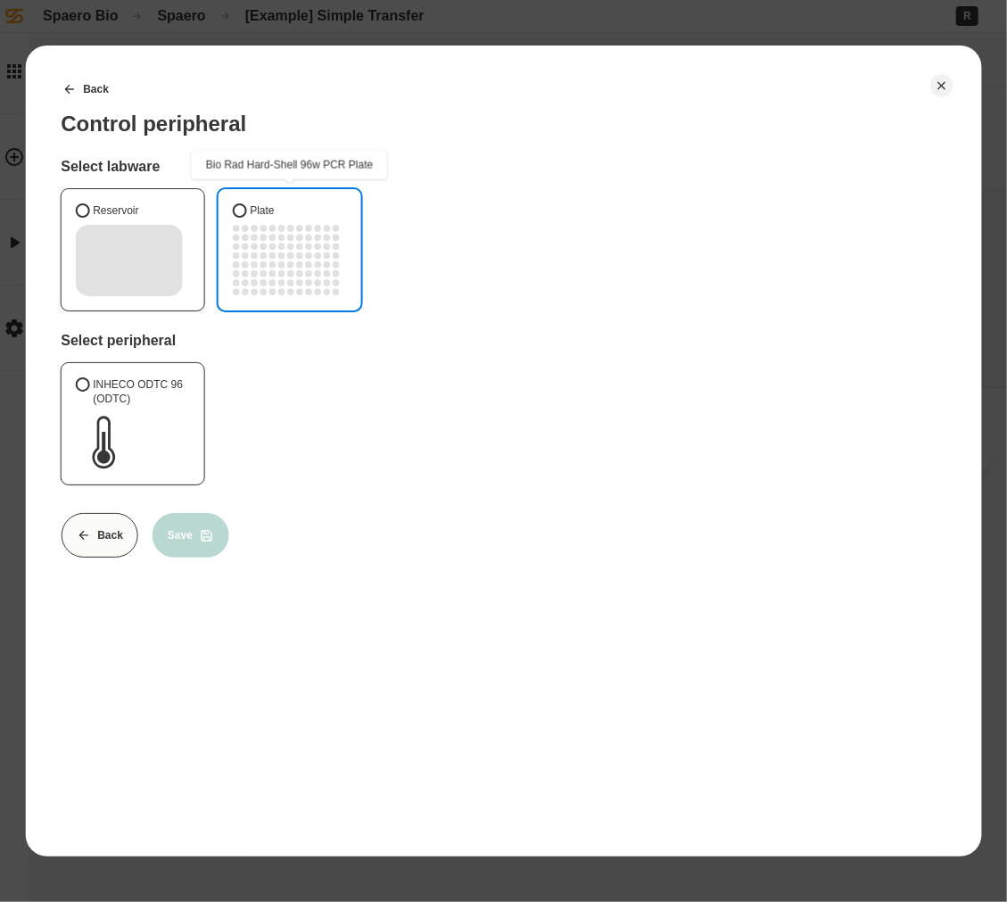
click at [243, 236] on circle "B2" at bounding box center [244, 237] width 7 height 7
click at [243, 218] on button "Plate" at bounding box center [239, 210] width 14 height 14
click at [148, 415] on label "INHECO ODTC 96 (ODTC)" at bounding box center [132, 423] width 143 height 121
click at [89, 392] on button "INHECO ODTC 96 (ODTC)" at bounding box center [82, 384] width 14 height 14
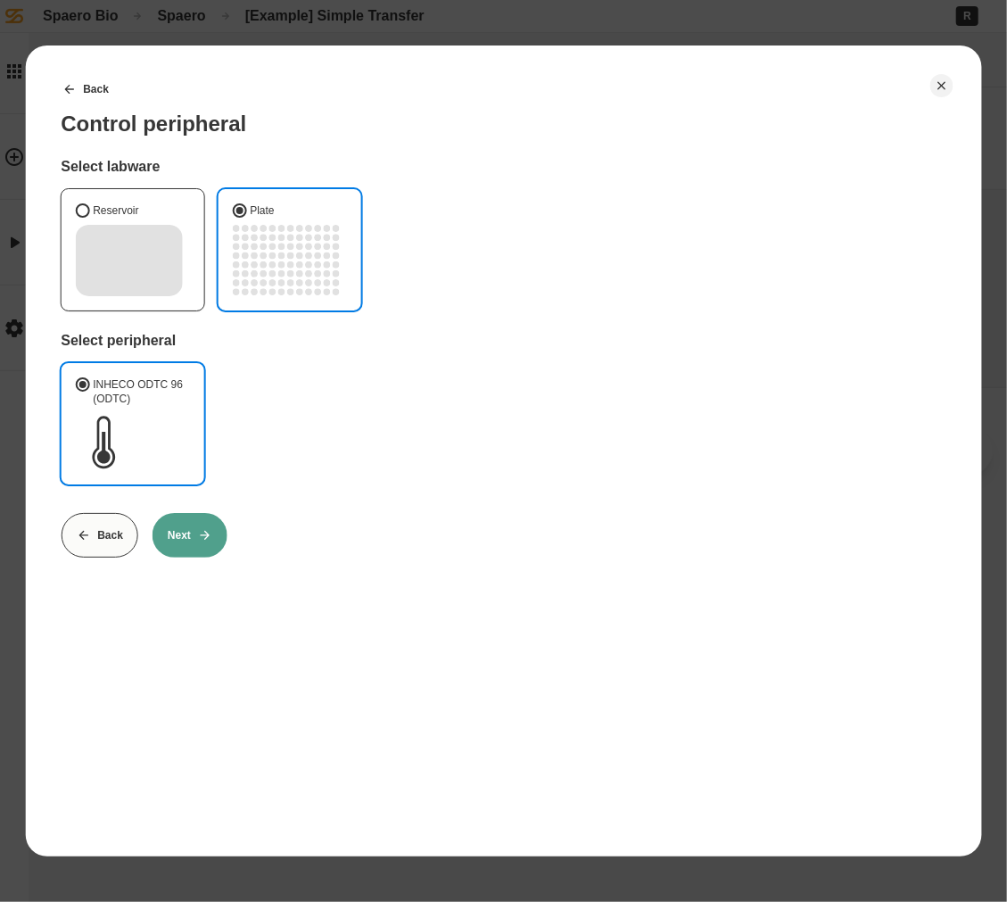
click at [204, 539] on icon at bounding box center [205, 535] width 14 height 14
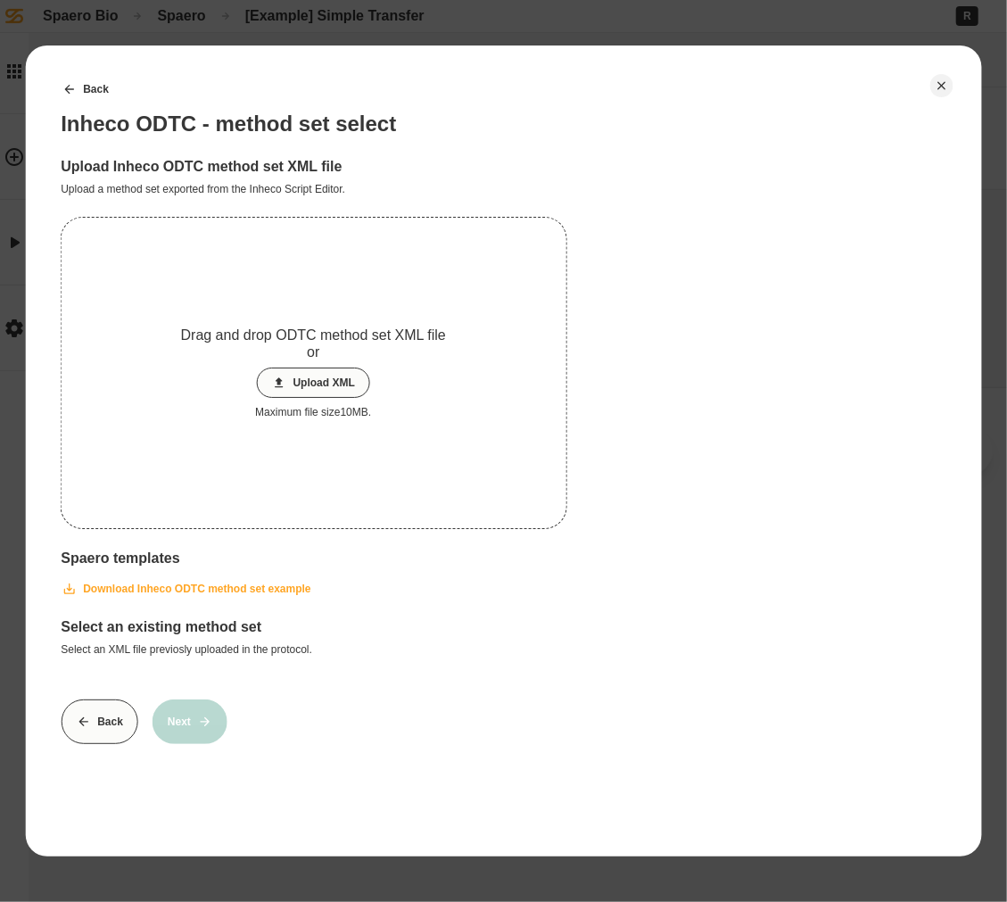
click at [178, 582] on button "Download Inheco ODTC method set example" at bounding box center [185, 589] width 279 height 45
click at [296, 385] on button "Upload XML" at bounding box center [313, 383] width 113 height 30
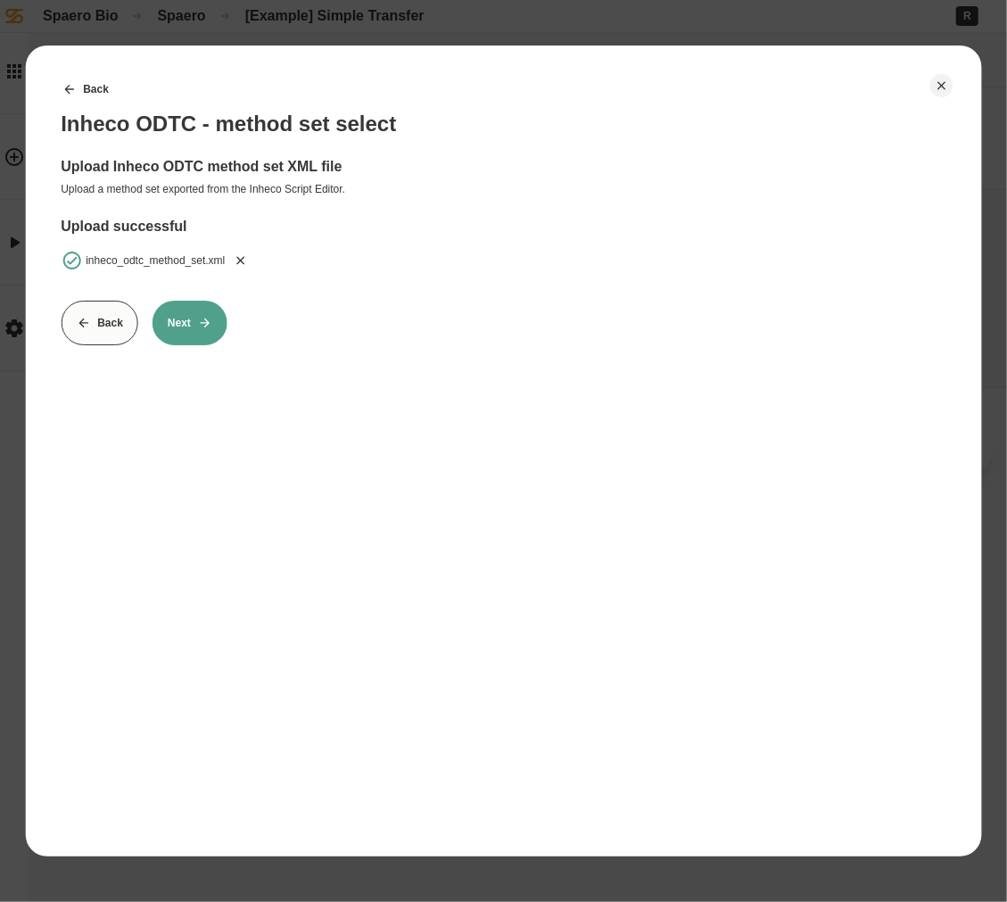
click at [195, 327] on button "Next" at bounding box center [190, 323] width 75 height 45
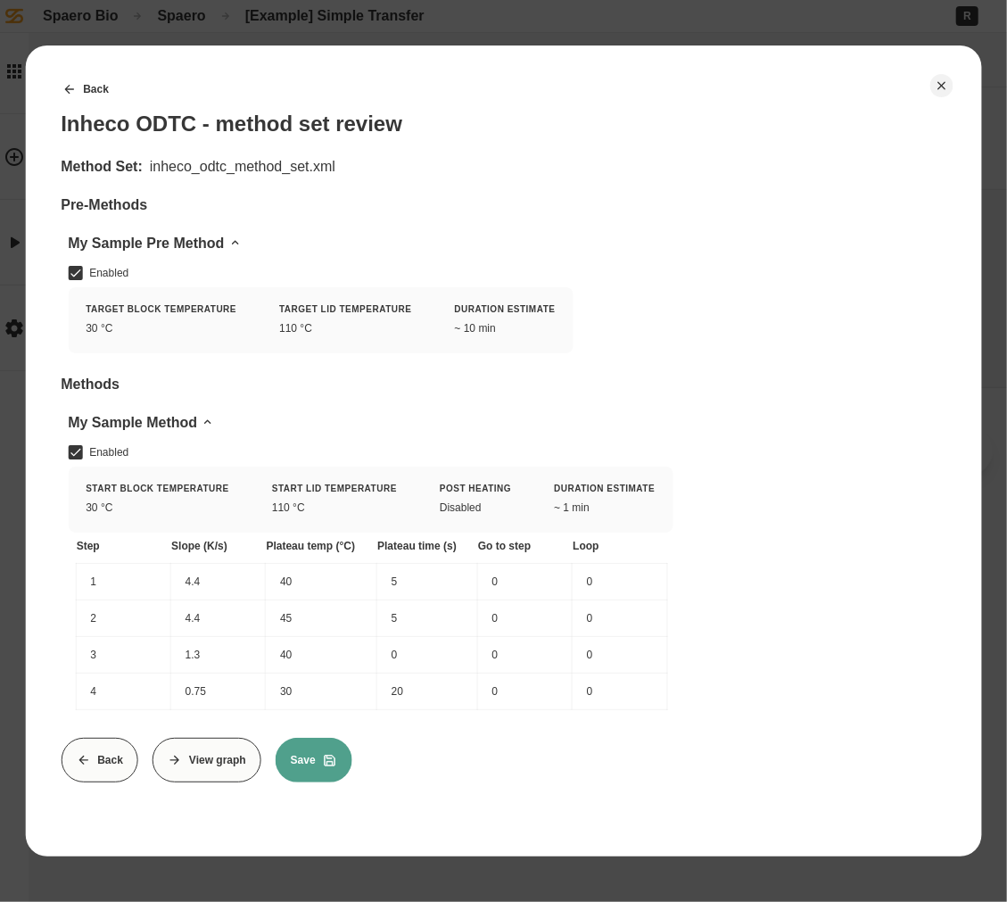
click at [197, 768] on button "View graph" at bounding box center [207, 760] width 109 height 45
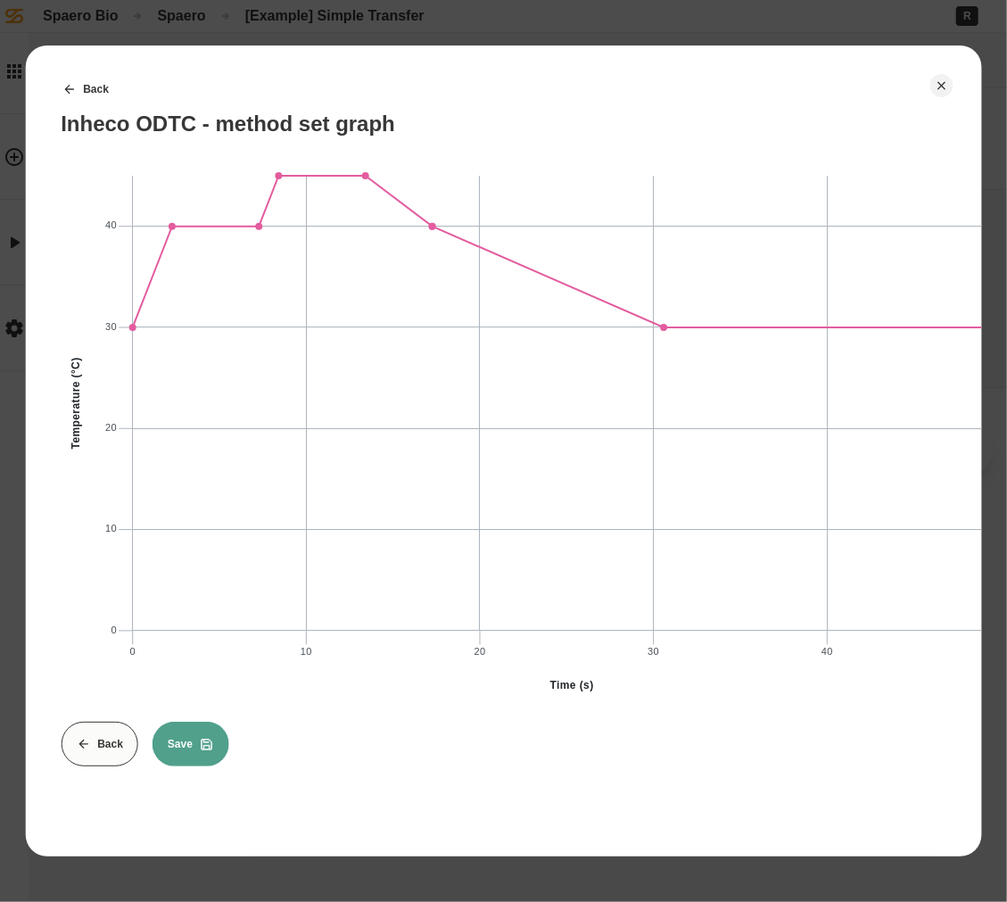
click at [186, 750] on button "Save" at bounding box center [191, 744] width 77 height 45
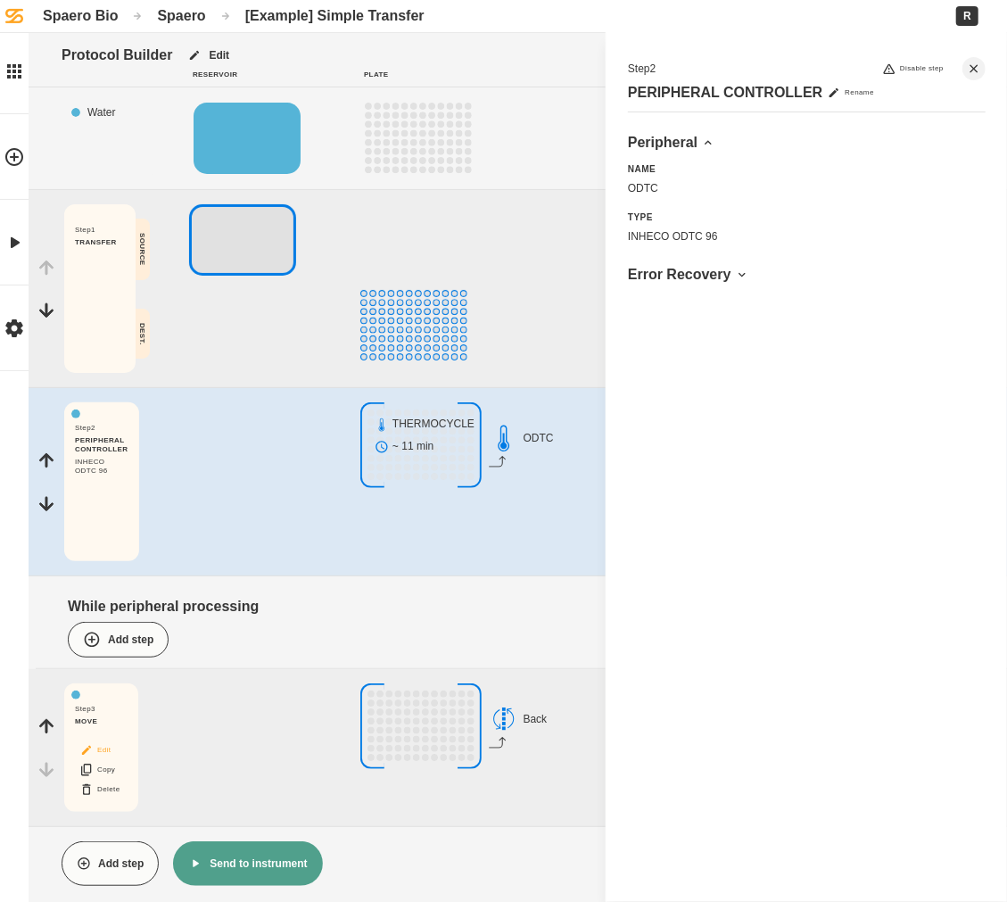
click at [102, 754] on button "Edit" at bounding box center [99, 750] width 57 height 23
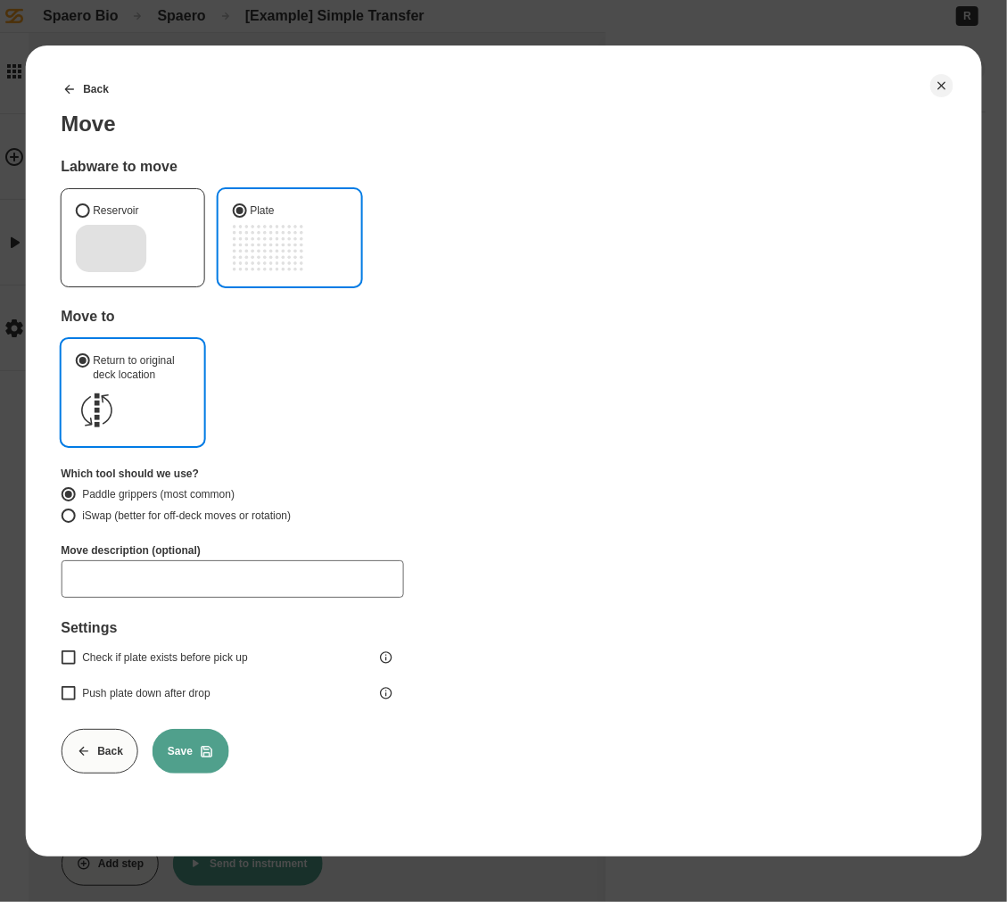
click at [88, 744] on icon at bounding box center [83, 751] width 14 height 14
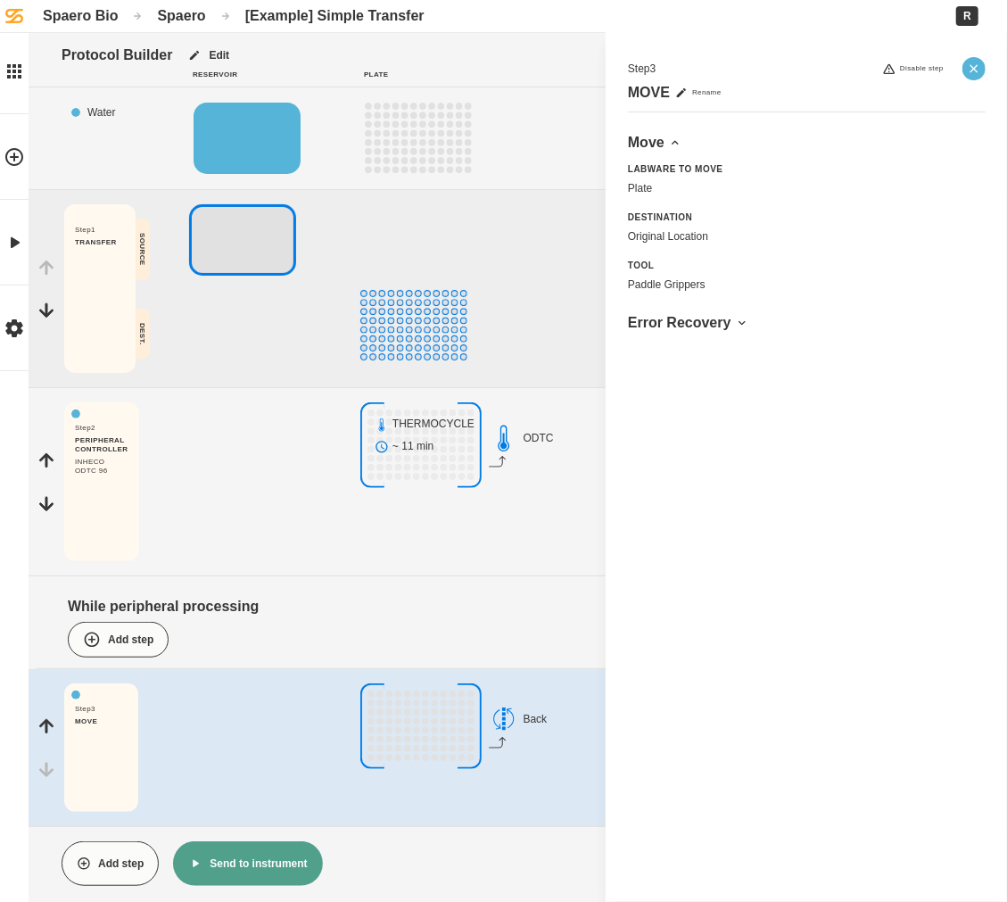
click at [965, 68] on button "Close" at bounding box center [974, 68] width 23 height 23
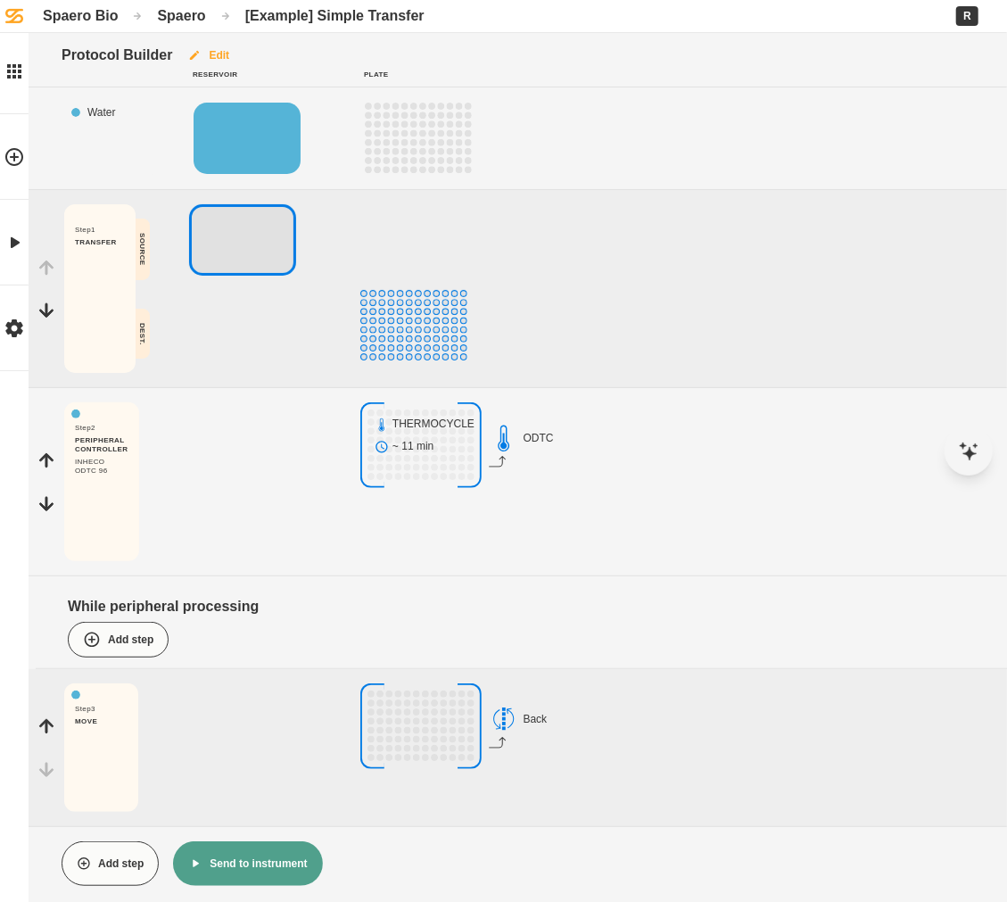
click at [214, 56] on button "Edit" at bounding box center [208, 55] width 72 height 45
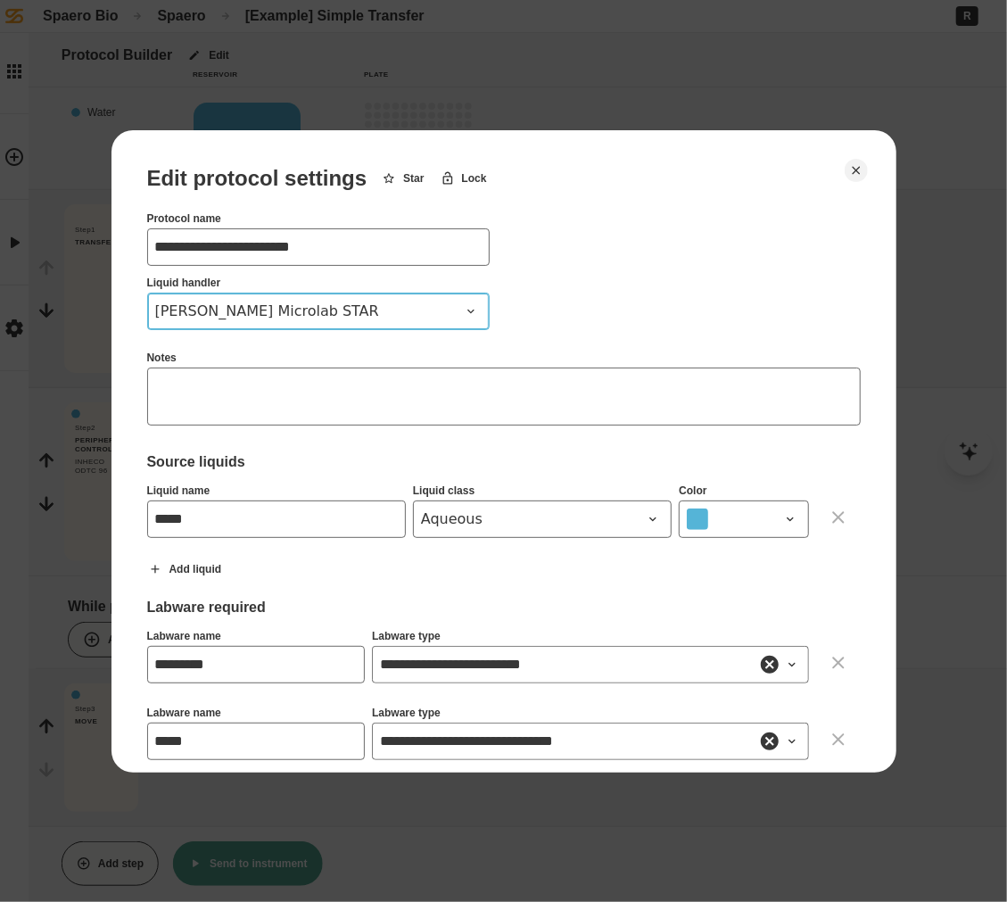
click at [377, 304] on span "[PERSON_NAME] Microlab STAR" at bounding box center [307, 311] width 305 height 21
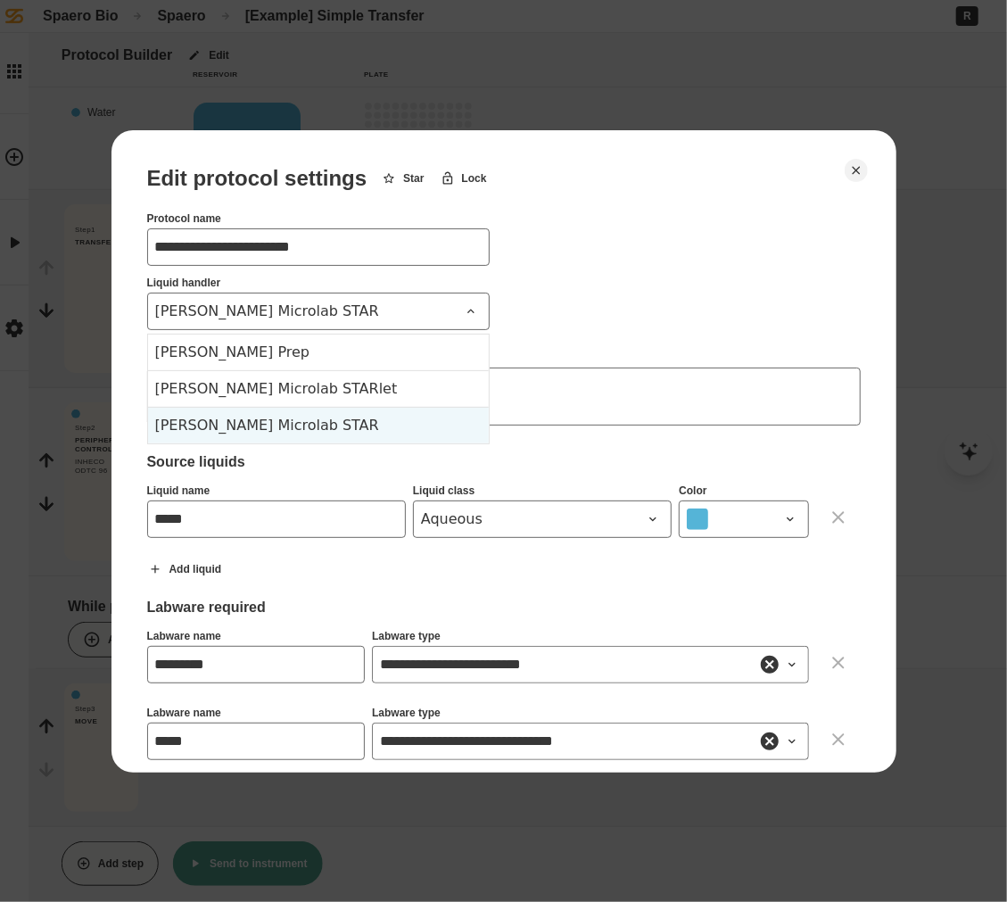
click at [660, 203] on div "**********" at bounding box center [504, 665] width 714 height 998
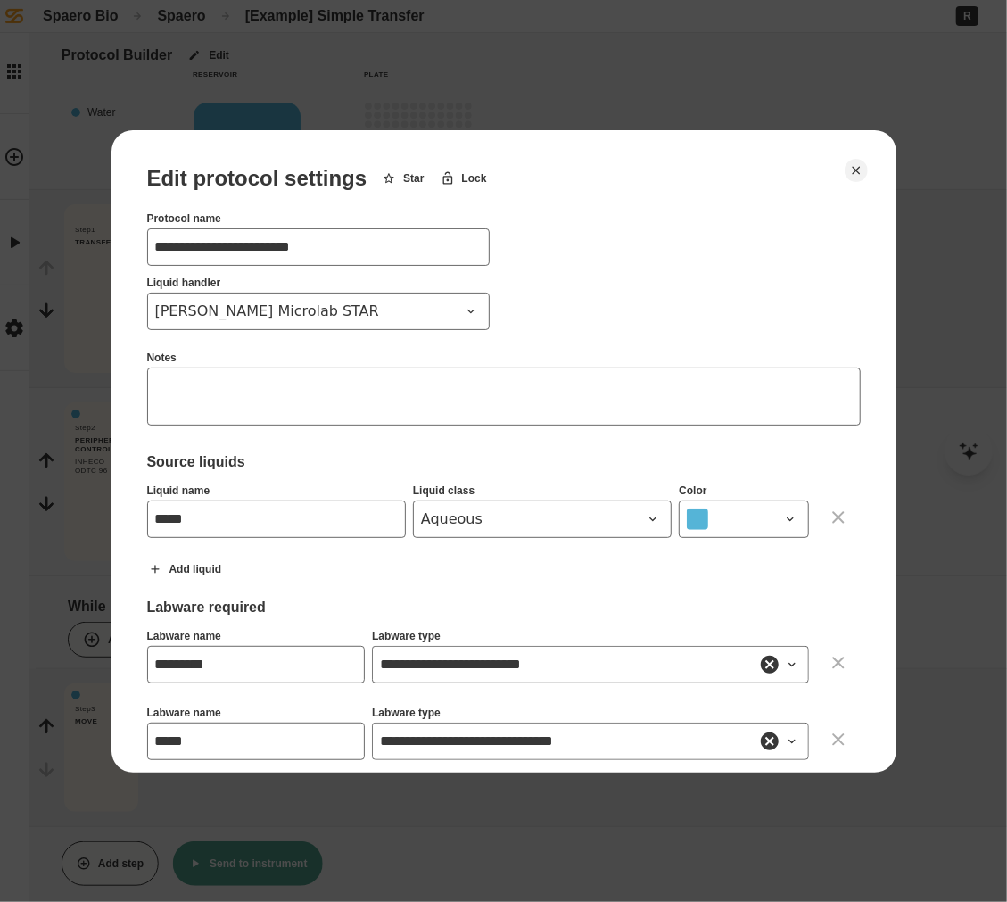
click at [277, 309] on span "[PERSON_NAME] Microlab STAR" at bounding box center [307, 311] width 305 height 21
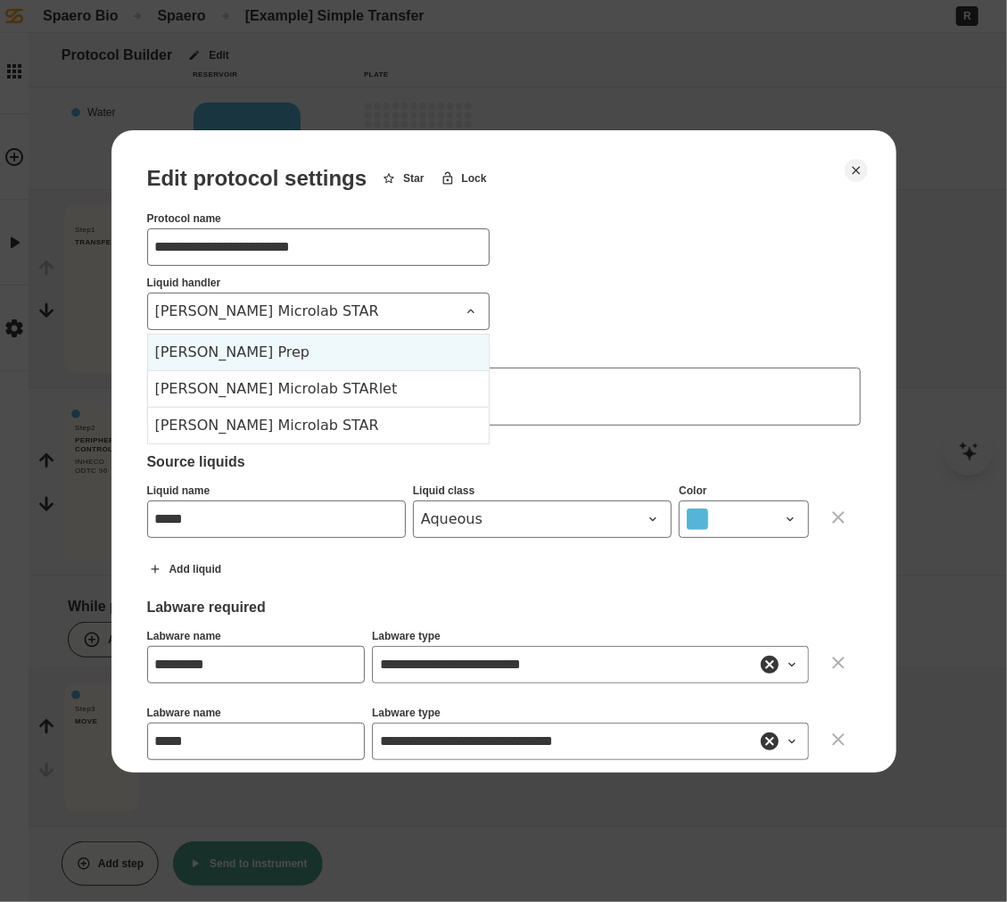
click at [298, 348] on div "[PERSON_NAME] Prep" at bounding box center [318, 353] width 341 height 36
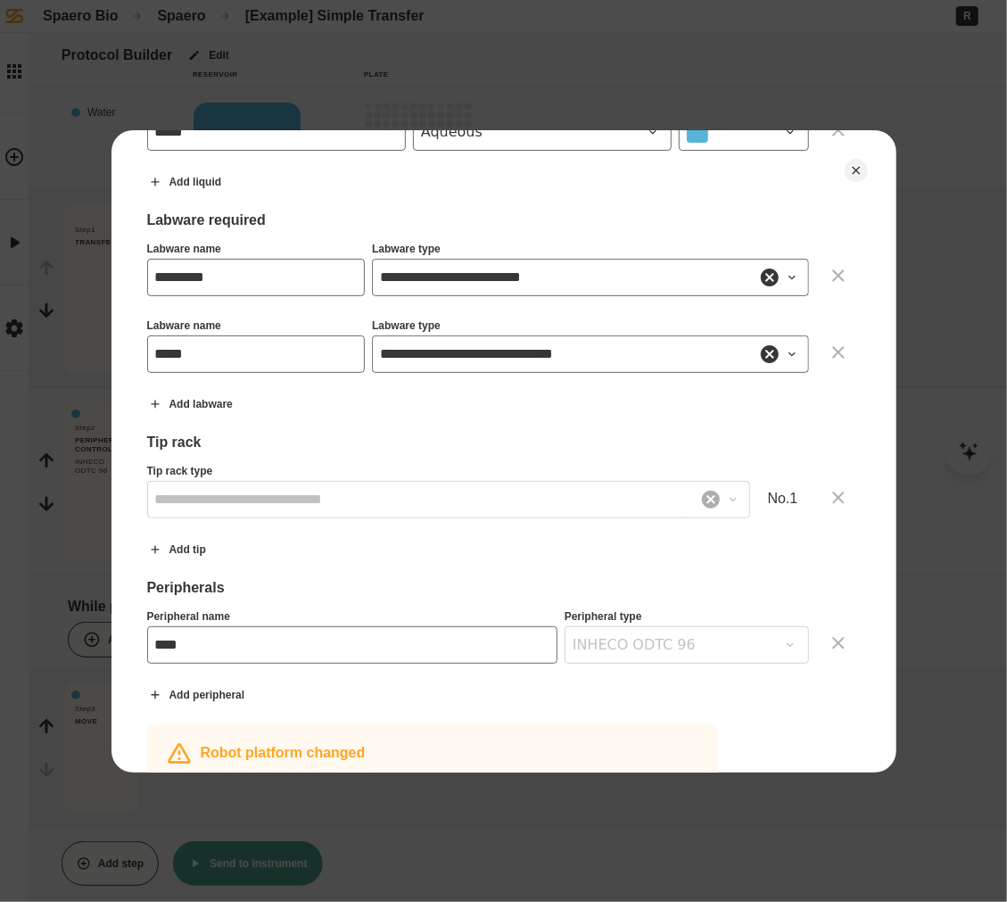
scroll to position [608, 0]
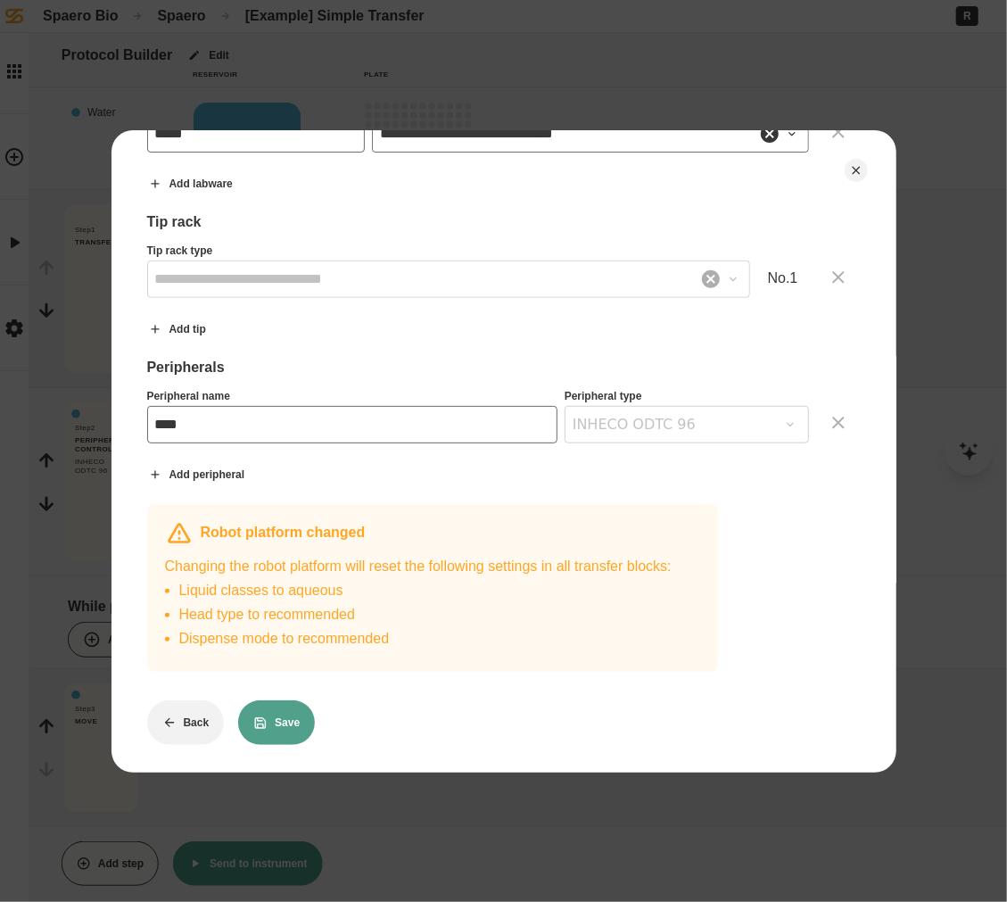
click at [287, 717] on button "Save" at bounding box center [276, 722] width 77 height 45
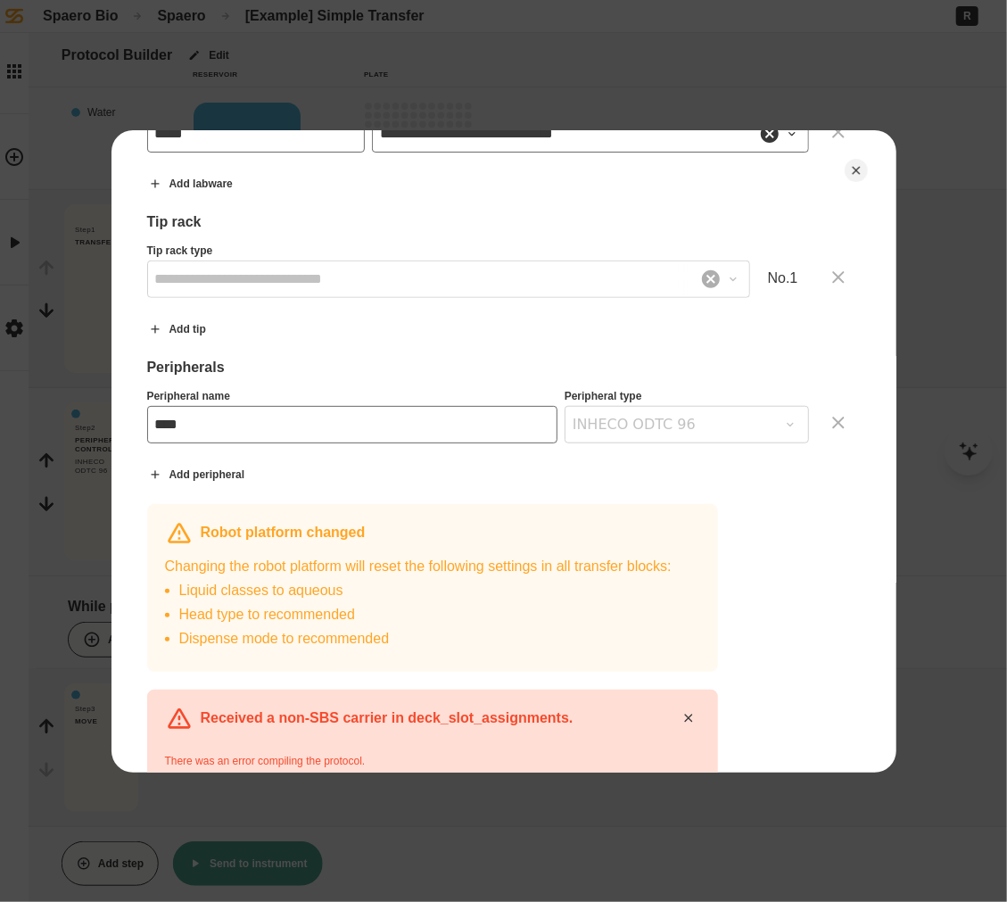
scroll to position [758, 0]
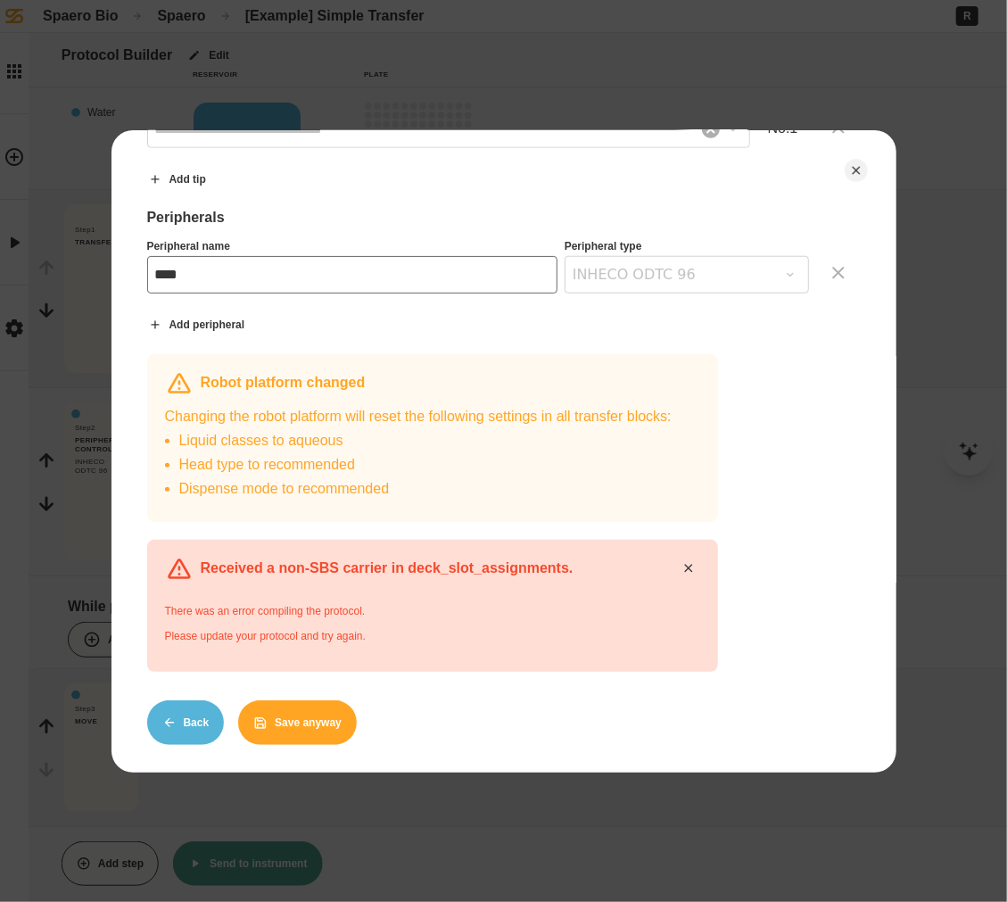
click at [212, 714] on button "Back" at bounding box center [186, 722] width 78 height 45
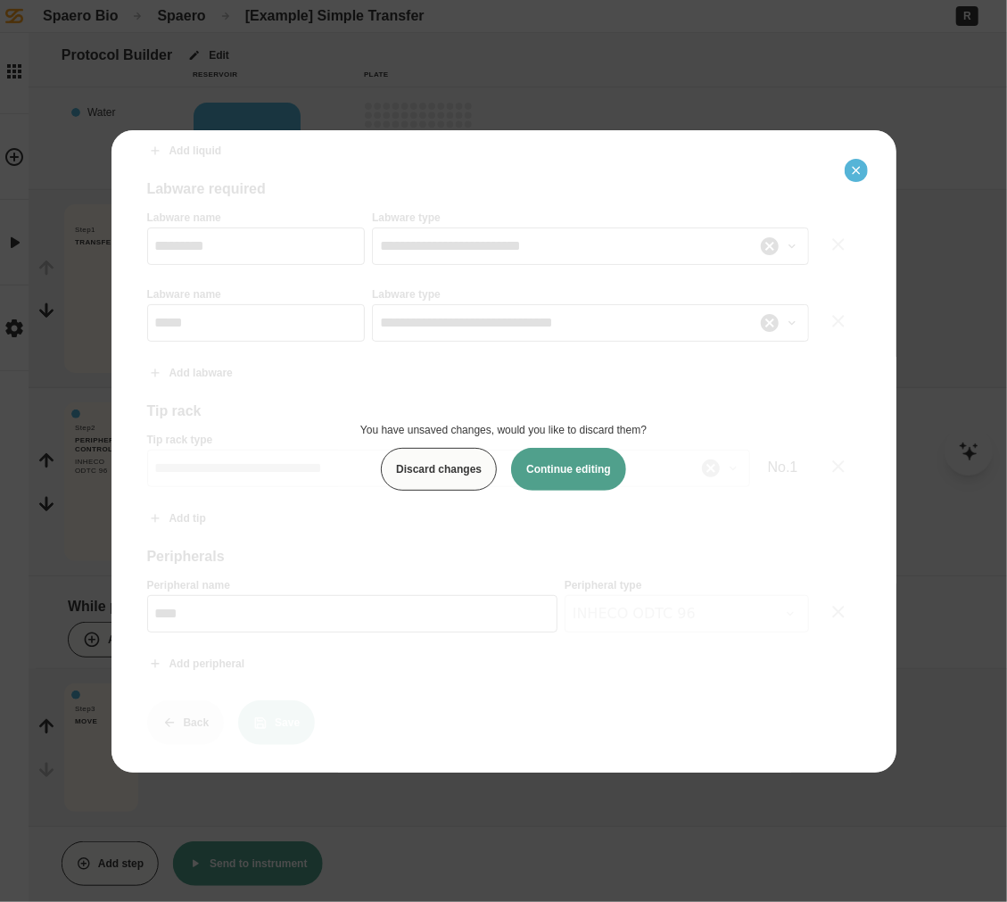
click at [852, 165] on icon "Close" at bounding box center [856, 170] width 14 height 14
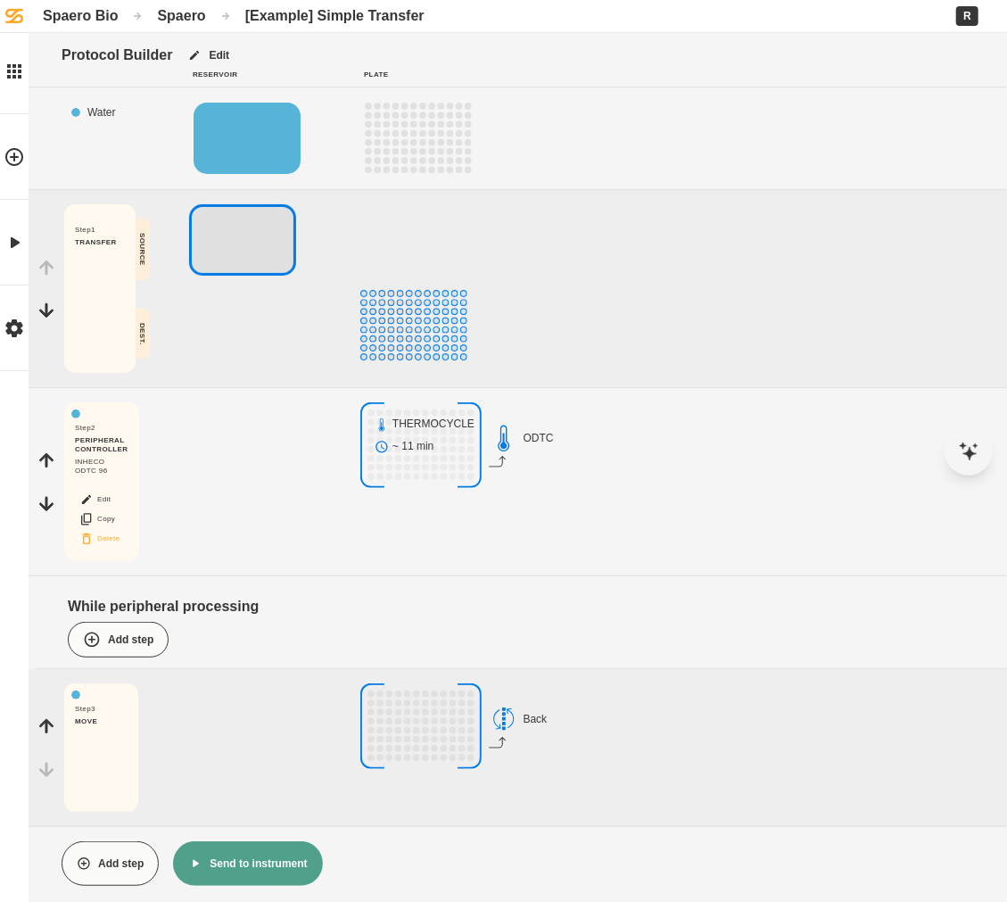
click at [112, 538] on button "Delete" at bounding box center [99, 538] width 57 height 23
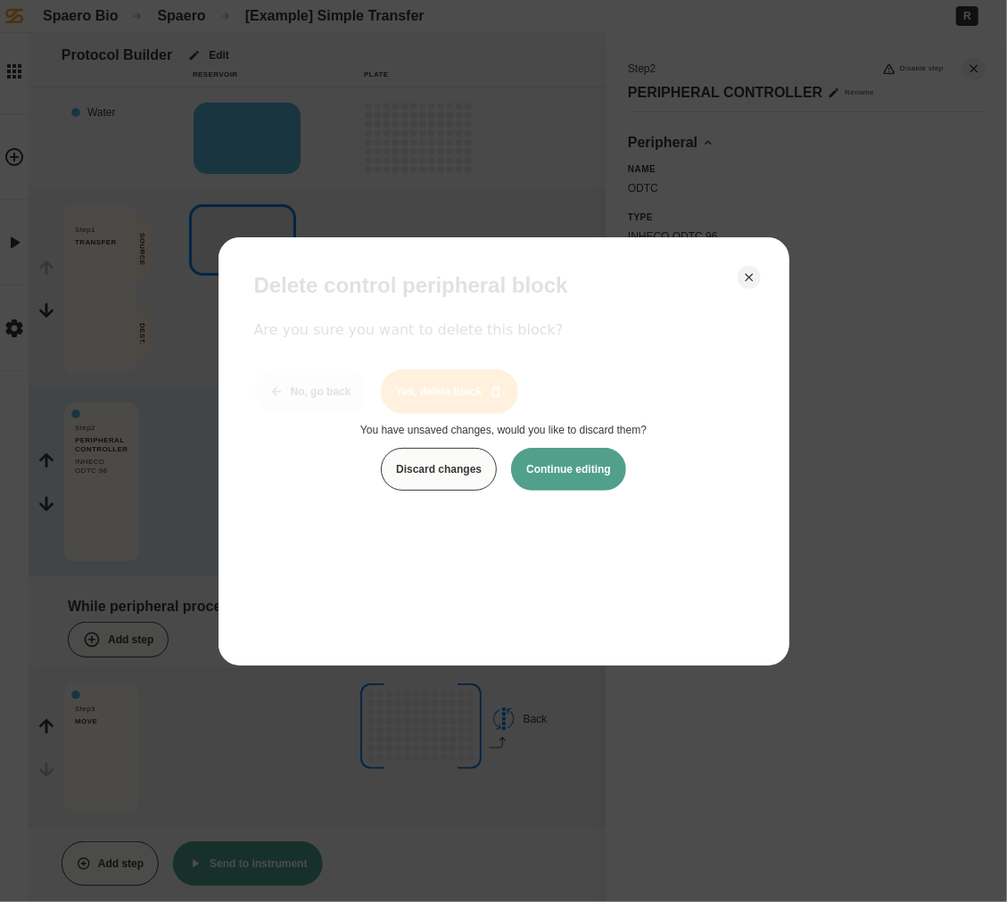
click at [606, 463] on button "Continue editing" at bounding box center [568, 469] width 115 height 43
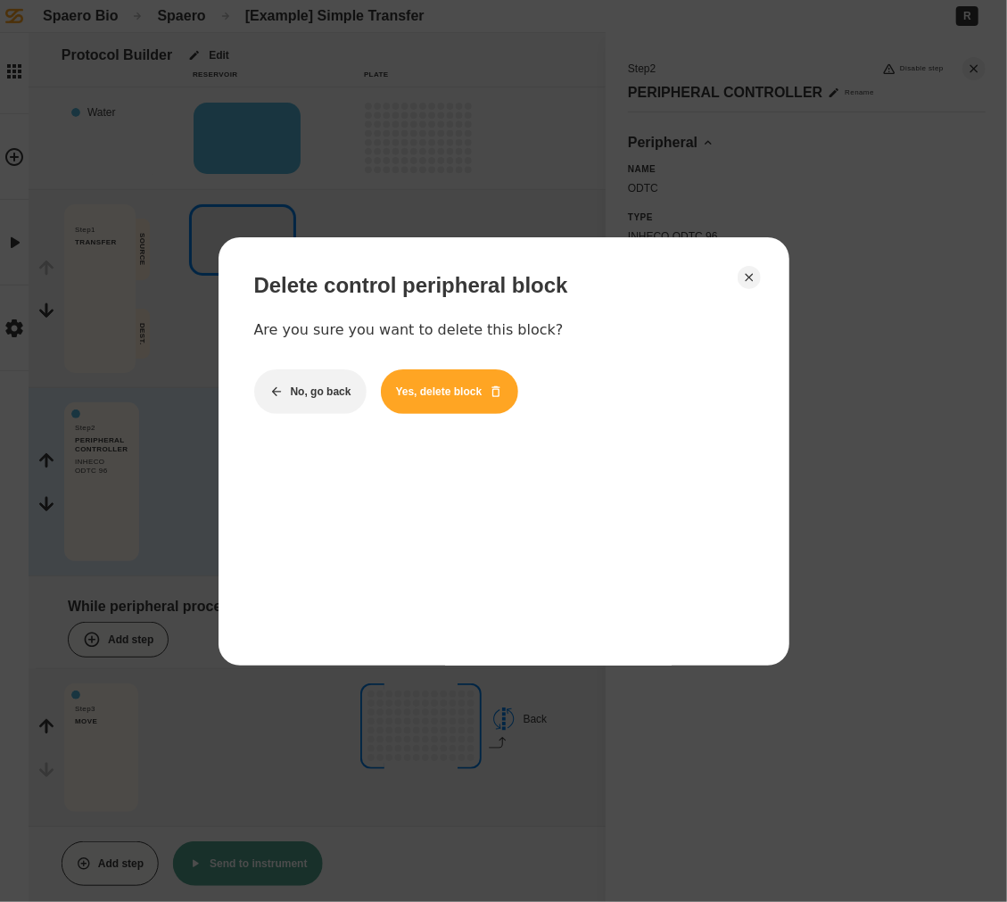
click at [465, 385] on button "Yes, delete block" at bounding box center [450, 391] width 138 height 45
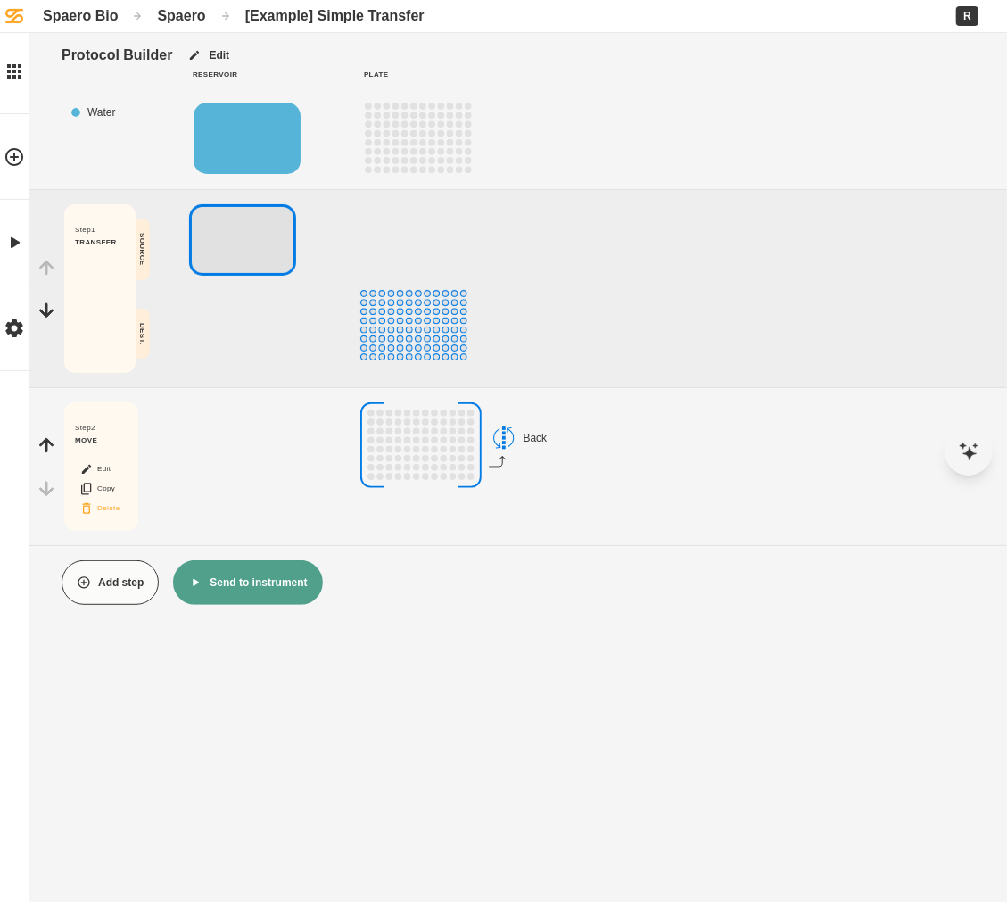
click at [111, 504] on button "Delete" at bounding box center [99, 508] width 57 height 23
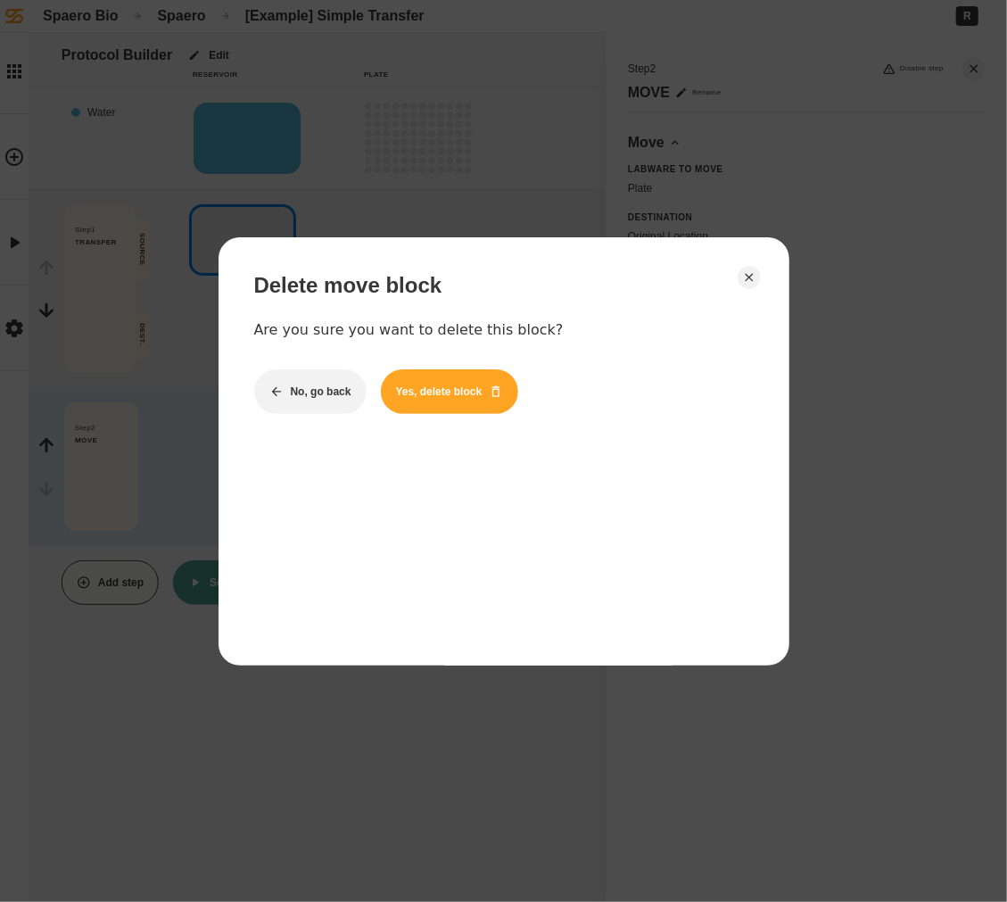
click at [468, 358] on div "Delete move block Are you sure you want to delete this block? No, go back Yes, …" at bounding box center [504, 343] width 500 height 141
click at [468, 379] on button "Yes, delete block" at bounding box center [450, 391] width 138 height 45
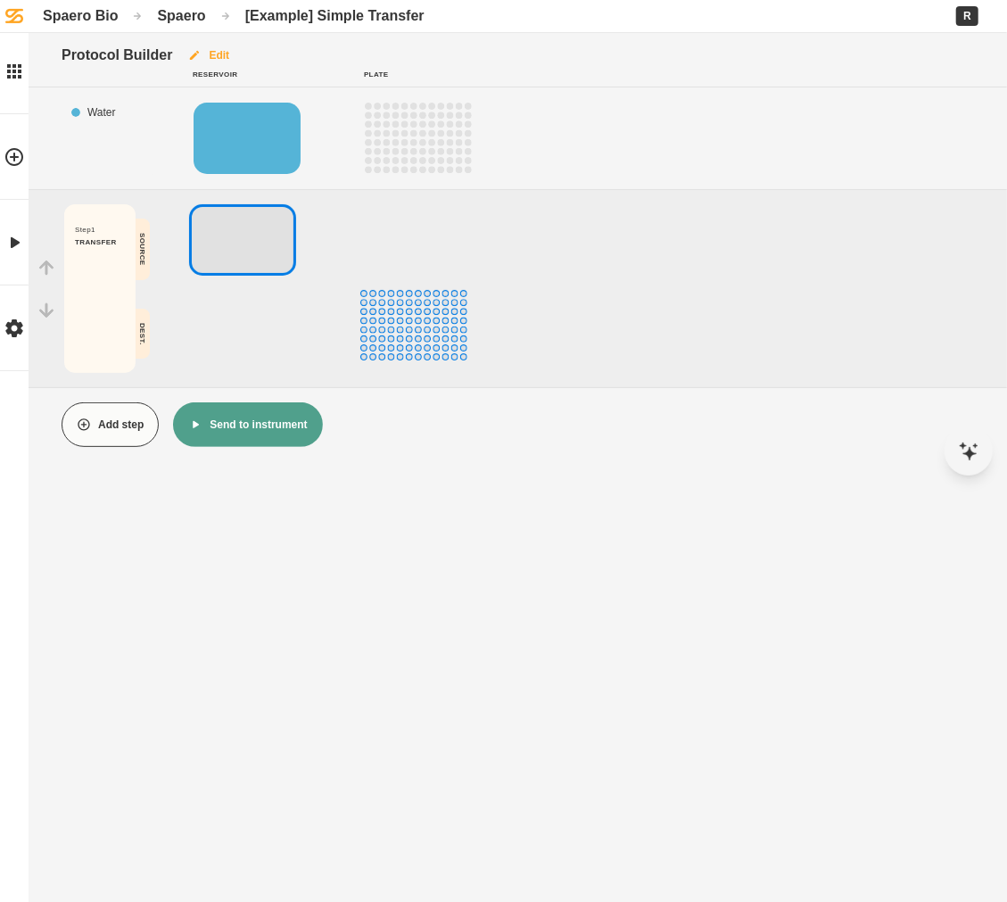
click at [212, 41] on button "Edit" at bounding box center [208, 55] width 72 height 45
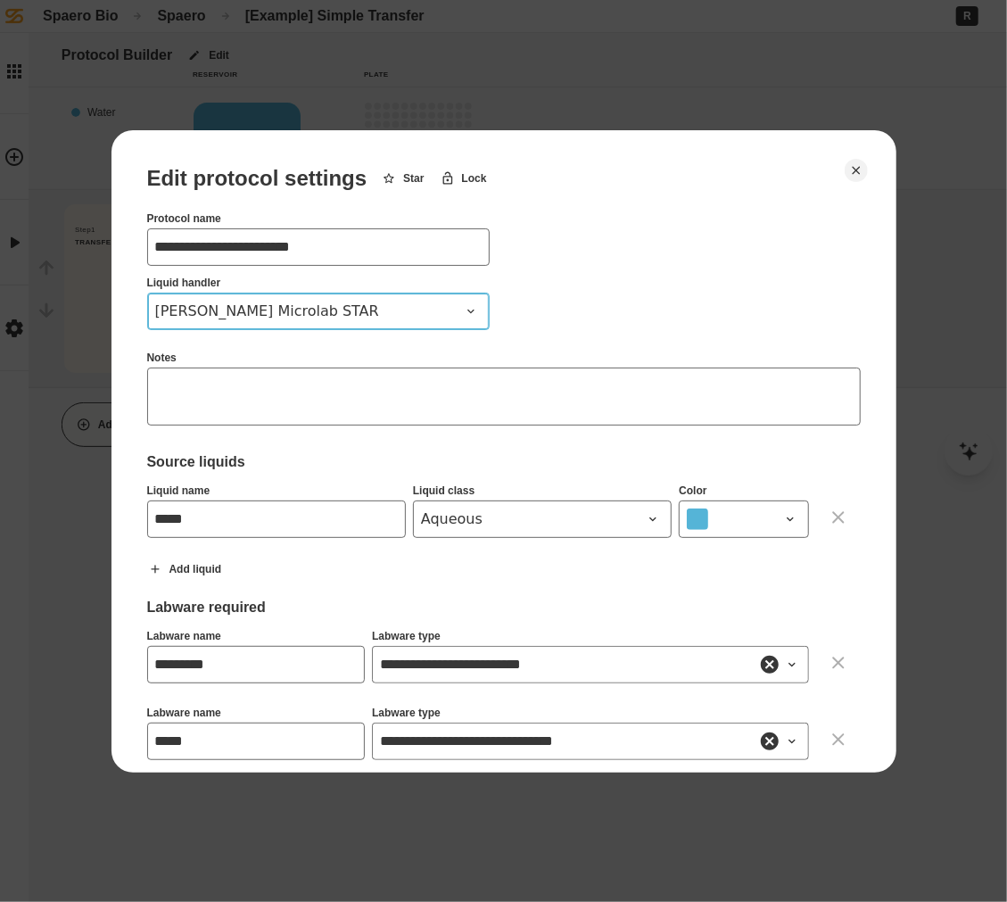
click at [269, 301] on span "[PERSON_NAME] Microlab STAR" at bounding box center [307, 311] width 305 height 21
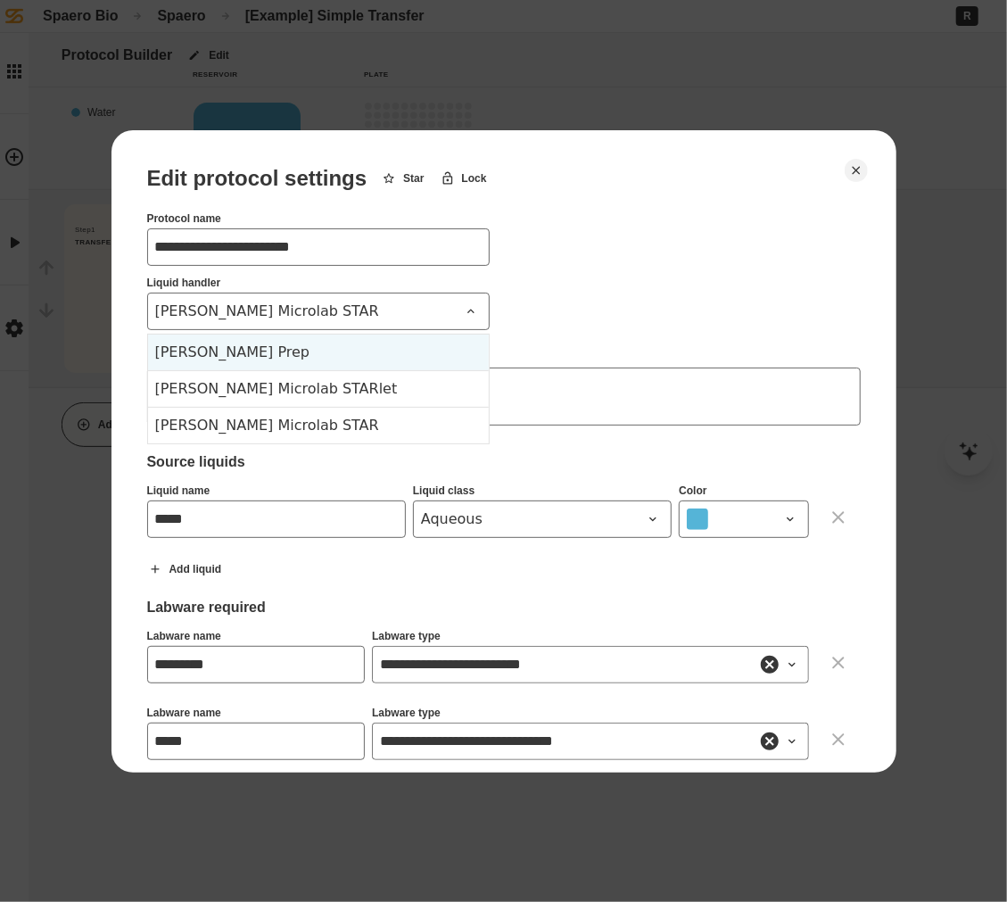
click at [419, 344] on div "[PERSON_NAME] Prep" at bounding box center [318, 353] width 341 height 36
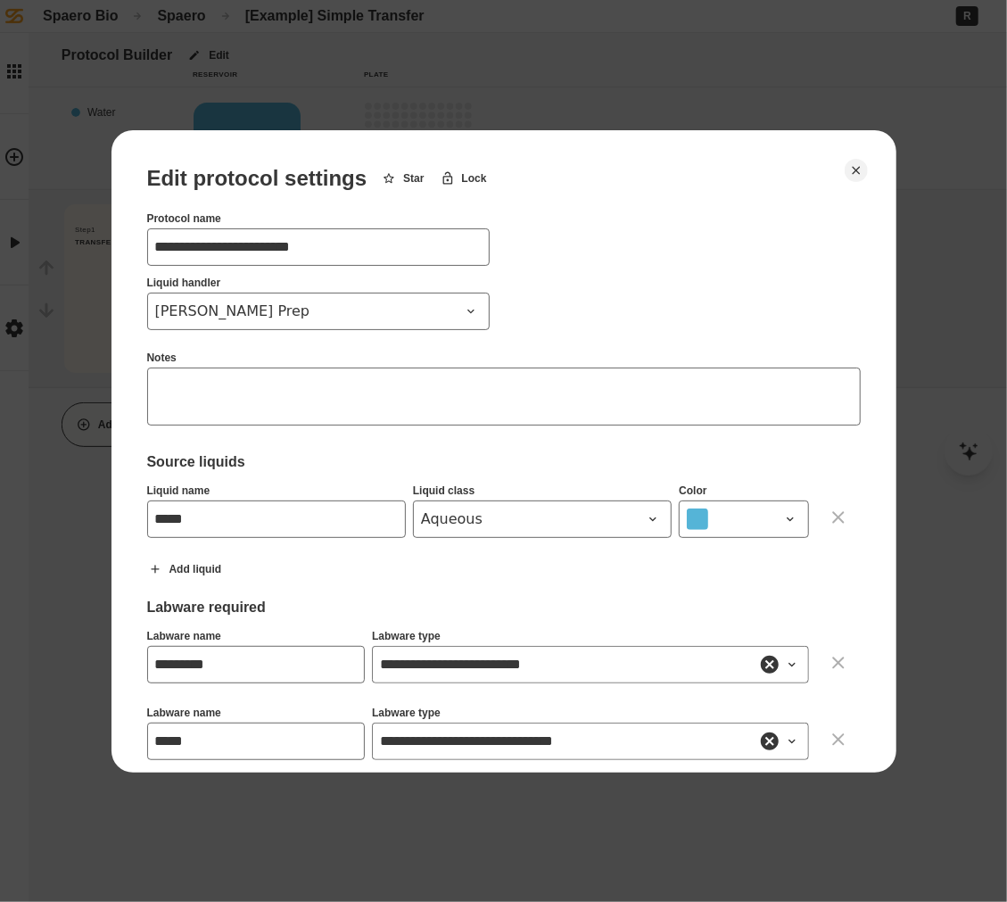
click at [582, 286] on div "**********" at bounding box center [504, 759] width 714 height 1187
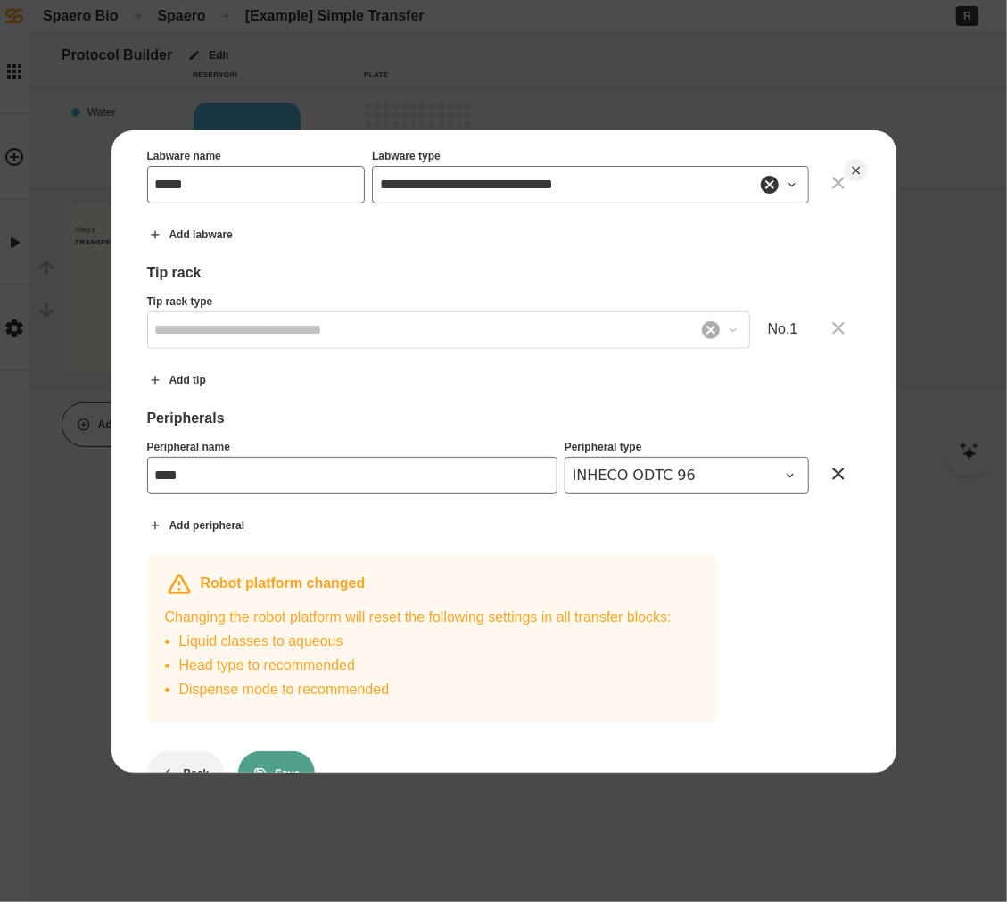
scroll to position [608, 0]
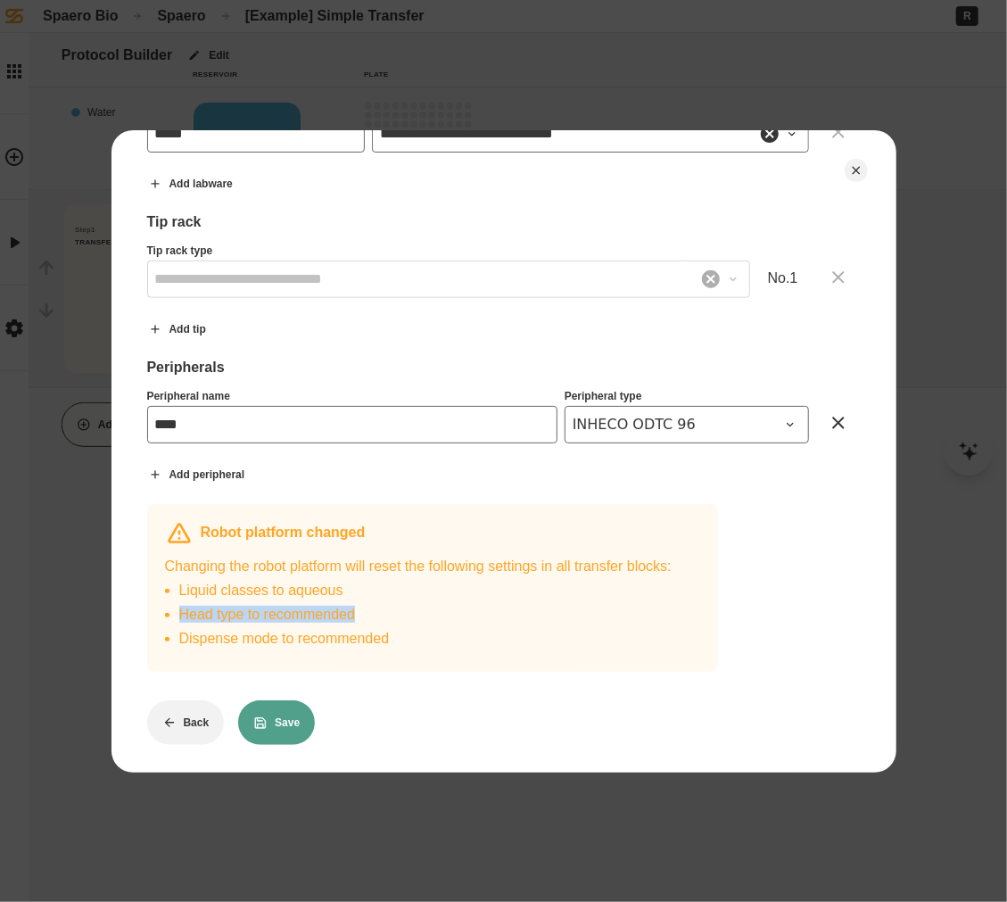
drag, startPoint x: 181, startPoint y: 608, endPoint x: 423, endPoint y: 607, distance: 241.8
click at [423, 607] on li "Head type to recommended" at bounding box center [425, 614] width 493 height 17
click at [288, 700] on button "Save" at bounding box center [276, 722] width 77 height 45
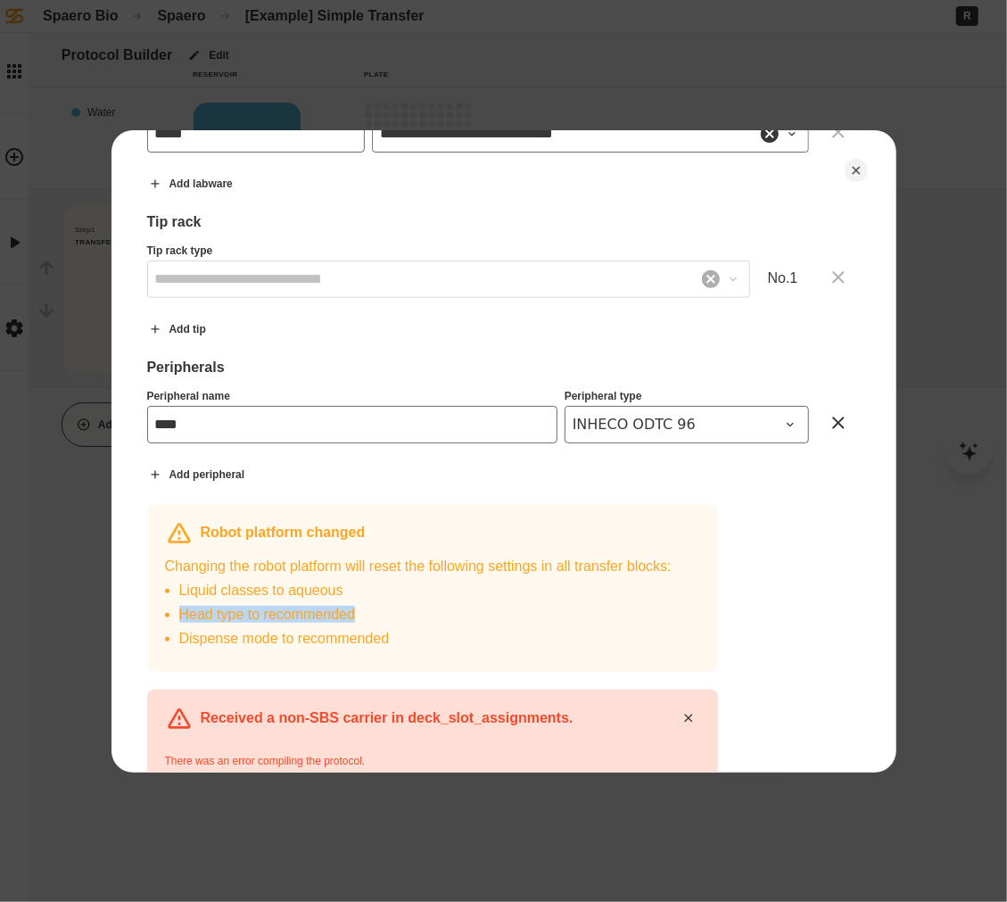
scroll to position [758, 0]
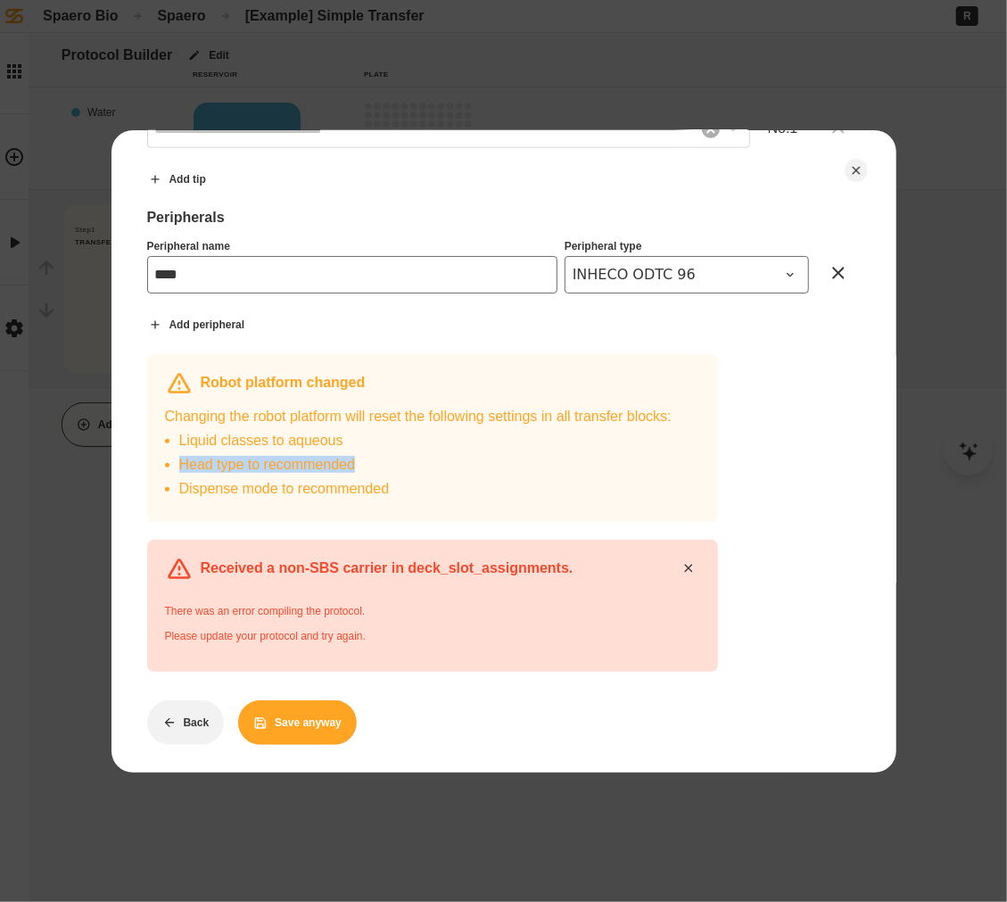
click at [275, 729] on button "Save anyway" at bounding box center [297, 722] width 119 height 45
click at [326, 706] on button "Save anyway" at bounding box center [297, 722] width 119 height 45
click at [694, 563] on icon at bounding box center [689, 568] width 14 height 14
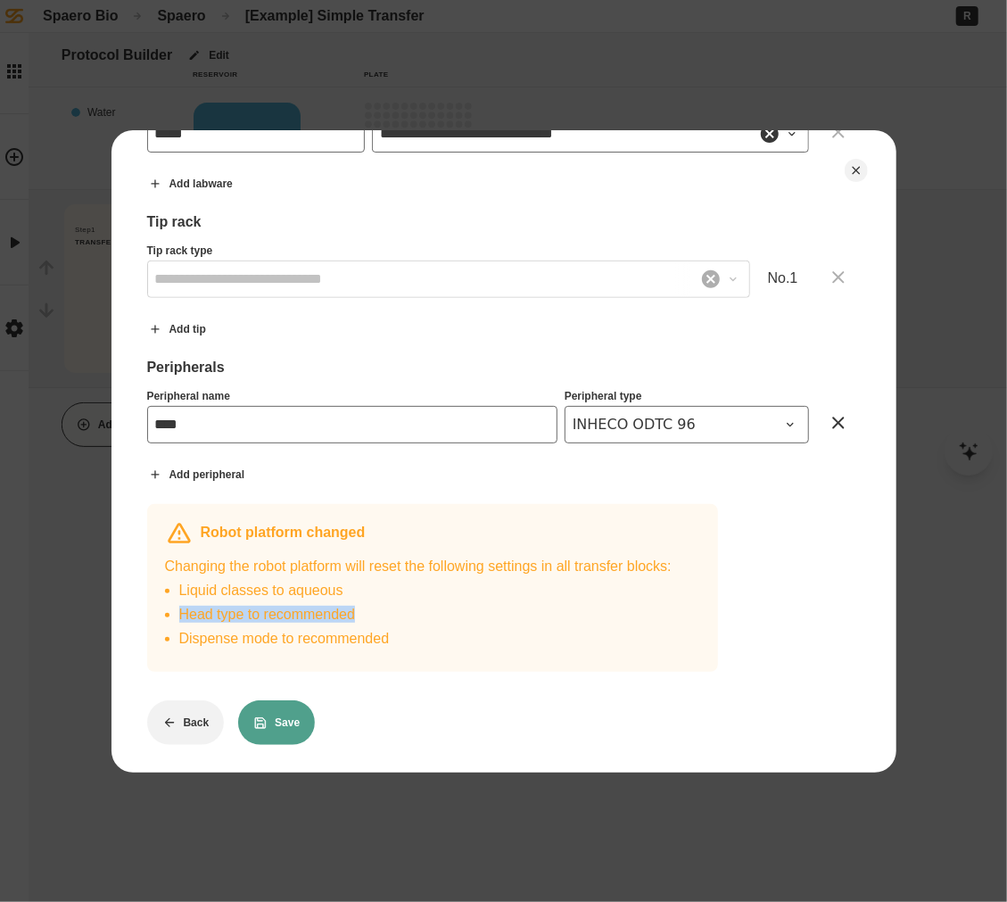
click at [270, 705] on button "Save" at bounding box center [276, 722] width 77 height 45
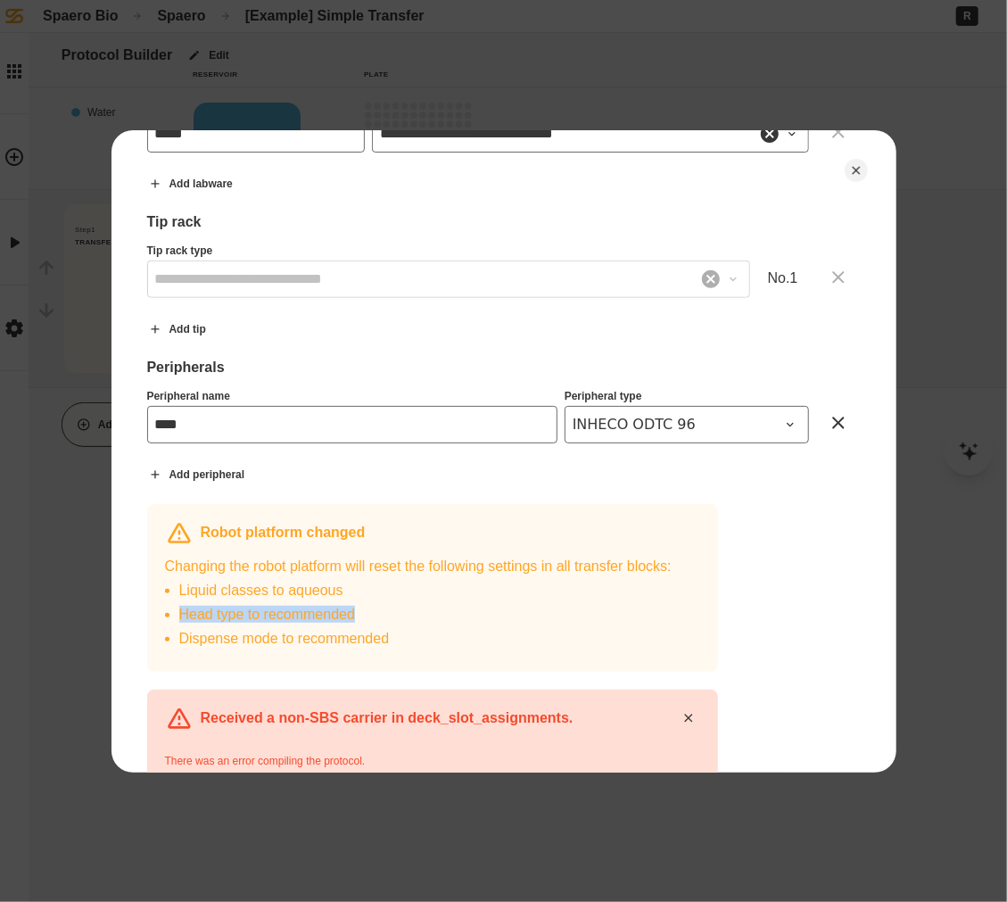
scroll to position [758, 0]
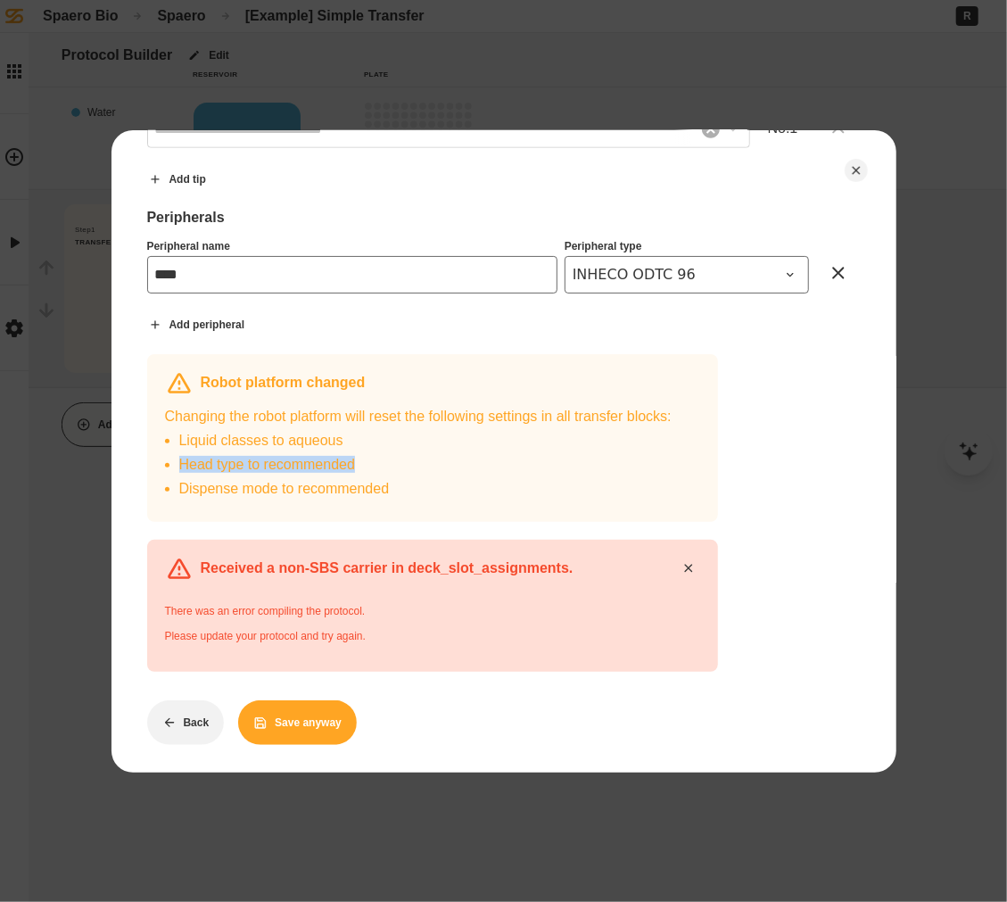
click at [689, 561] on icon at bounding box center [689, 568] width 14 height 14
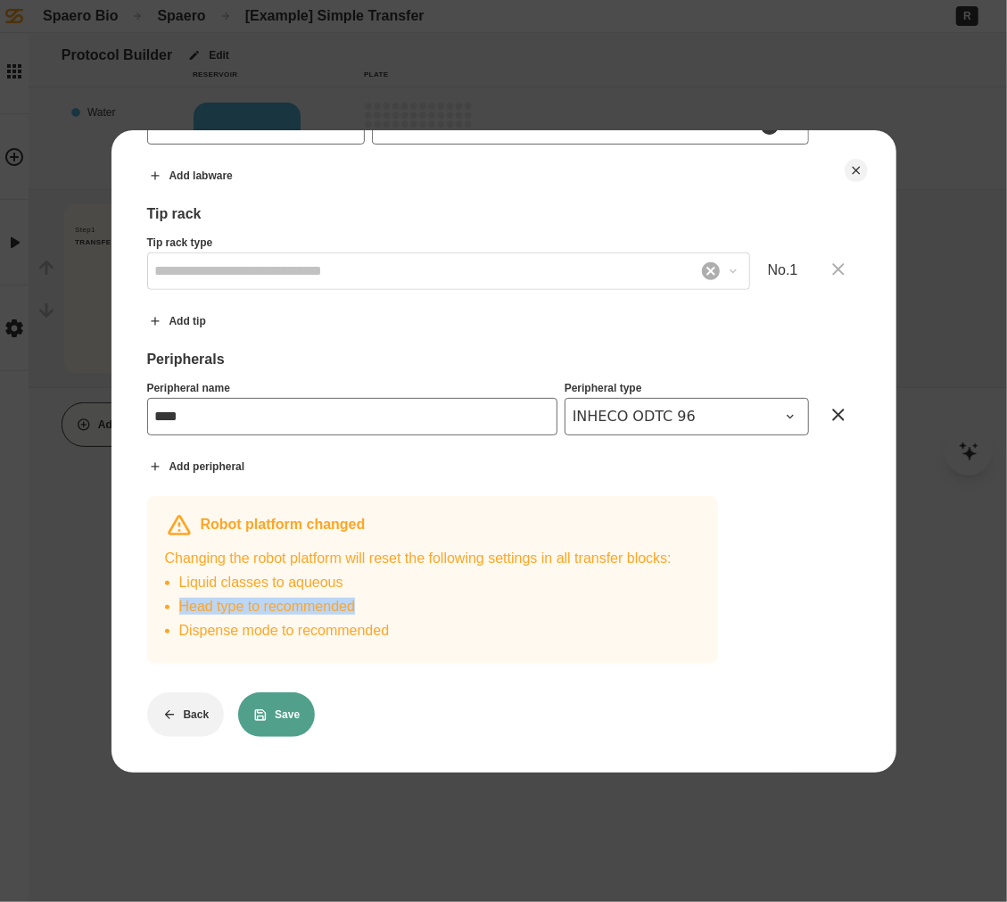
scroll to position [608, 0]
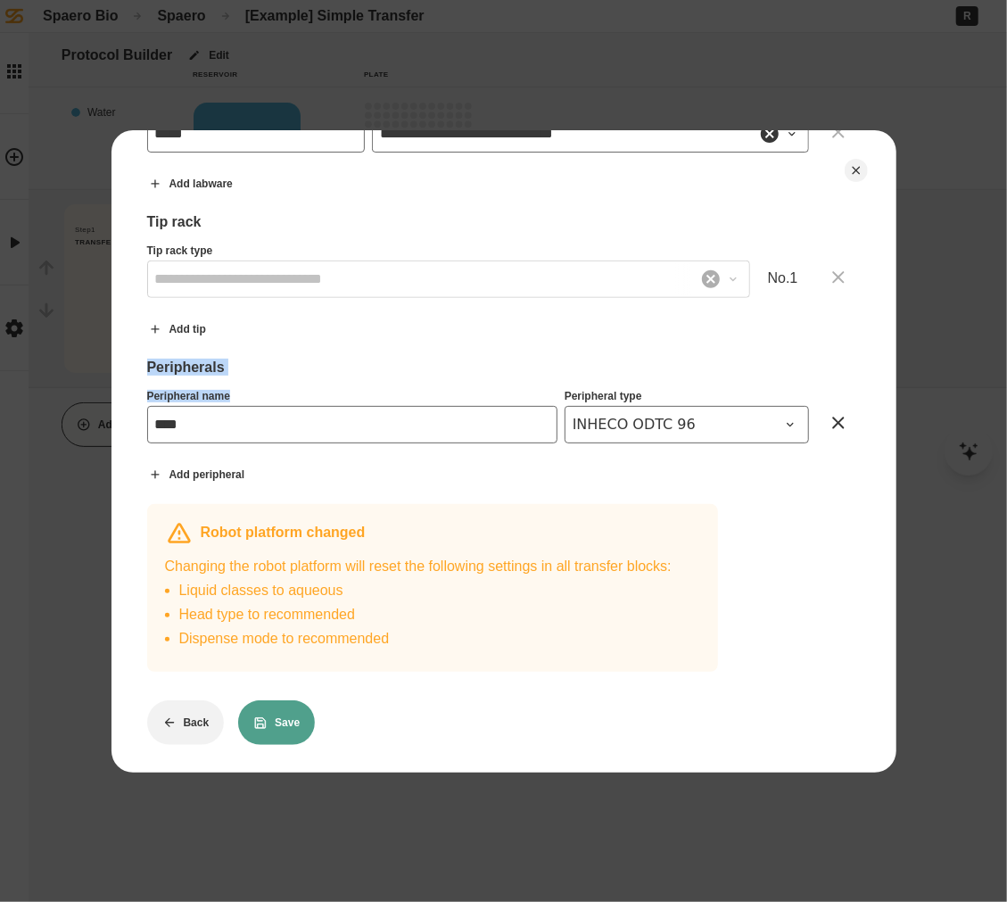
drag, startPoint x: 139, startPoint y: 354, endPoint x: 450, endPoint y: 420, distance: 317.5
click at [450, 420] on div "**********" at bounding box center [504, 451] width 785 height 642
click at [379, 393] on div "Peripheral name" at bounding box center [352, 398] width 410 height 16
click at [834, 427] on button at bounding box center [838, 423] width 45 height 45
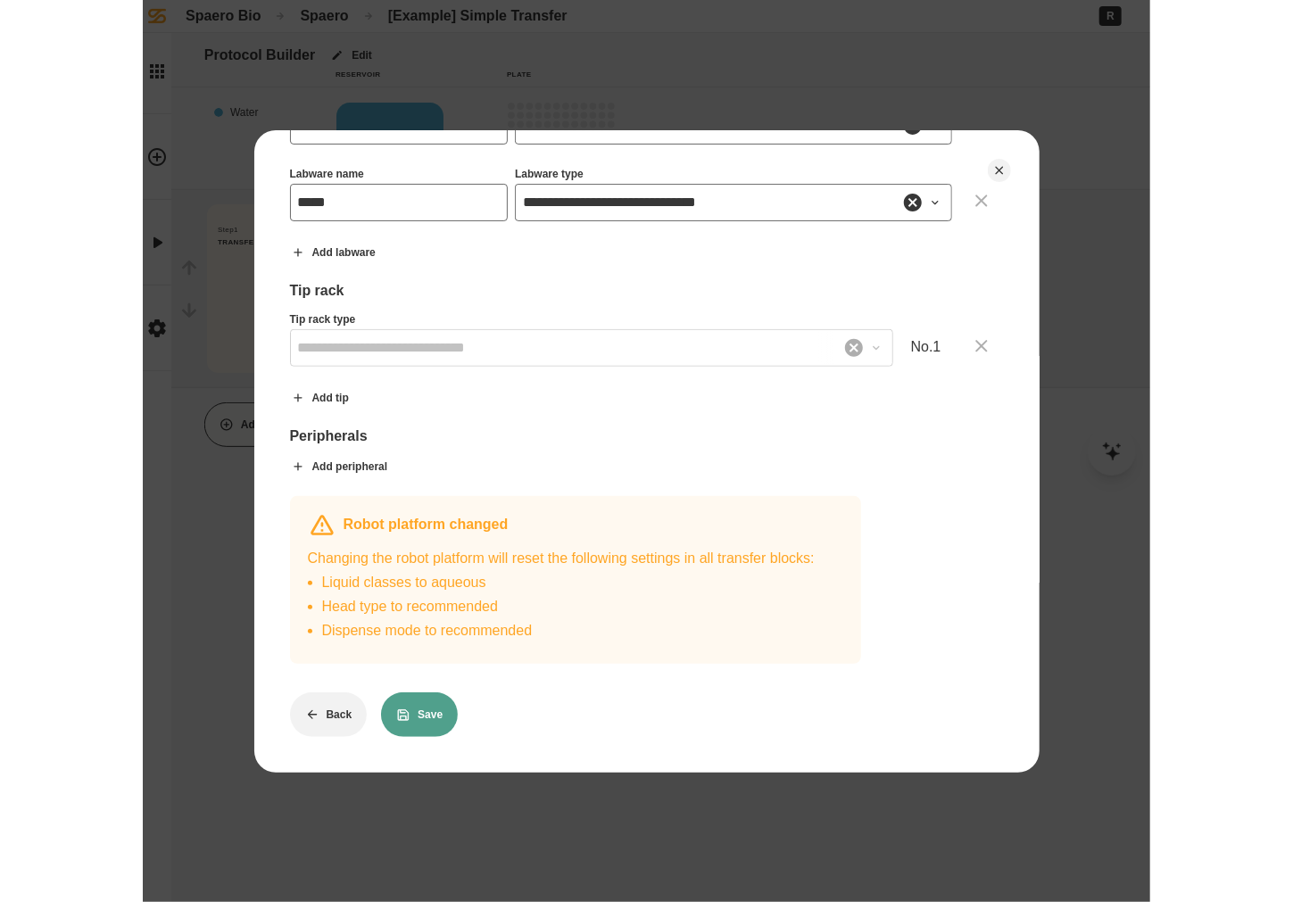
scroll to position [532, 0]
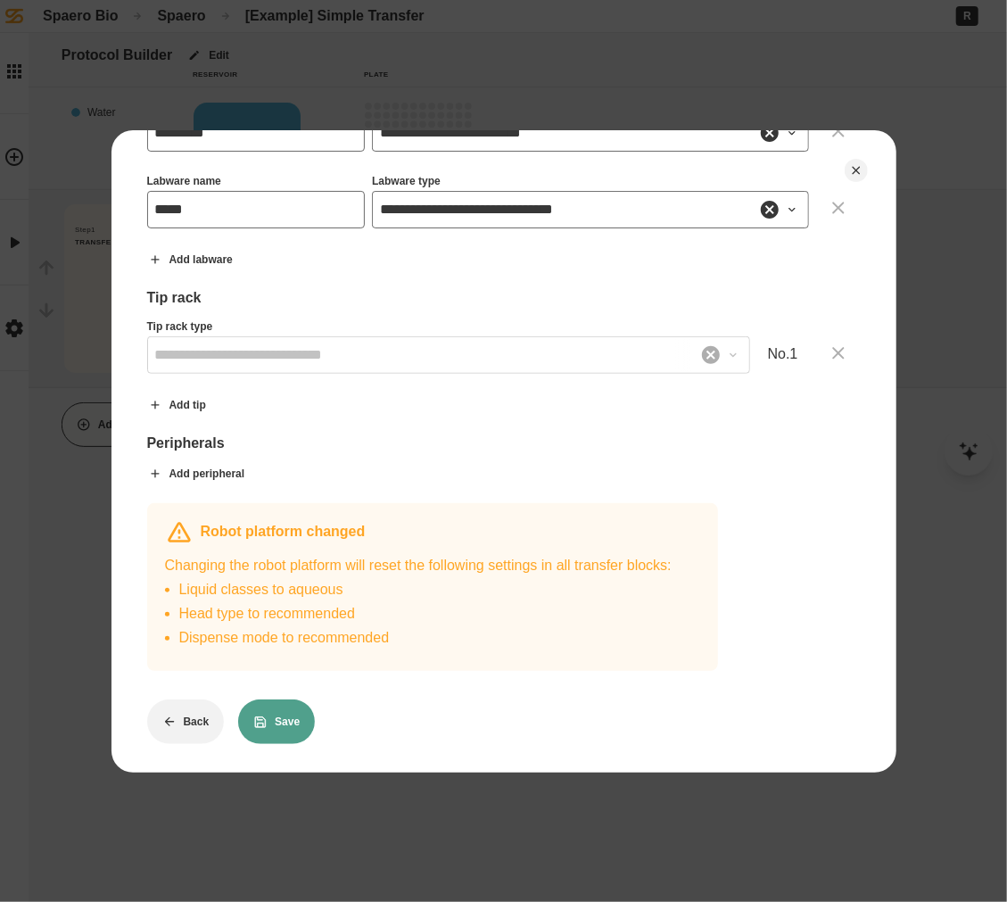
click at [284, 702] on button "Save" at bounding box center [276, 722] width 77 height 45
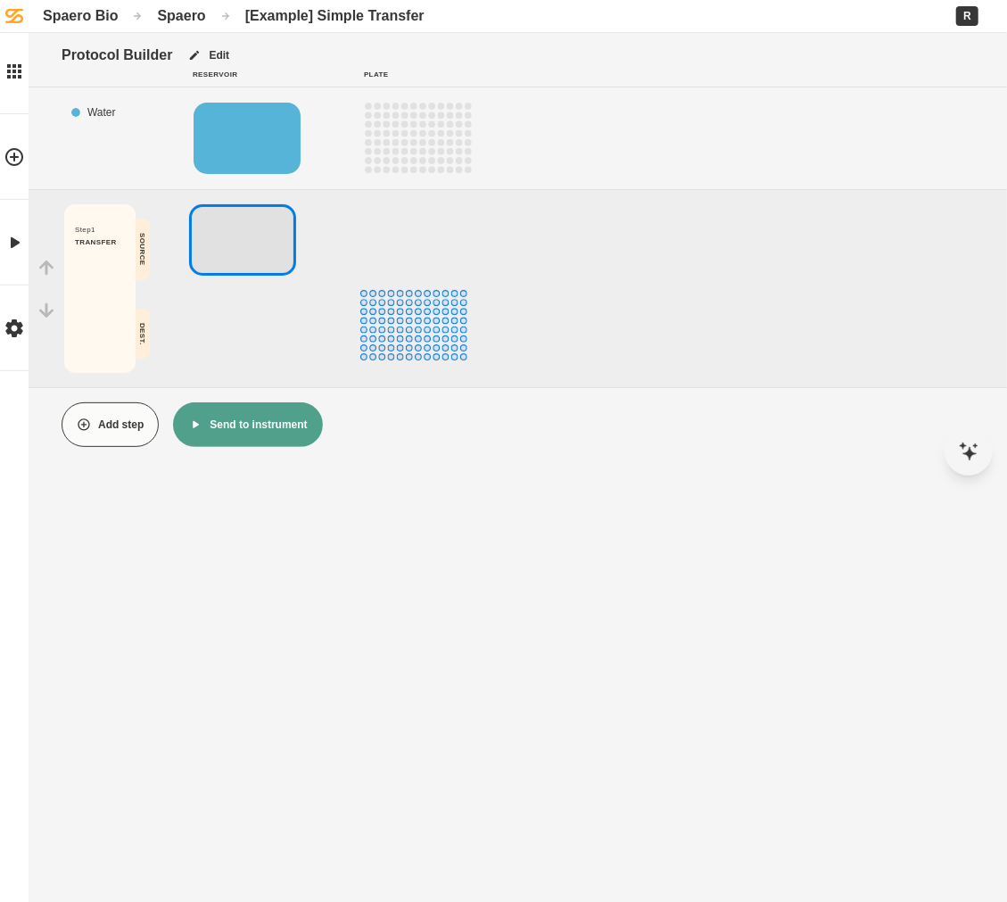
click at [219, 433] on button "Send to instrument" at bounding box center [247, 424] width 149 height 45
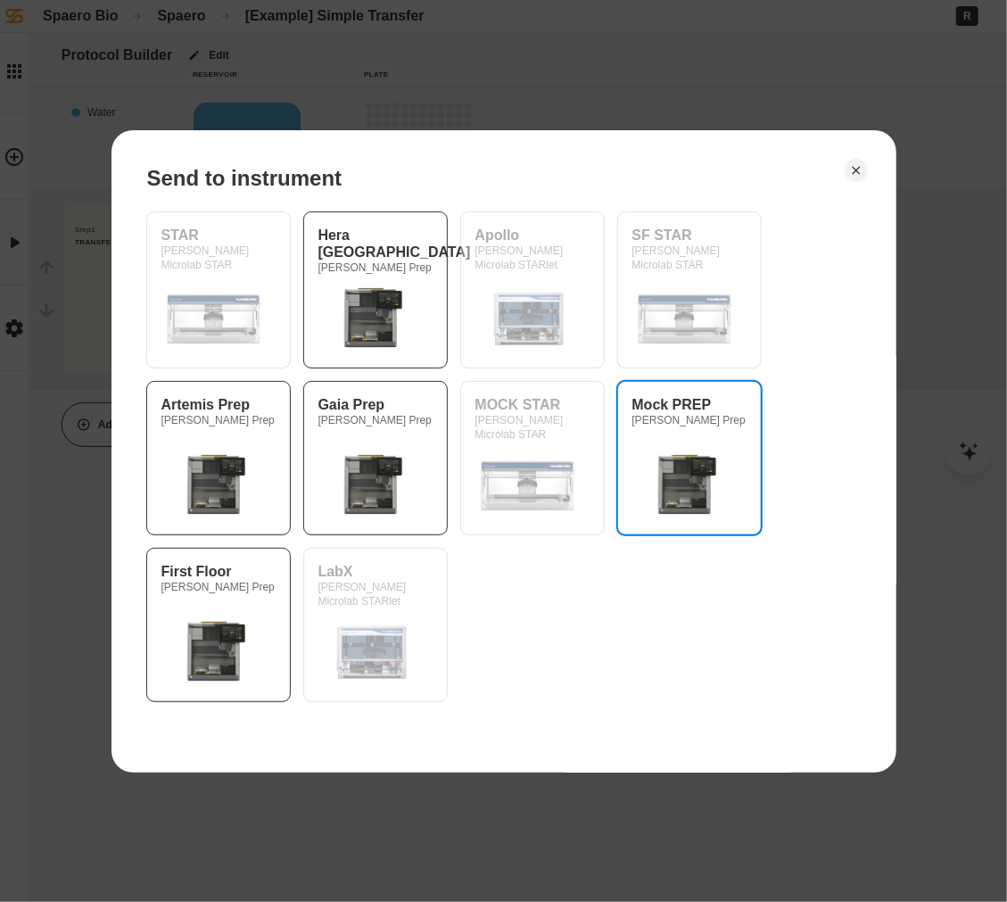
click at [657, 422] on div "[PERSON_NAME] Prep" at bounding box center [690, 420] width 114 height 14
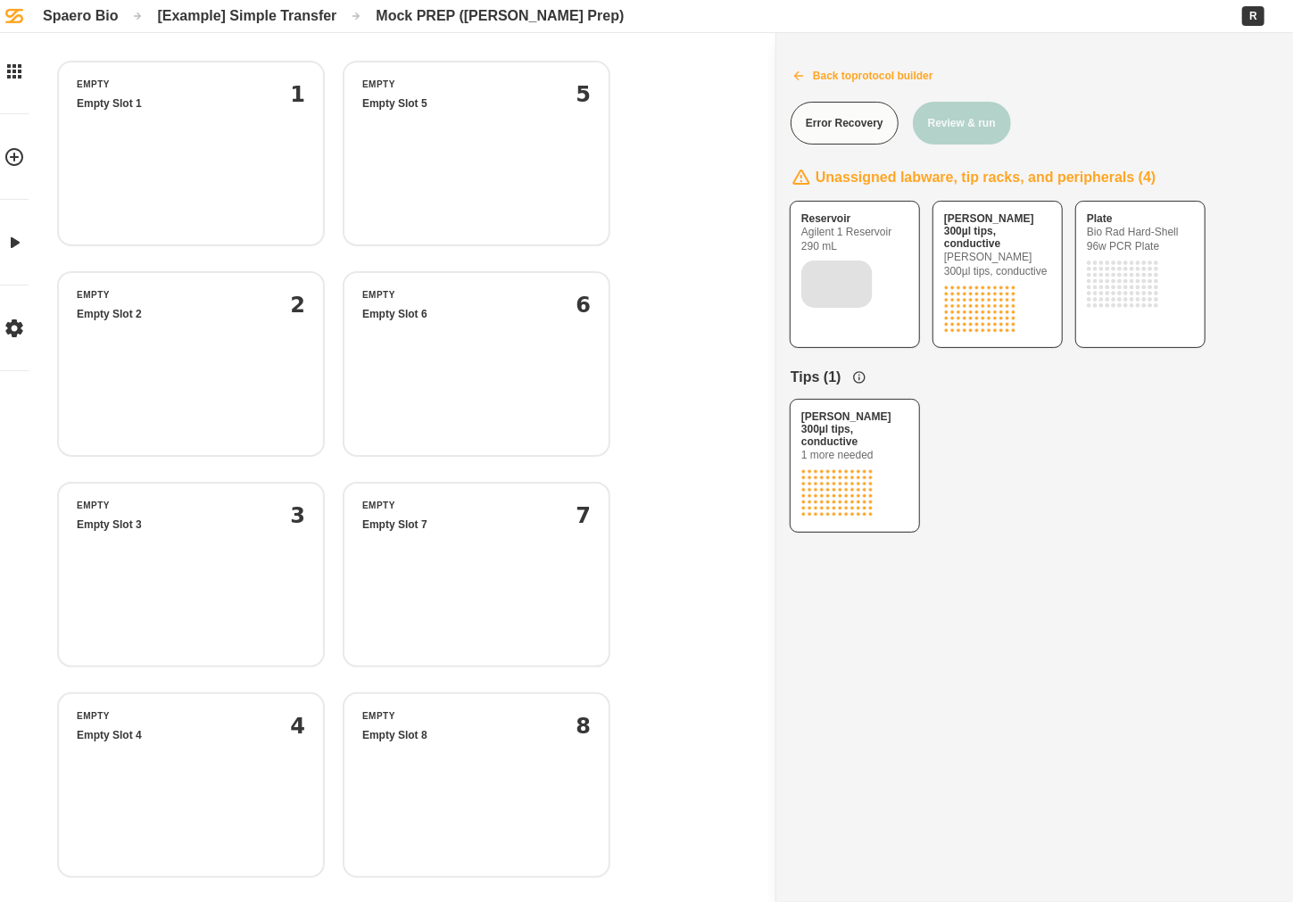
click at [815, 78] on button "Back to protocol builder" at bounding box center [1034, 76] width 517 height 45
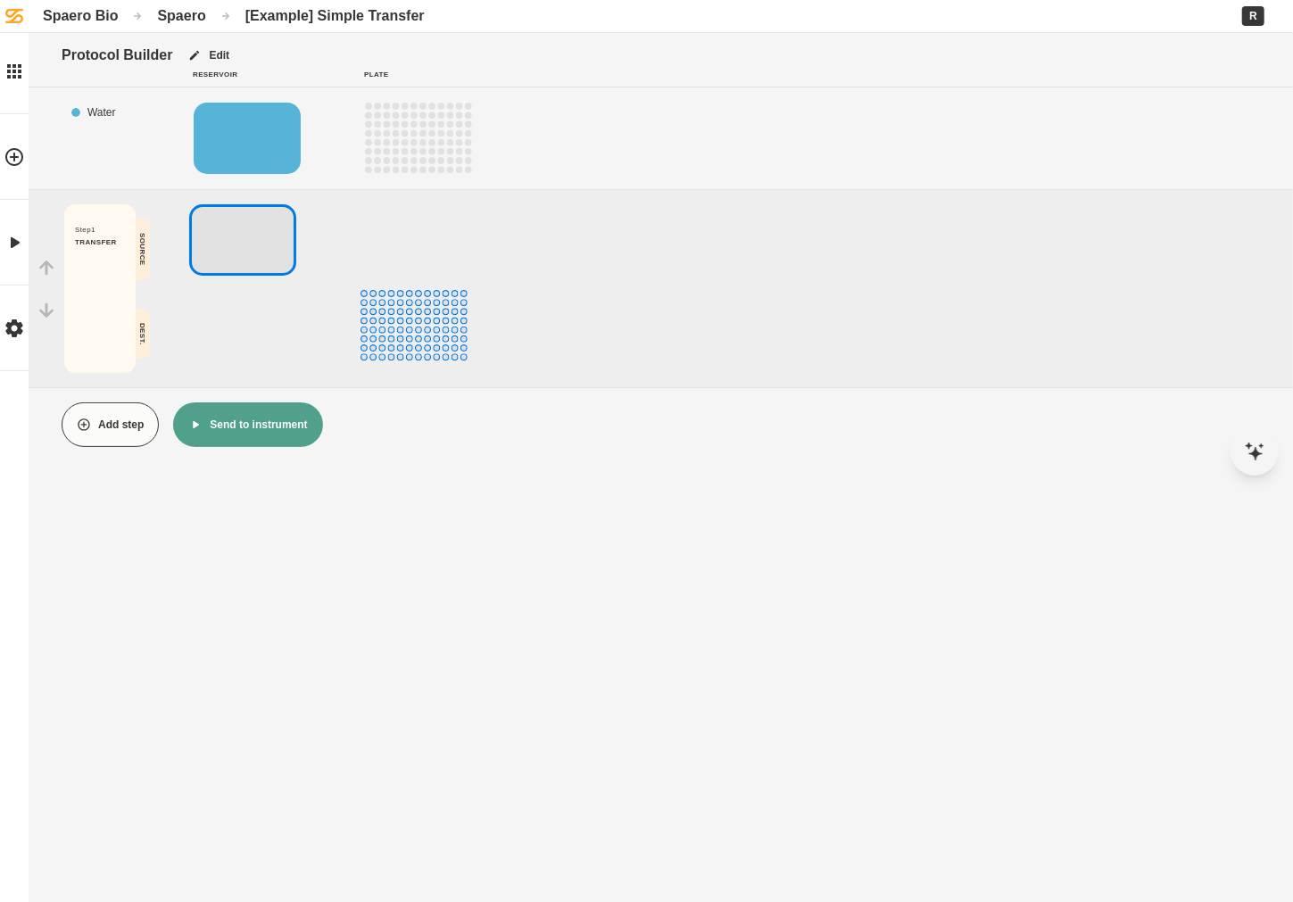
click at [342, 22] on div "[Example] Simple Transfer" at bounding box center [334, 15] width 179 height 17
click at [198, 22] on div "Spaero" at bounding box center [181, 15] width 48 height 17
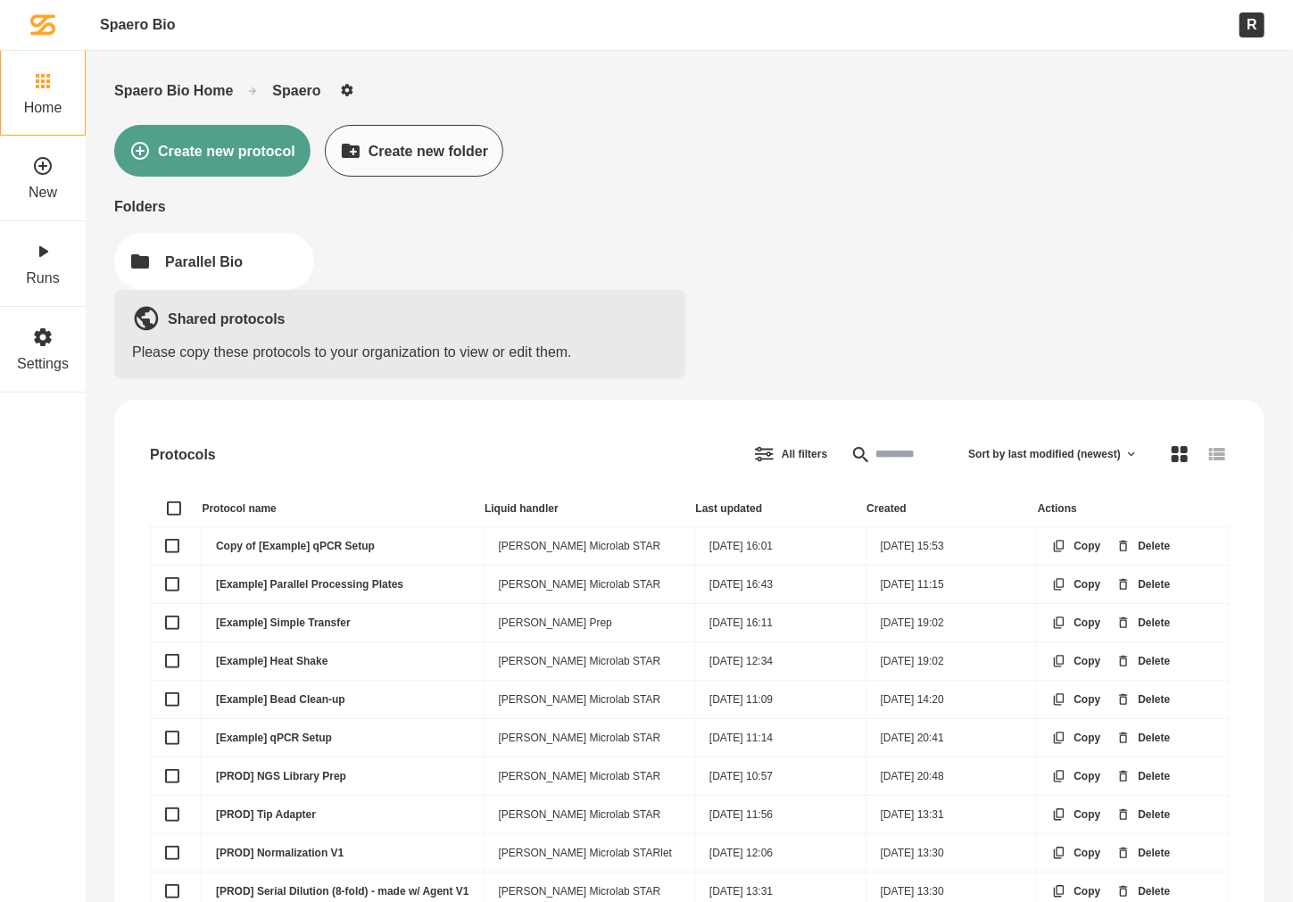
click at [286, 90] on div "Spaero" at bounding box center [296, 90] width 48 height 17
click at [207, 82] on div "Spaero Bio Home" at bounding box center [173, 90] width 119 height 17
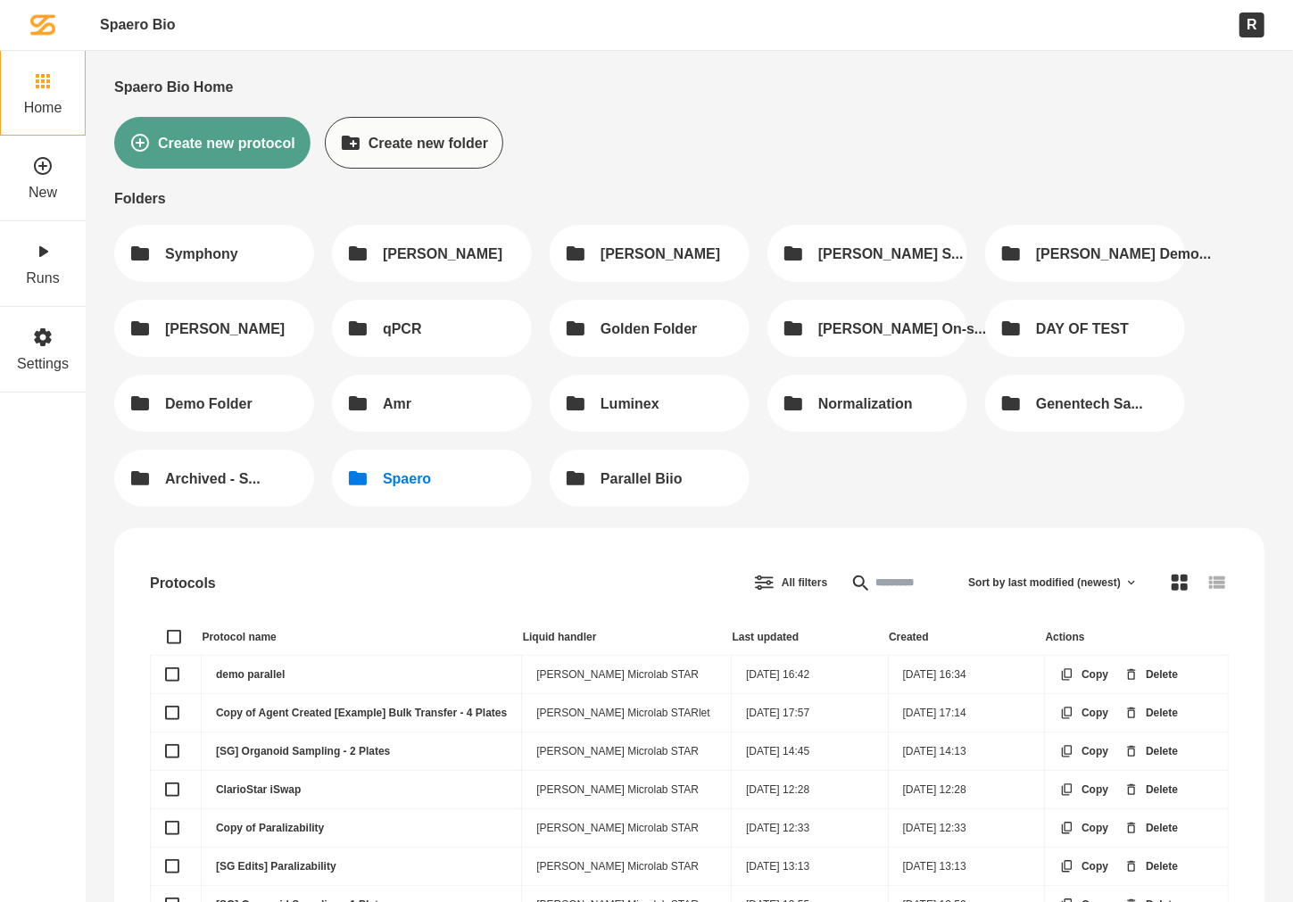
click at [470, 483] on button "Spaero" at bounding box center [432, 478] width 200 height 57
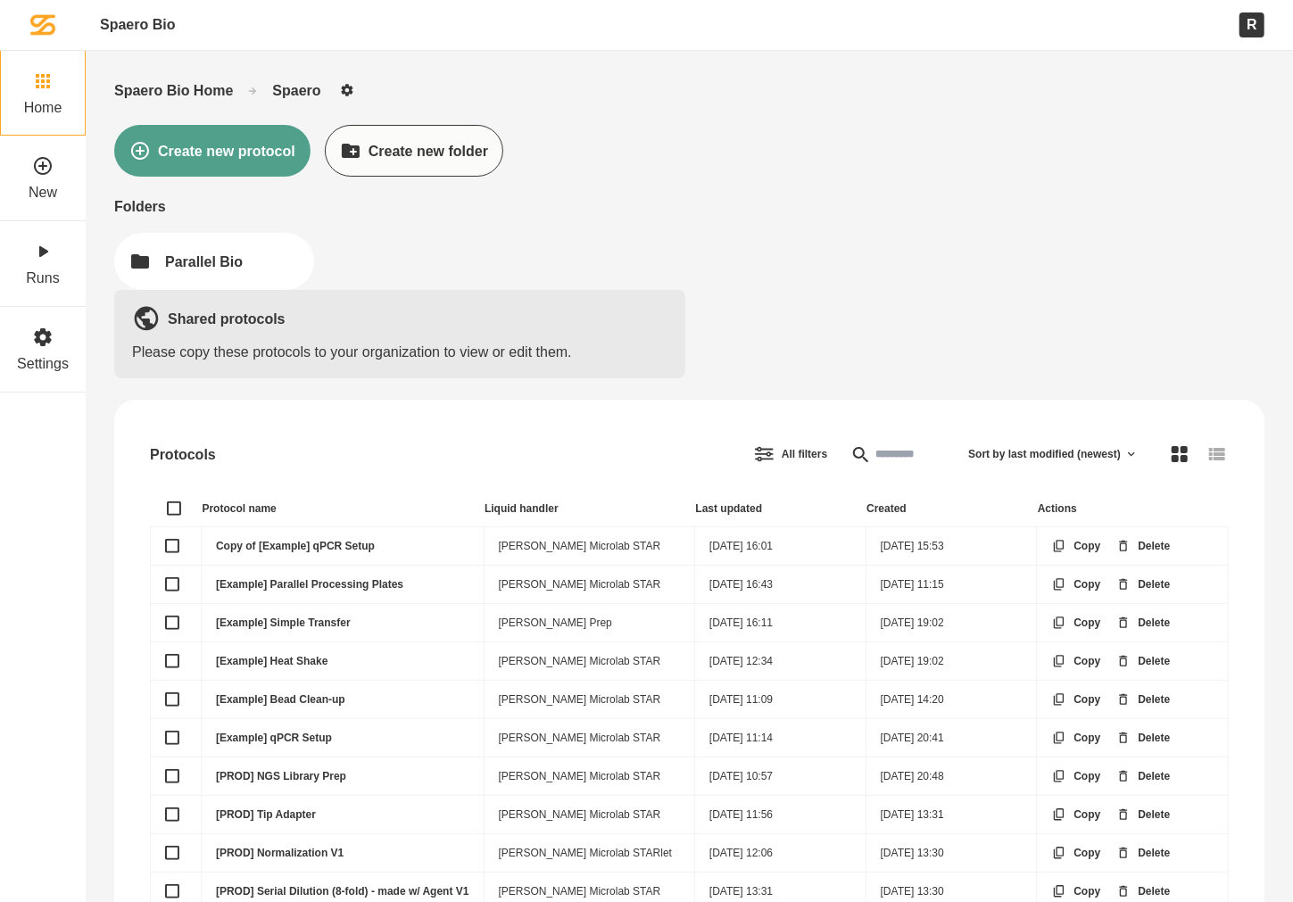
scroll to position [99, 0]
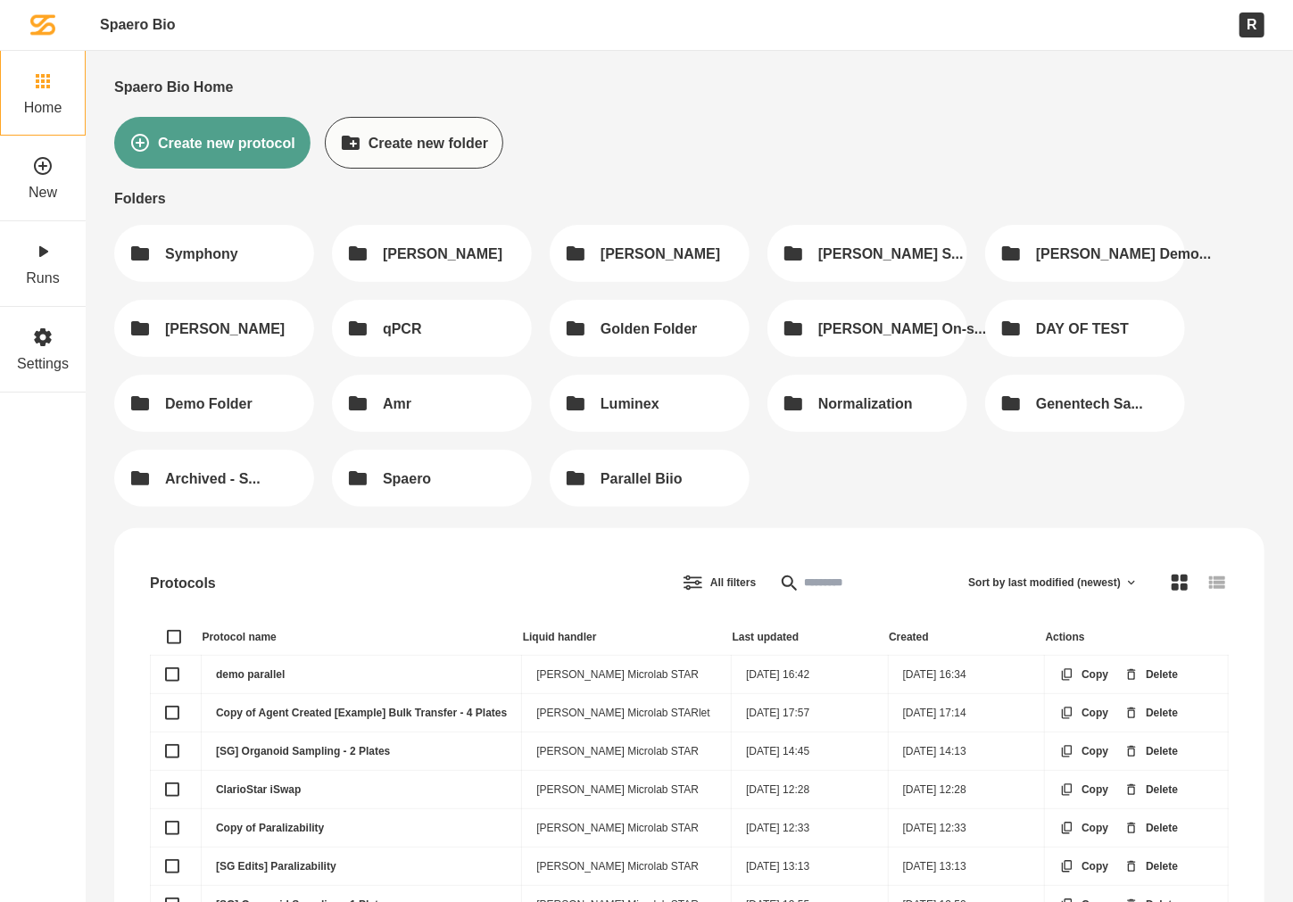
click at [924, 582] on input "text" at bounding box center [856, 583] width 171 height 36
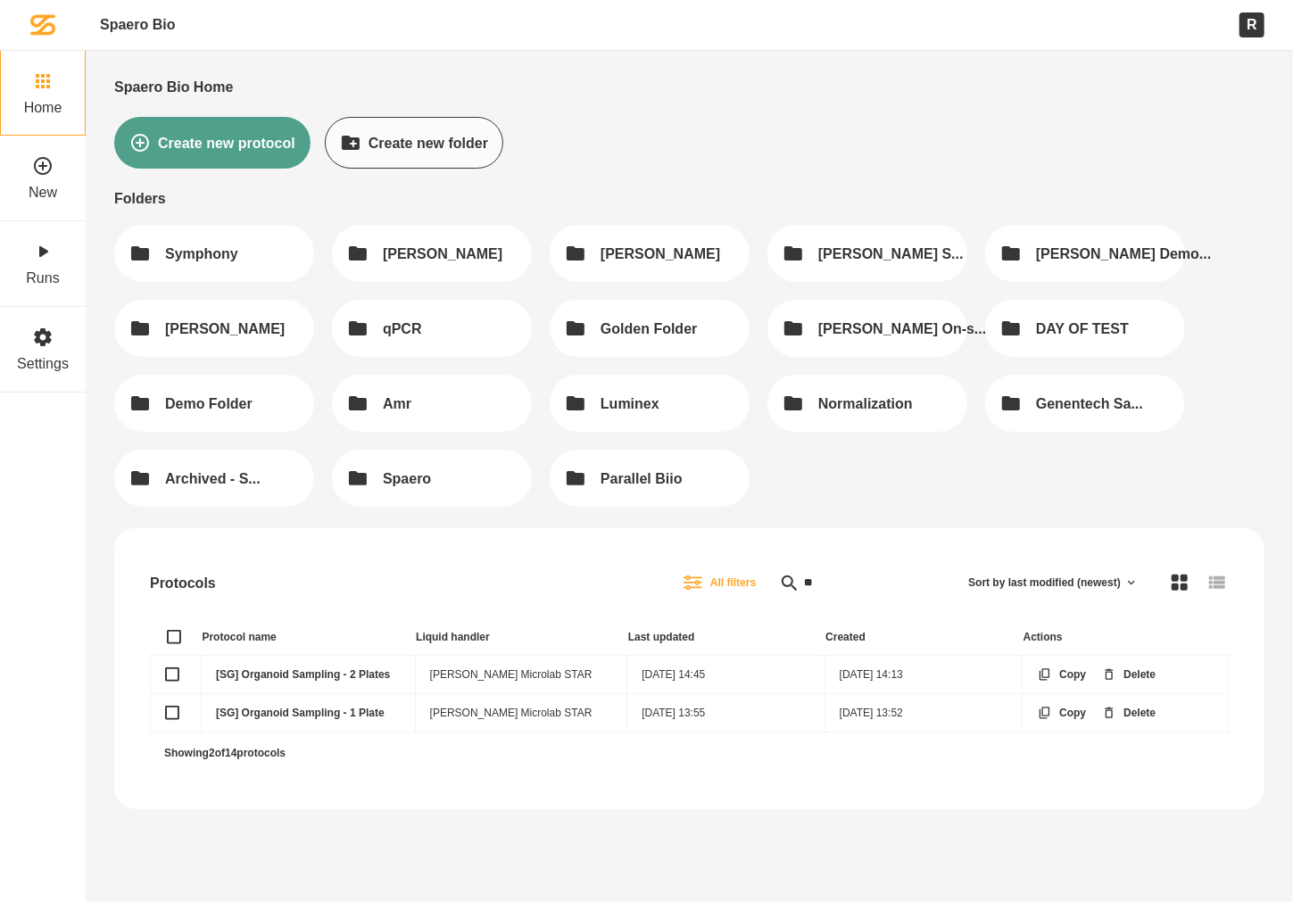
type input "*"
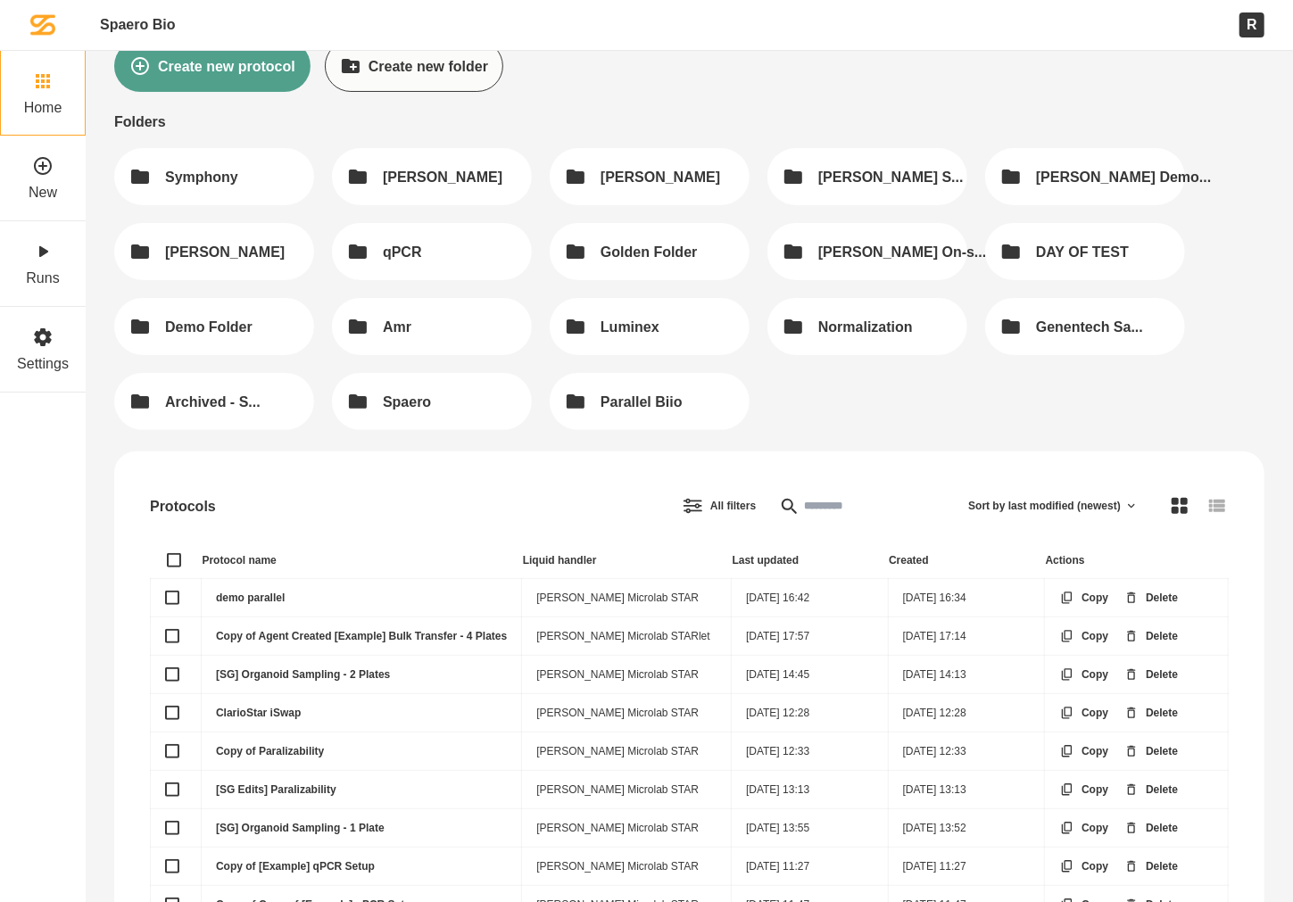
scroll to position [75, 0]
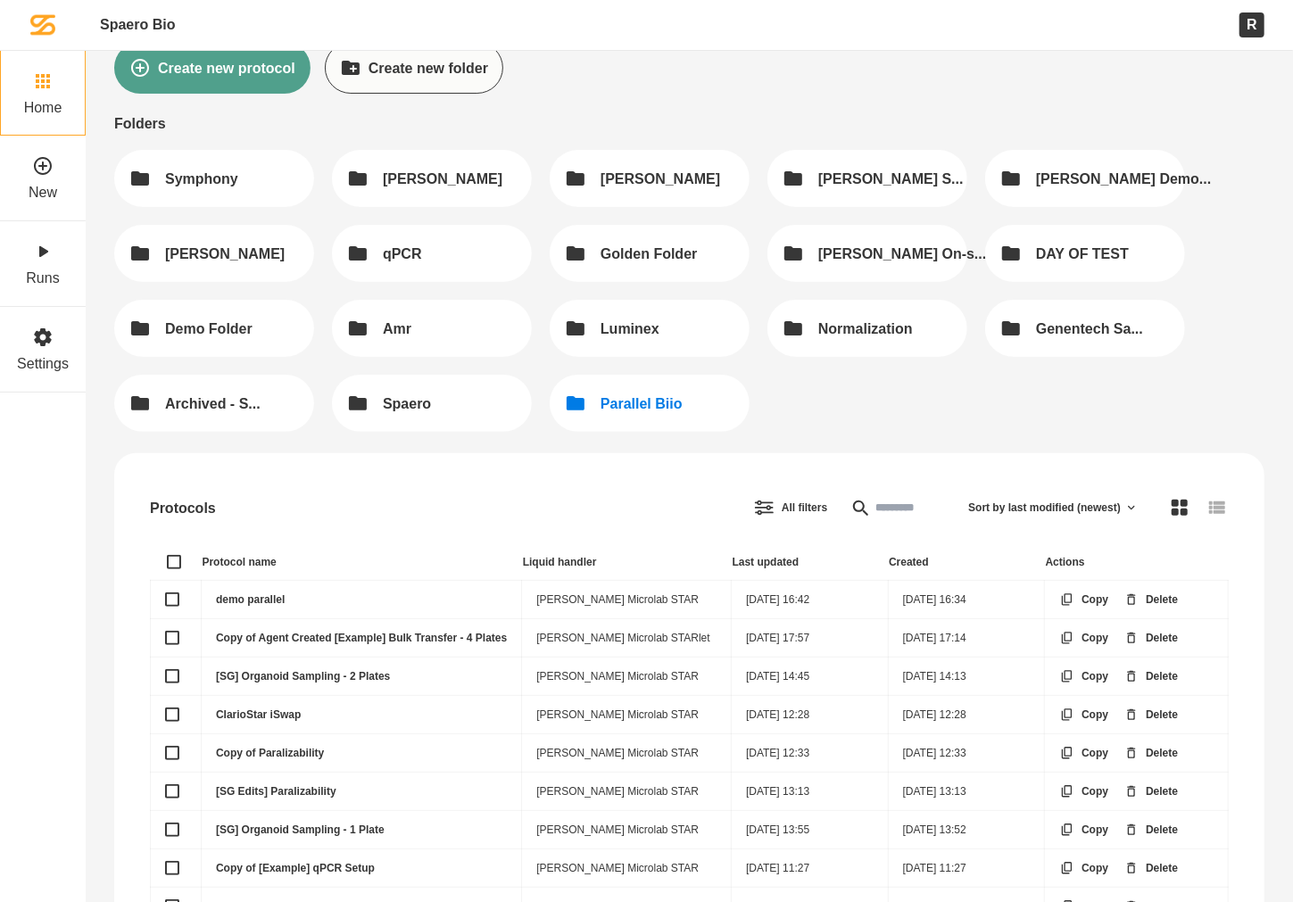
click at [677, 418] on button "Parallel Biio" at bounding box center [650, 403] width 200 height 57
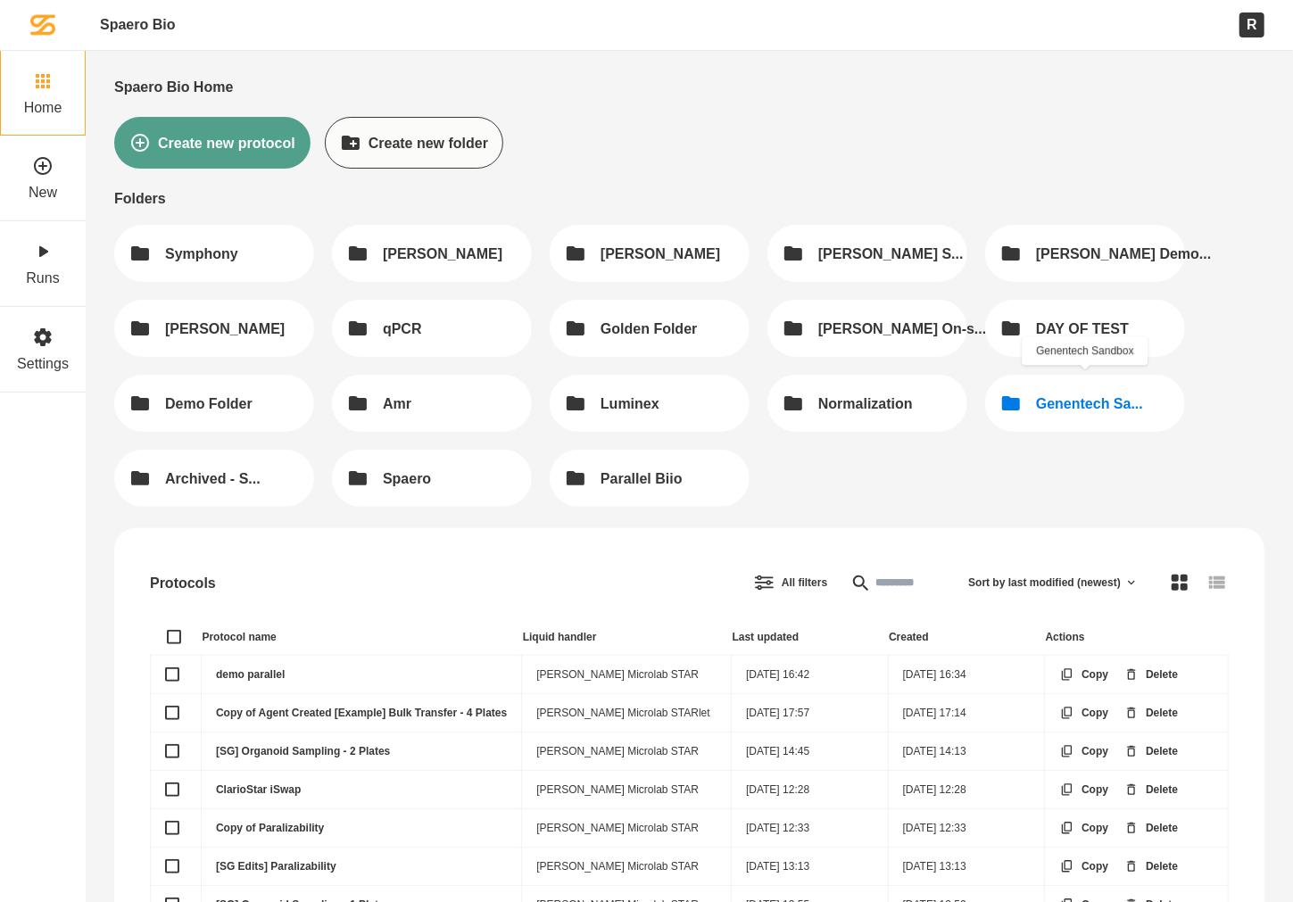
click at [1012, 400] on div "Genentech Sa..." at bounding box center [1089, 403] width 107 height 17
click at [708, 477] on button "Parallel Biio" at bounding box center [650, 478] width 200 height 57
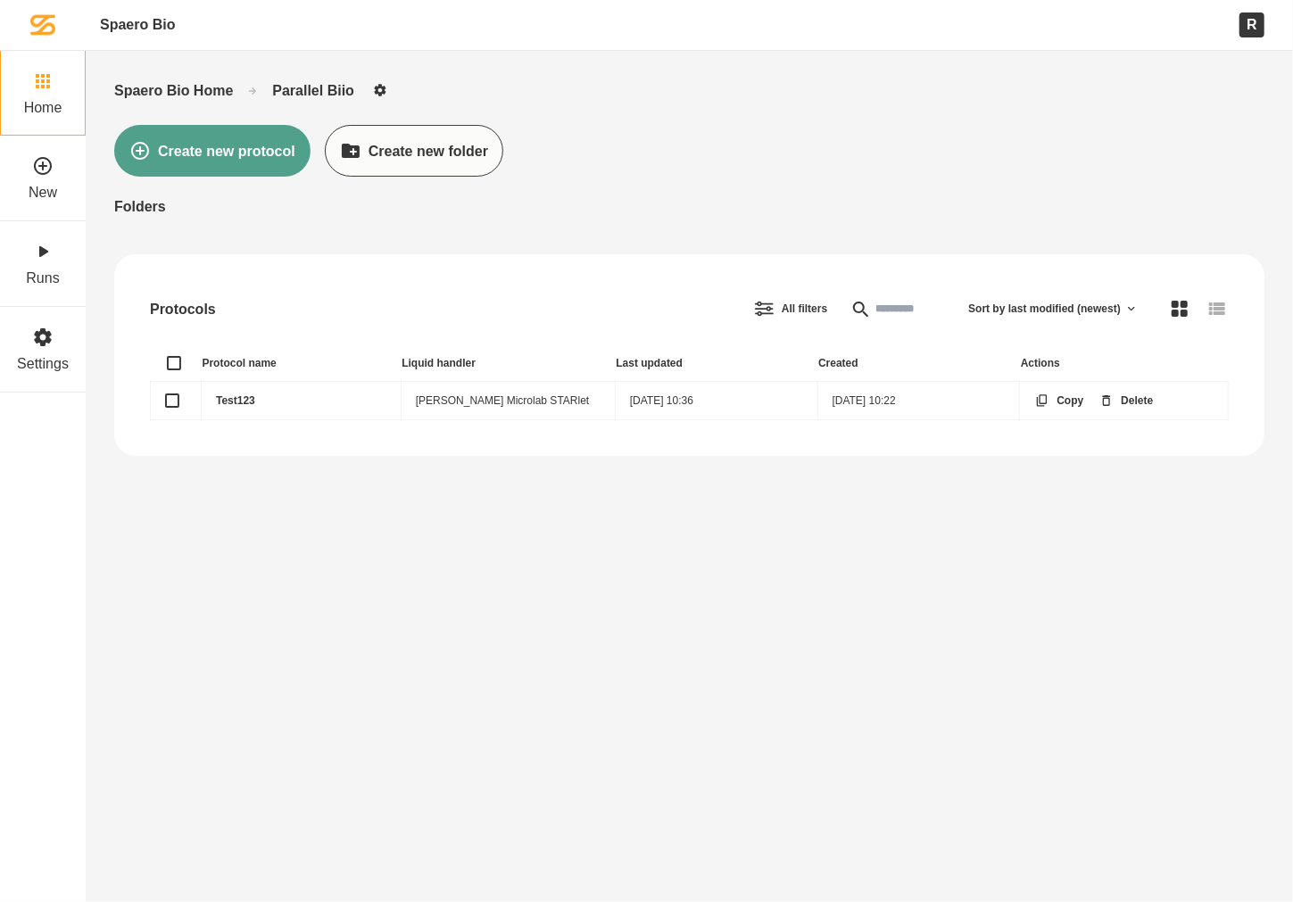
click at [237, 398] on link "Test123" at bounding box center [235, 400] width 39 height 12
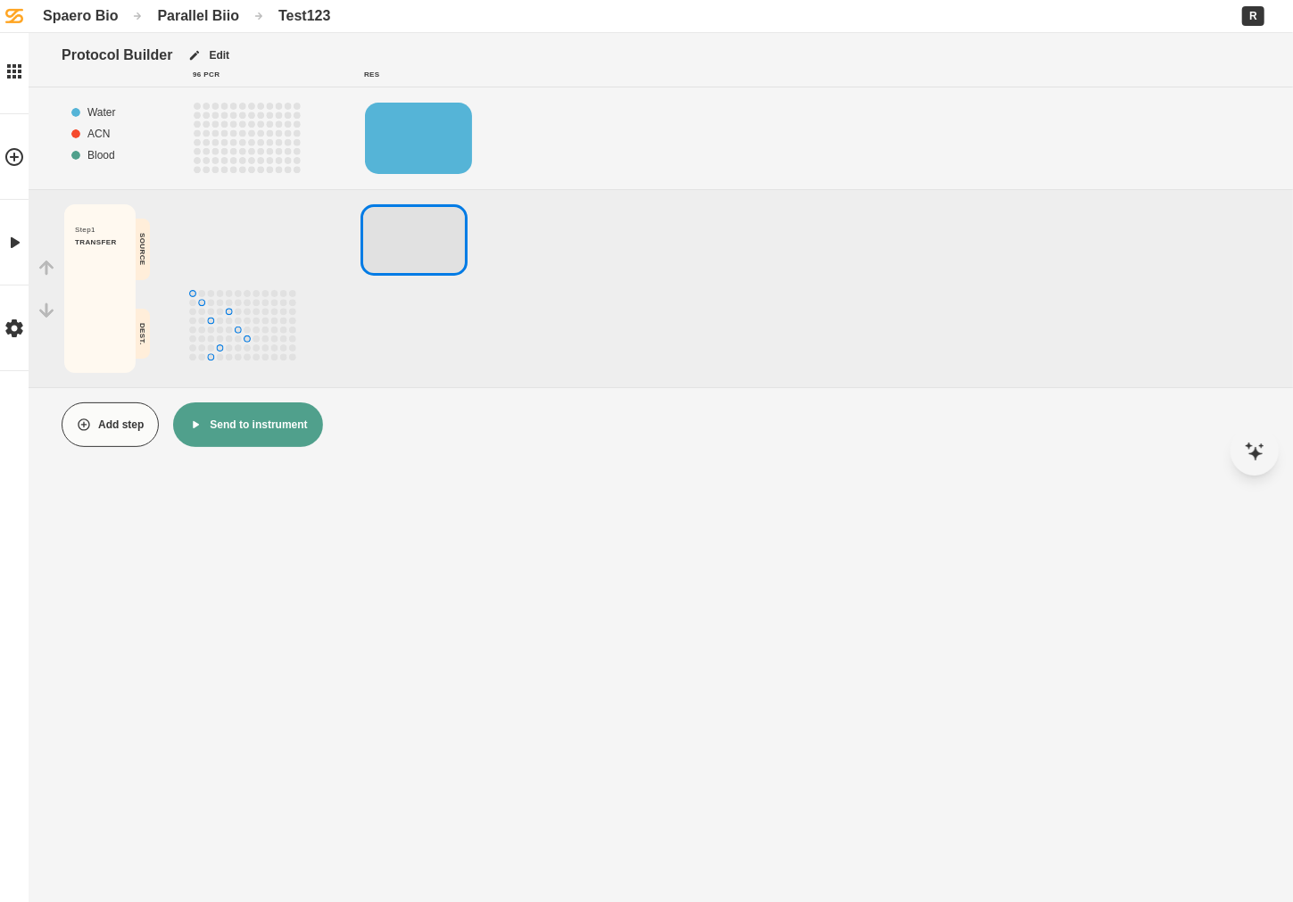
click at [105, 431] on button "Add step" at bounding box center [110, 424] width 97 height 45
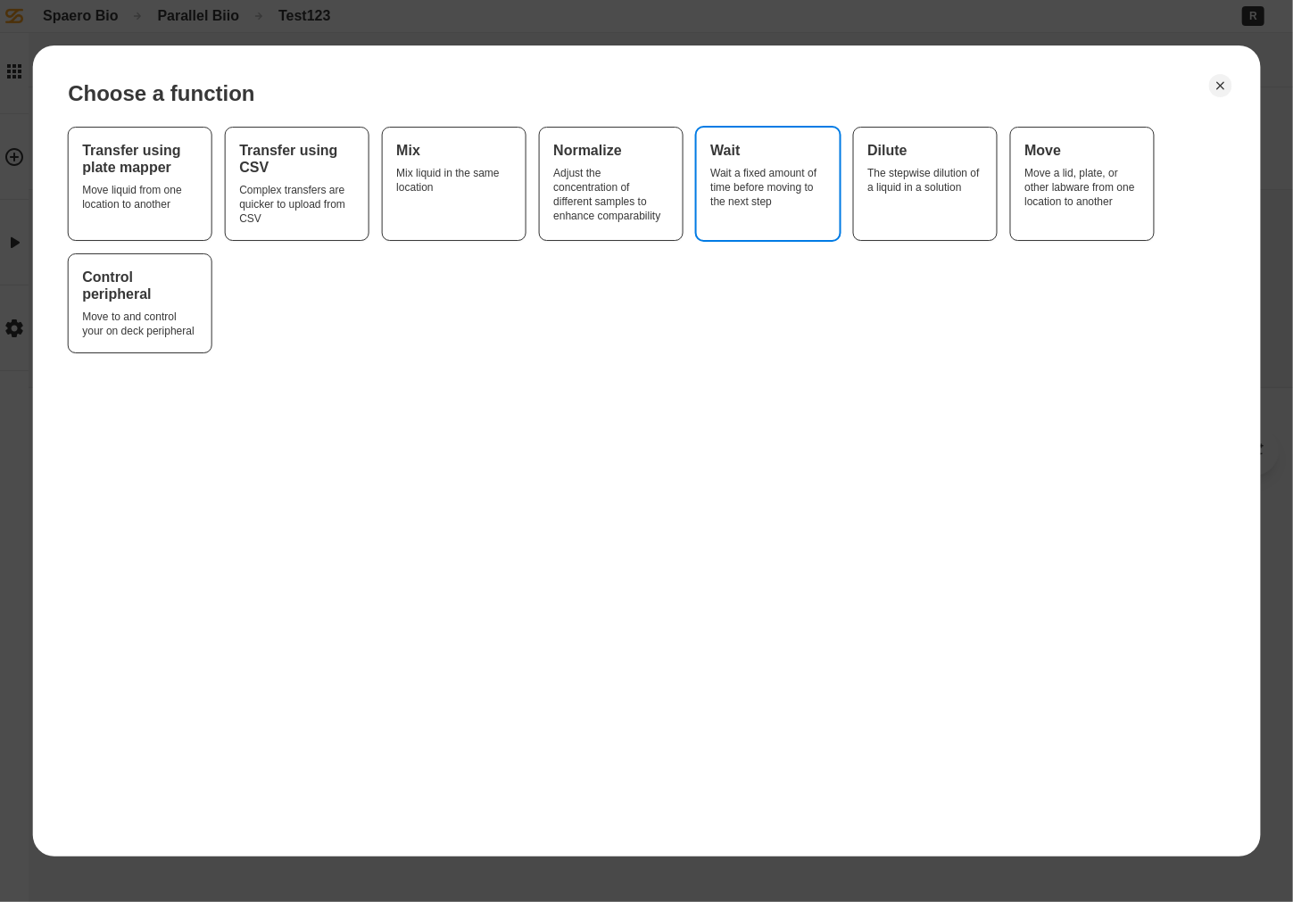
click at [737, 195] on div "Wait a fixed amount of time before moving to the next step" at bounding box center [767, 187] width 114 height 43
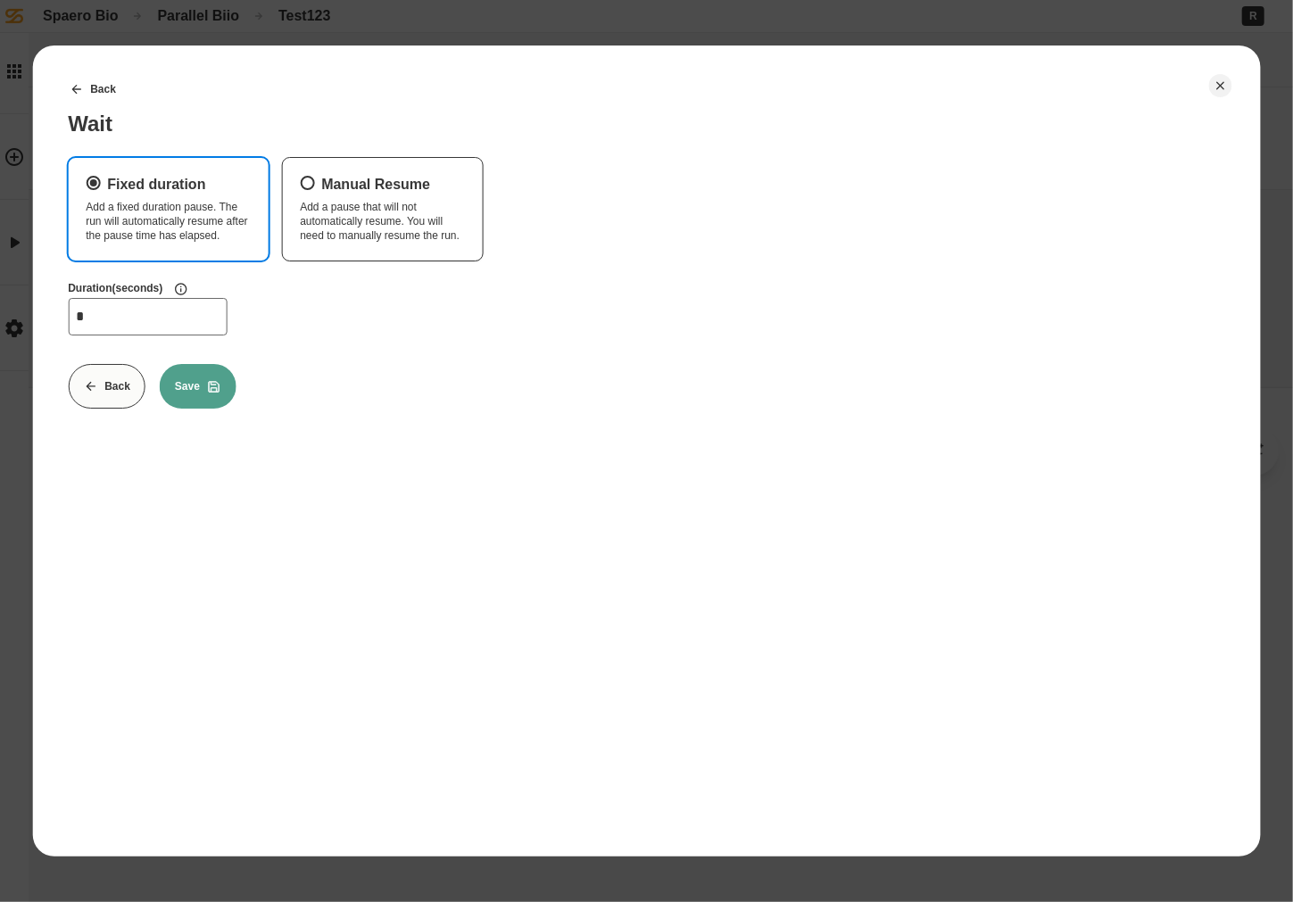
click at [154, 320] on input "*" at bounding box center [147, 316] width 159 height 37
click at [348, 245] on label "Manual Resume Add a pause that will not automatically resume. You will need to …" at bounding box center [382, 209] width 200 height 103
click at [314, 190] on button "Manual Resume Add a pause that will not automatically resume. You will need to …" at bounding box center [307, 183] width 14 height 14
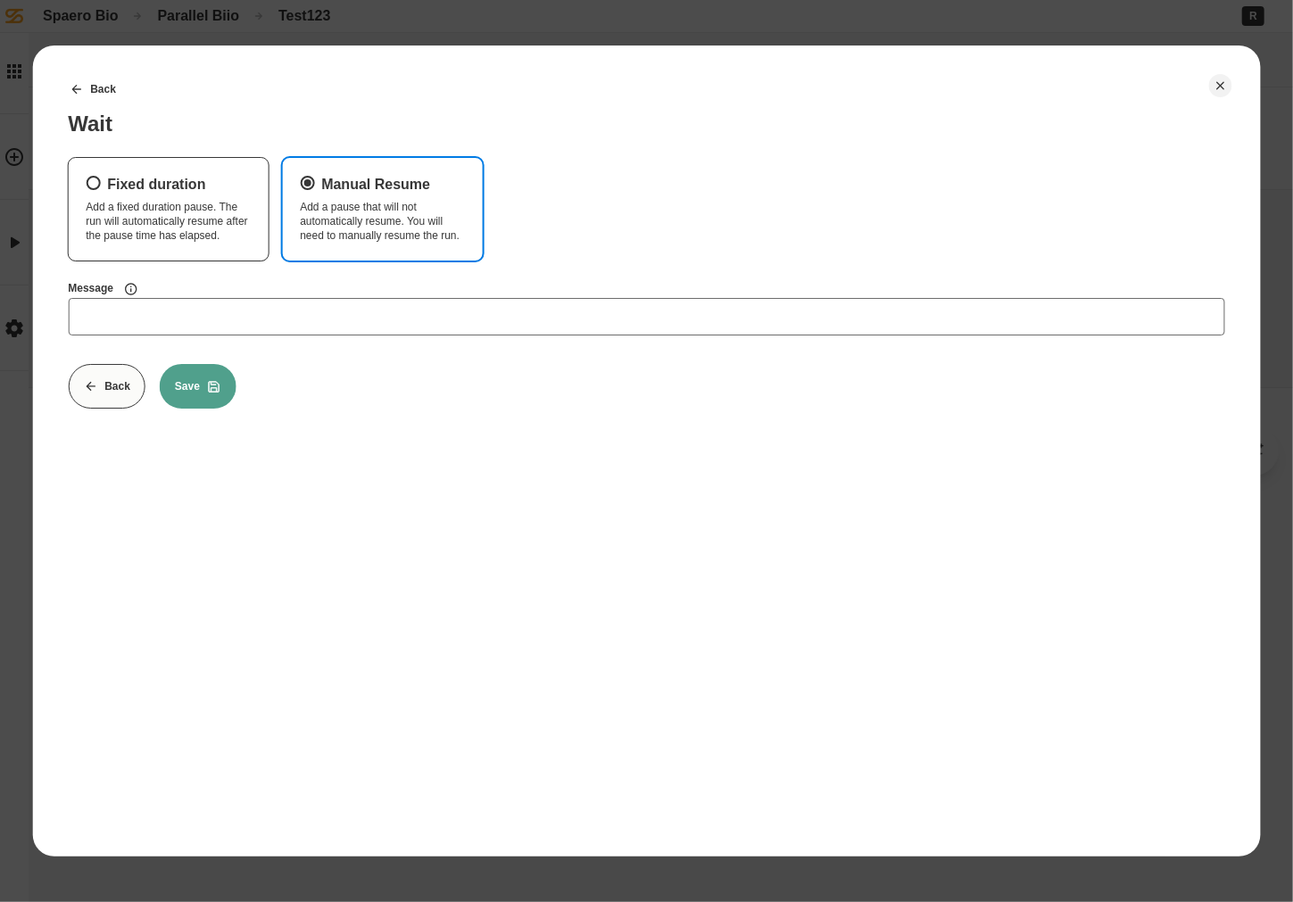
click at [118, 308] on input "Message" at bounding box center [646, 316] width 1157 height 37
type input "**********"
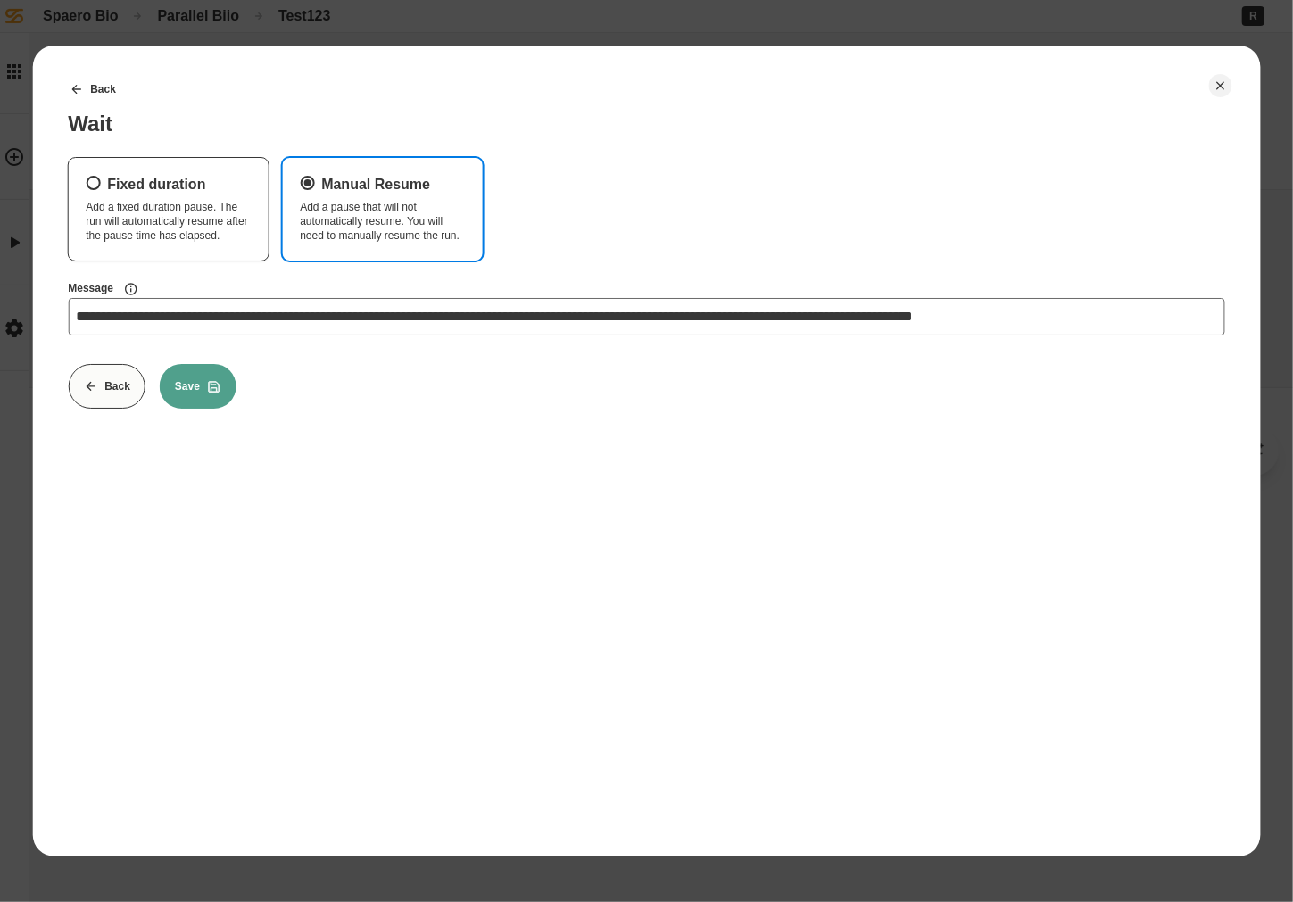
click at [200, 373] on button "Save" at bounding box center [198, 386] width 77 height 45
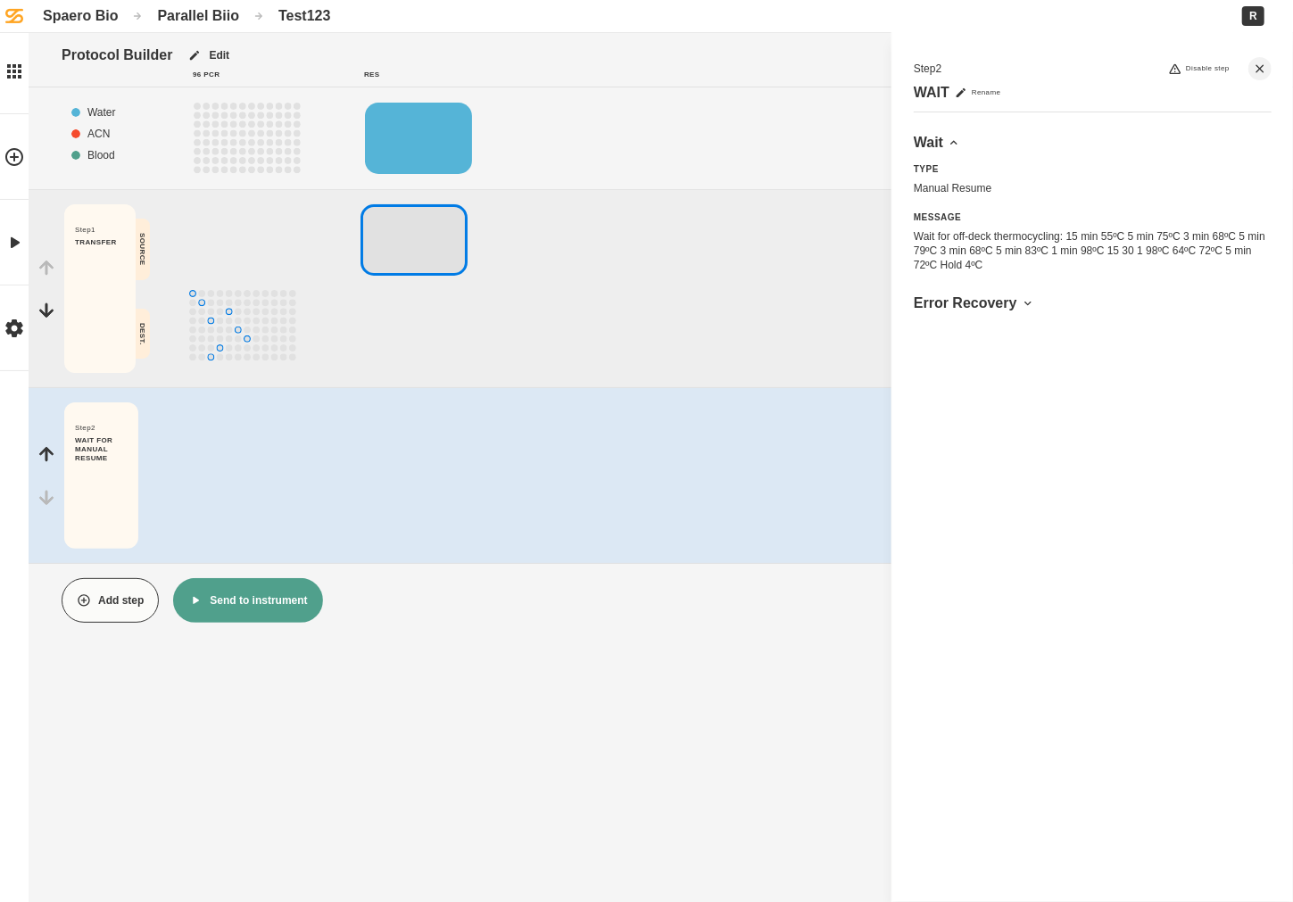
click at [84, 605] on icon "button" at bounding box center [84, 600] width 14 height 14
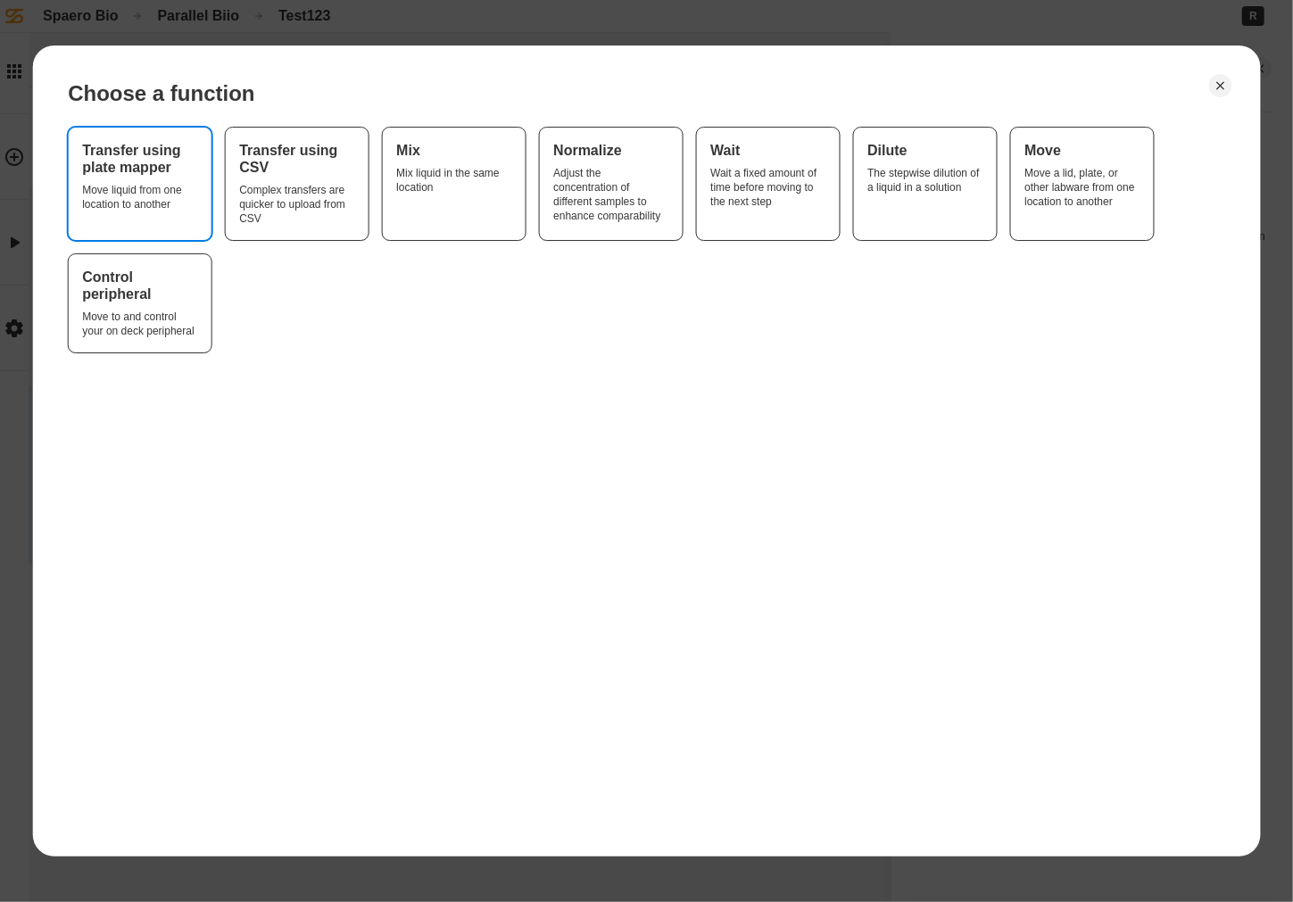
click at [200, 223] on button "Transfer using plate mapper Move liquid from one location to another" at bounding box center [139, 184] width 143 height 112
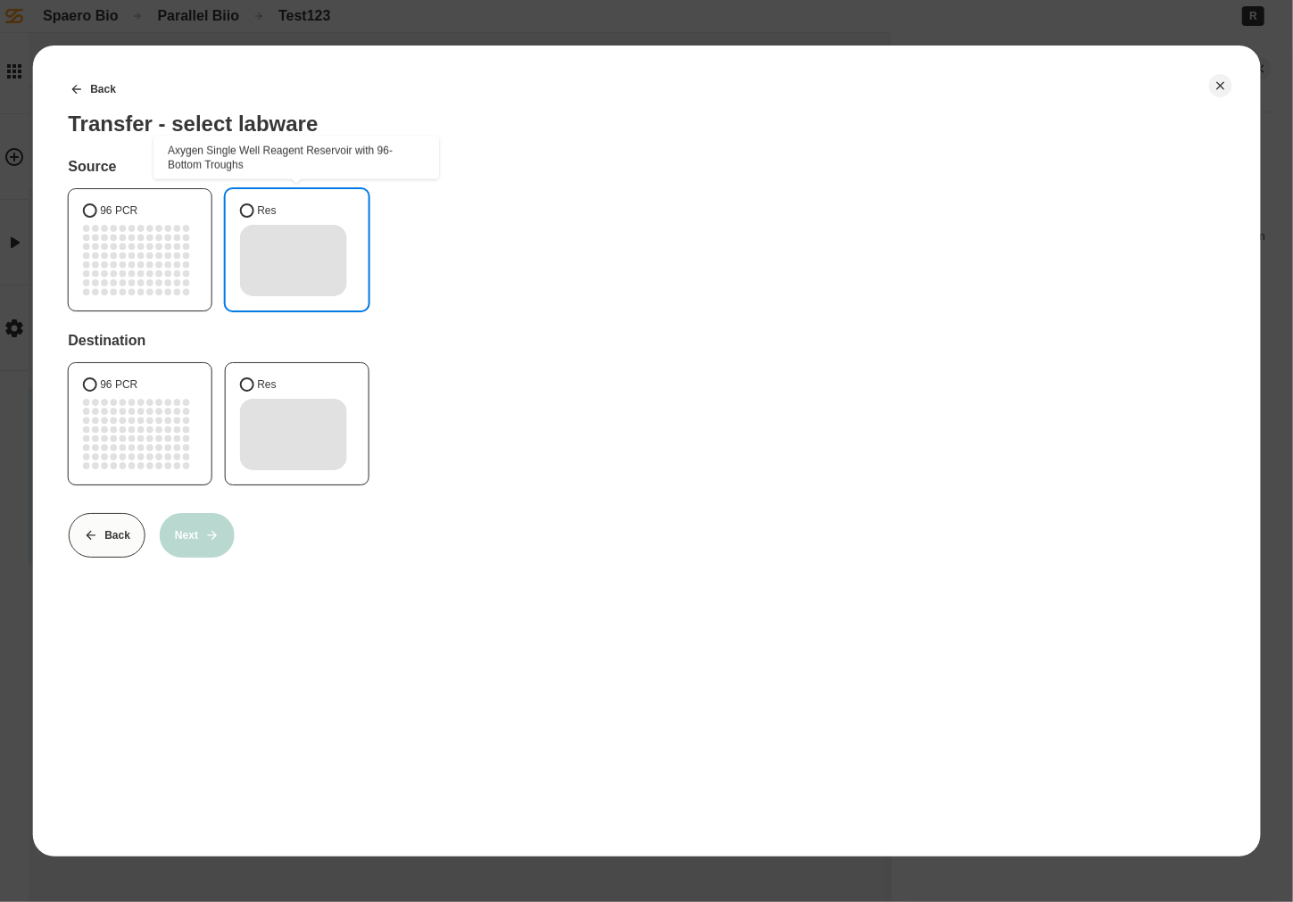
click at [271, 267] on rect "1" at bounding box center [292, 260] width 107 height 71
click at [253, 218] on button "Res" at bounding box center [246, 210] width 14 height 14
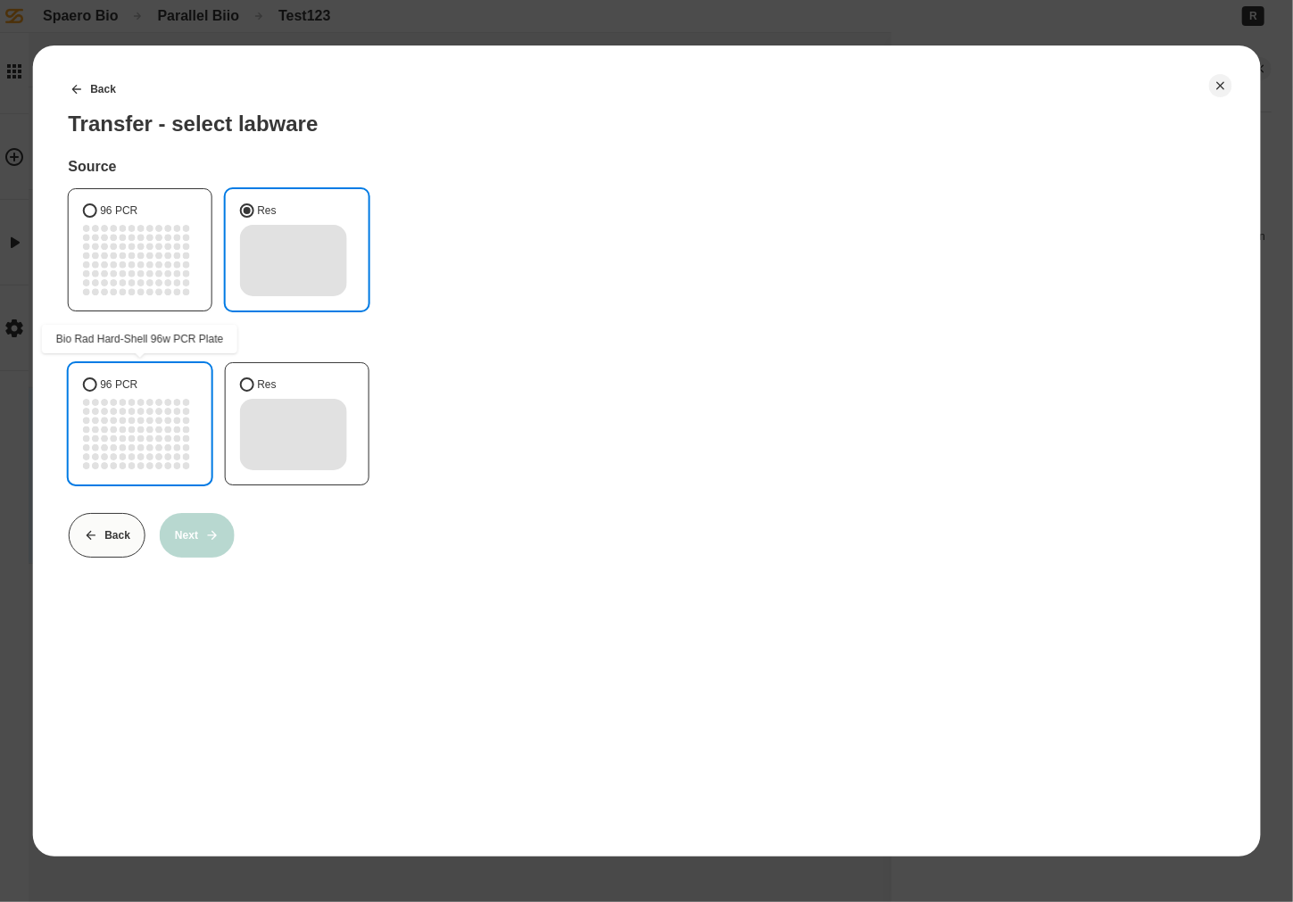
click at [192, 395] on label "96 PCR" at bounding box center [139, 423] width 143 height 121
click at [96, 392] on button "96 PCR" at bounding box center [89, 384] width 14 height 14
click at [193, 561] on div "Back Transfer - select labware Source 96 PCR Res Destination 96 PCR Res Back Ne…" at bounding box center [646, 452] width 1229 height 812
click at [193, 535] on button "Next" at bounding box center [197, 535] width 75 height 45
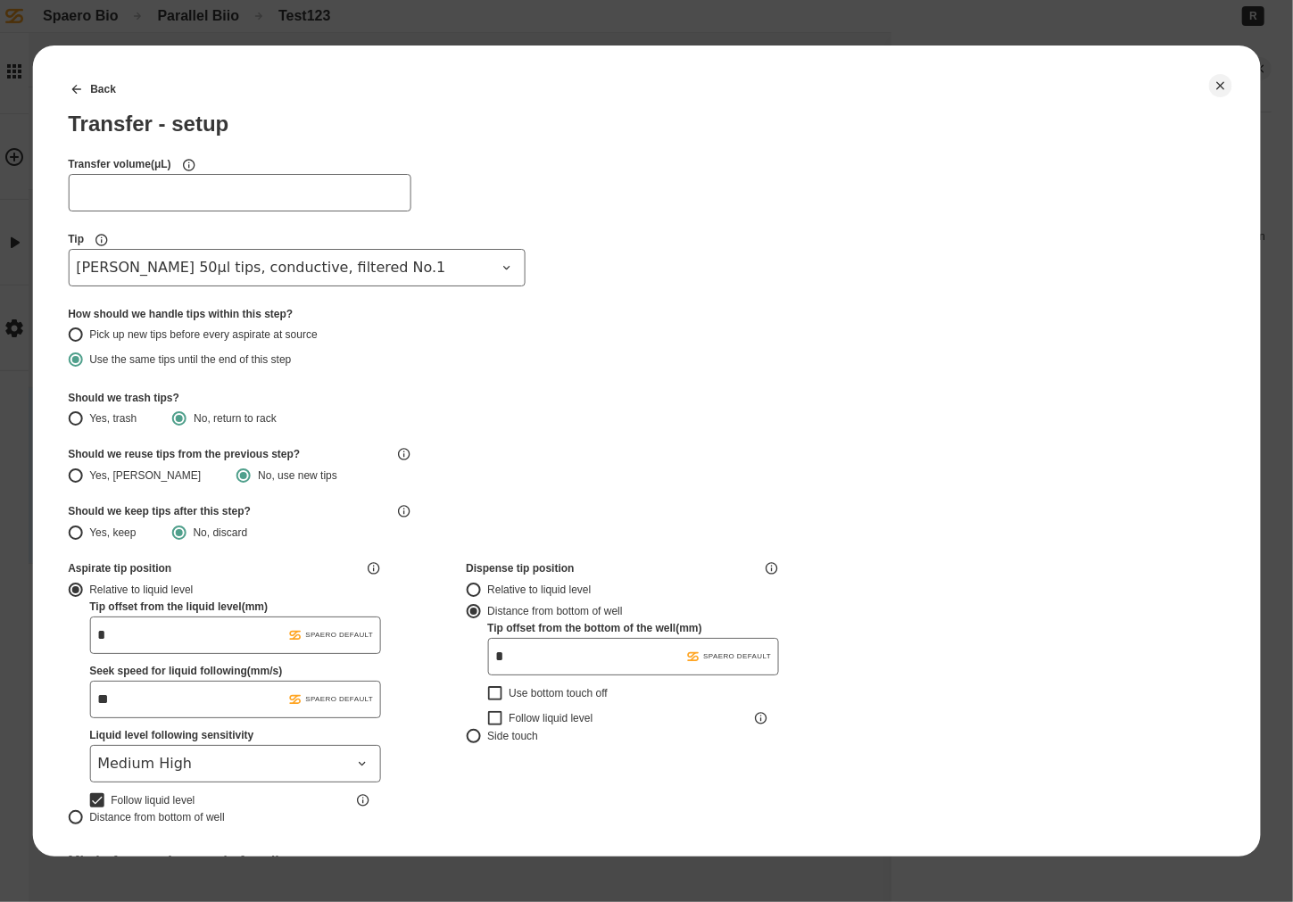
click at [168, 180] on input "Transfer volume ( μL )" at bounding box center [239, 192] width 343 height 37
type input "**"
click at [936, 386] on div "Back Transfer - setup Transfer volume ( μL ) ** Tip [PERSON_NAME] 50µl tips, co…" at bounding box center [646, 896] width 1157 height 1658
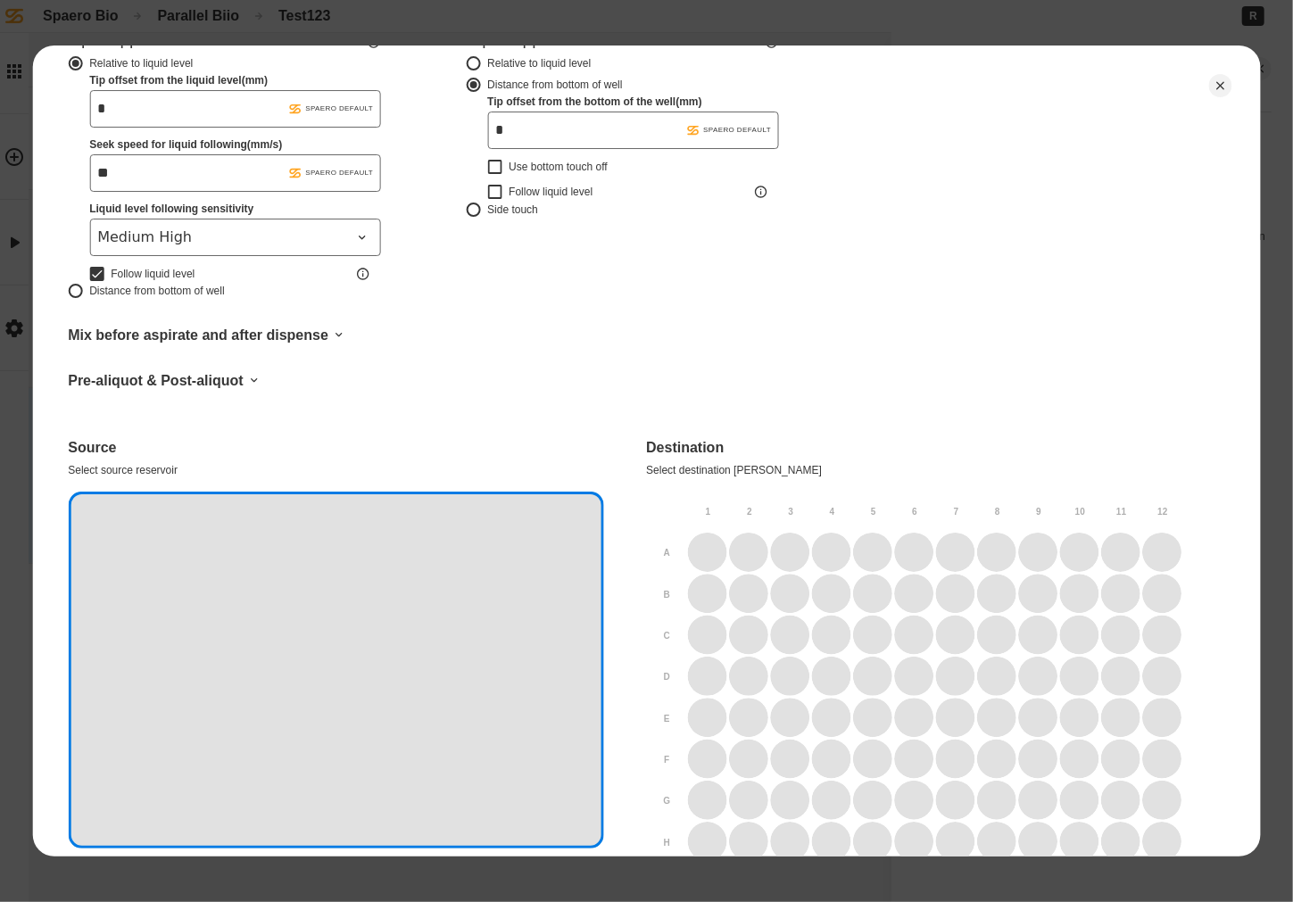
scroll to position [899, 0]
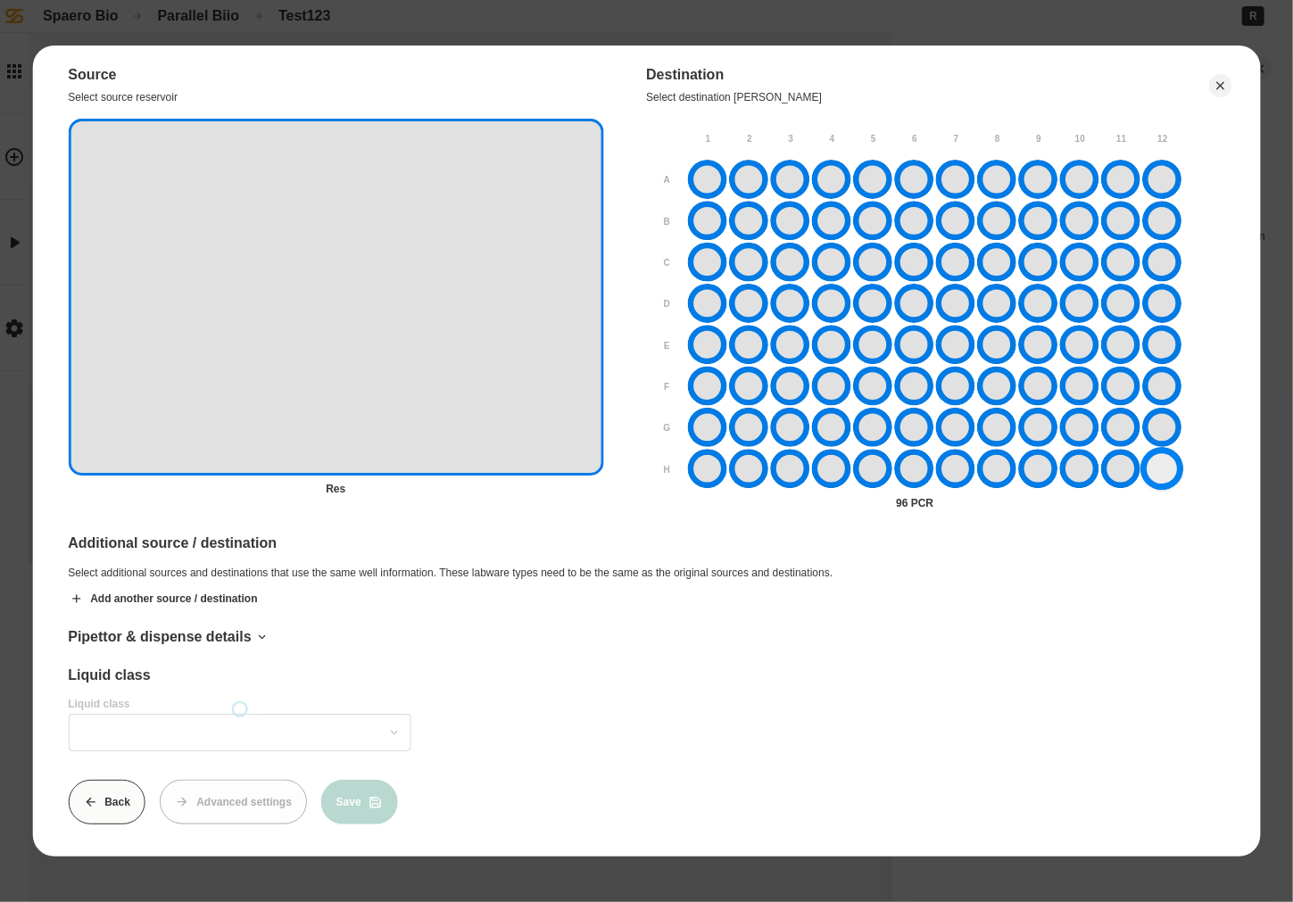
drag, startPoint x: 711, startPoint y: 180, endPoint x: 1171, endPoint y: 446, distance: 530.9
click at [1012, 475] on div at bounding box center [935, 324] width 494 height 329
click at [159, 738] on input "Liquid class" at bounding box center [239, 732] width 343 height 37
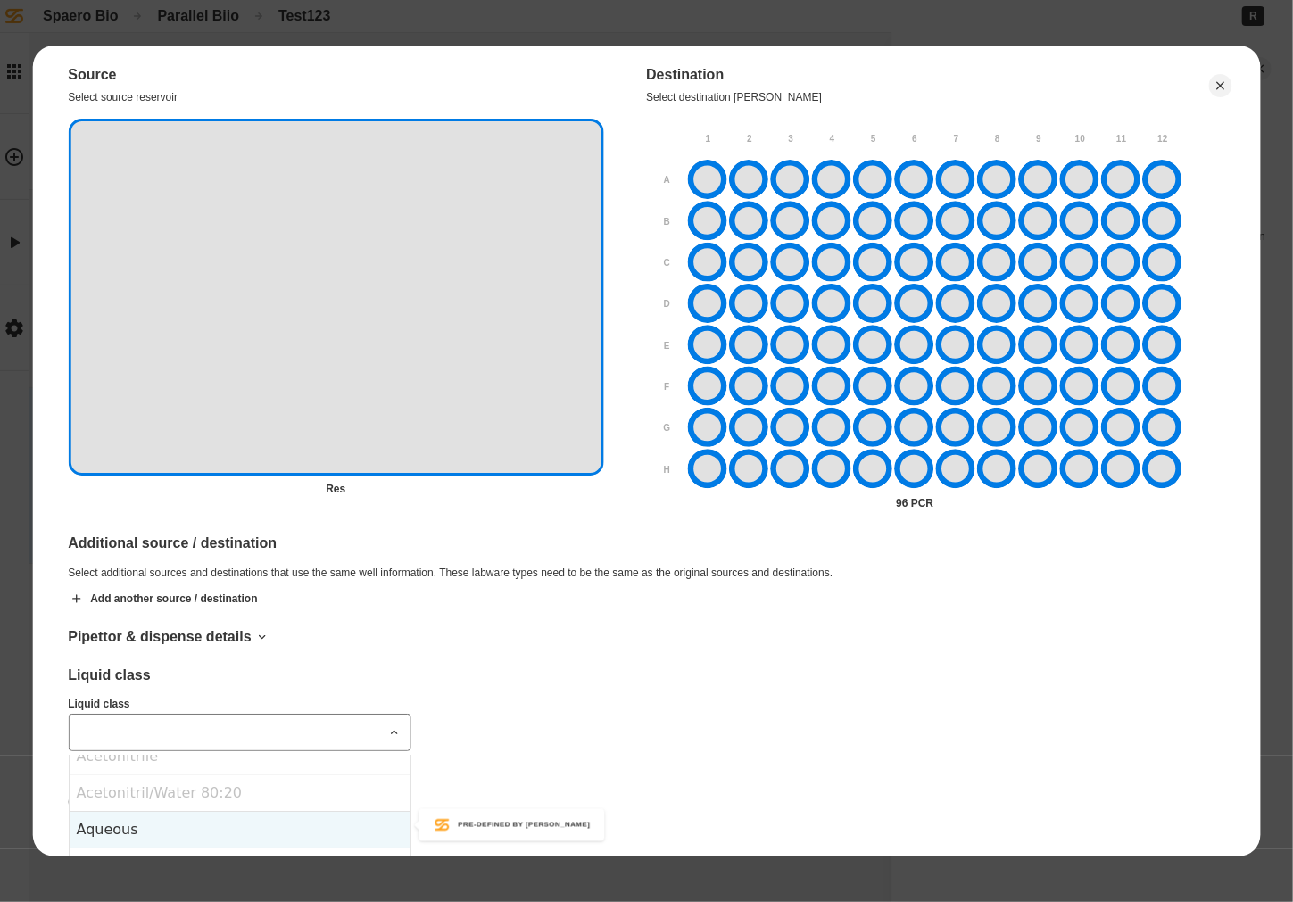
click at [121, 817] on div "Aqueous" at bounding box center [239, 829] width 341 height 37
type input "*******"
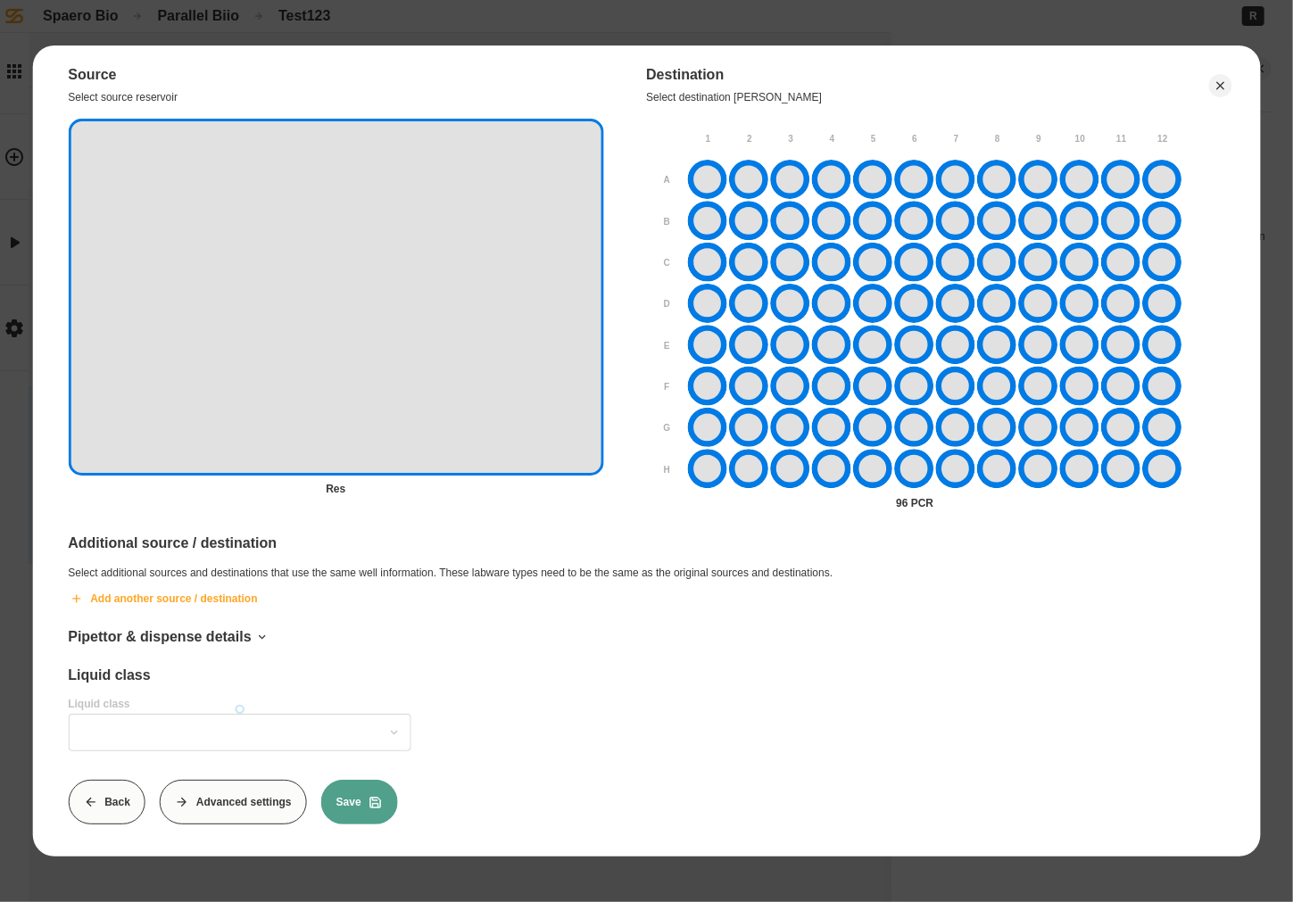
type input "*******"
click at [335, 783] on button "Save" at bounding box center [359, 802] width 77 height 45
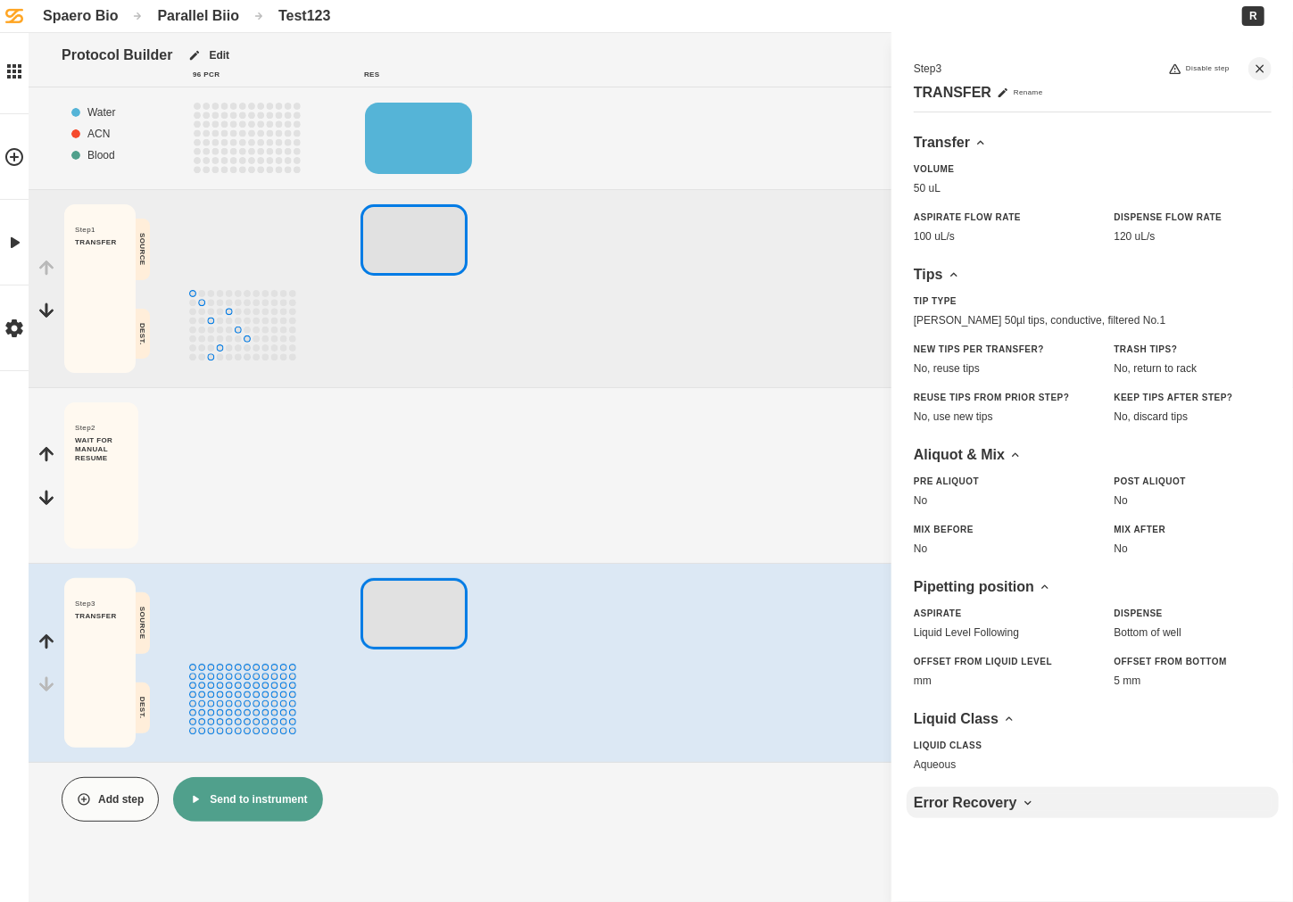
click at [994, 808] on div "Error Recovery" at bounding box center [1093, 802] width 358 height 17
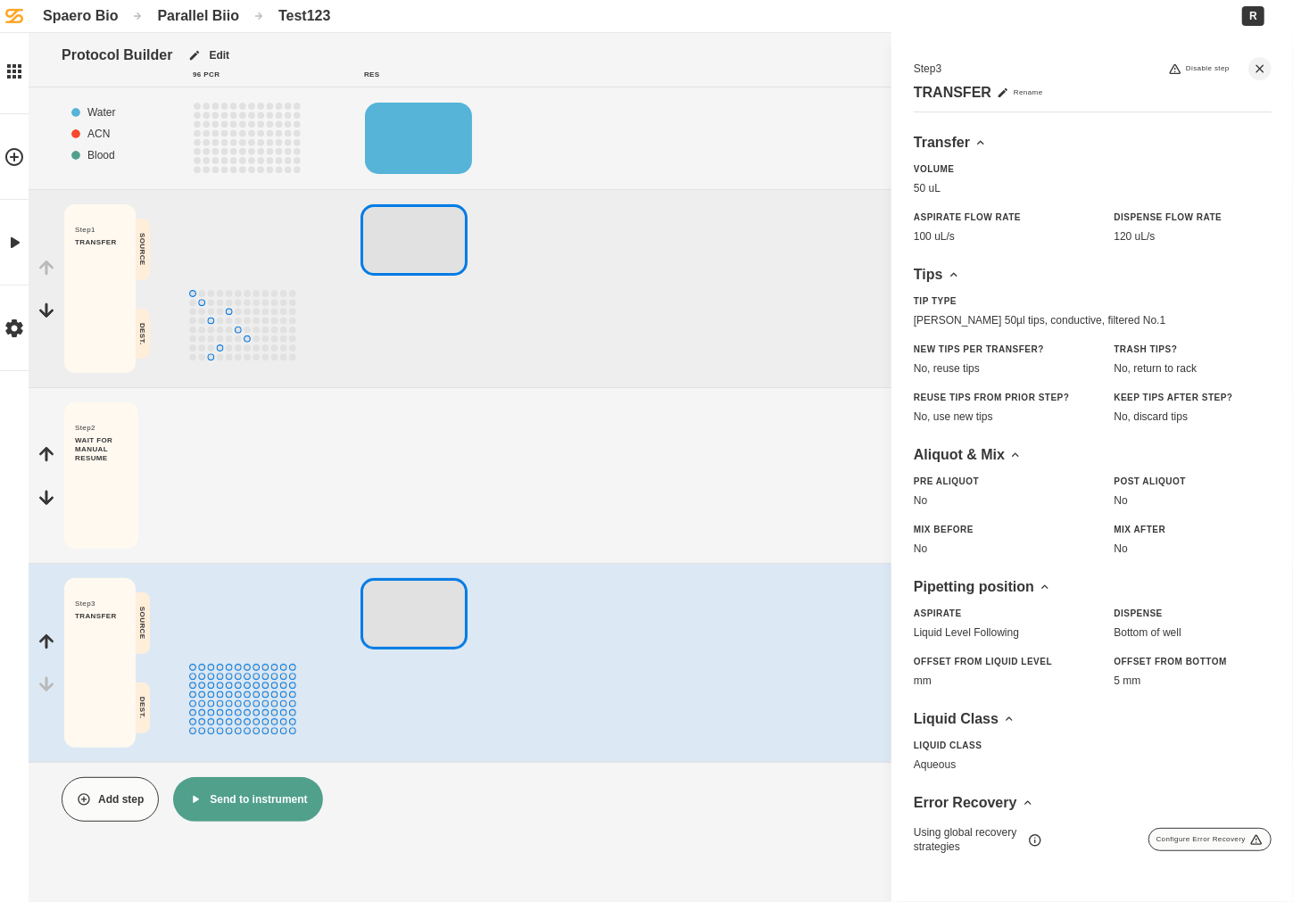
click at [1012, 848] on button "Configure Error Recovery" at bounding box center [1209, 839] width 123 height 23
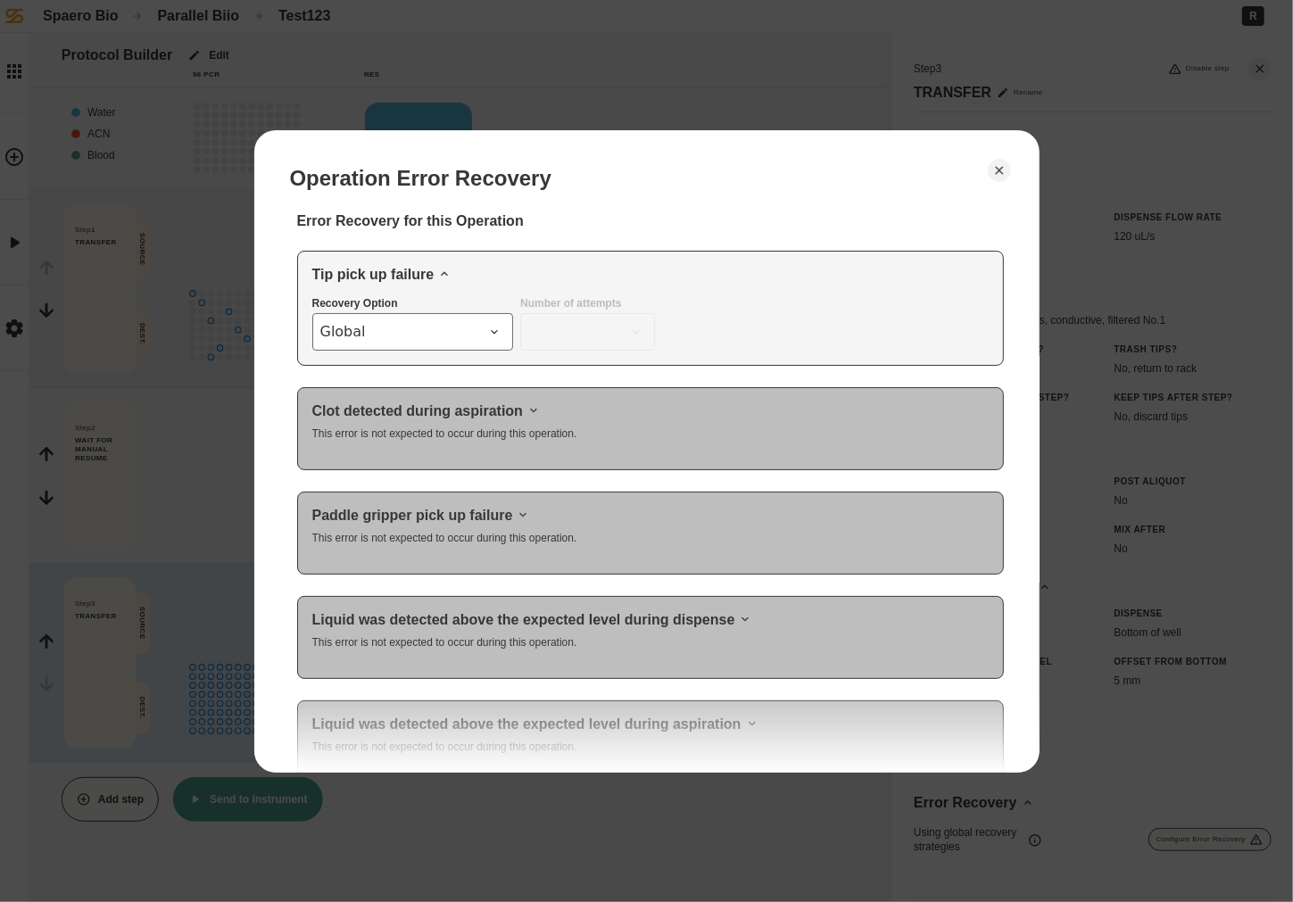
click at [474, 324] on span "Global" at bounding box center [402, 331] width 164 height 21
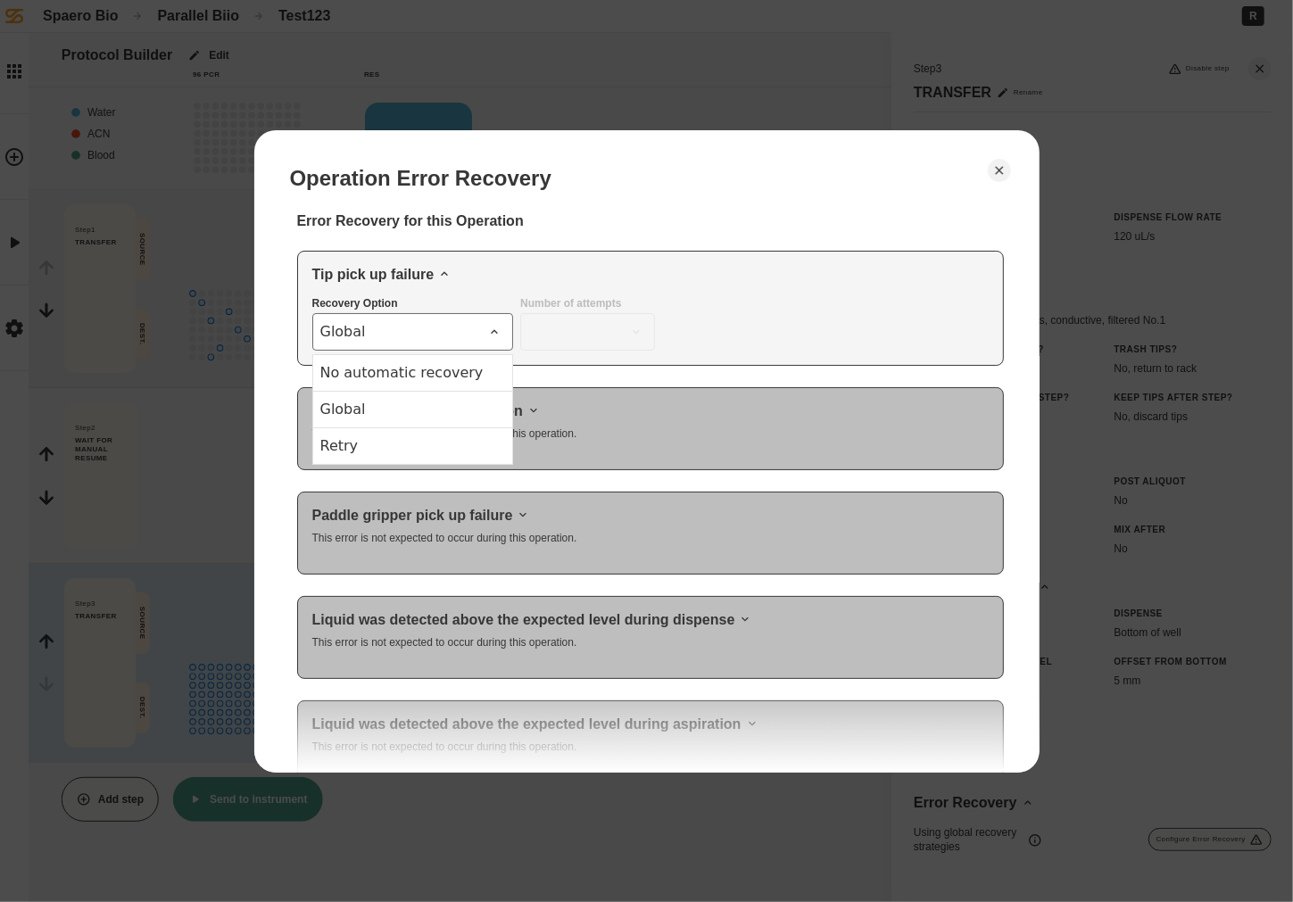
click at [591, 302] on label "Number of attempts" at bounding box center [570, 305] width 101 height 16
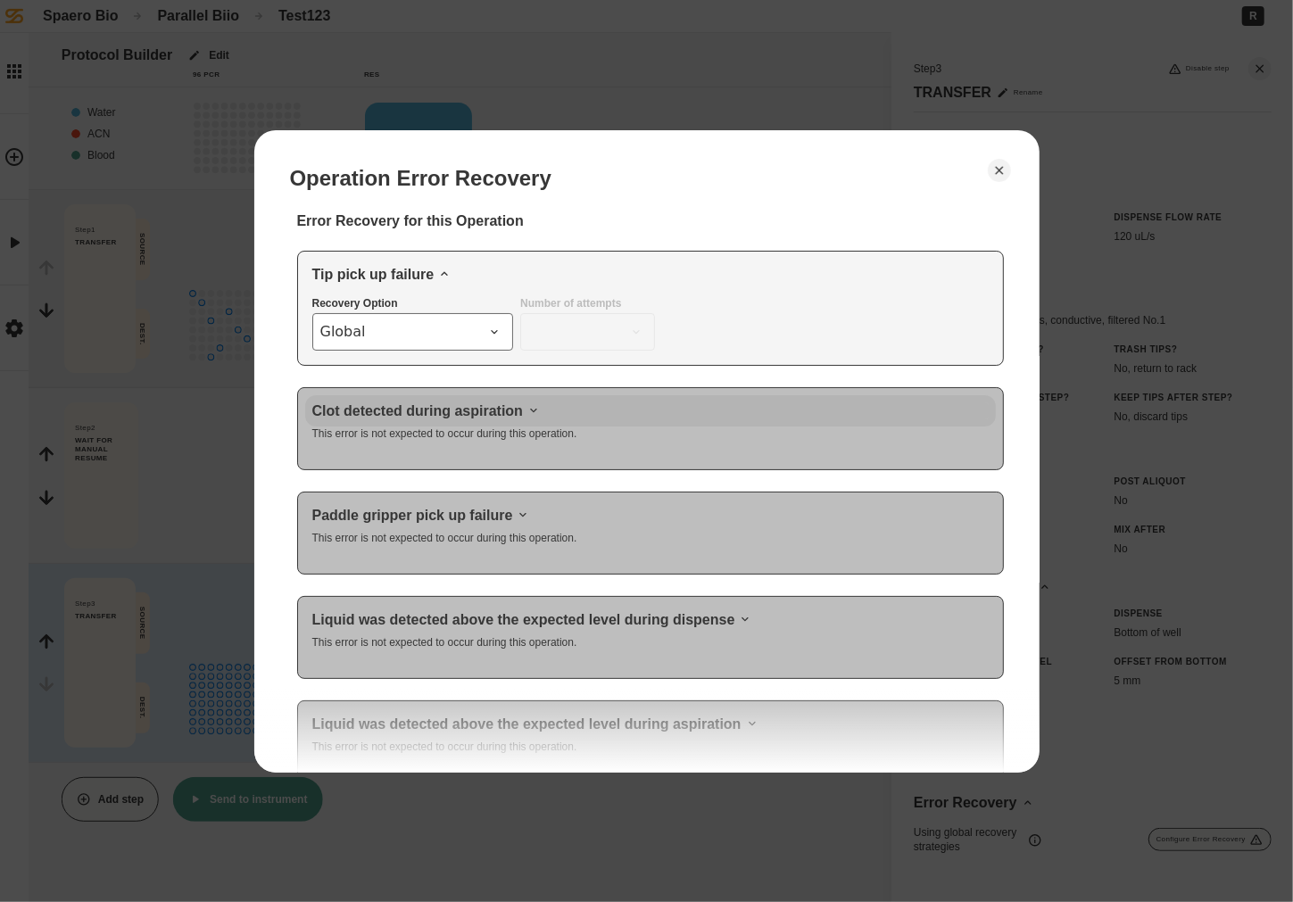
click at [526, 413] on icon at bounding box center [533, 410] width 14 height 14
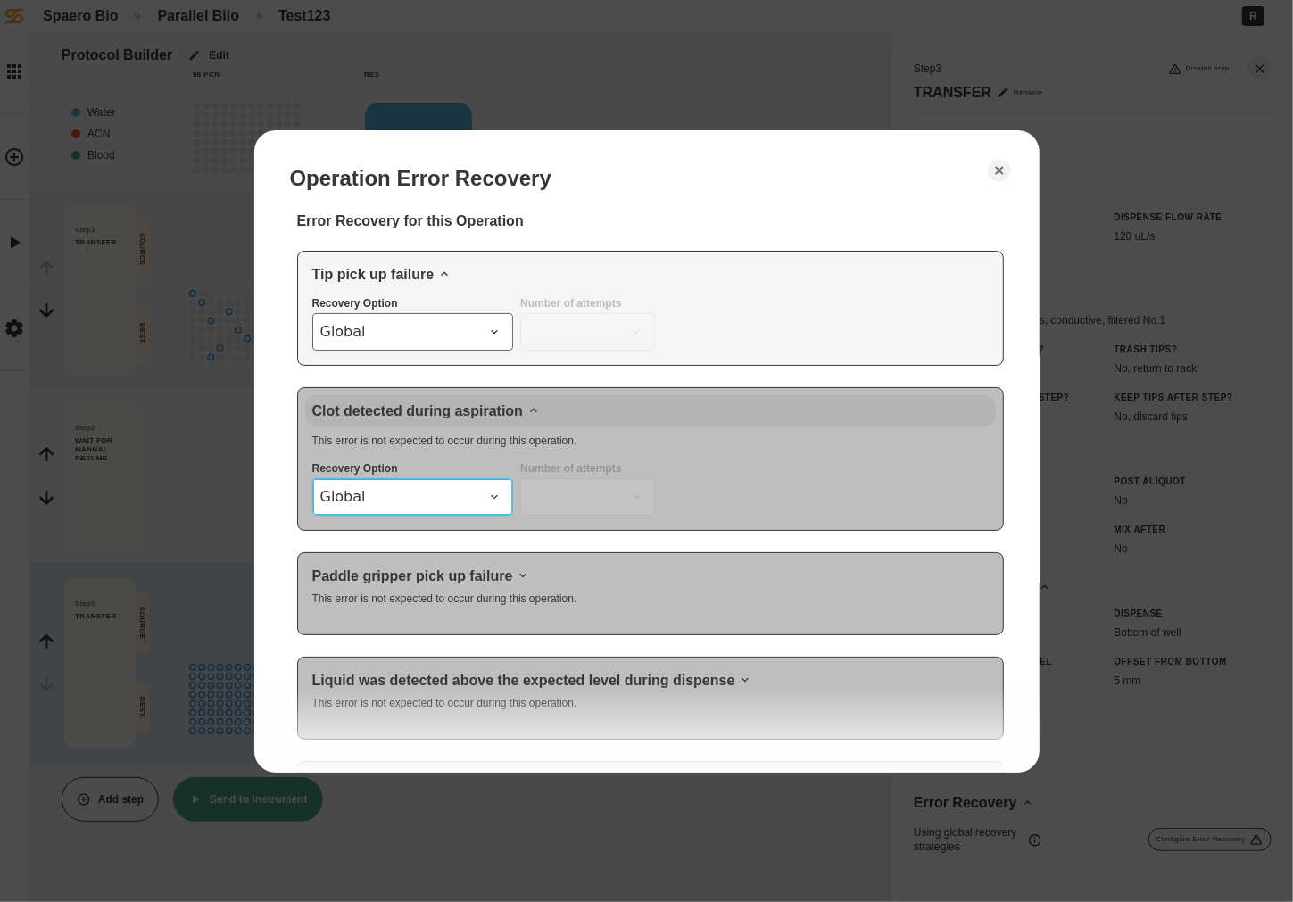
click at [482, 486] on span "Global" at bounding box center [402, 496] width 164 height 21
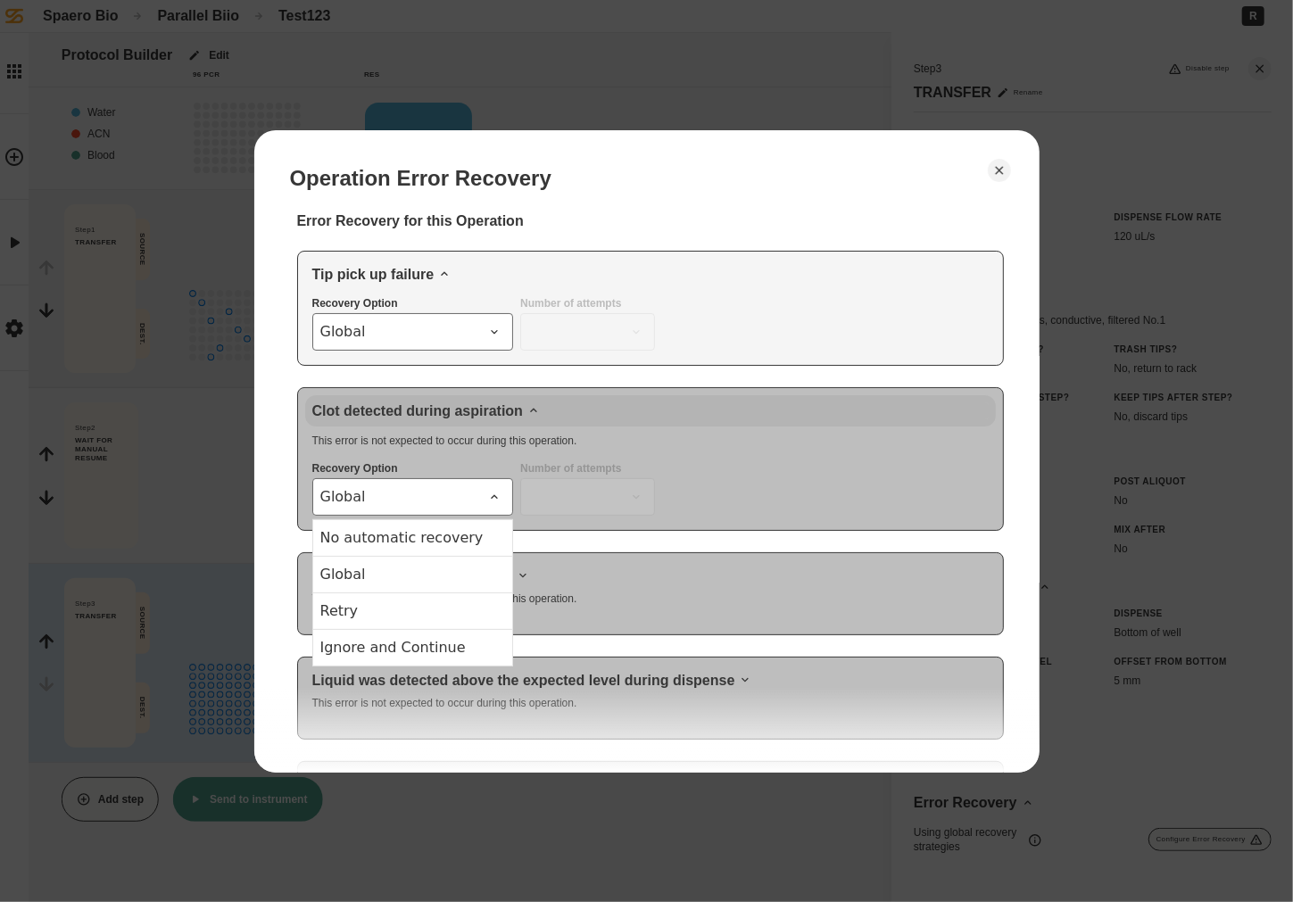
click at [576, 291] on div "Tip pick up failure Recovery Option Global Number of attempts" at bounding box center [650, 308] width 707 height 115
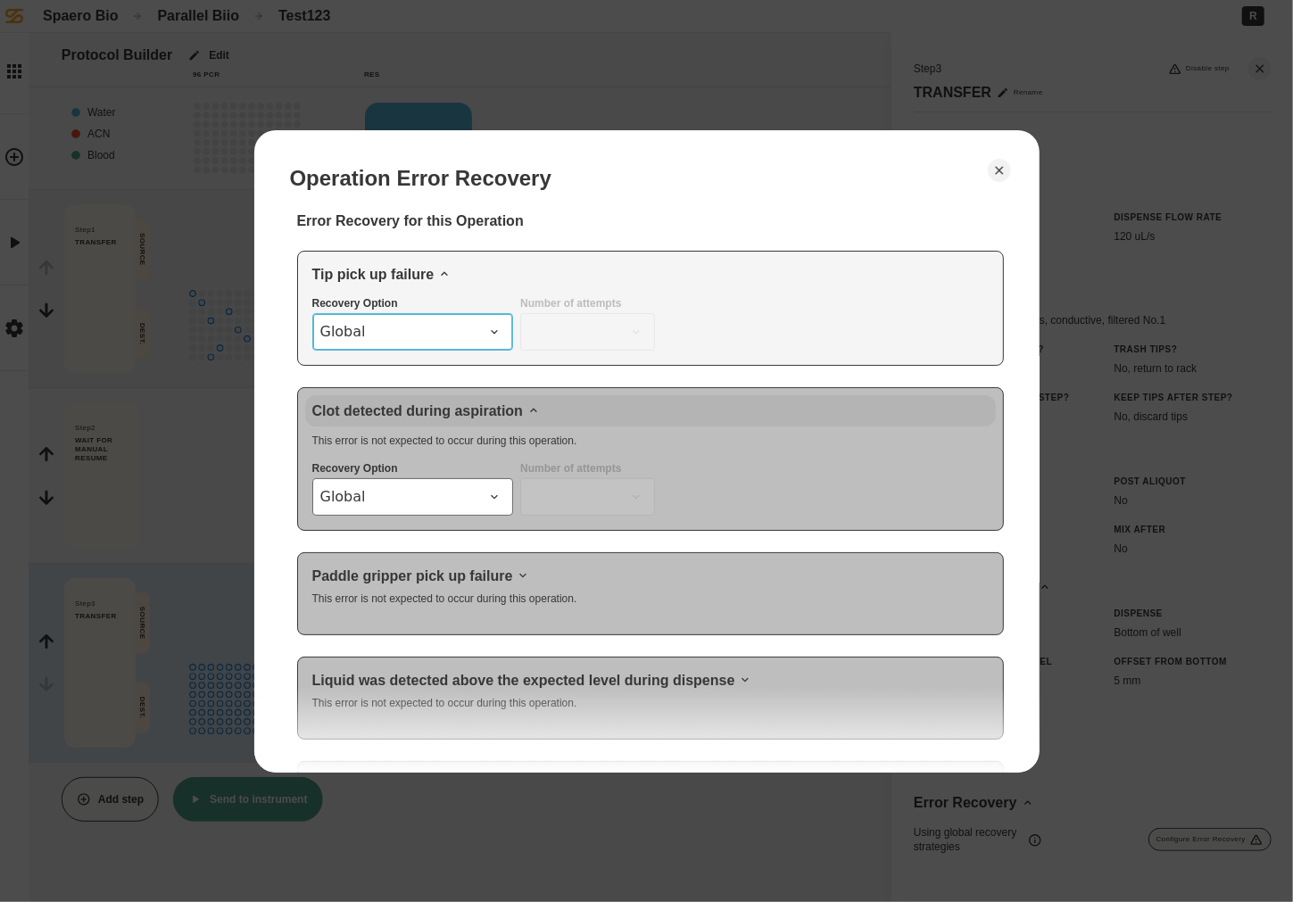
click at [509, 317] on button "Global" at bounding box center [413, 331] width 202 height 37
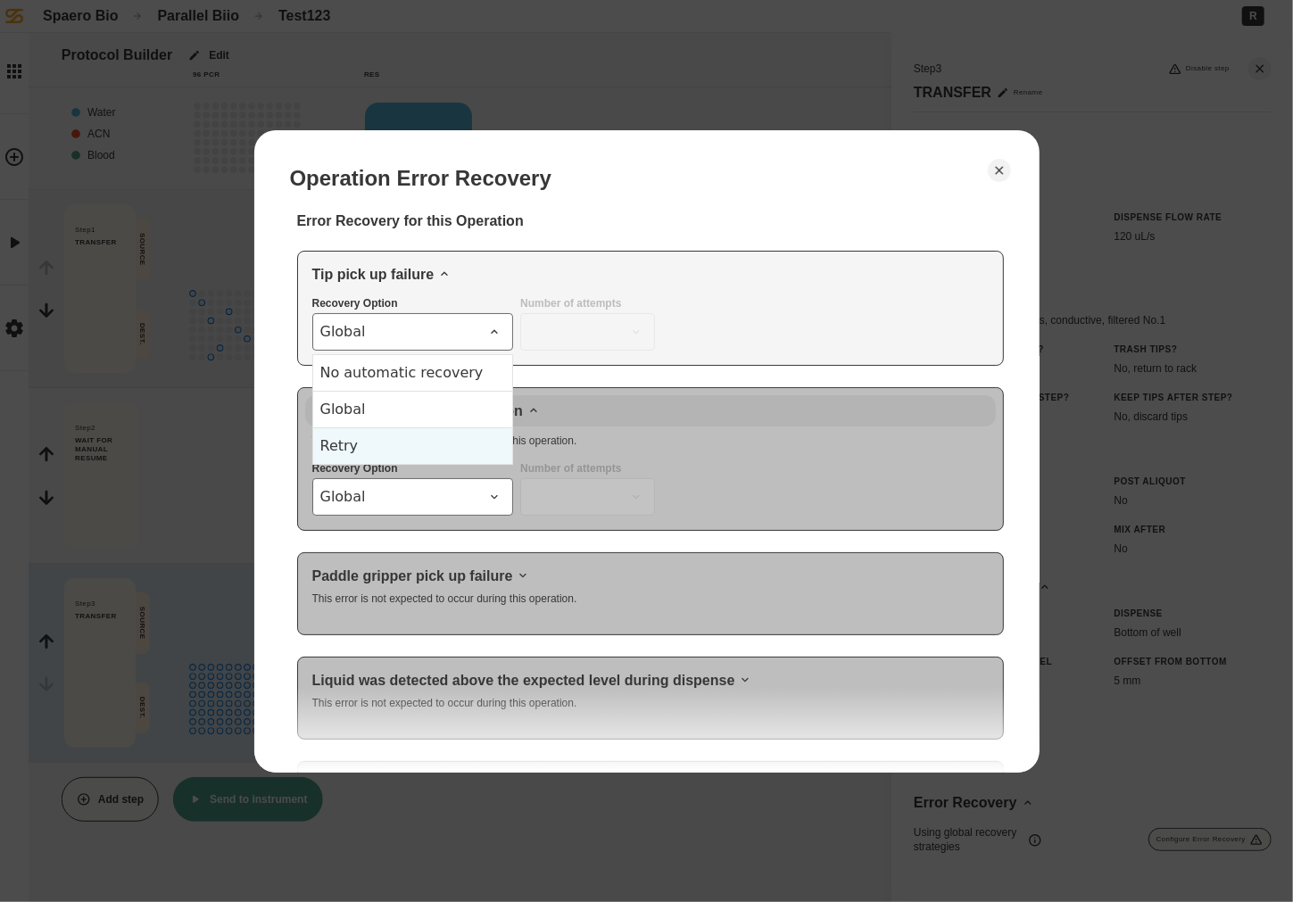
click at [433, 436] on div "Retry" at bounding box center [413, 445] width 200 height 37
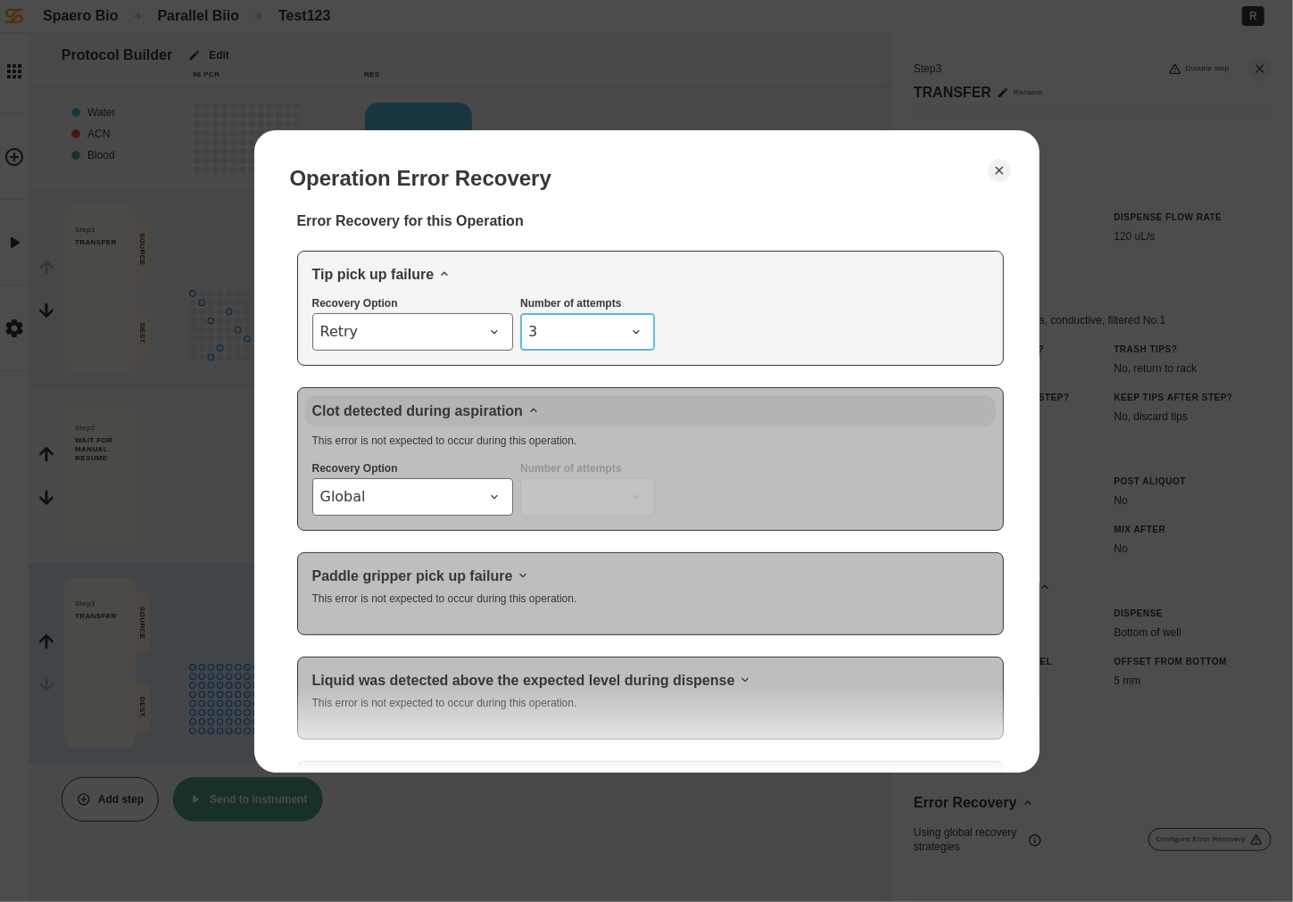
click at [609, 322] on span "3" at bounding box center [576, 331] width 96 height 21
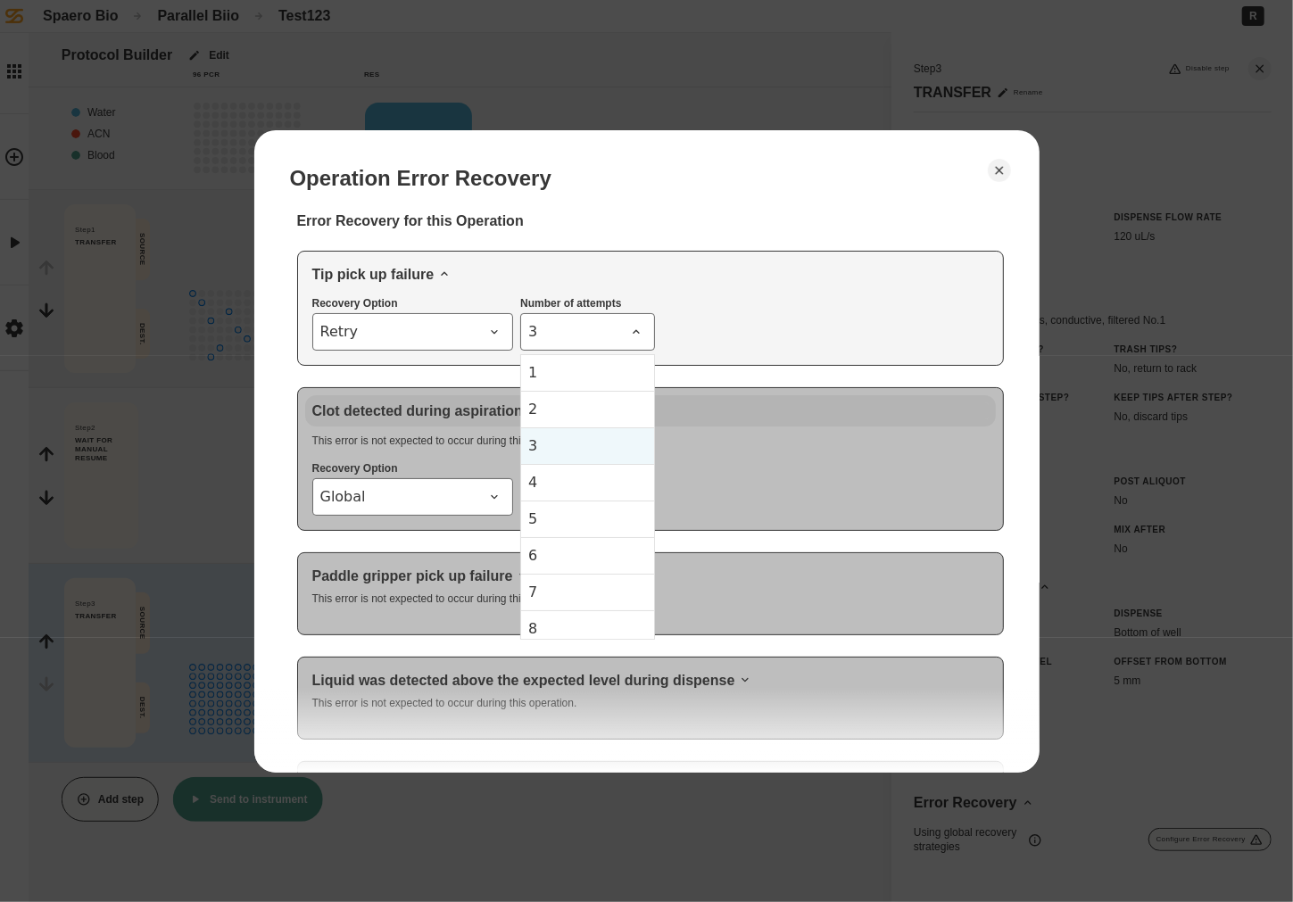
click at [729, 170] on div "Operation Error Recovery" at bounding box center [647, 178] width 714 height 25
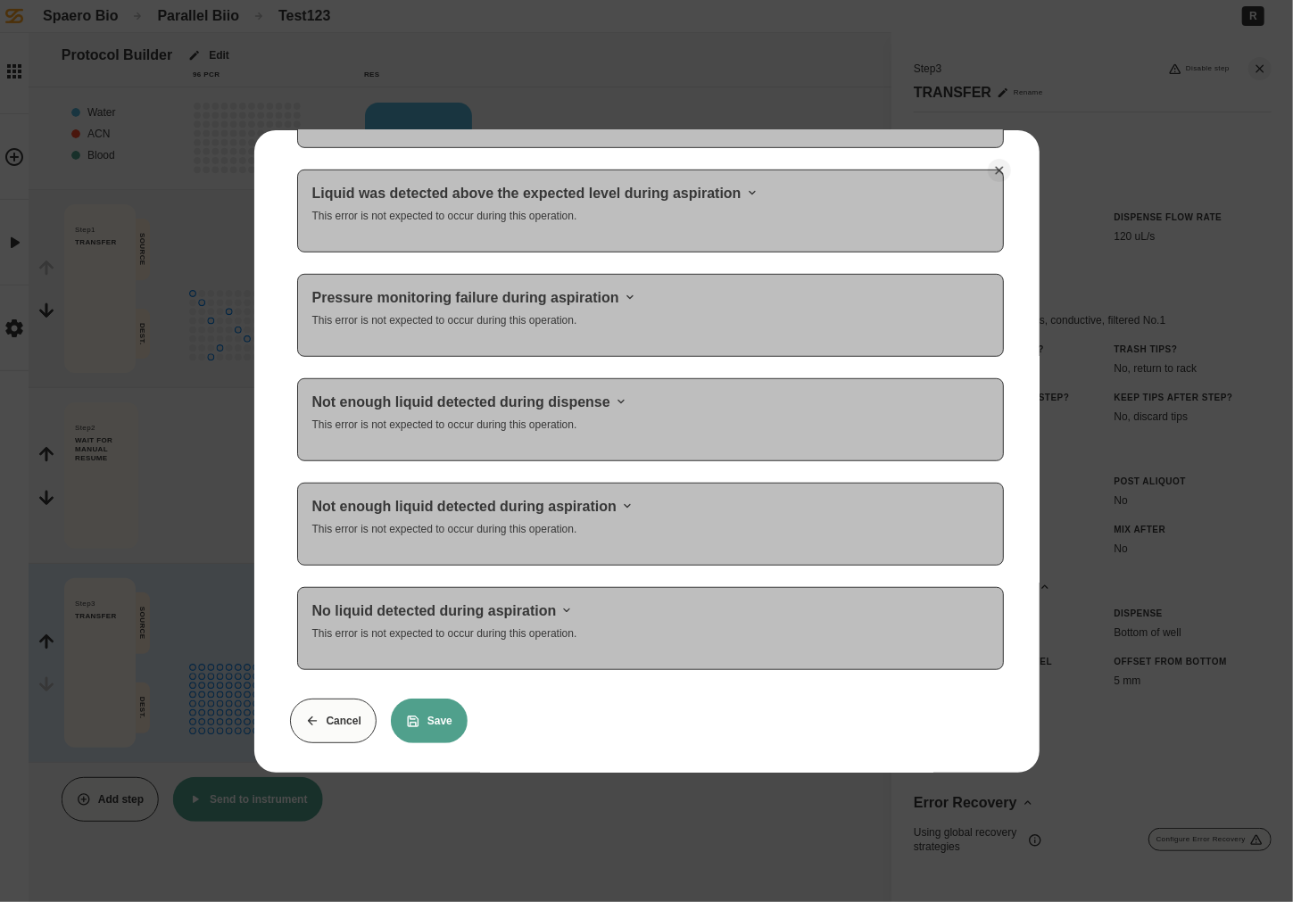
scroll to position [0, 0]
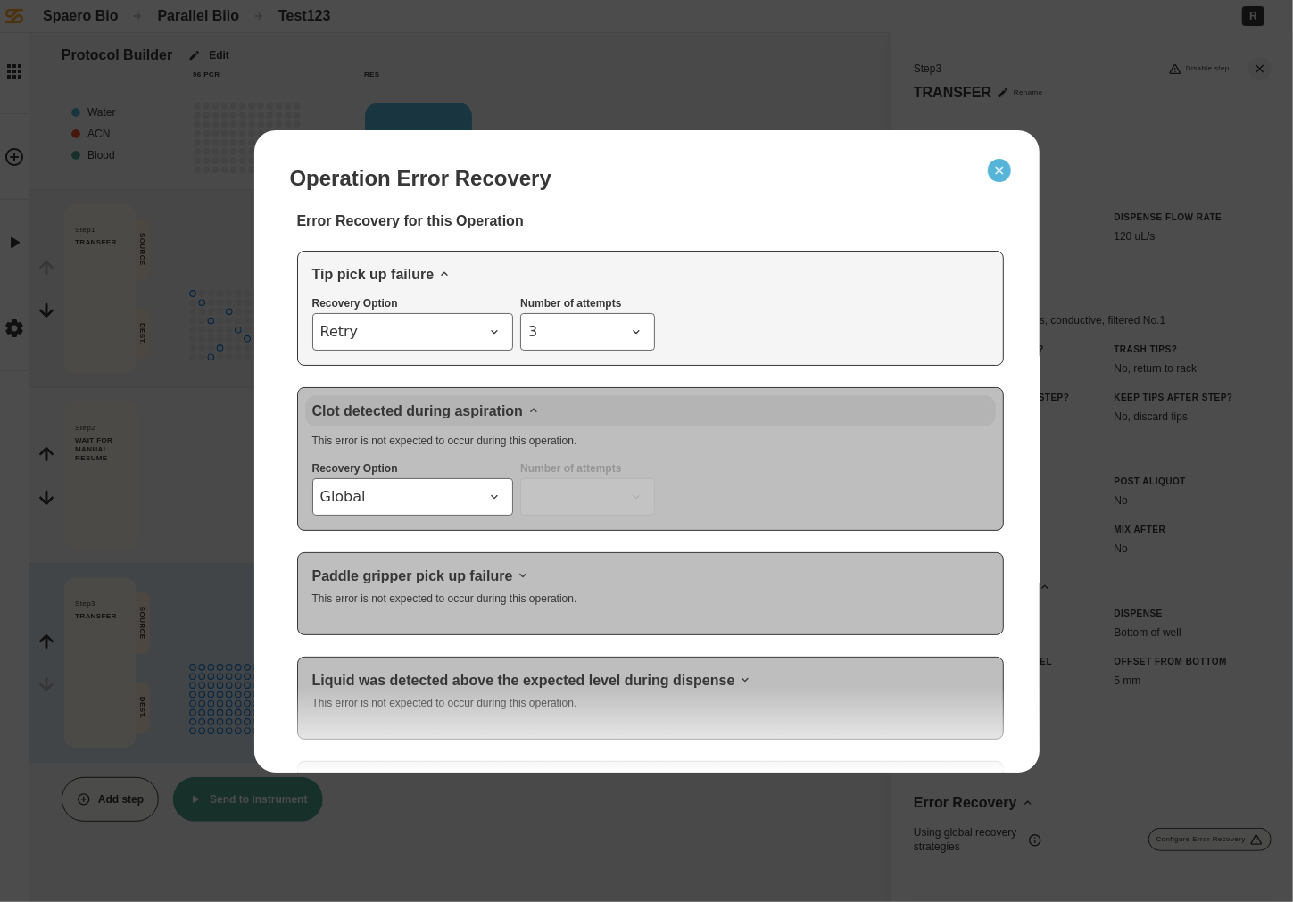
click at [1008, 170] on button "Close" at bounding box center [999, 170] width 23 height 23
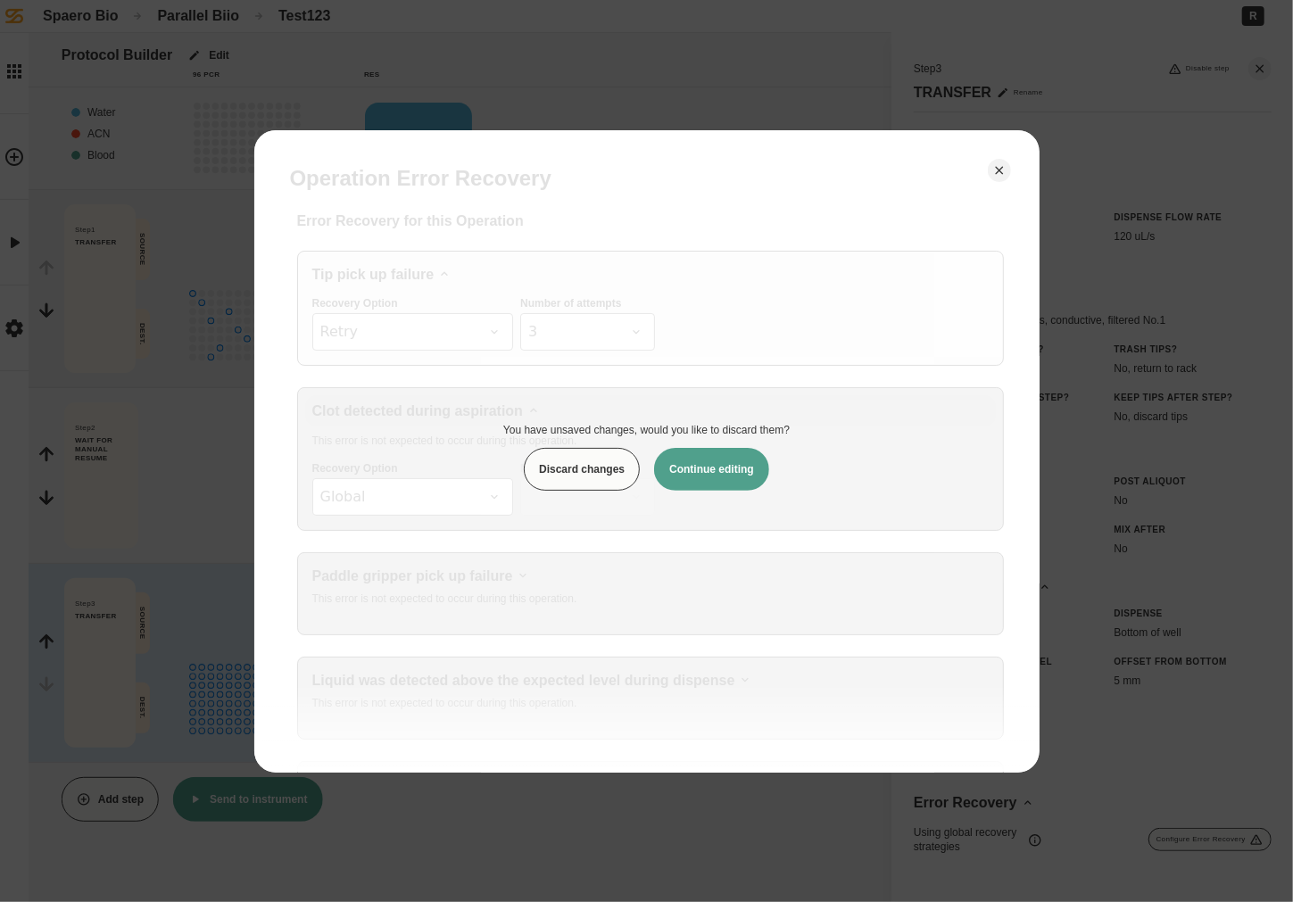
click at [628, 476] on button "Discard changes" at bounding box center [582, 469] width 116 height 43
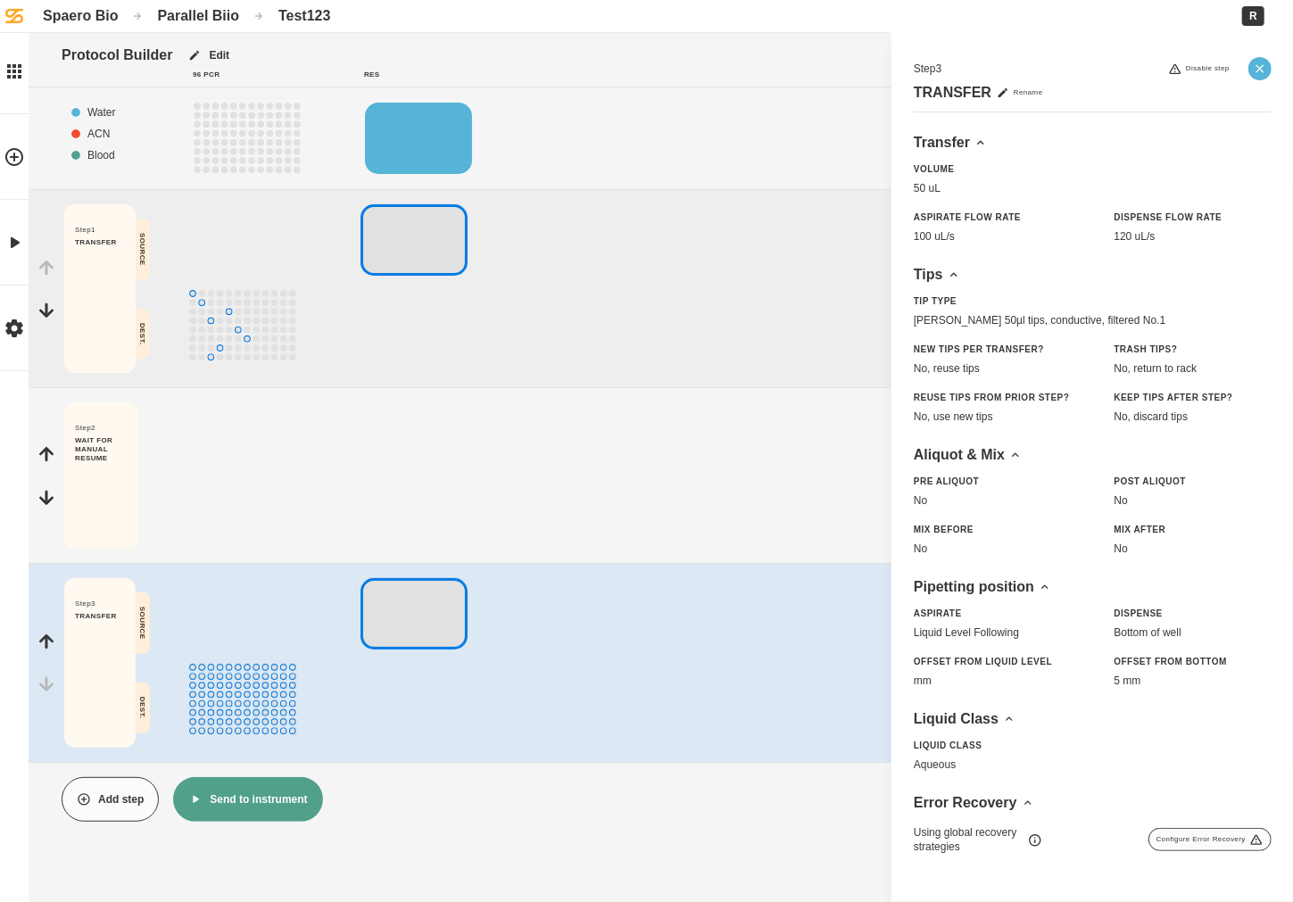
click at [1012, 66] on icon "Close" at bounding box center [1260, 69] width 14 height 14
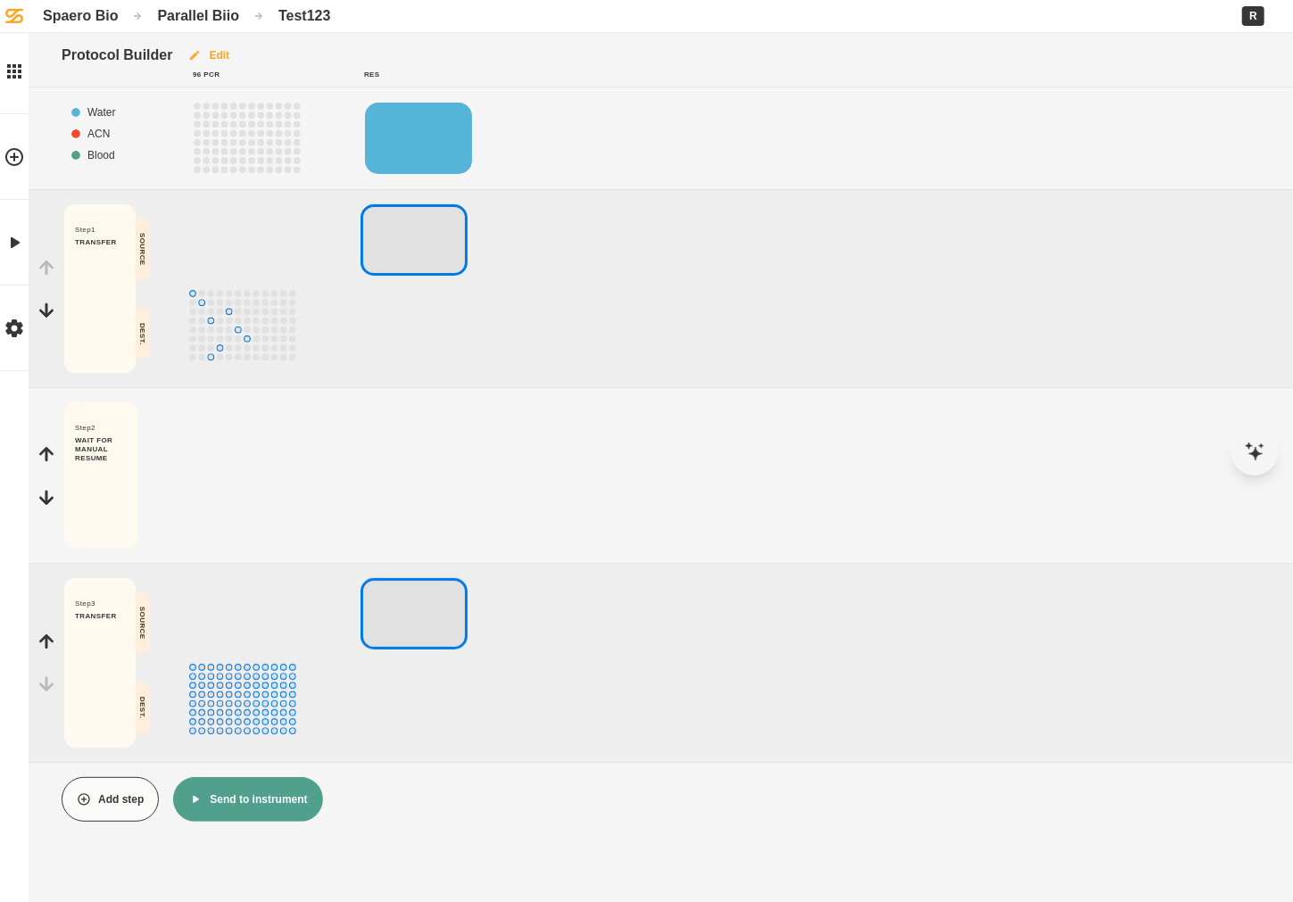
click at [229, 54] on button "Edit" at bounding box center [208, 55] width 72 height 45
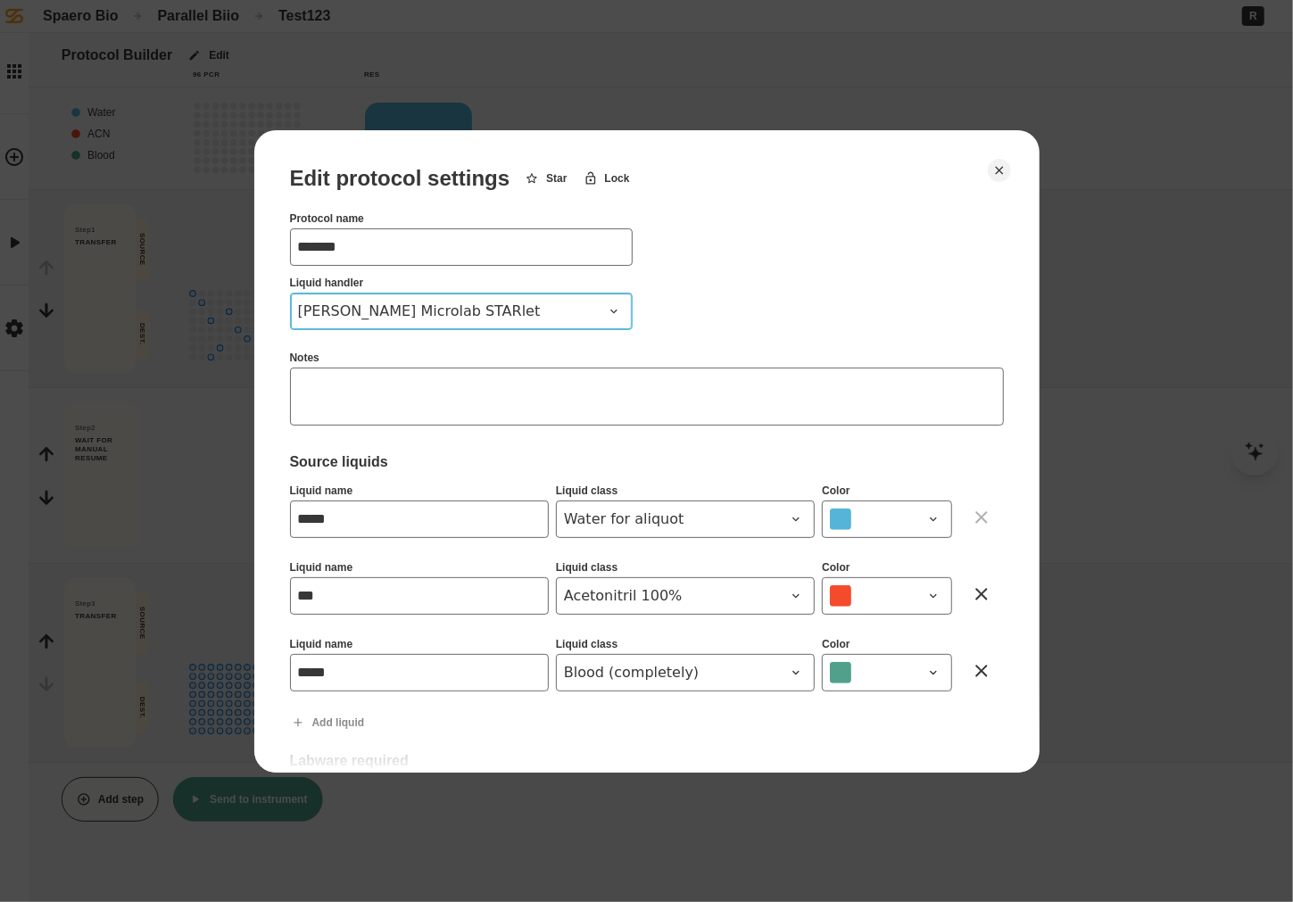
click at [535, 325] on button "[PERSON_NAME] Microlab STARlet" at bounding box center [461, 311] width 343 height 37
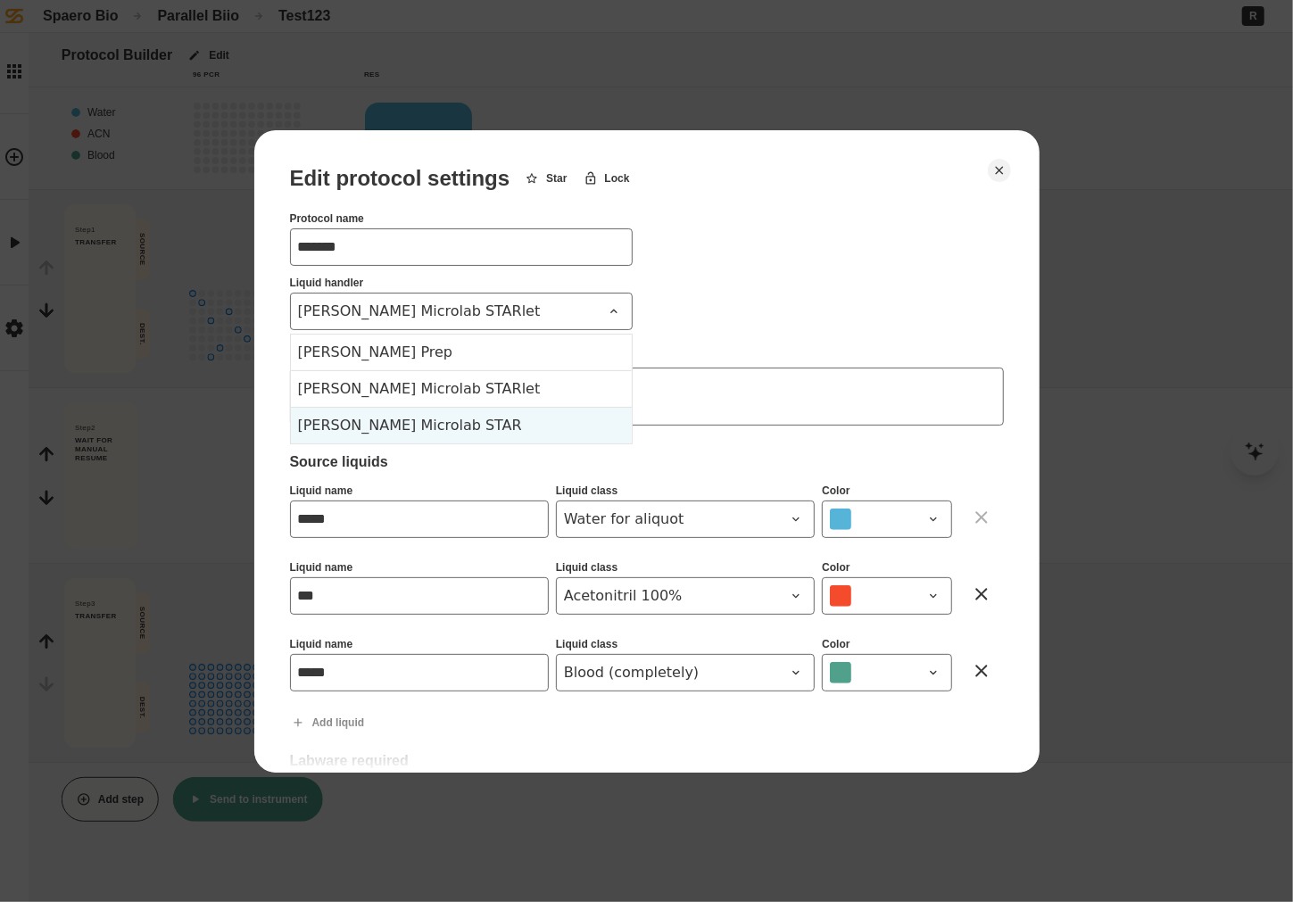
click at [520, 407] on div "[PERSON_NAME] Microlab STAR" at bounding box center [461, 425] width 341 height 37
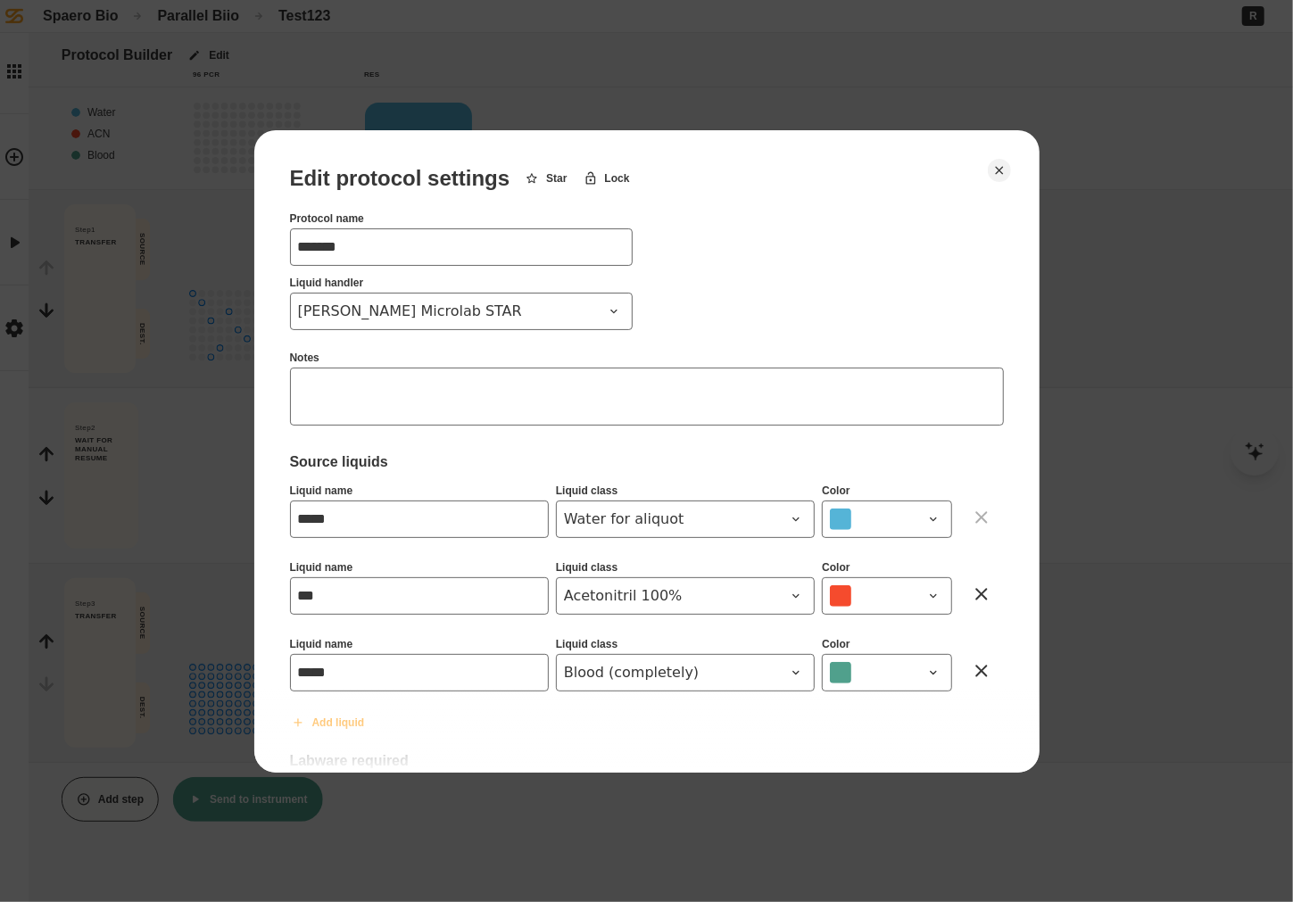
scroll to position [631, 0]
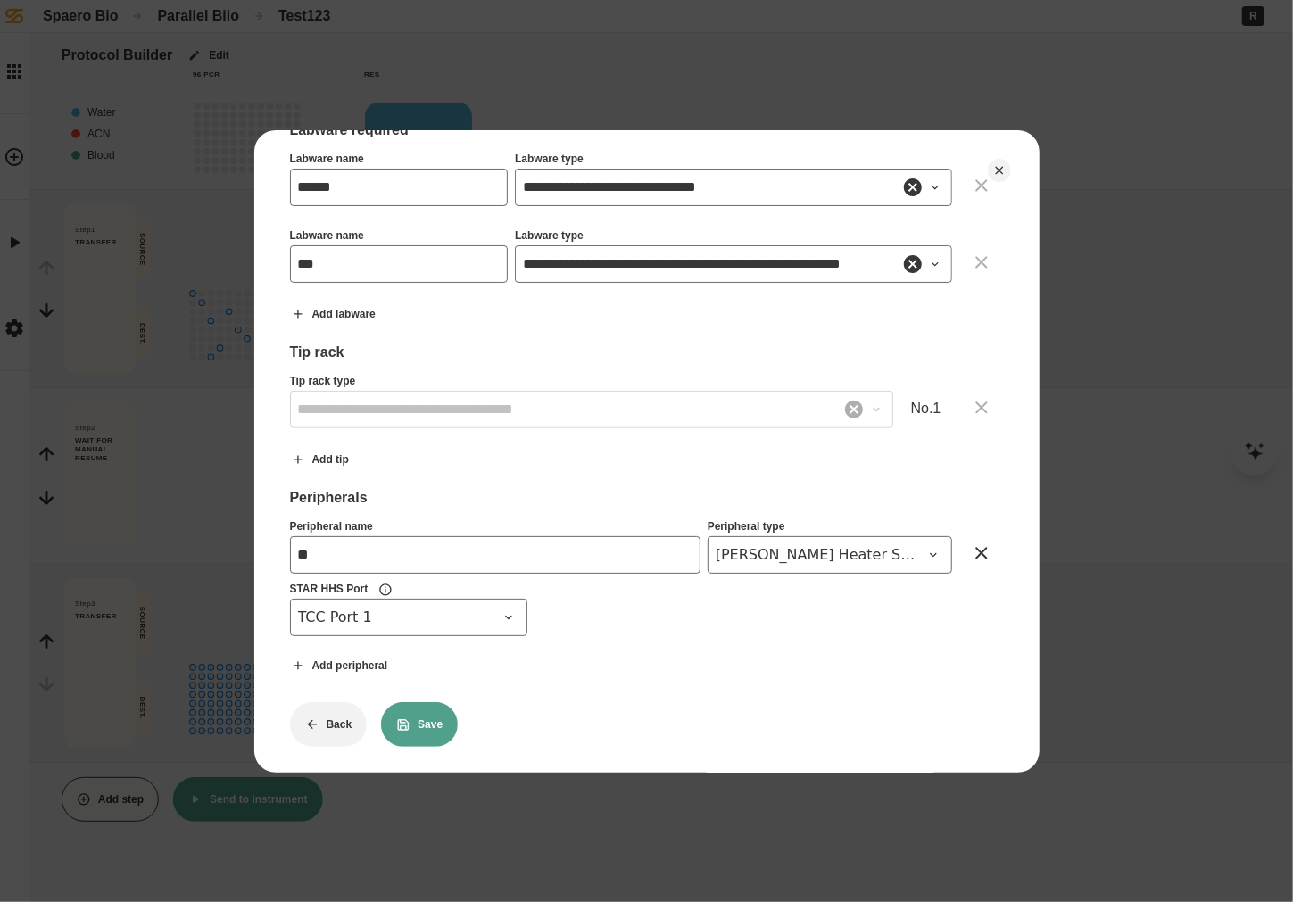
click at [431, 713] on button "Save" at bounding box center [419, 724] width 77 height 45
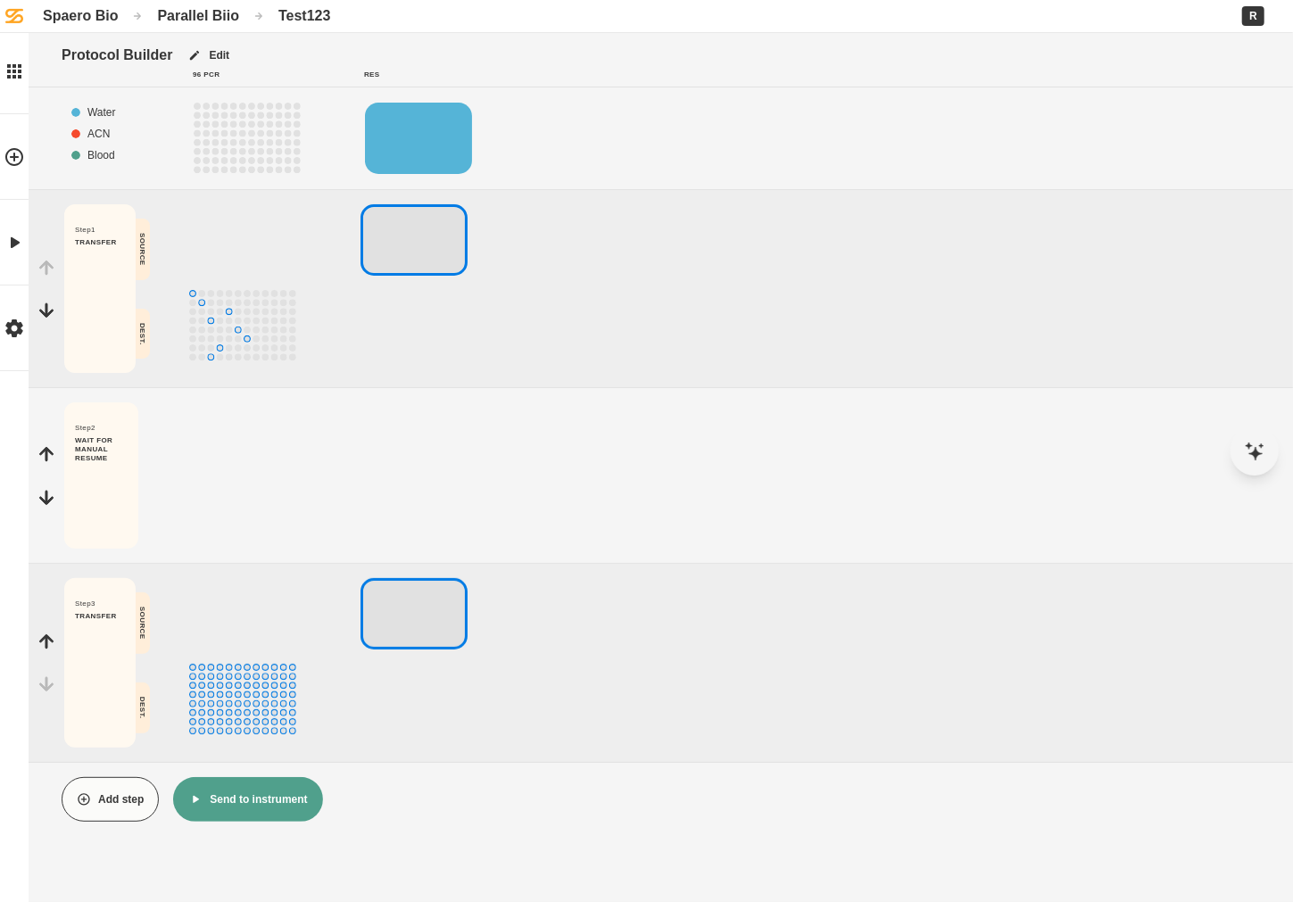
click at [253, 786] on button "Send to instrument" at bounding box center [247, 799] width 149 height 45
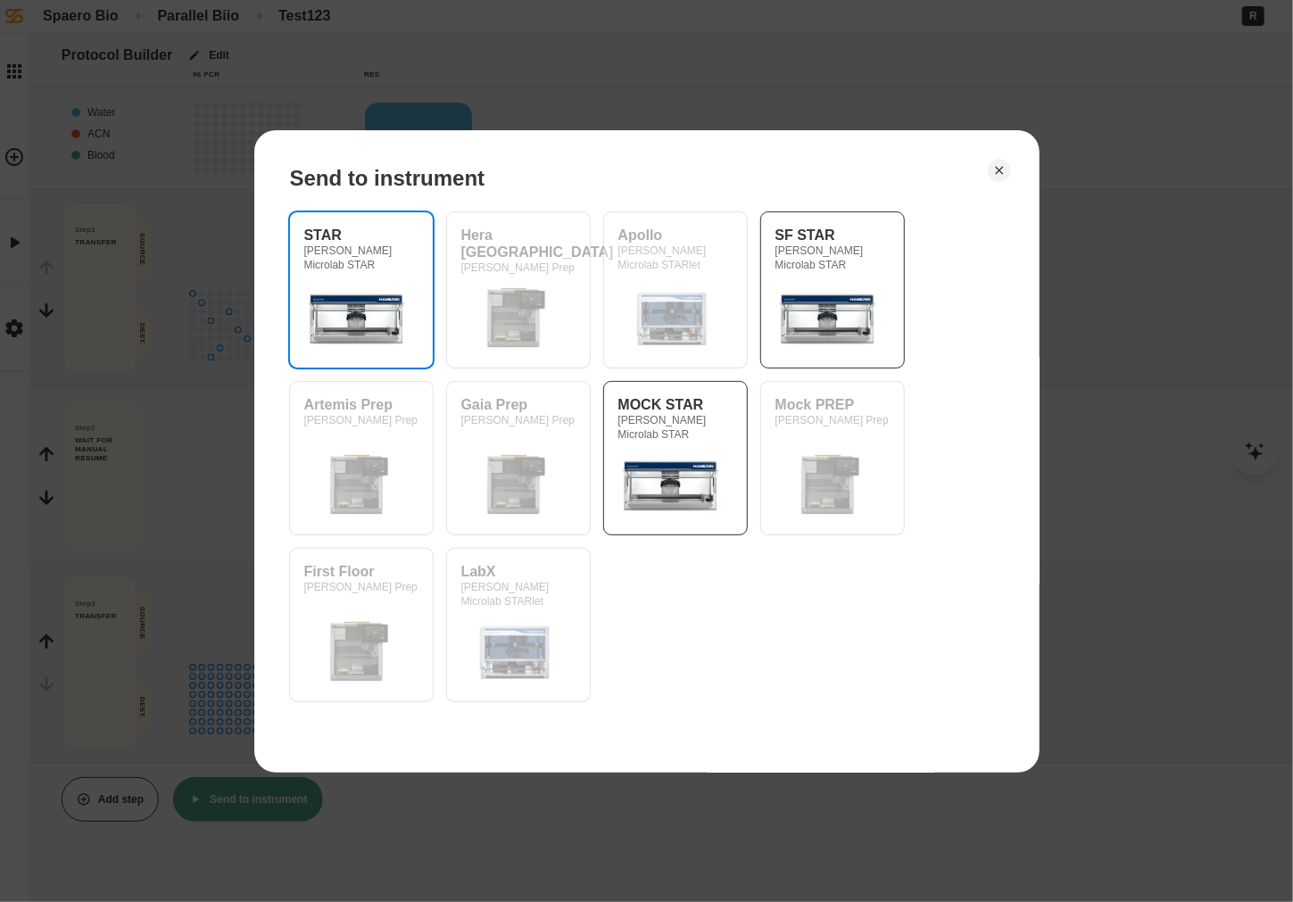
click at [397, 299] on img at bounding box center [357, 317] width 107 height 71
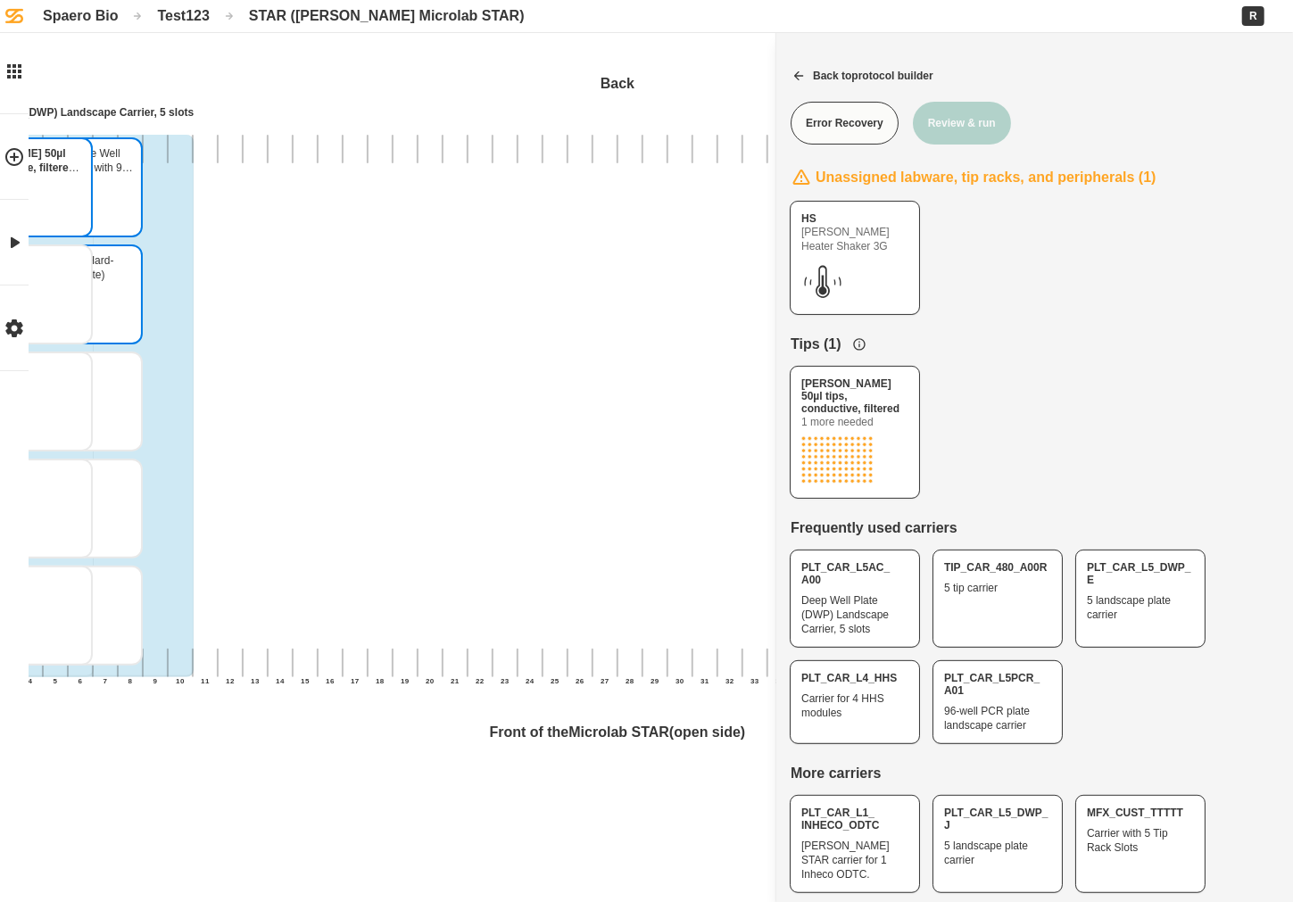
scroll to position [0, 116]
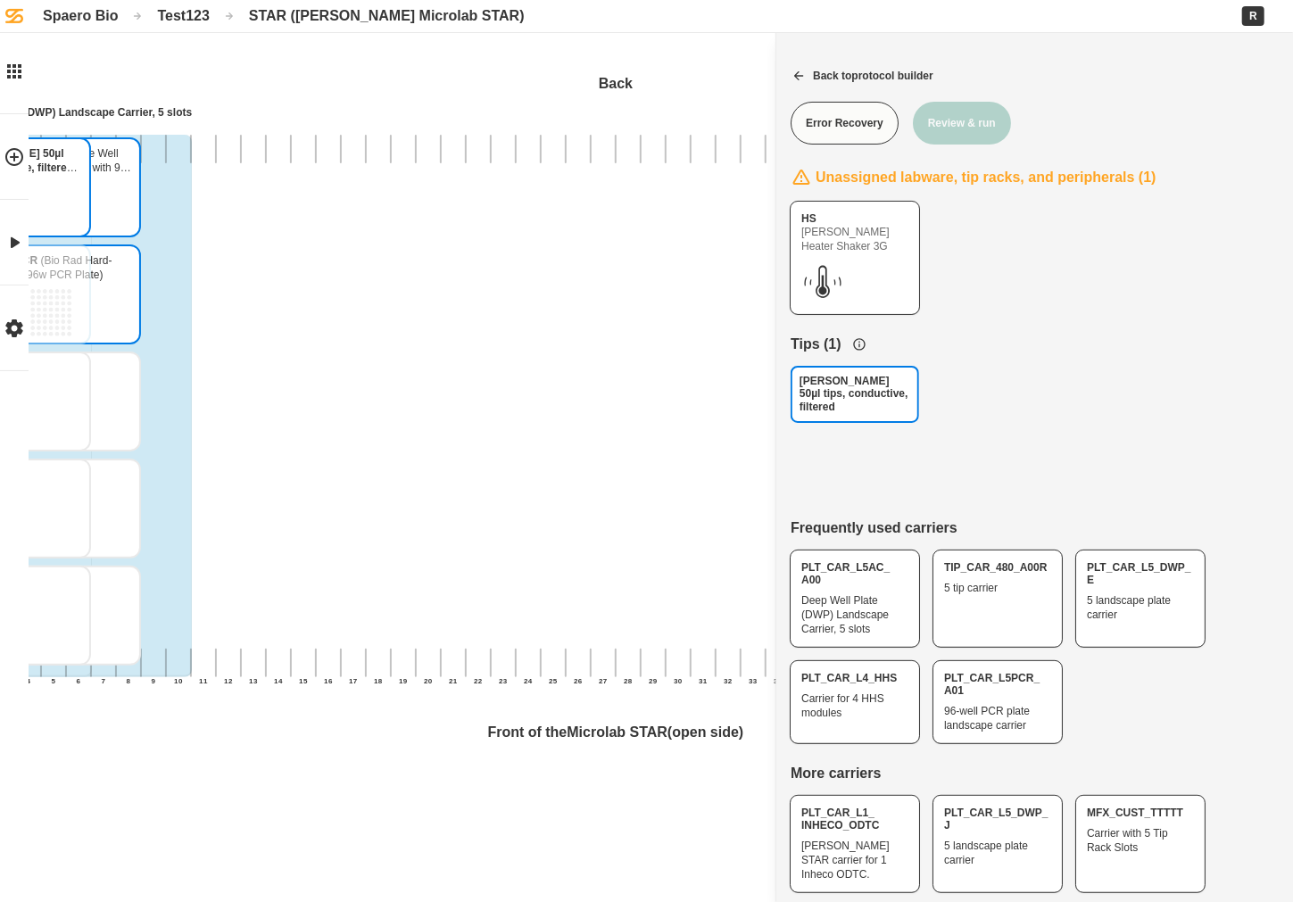
drag, startPoint x: 907, startPoint y: 414, endPoint x: 565, endPoint y: 308, distance: 357.9
click at [565, 308] on div "[PERSON_NAME] 50µl tips, conductive, filtered Back 1 2 3 4 5 6 7 8 9 10 11 12 1…" at bounding box center [530, 451] width 1293 height 902
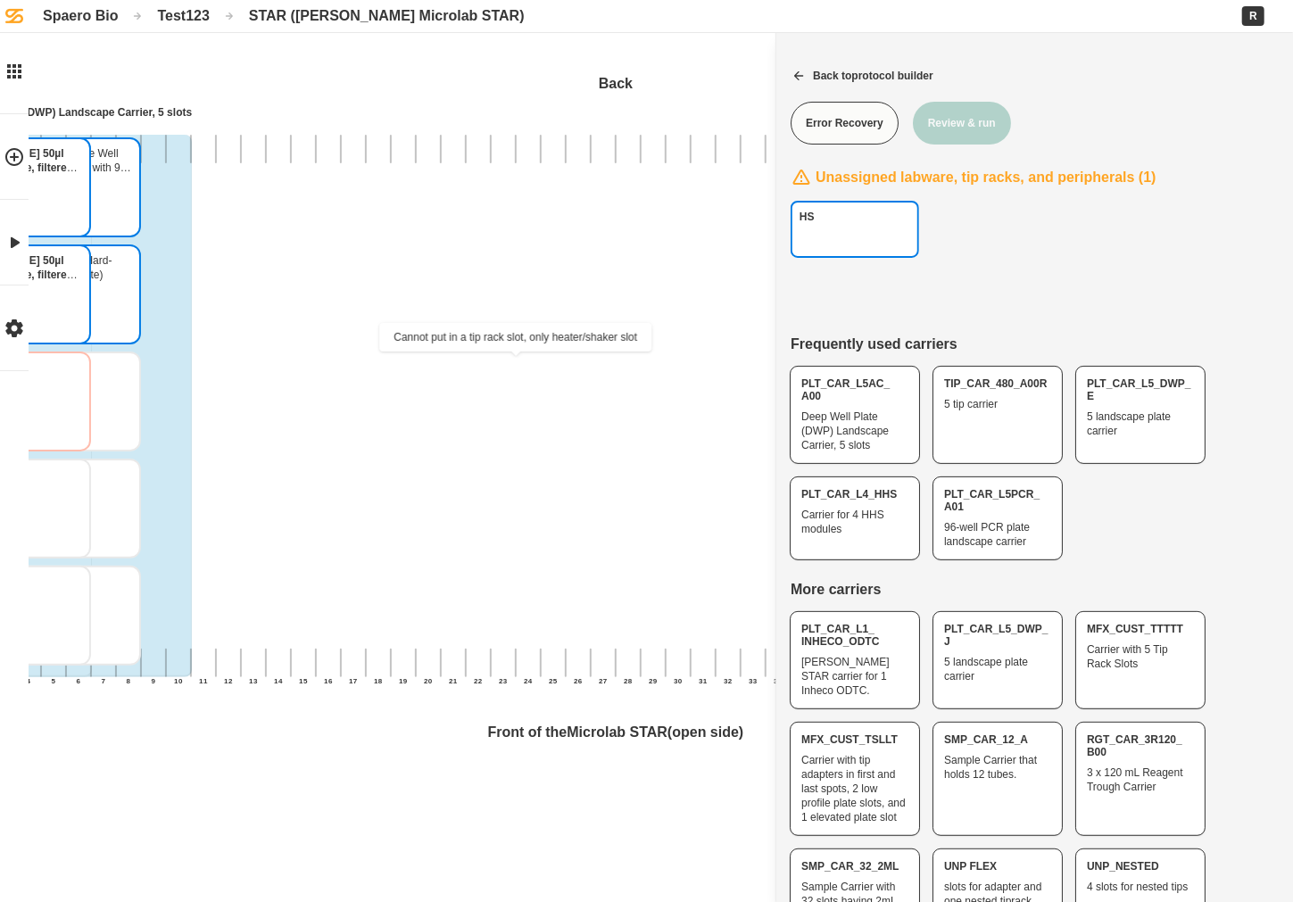
drag, startPoint x: 861, startPoint y: 226, endPoint x: 583, endPoint y: 393, distance: 325.0
click at [583, 393] on div "HS Back 1 2 3 4 5 6 7 8 9 10 11 12 13 14 15 16 17 18 19 20 21 22 23 24 25 26 27…" at bounding box center [530, 451] width 1293 height 902
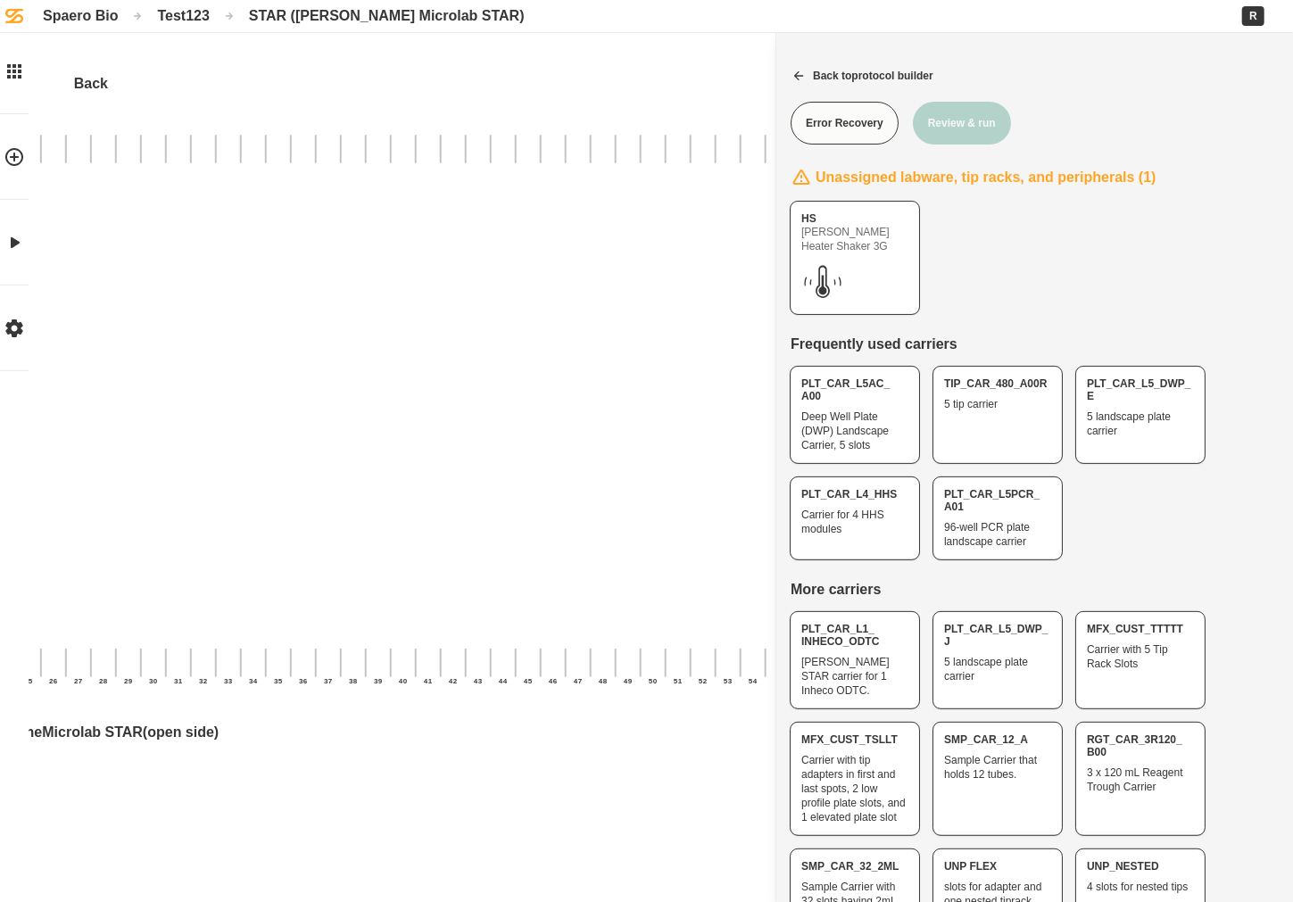
scroll to position [0, 666]
click at [941, 260] on div "[PERSON_NAME] Heater Shaker 3G" at bounding box center [1035, 258] width 488 height 112
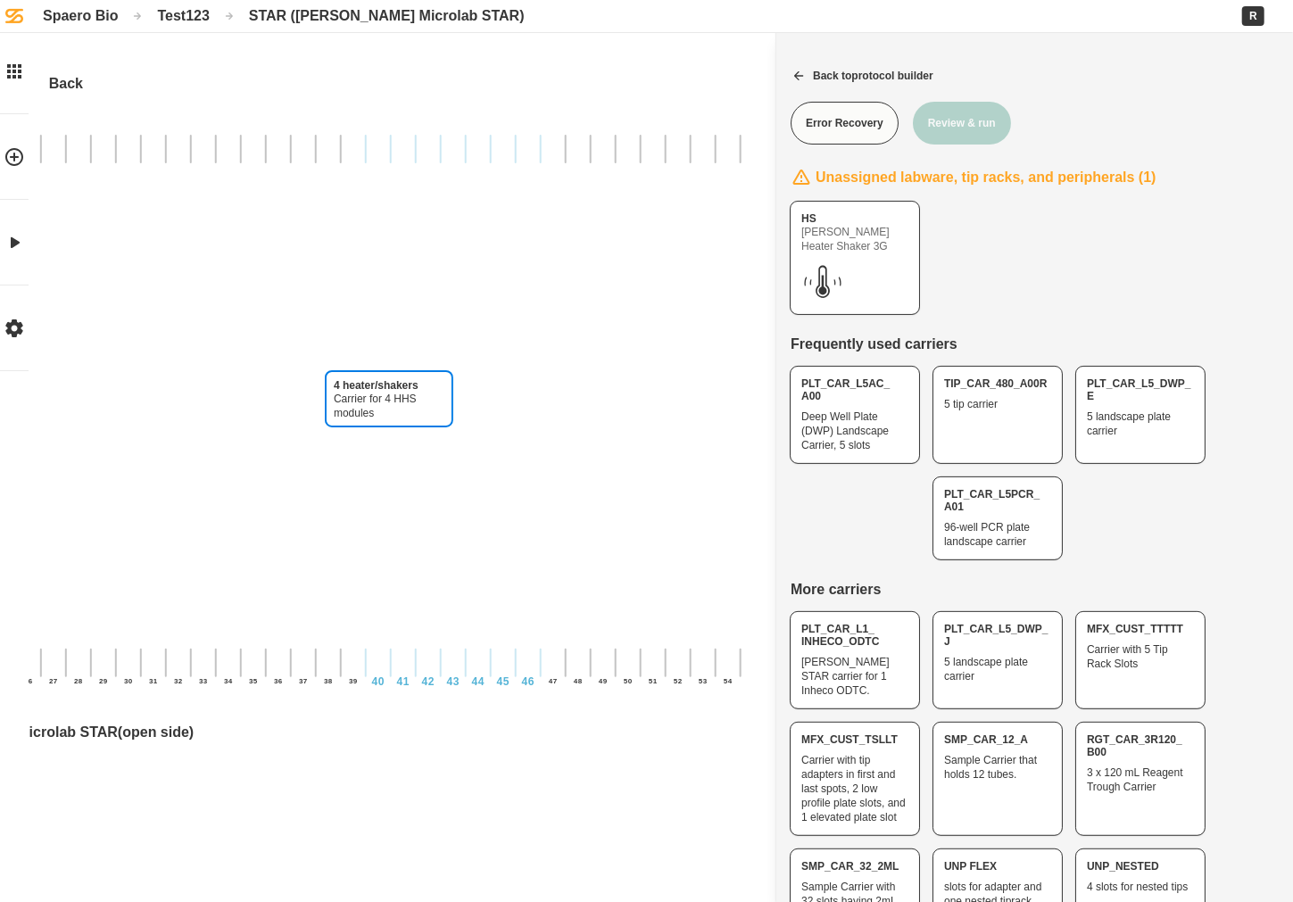
drag, startPoint x: 838, startPoint y: 500, endPoint x: 361, endPoint y: 394, distance: 488.0
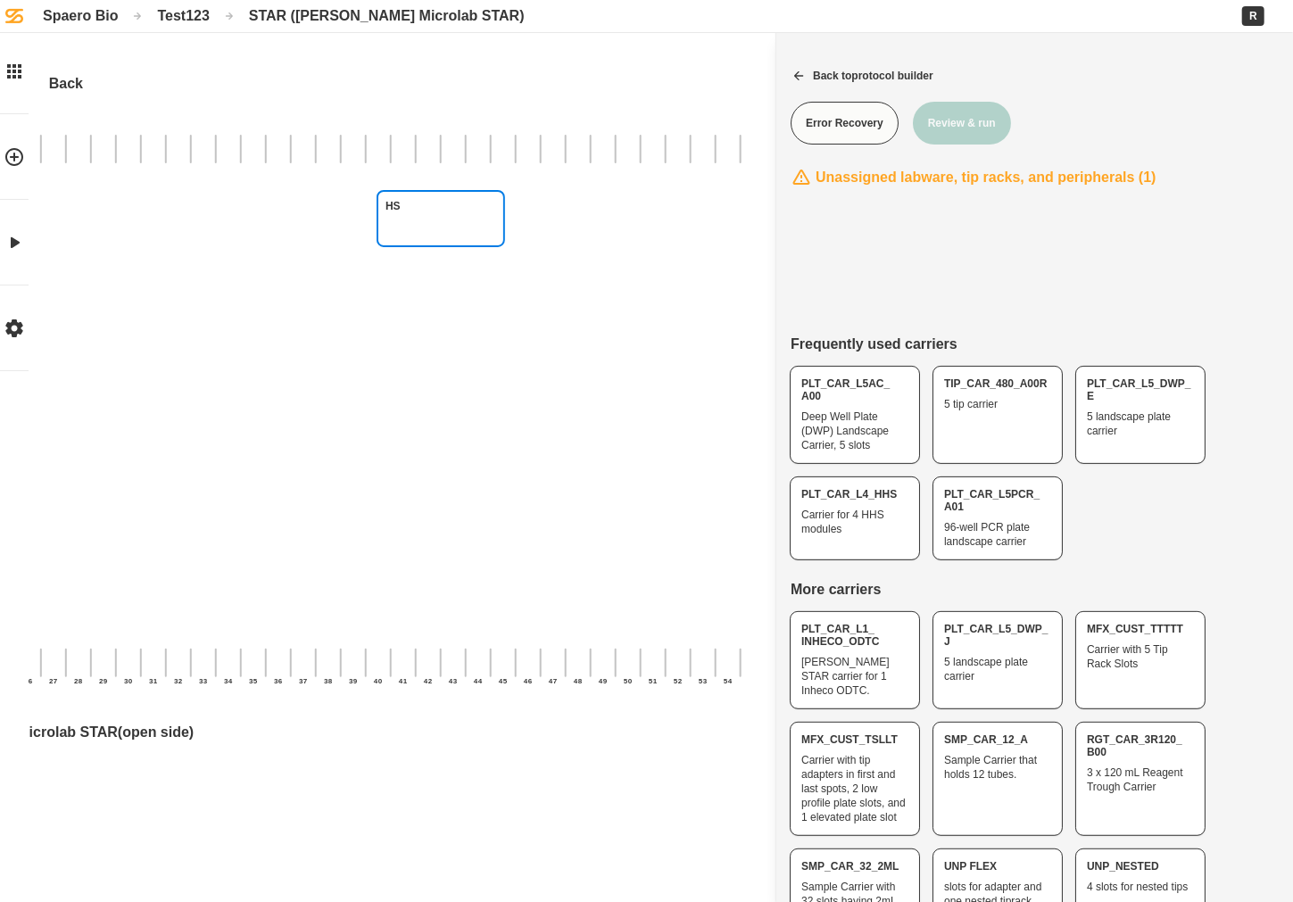
drag, startPoint x: 882, startPoint y: 225, endPoint x: 467, endPoint y: 213, distance: 415.1
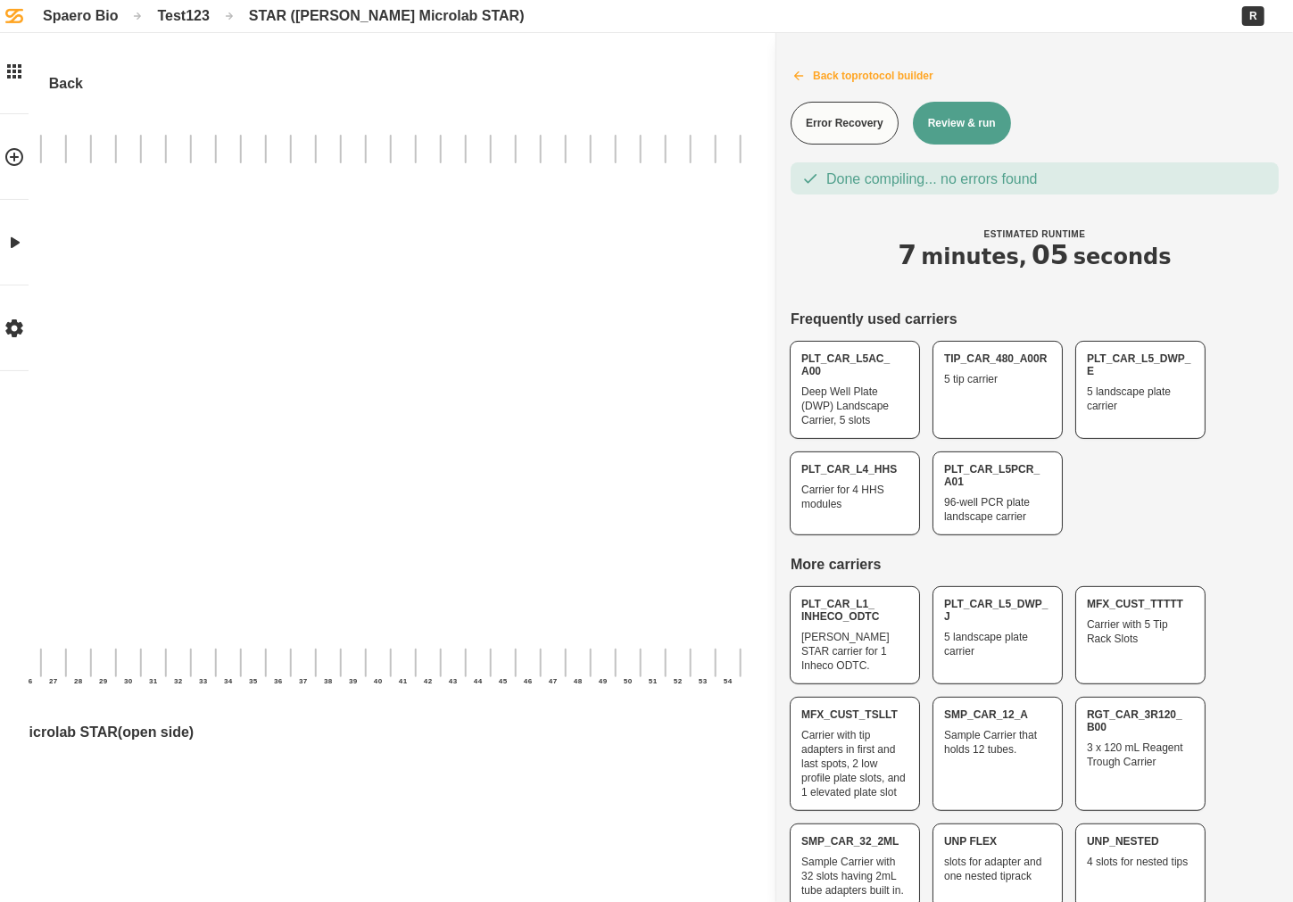
click at [835, 72] on button "Back to protocol builder" at bounding box center [1034, 76] width 517 height 45
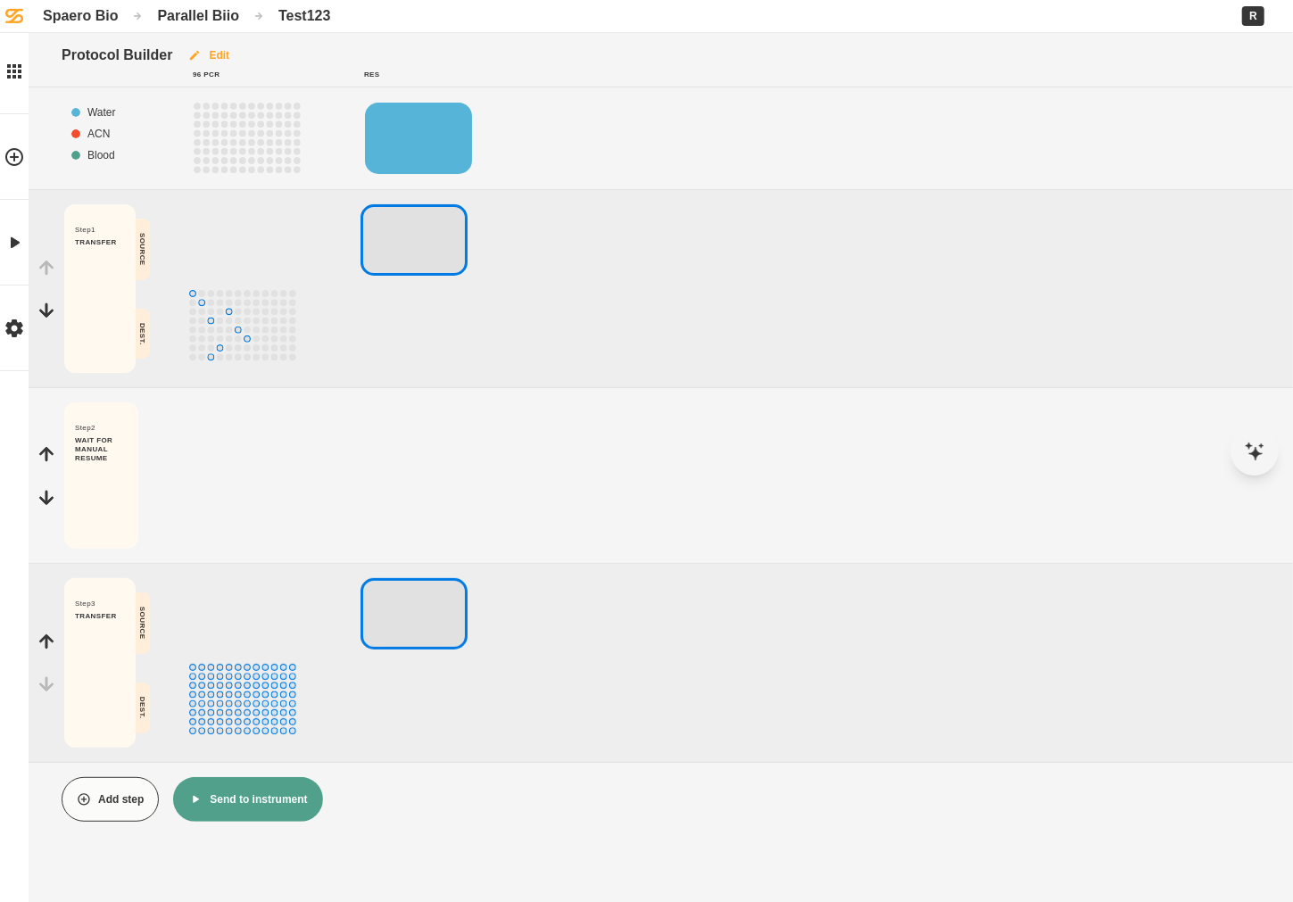
click at [233, 57] on button "Edit" at bounding box center [208, 55] width 72 height 45
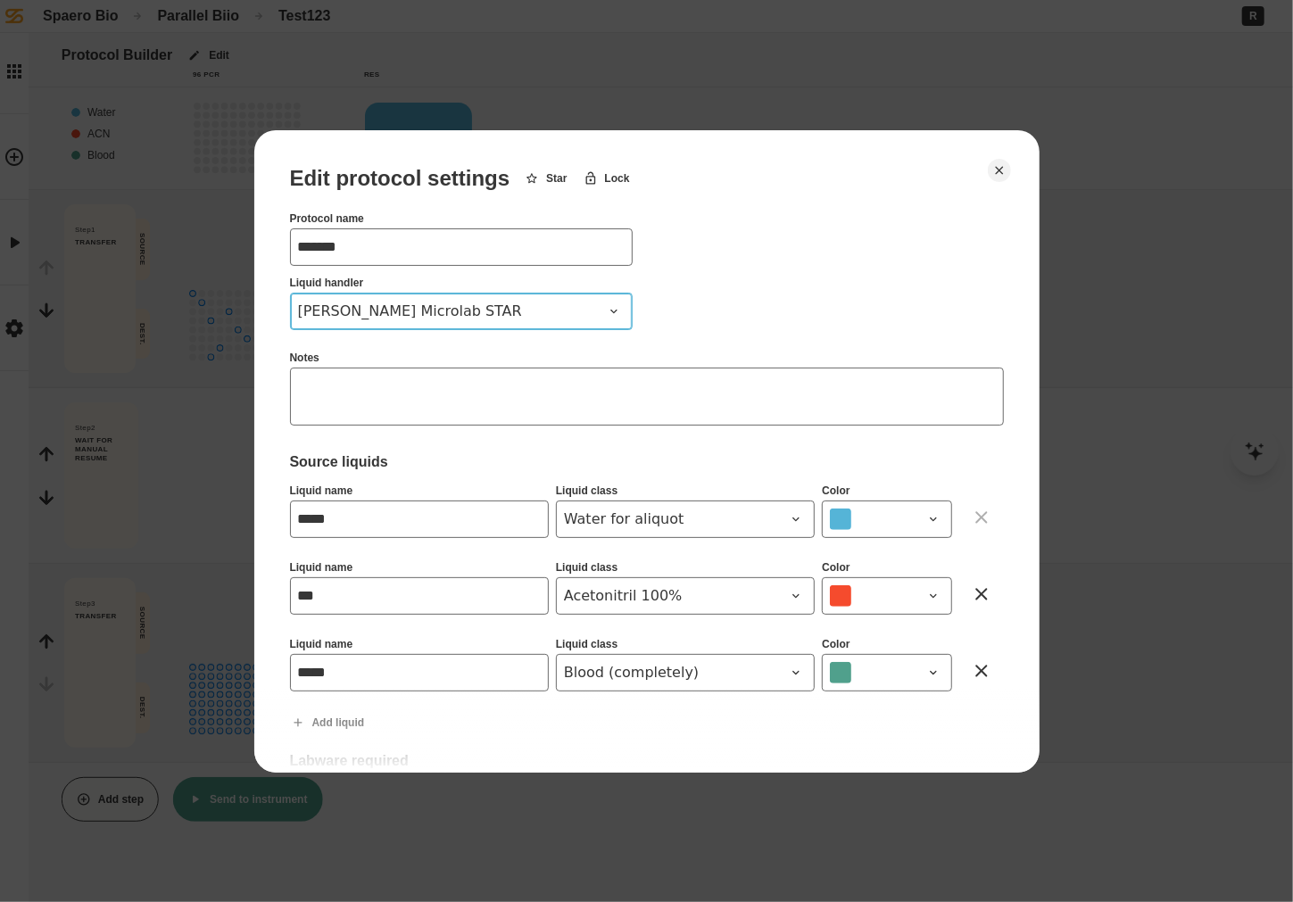
click at [472, 314] on span "[PERSON_NAME] Microlab STAR" at bounding box center [450, 311] width 305 height 21
click at [467, 344] on div "[PERSON_NAME] Prep" at bounding box center [461, 353] width 341 height 36
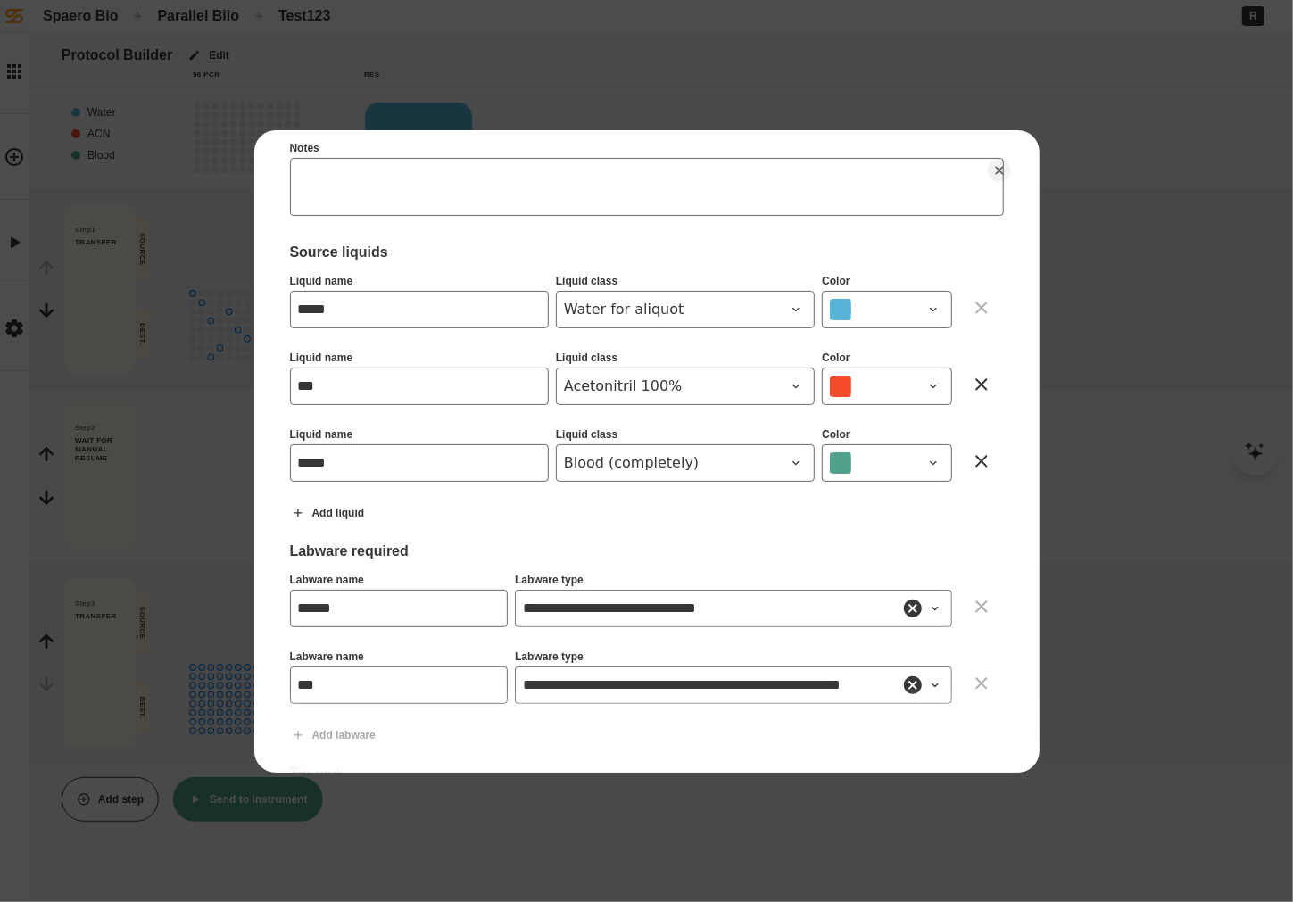
scroll to position [203, 0]
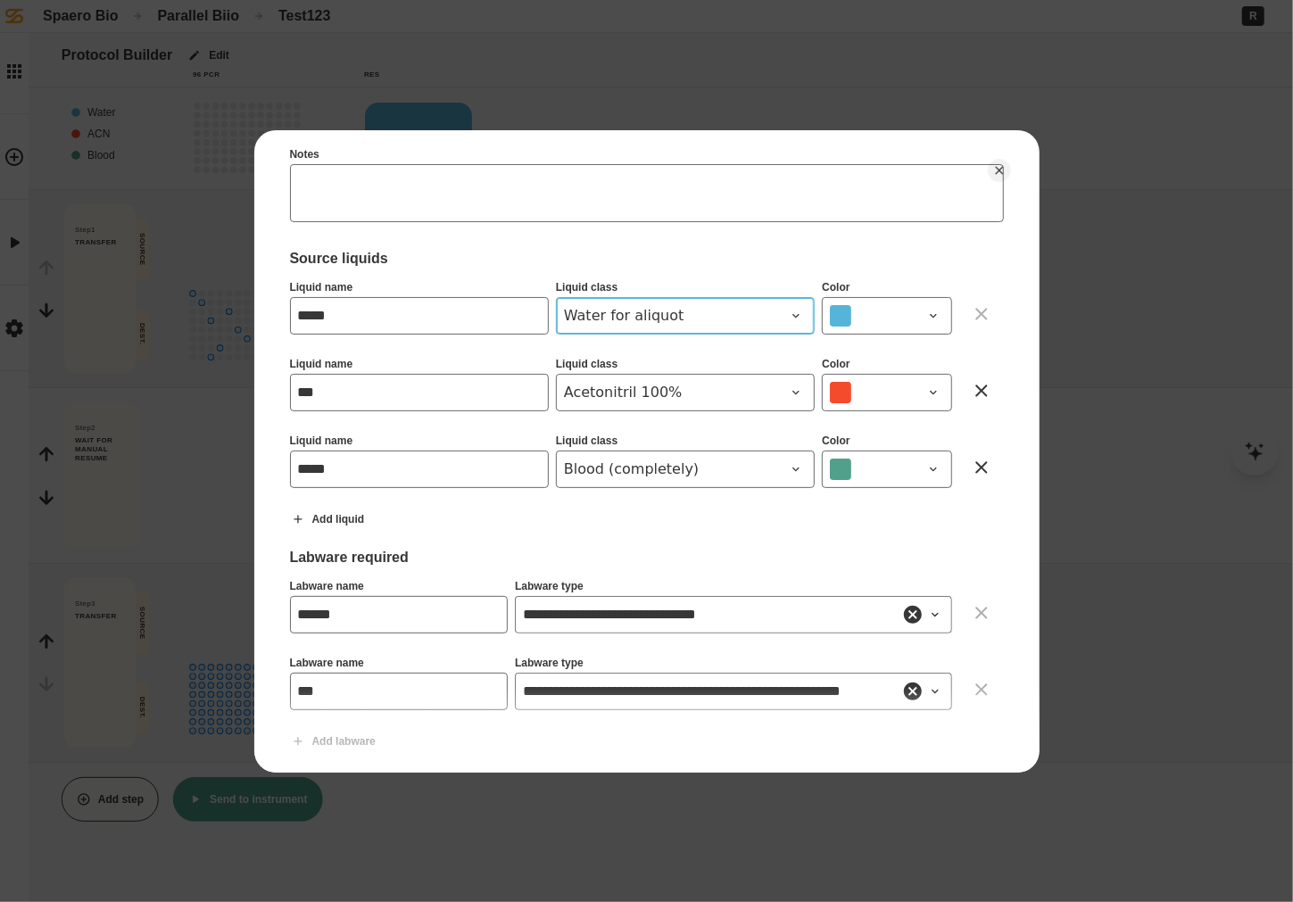
click at [777, 312] on span "Water for aliquot" at bounding box center [674, 315] width 221 height 21
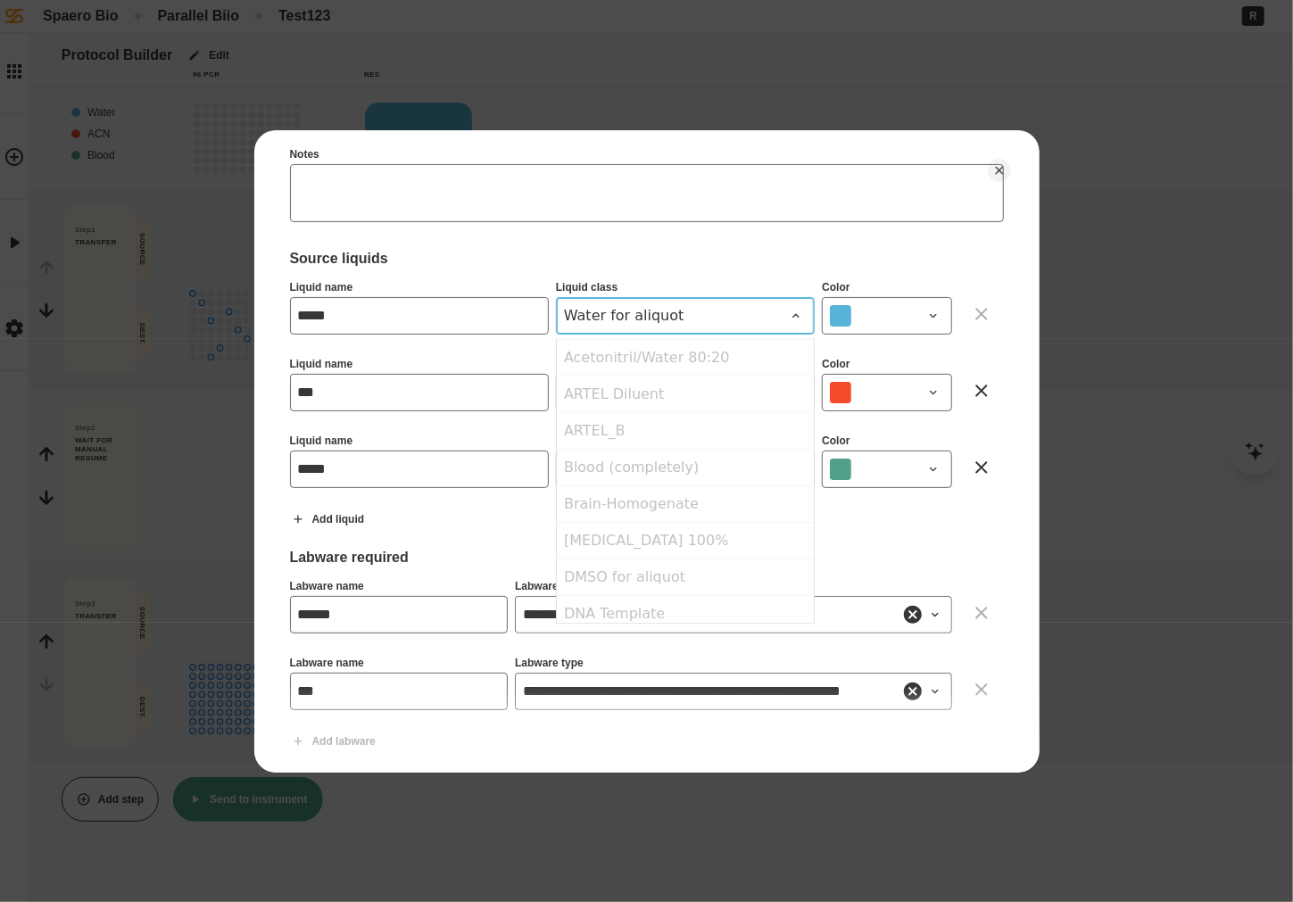
scroll to position [0, 0]
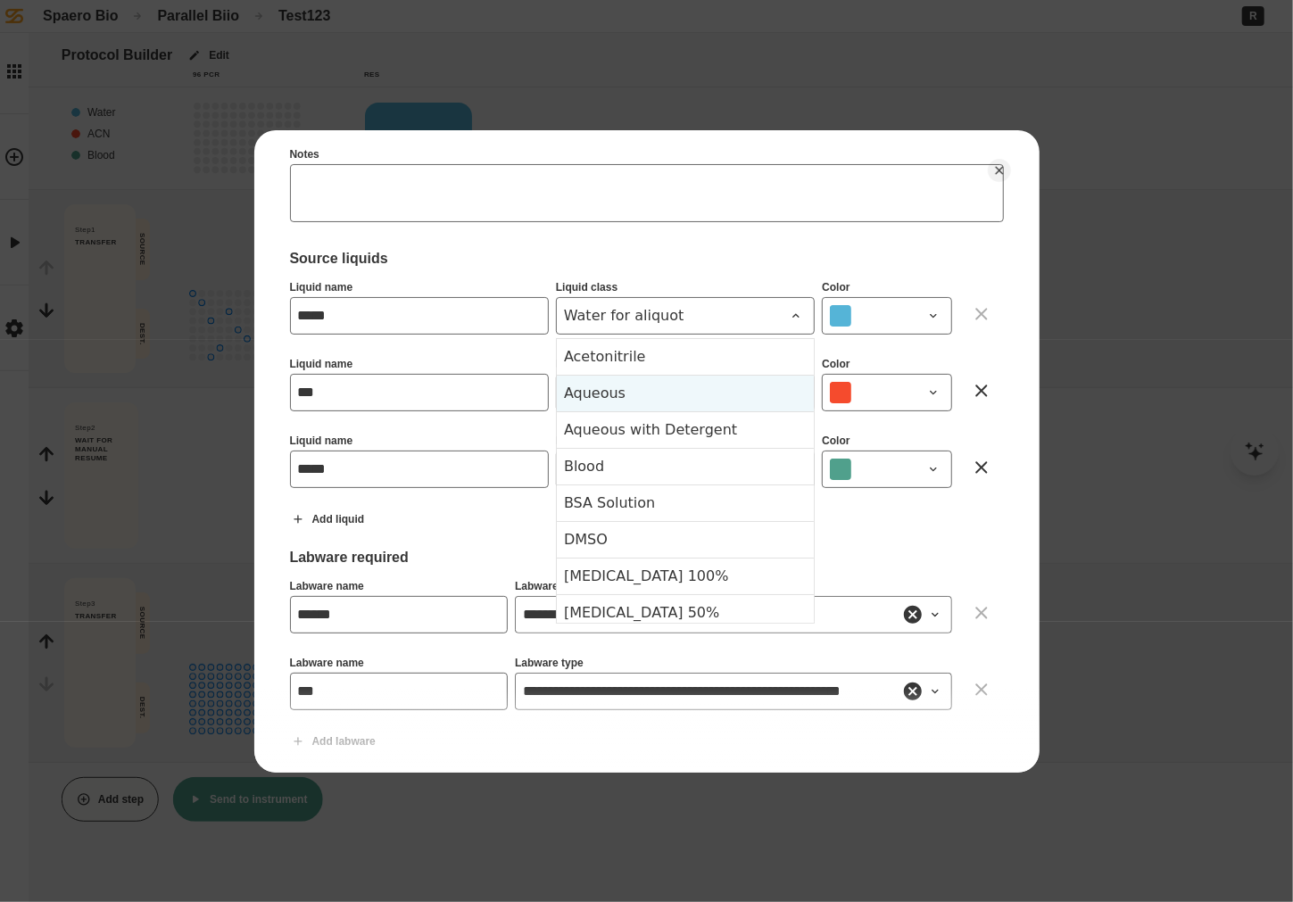
click at [654, 385] on div "Aqueous" at bounding box center [685, 393] width 257 height 37
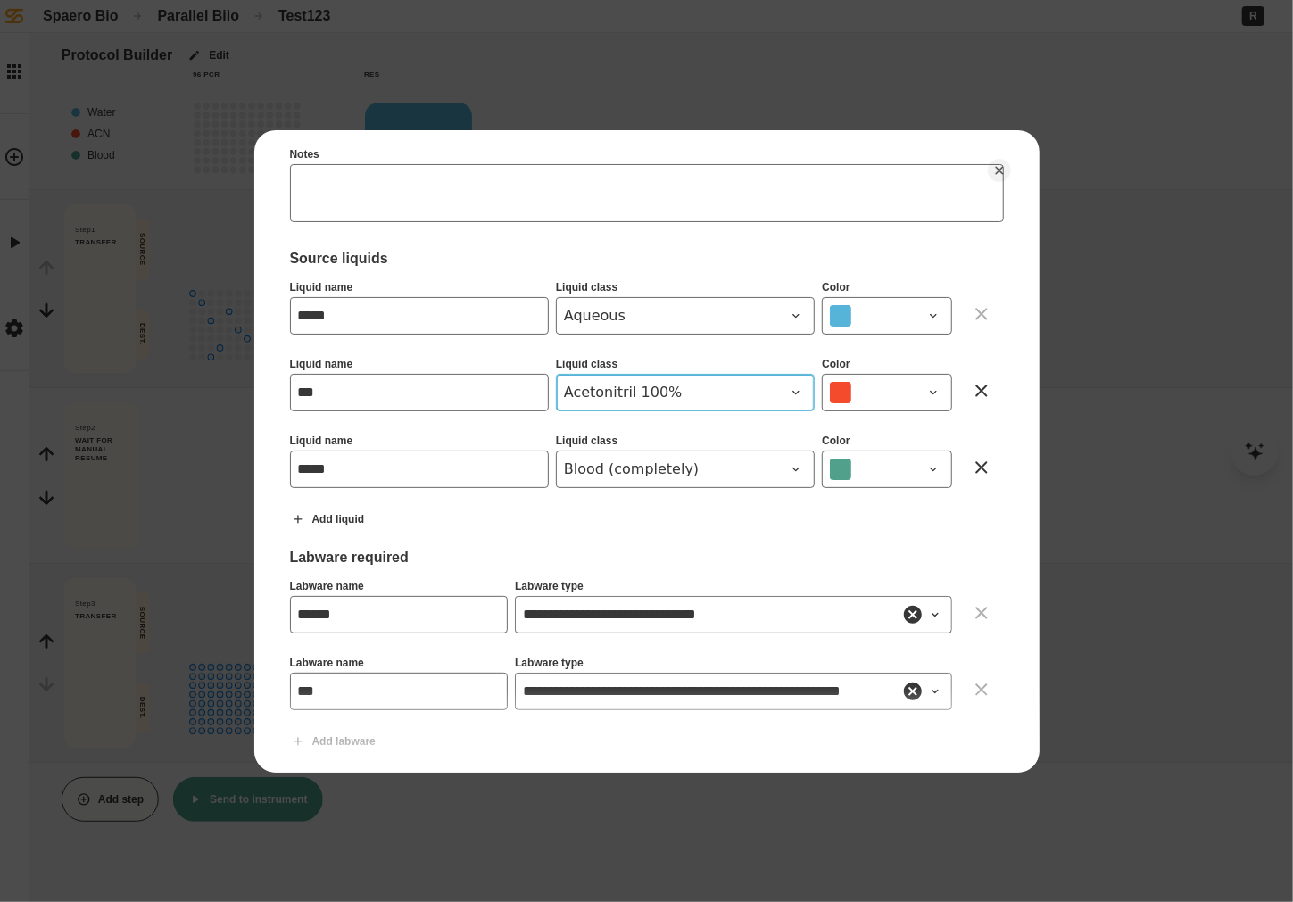
click at [557, 399] on button "Acetonitril 100%" at bounding box center [685, 392] width 259 height 37
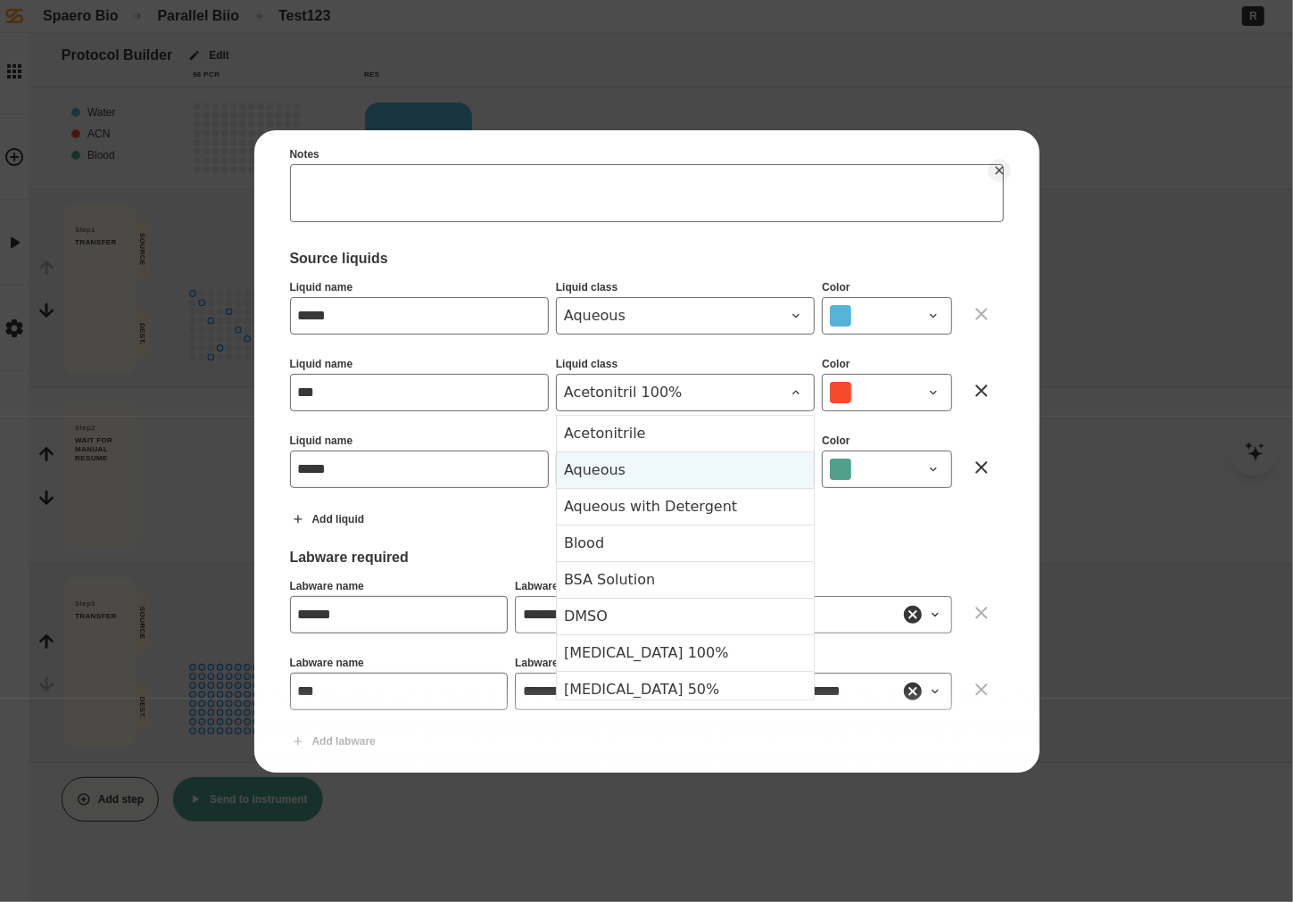
click at [638, 459] on div "Aqueous" at bounding box center [685, 469] width 257 height 37
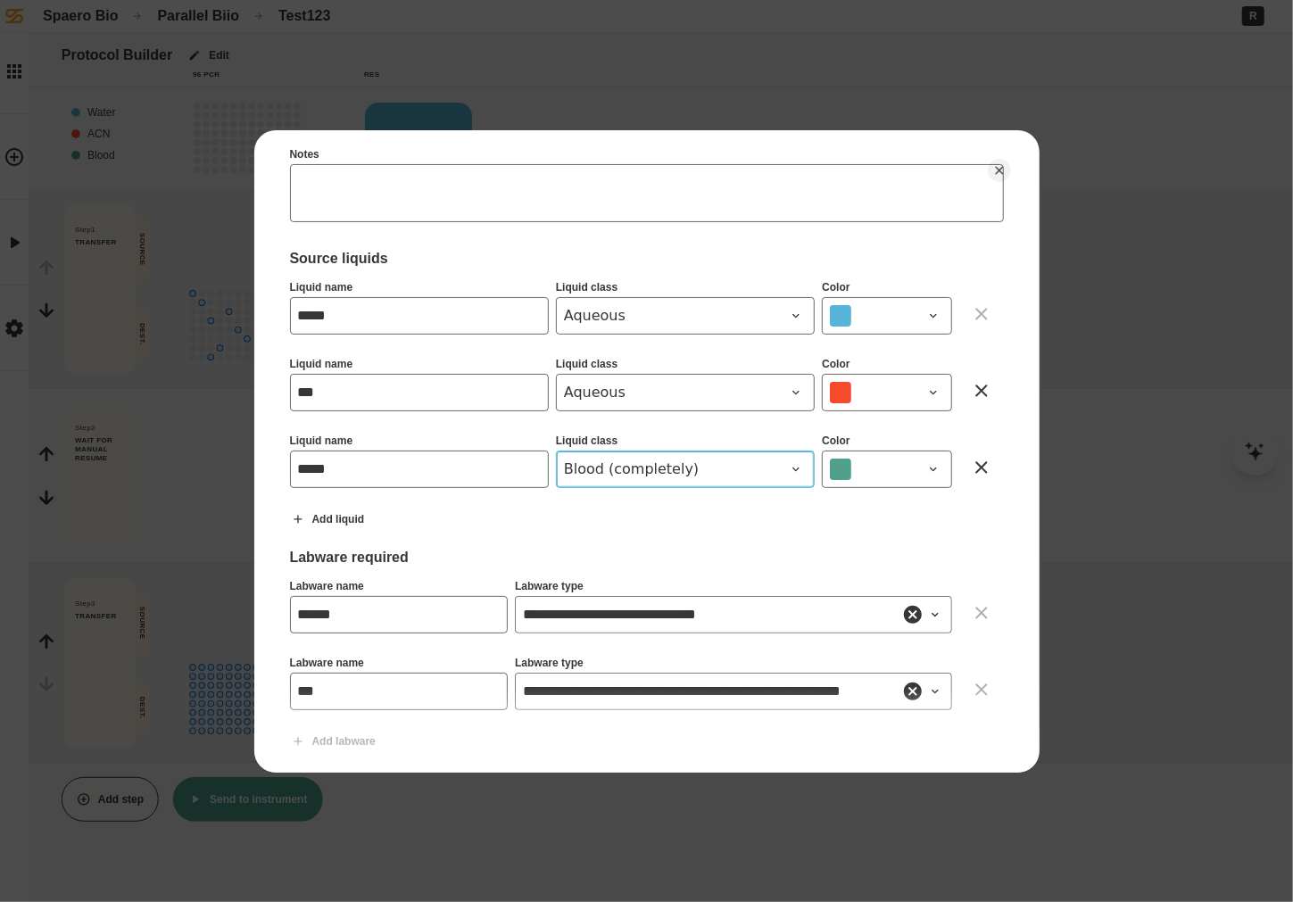
click at [603, 468] on span "Blood (completely)" at bounding box center [674, 469] width 221 height 21
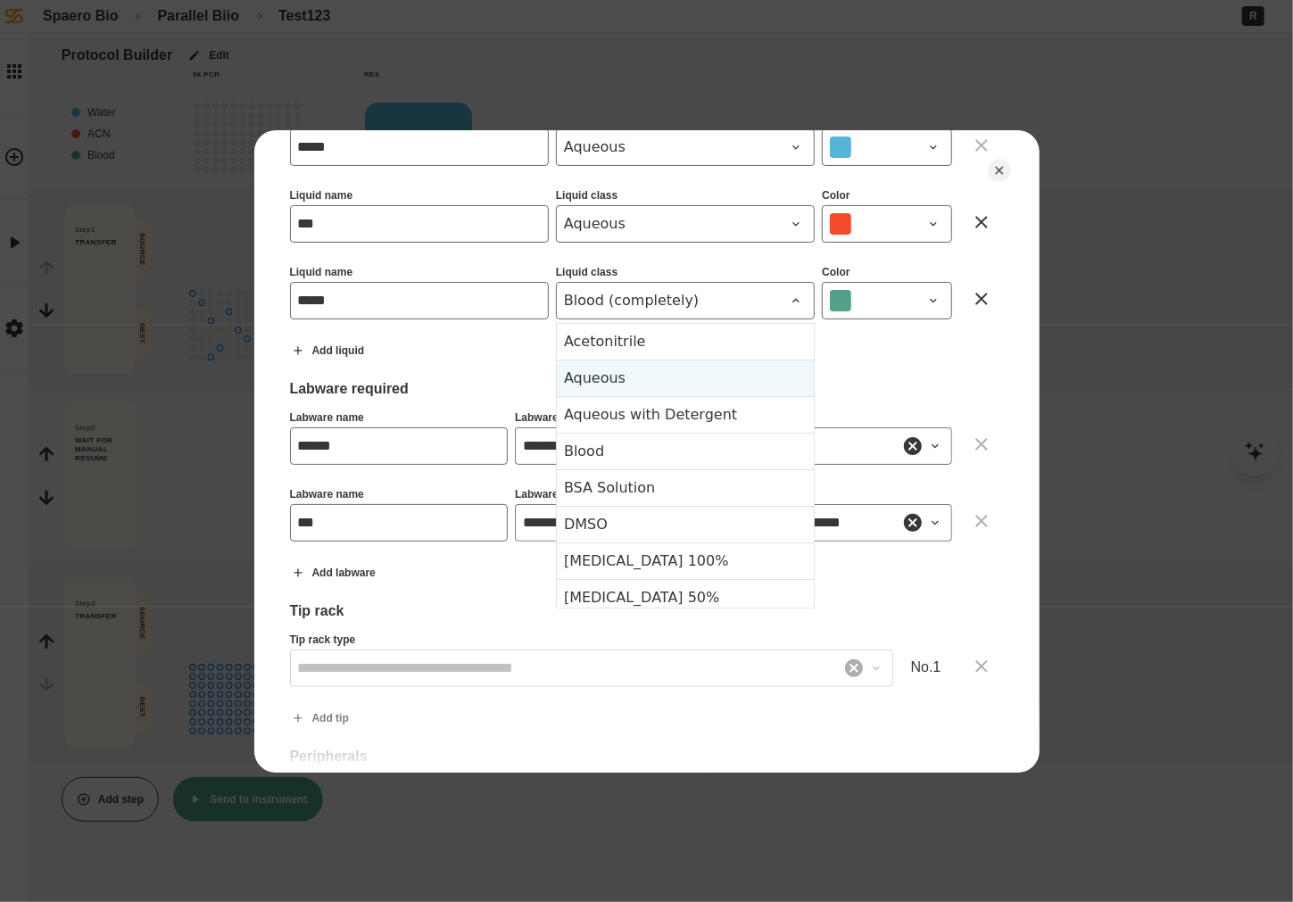
click at [656, 375] on div "Aqueous" at bounding box center [685, 378] width 257 height 37
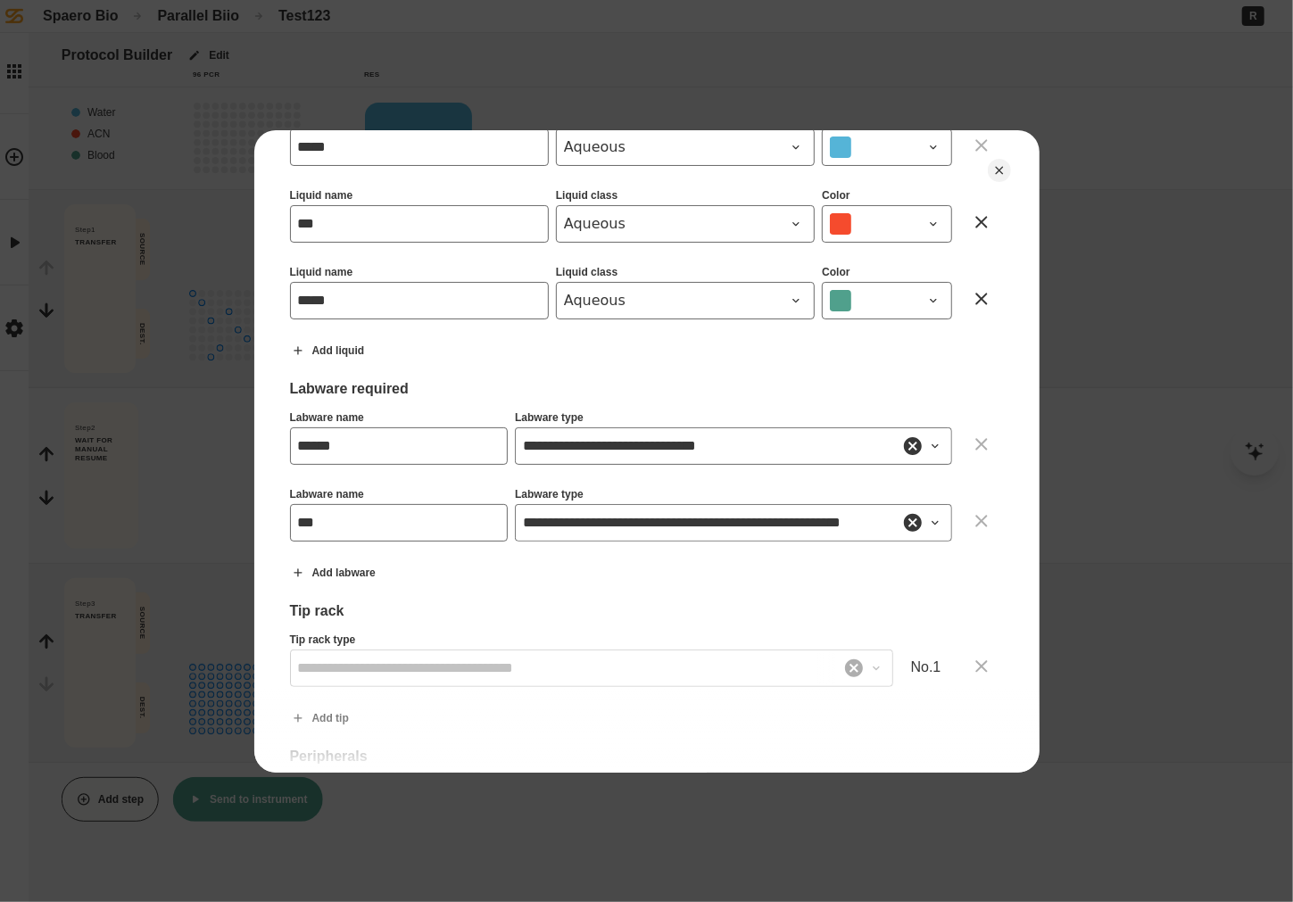
scroll to position [760, 0]
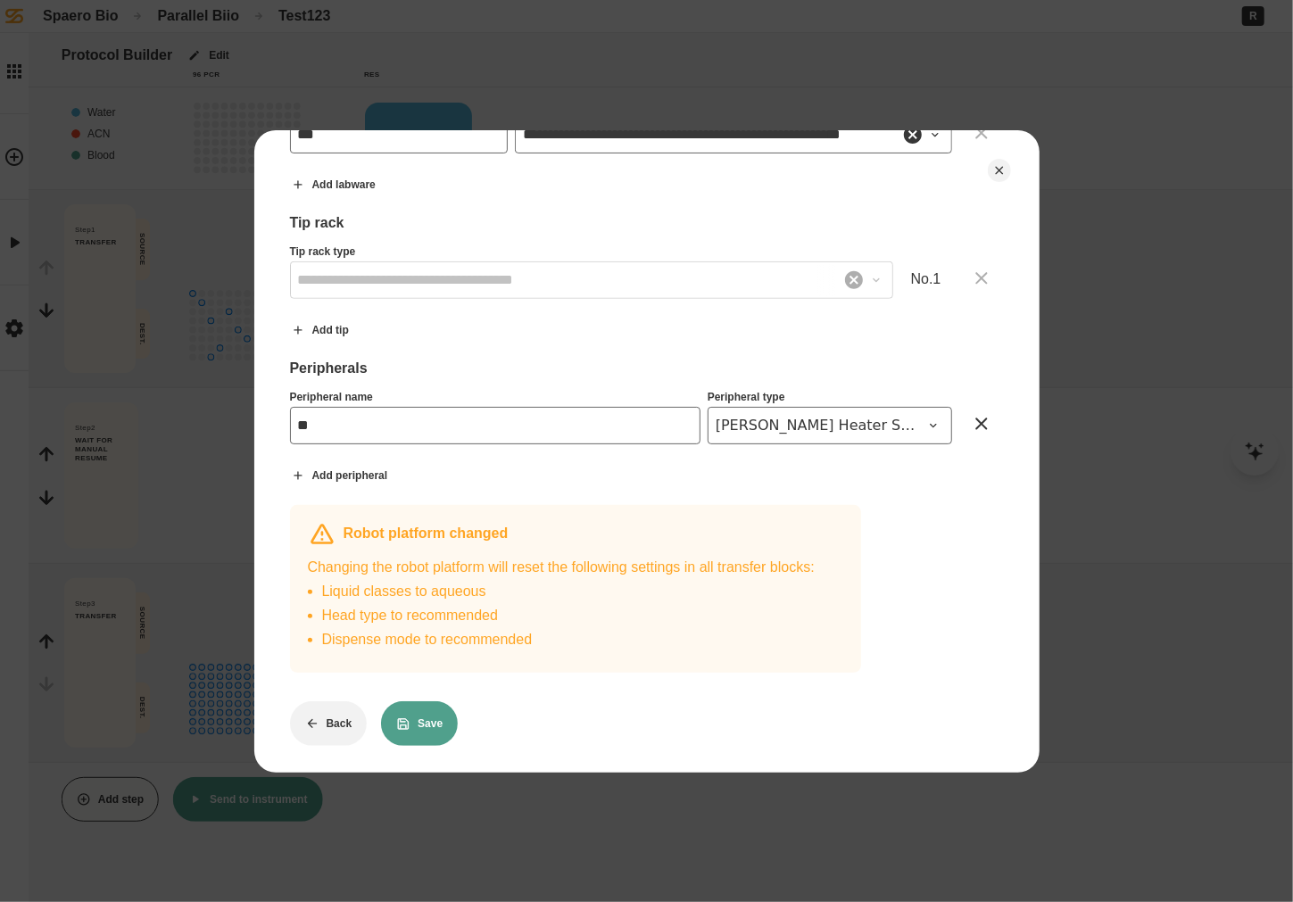
click at [414, 719] on button "Save" at bounding box center [419, 723] width 77 height 45
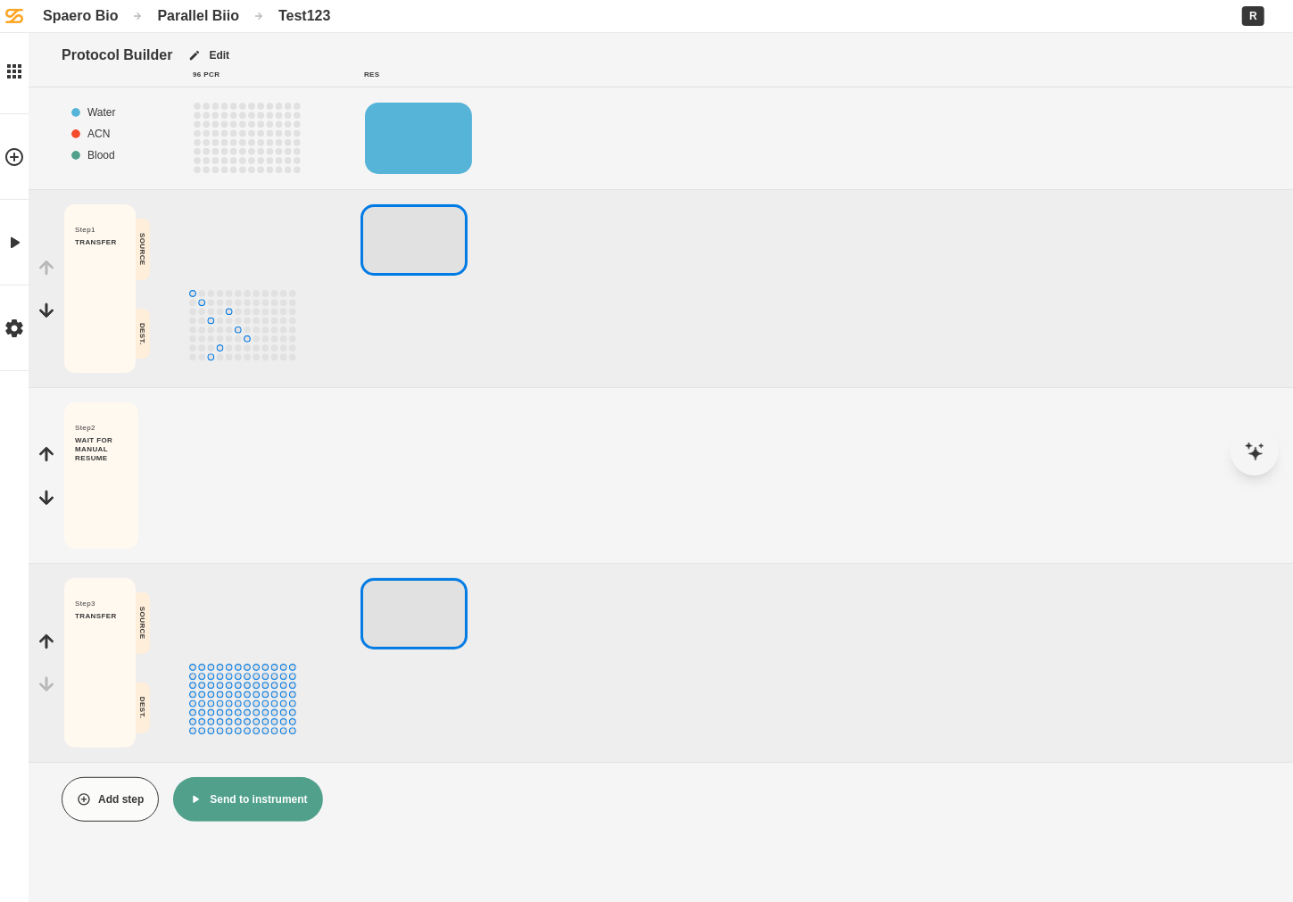
click at [294, 797] on button "Send to instrument" at bounding box center [247, 799] width 149 height 45
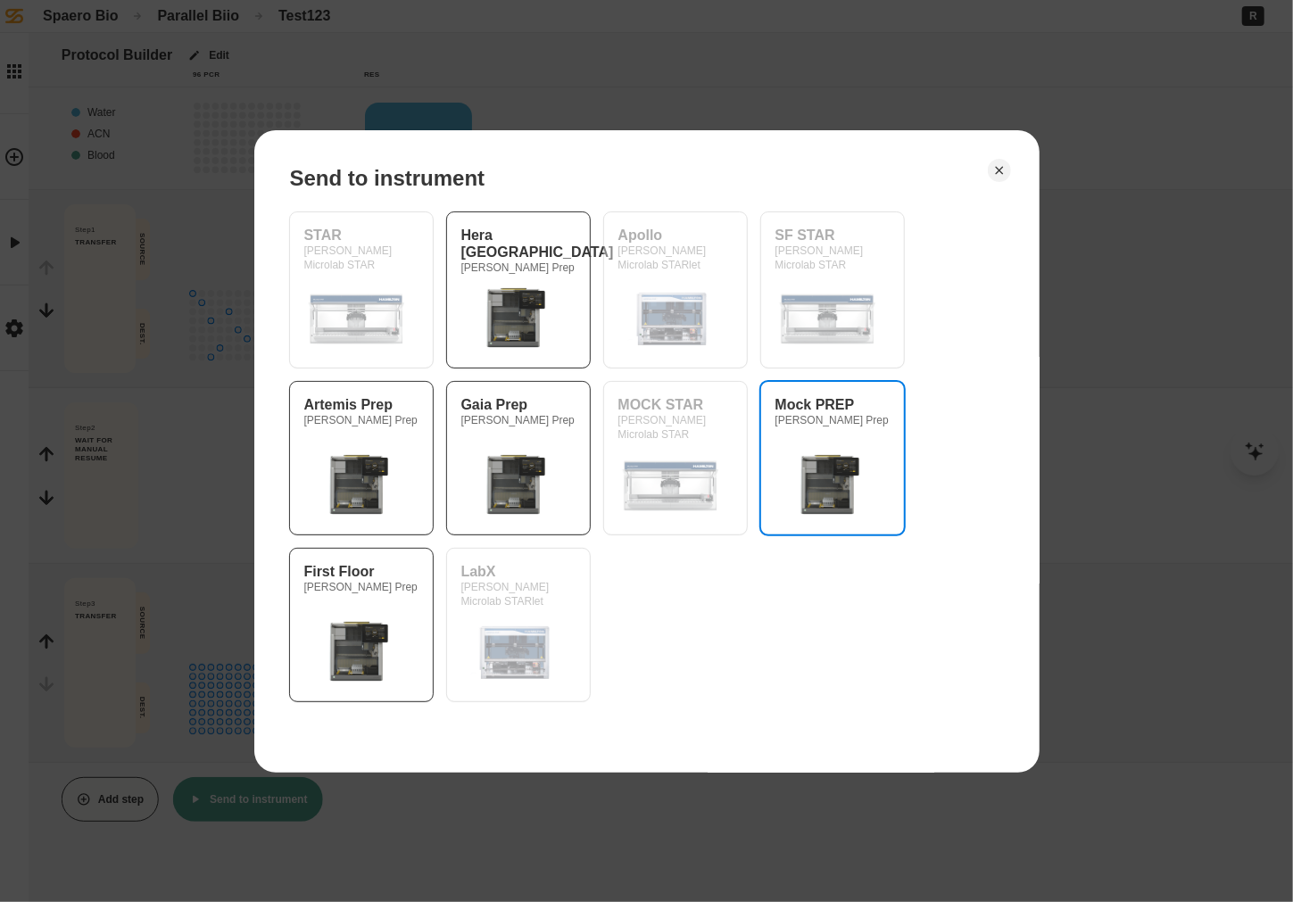
click at [821, 437] on div "Mock PREP [PERSON_NAME] Prep" at bounding box center [832, 458] width 114 height 124
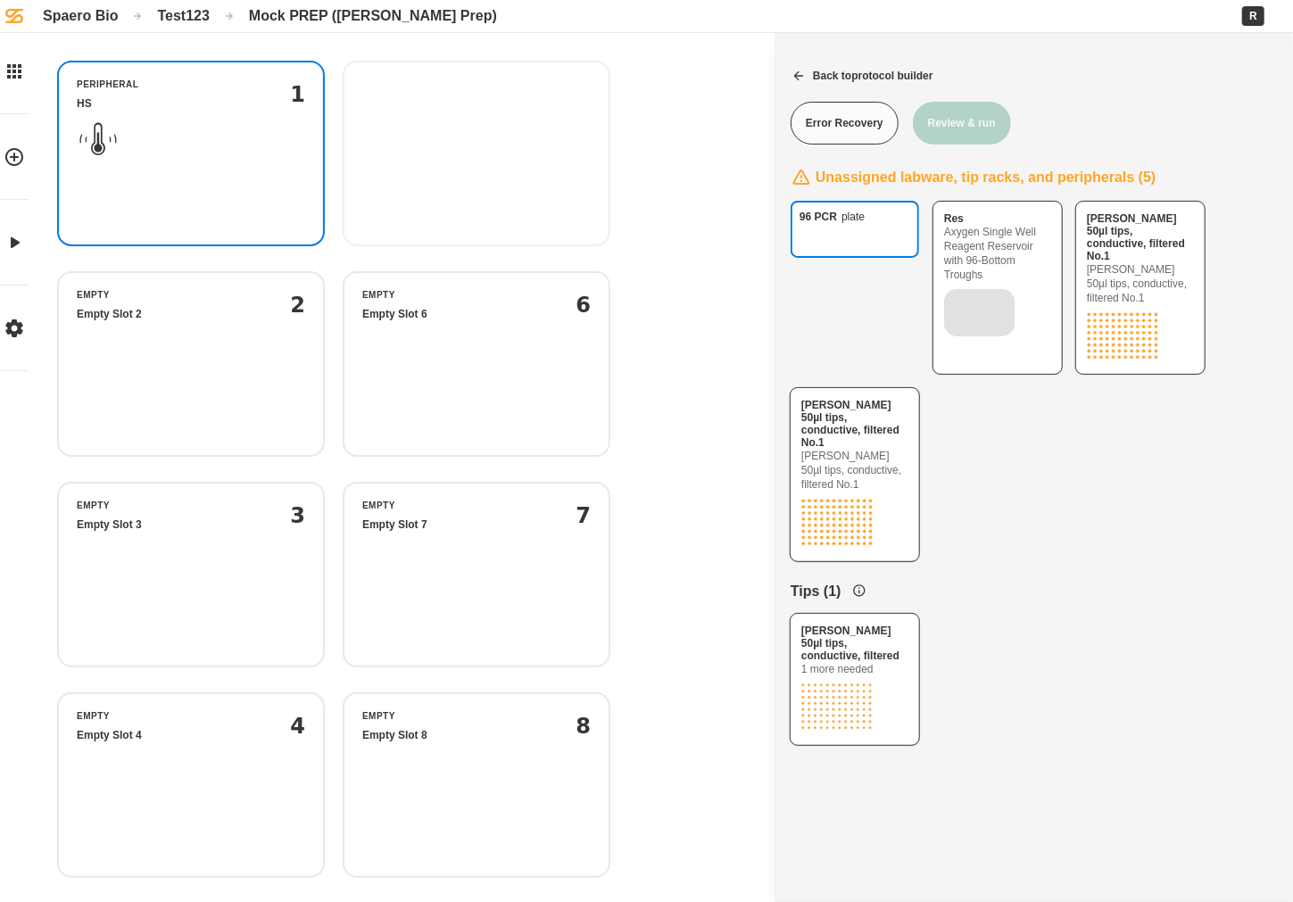
drag, startPoint x: 892, startPoint y: 340, endPoint x: 520, endPoint y: 194, distance: 399.8
click at [520, 194] on div "96 PCR plate peripheral HS 1 empty Empty Slot 5 5 empty Empty Slot 2 2 empty Em…" at bounding box center [646, 457] width 1293 height 914
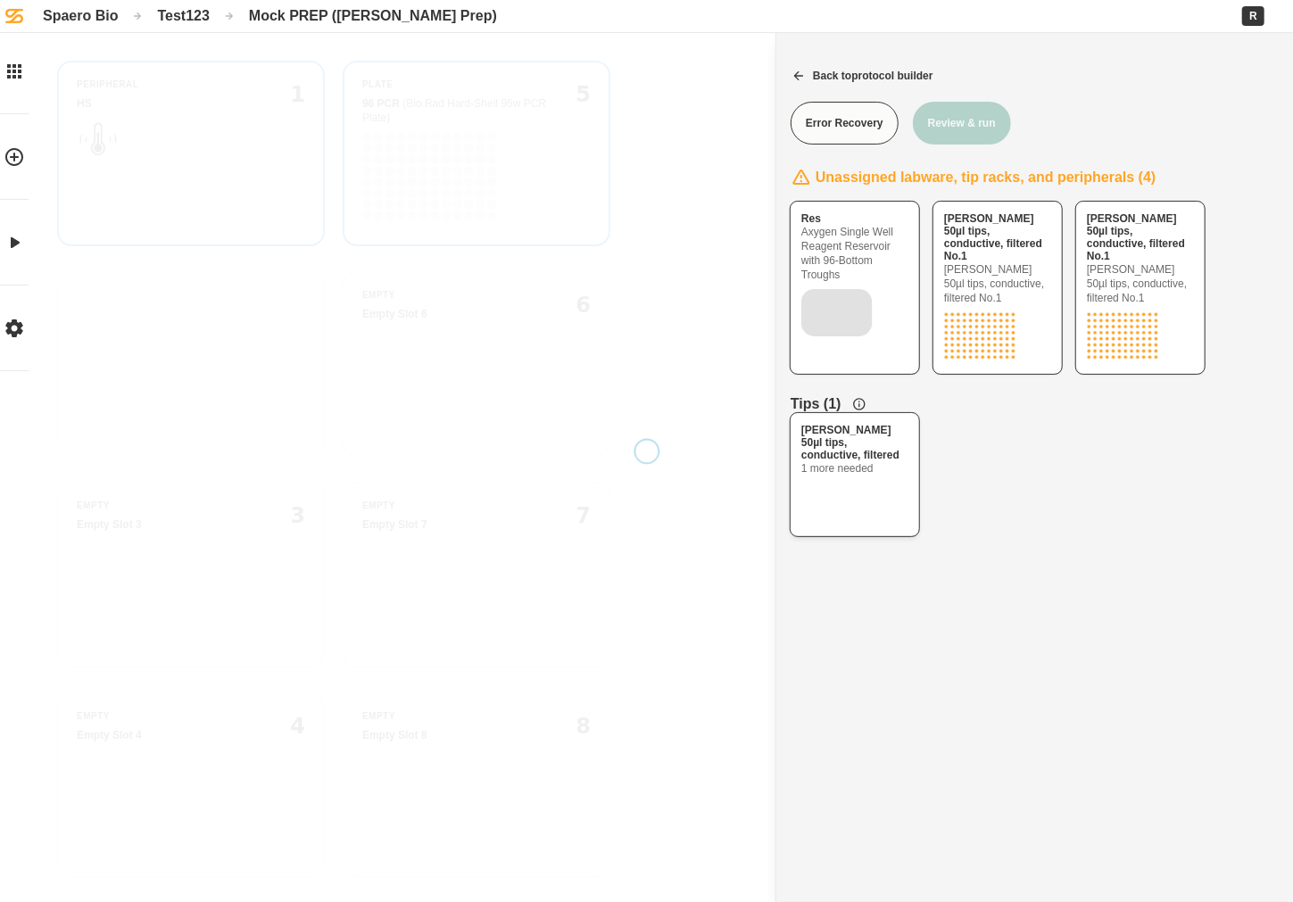
drag, startPoint x: 900, startPoint y: 443, endPoint x: 175, endPoint y: 418, distance: 725.9
click at [175, 418] on div "[PERSON_NAME] 50µl tips, conductive, filtered 1 more needed peripheral HS 1 pla…" at bounding box center [646, 457] width 1293 height 914
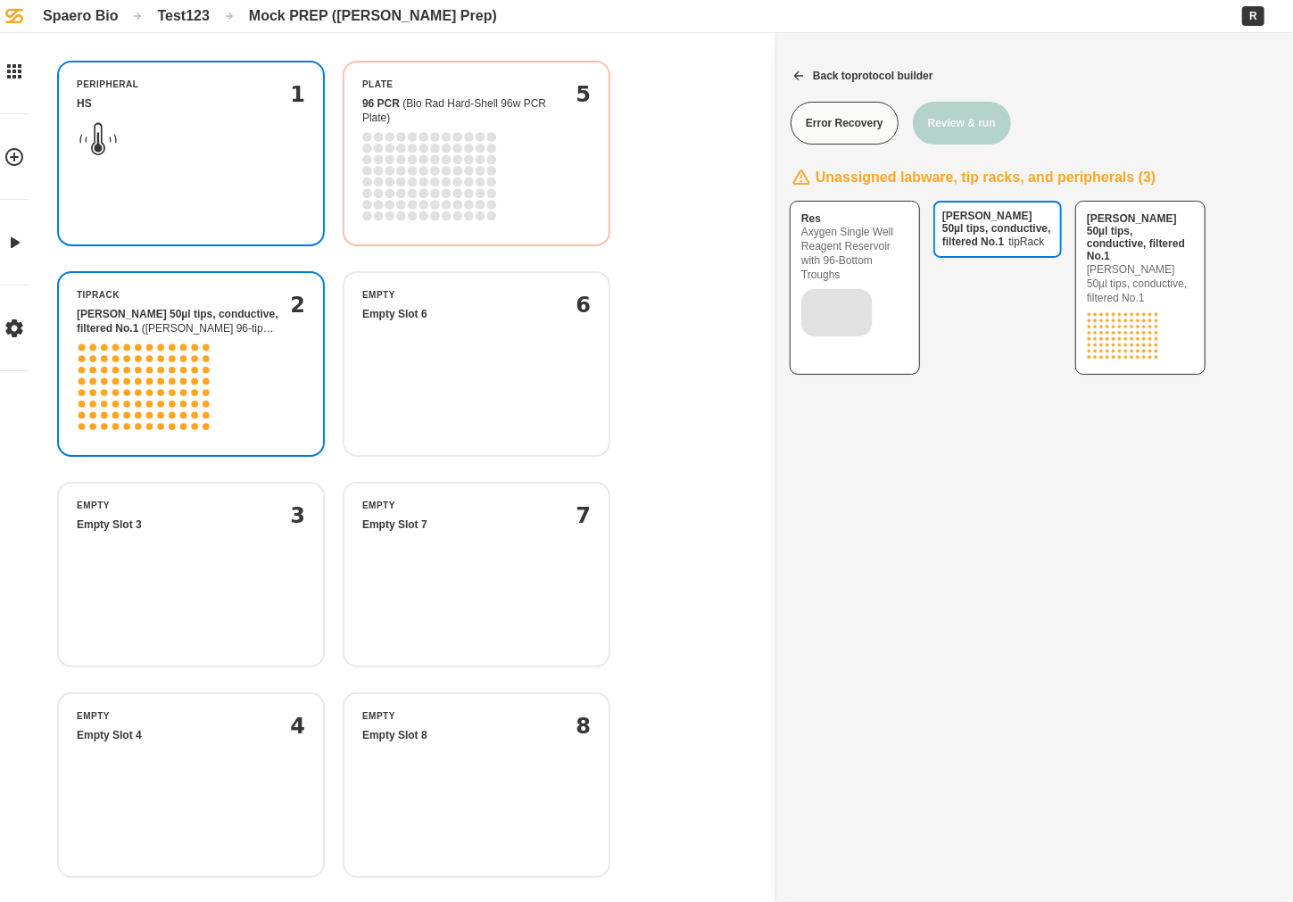
drag, startPoint x: 1039, startPoint y: 303, endPoint x: 507, endPoint y: 384, distance: 537.8
click at [507, 384] on div "[PERSON_NAME] 50µl tips, conductive, filtered No.1 tipRack peripheral HS 1 plat…" at bounding box center [646, 457] width 1293 height 914
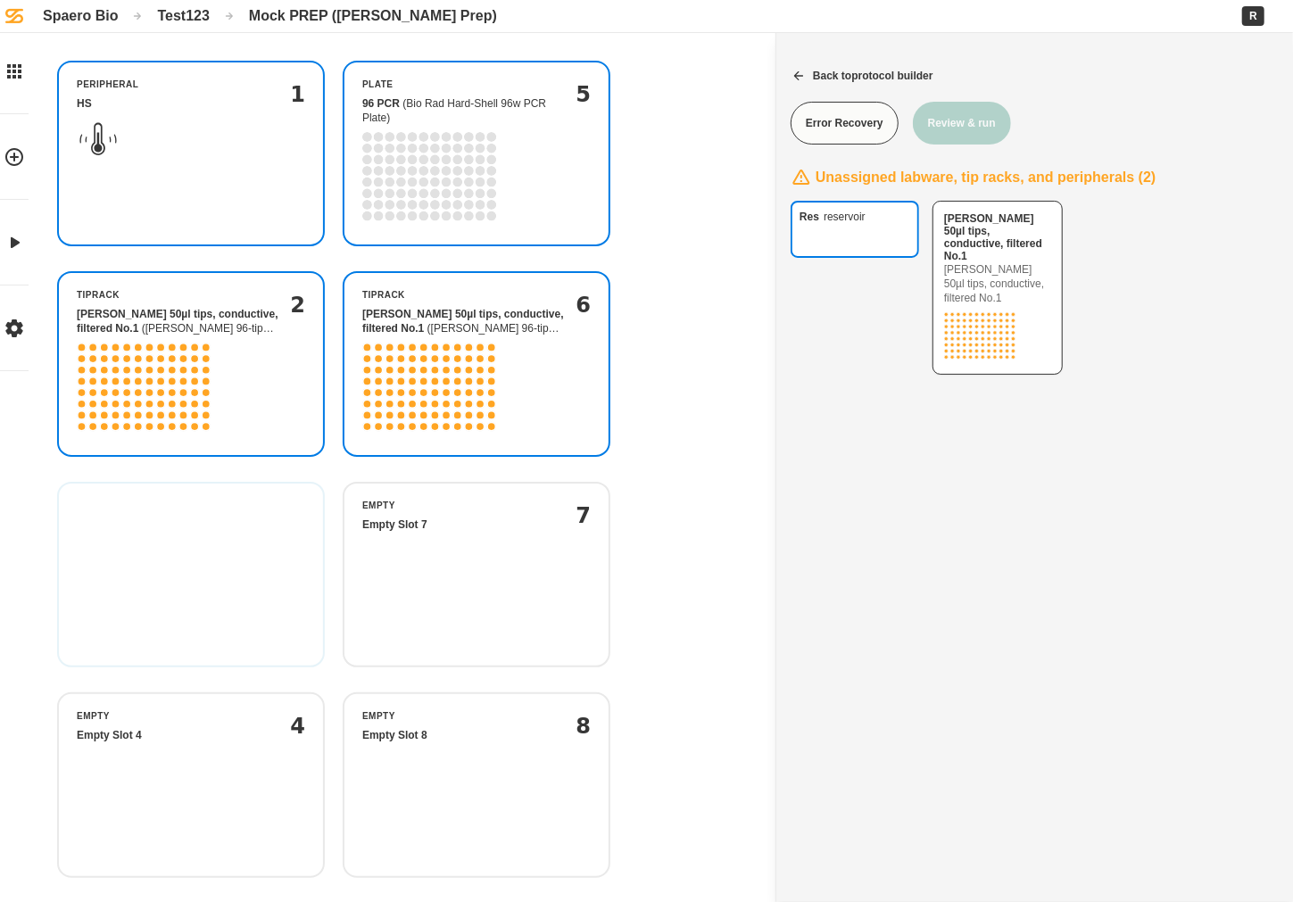
drag, startPoint x: 884, startPoint y: 267, endPoint x: 239, endPoint y: 608, distance: 729.6
click at [239, 608] on div "Res reservoir peripheral HS 1 plate 96 PCR ( Bio Rad Hard-Shell 96w PCR Plate )…" at bounding box center [646, 457] width 1293 height 914
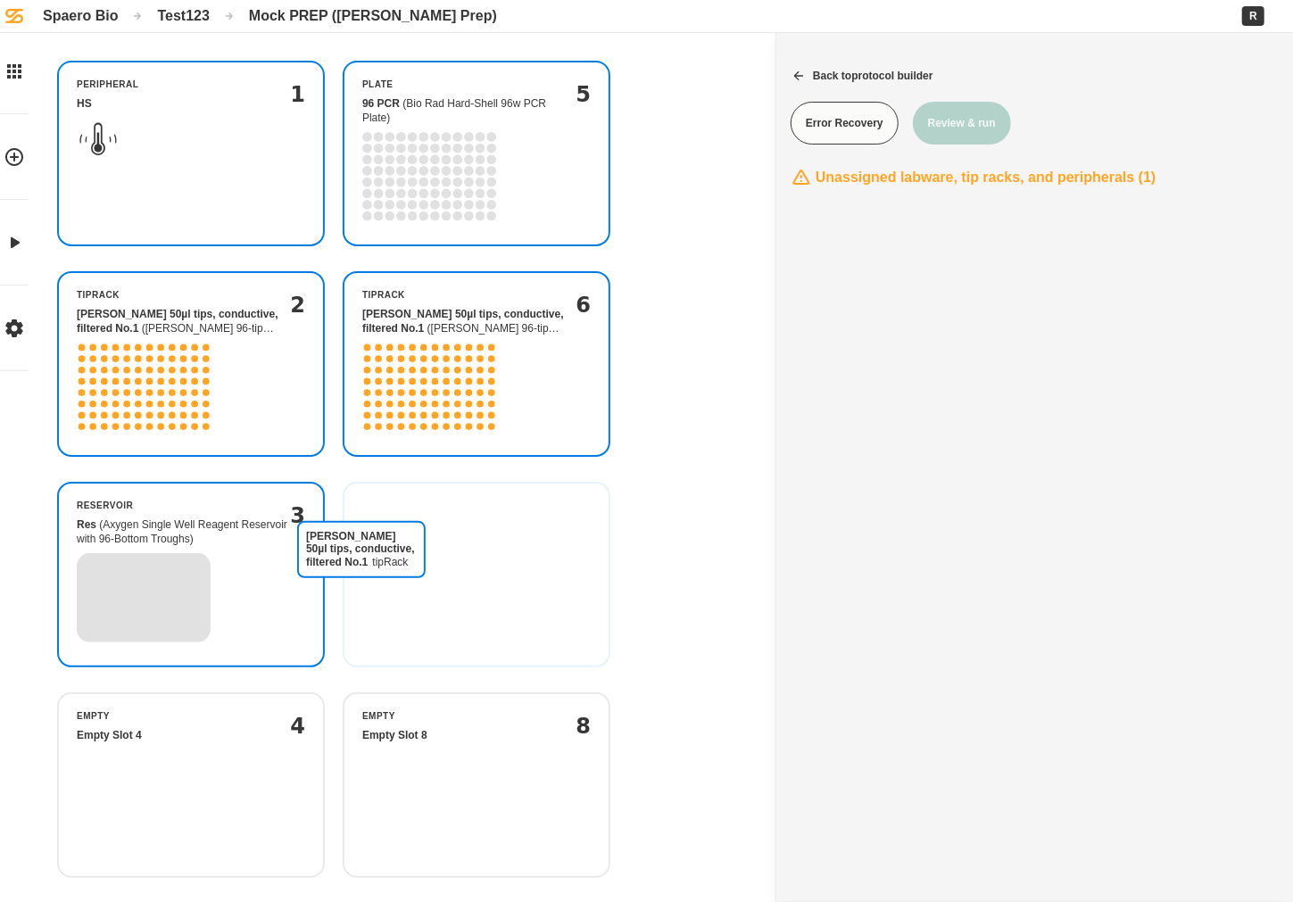
drag, startPoint x: 906, startPoint y: 279, endPoint x: 427, endPoint y: 597, distance: 574.9
click at [427, 597] on div "[PERSON_NAME] 50µl tips, conductive, filtered No.1 tipRack peripheral HS 1 plat…" at bounding box center [646, 457] width 1293 height 914
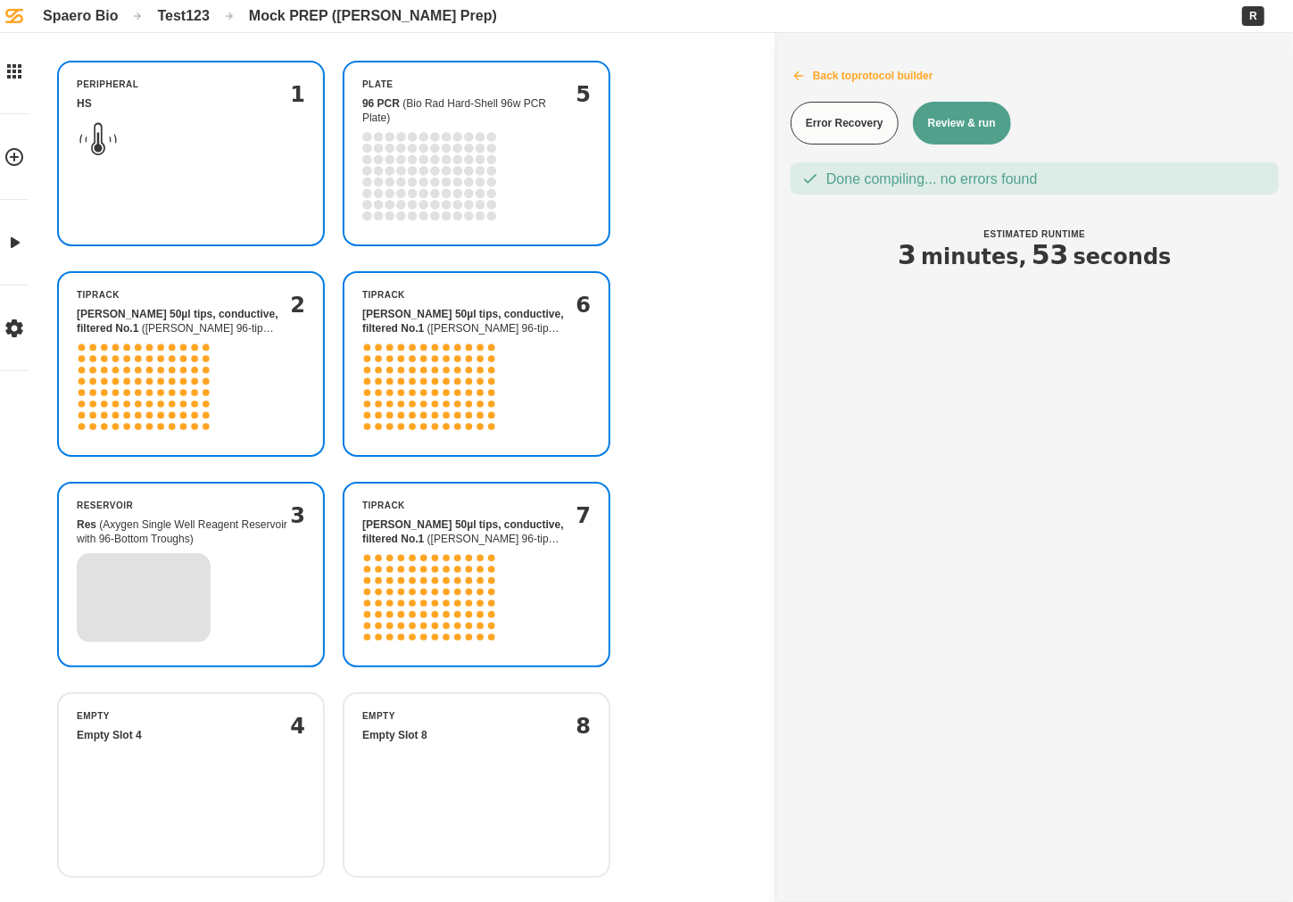
click at [807, 71] on button "Back to protocol builder" at bounding box center [1034, 76] width 517 height 45
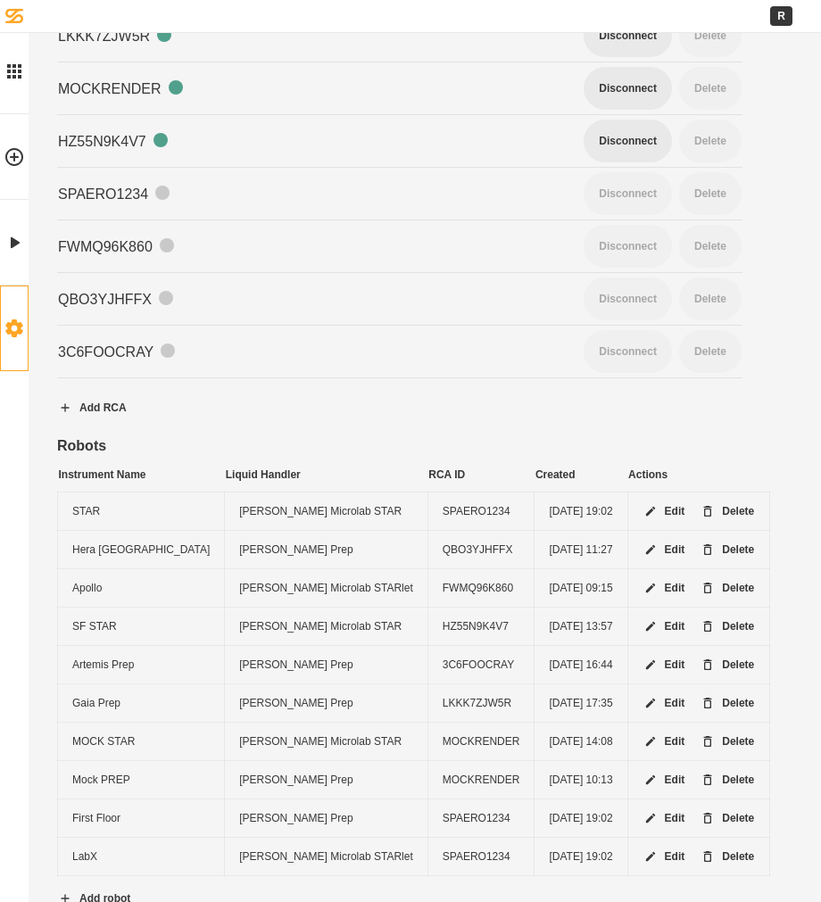
scroll to position [569, 0]
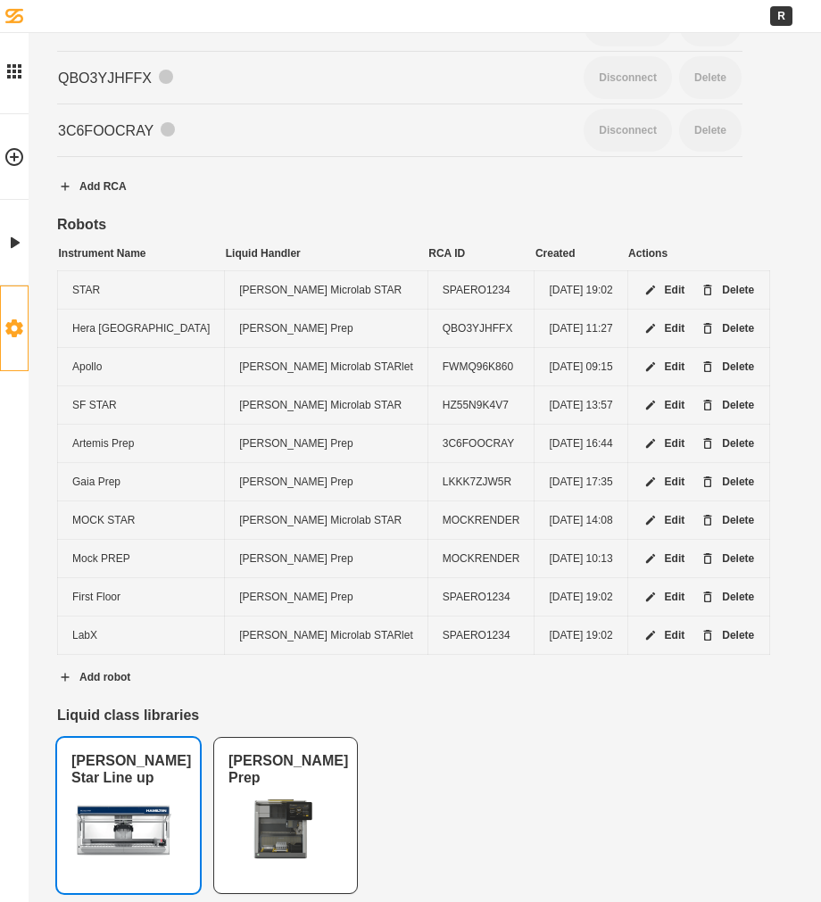
click at [85, 752] on div "Hamilton Star Line up" at bounding box center [128, 769] width 114 height 34
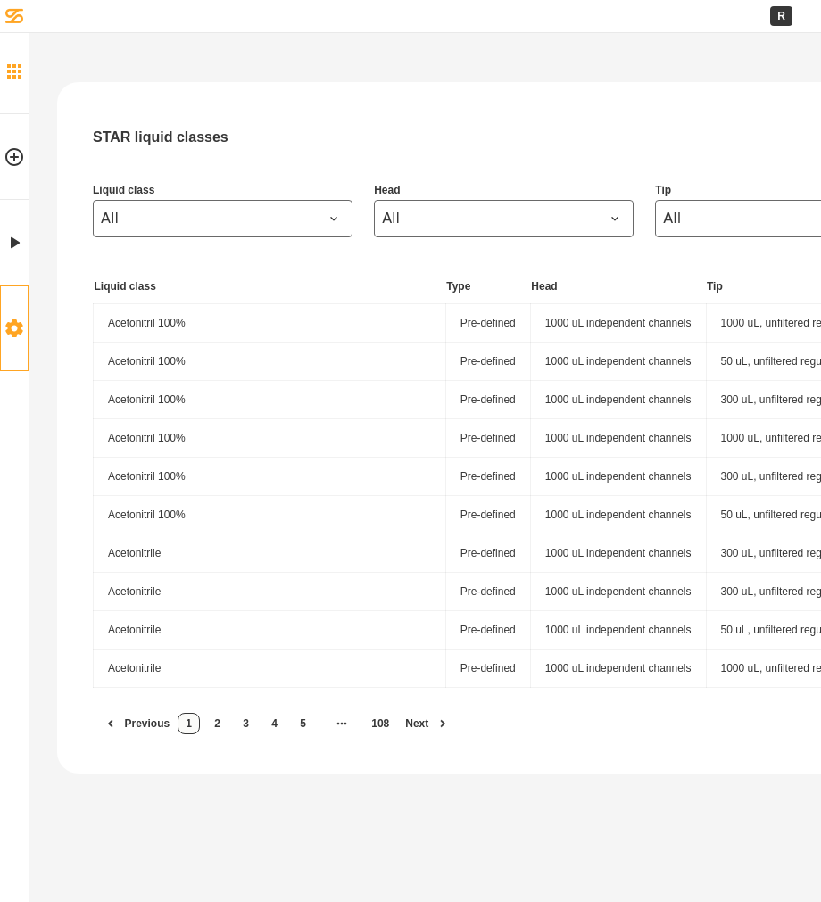
click at [19, 68] on icon at bounding box center [14, 71] width 21 height 21
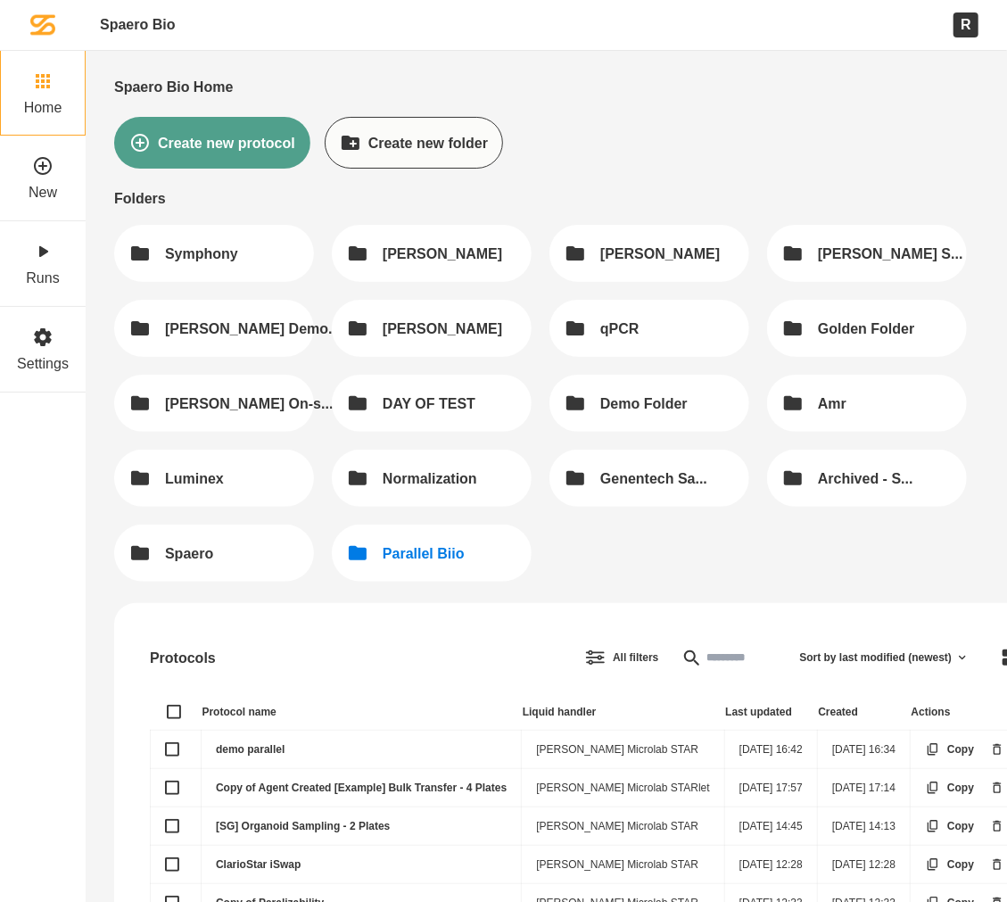
click at [508, 530] on button "Parallel Biio" at bounding box center [432, 553] width 200 height 57
